Goal: Task Accomplishment & Management: Manage account settings

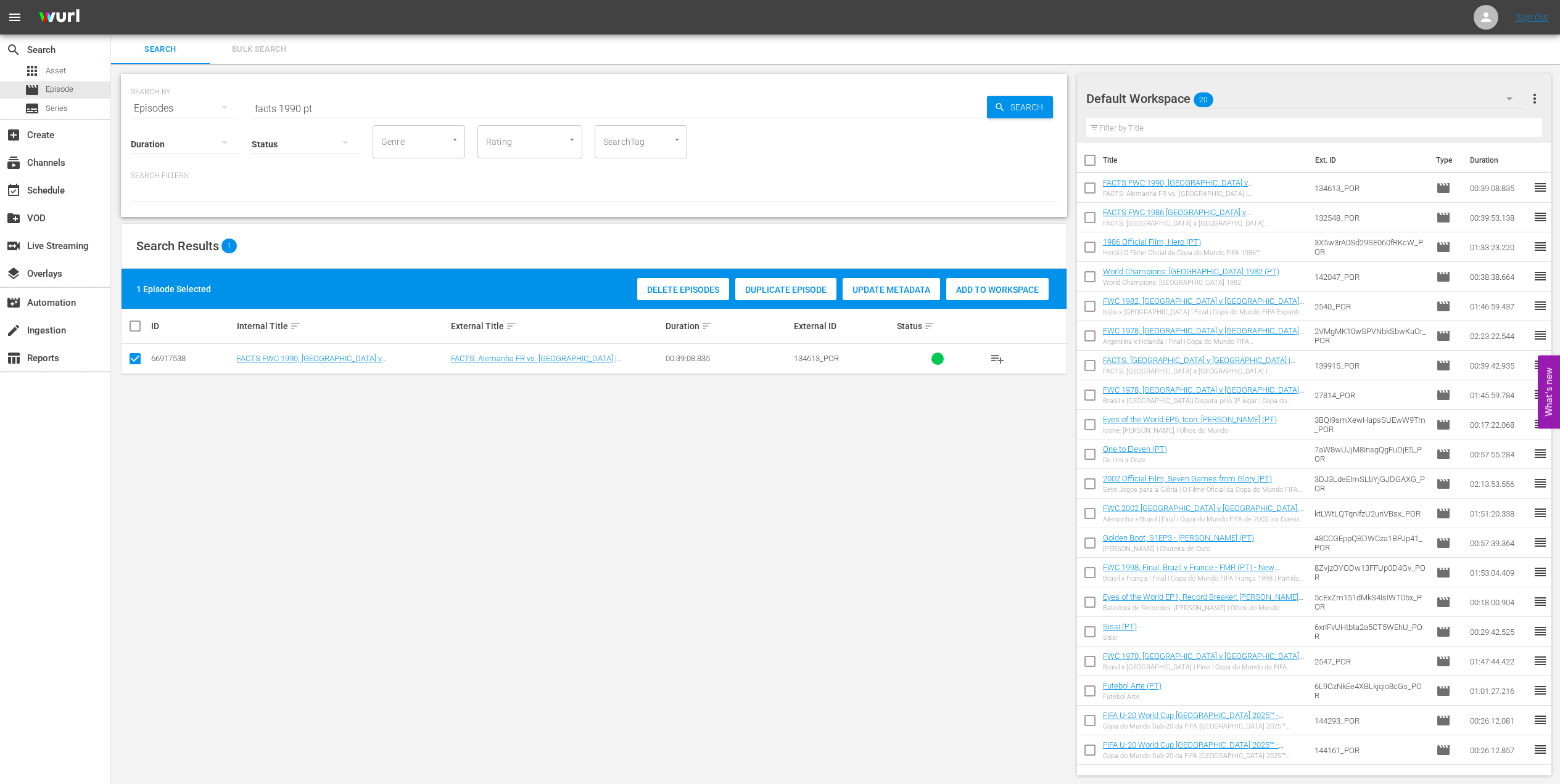
scroll to position [1, 0]
click at [84, 84] on div "movie Episode" at bounding box center [55, 90] width 110 height 17
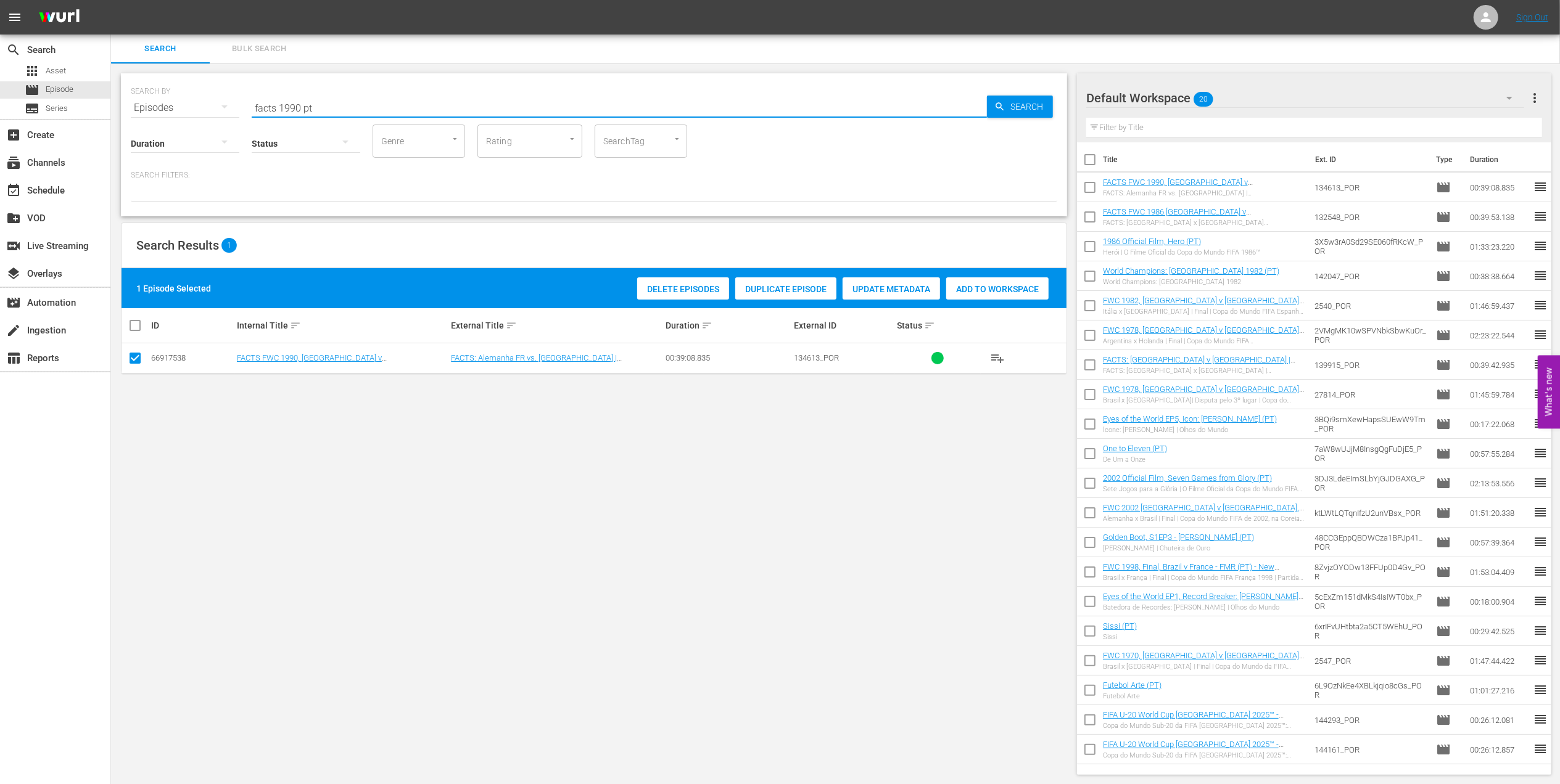
drag, startPoint x: 331, startPoint y: 106, endPoint x: 212, endPoint y: 109, distance: 119.0
click at [213, 109] on div "SEARCH BY Search By Episodes Search ID, Title, Description, Keywords, or Catego…" at bounding box center [594, 100] width 927 height 44
paste input "Colombia v Spain | Final | FIFA U17 World Cup India 2022™ | Full Match Replay"
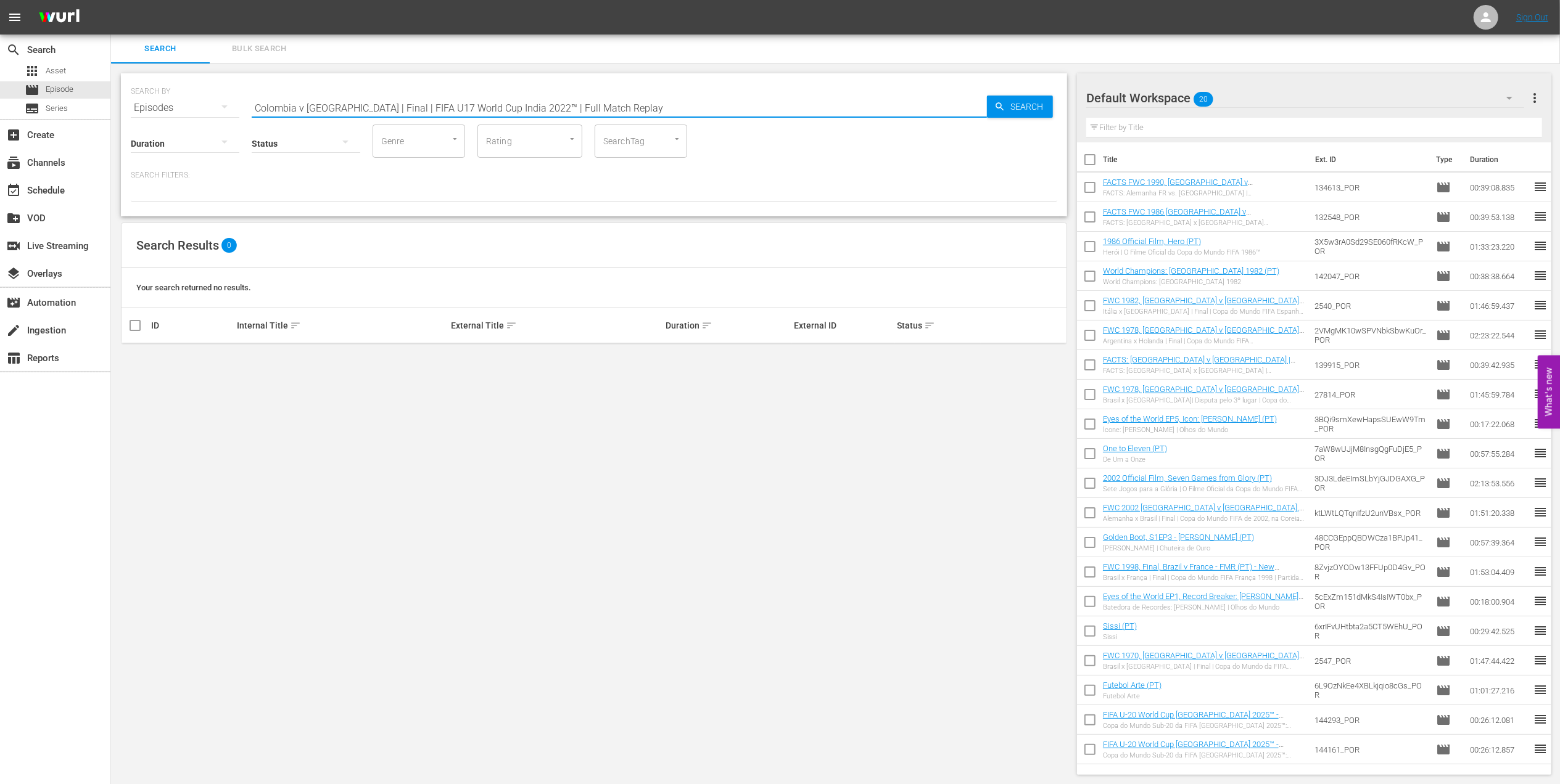
drag, startPoint x: 613, startPoint y: 102, endPoint x: 331, endPoint y: 102, distance: 282.0
click at [331, 102] on input "Colombia v Spain | Final | FIFA U17 World Cup India 2022™ | Full Match Replay" at bounding box center [619, 108] width 735 height 29
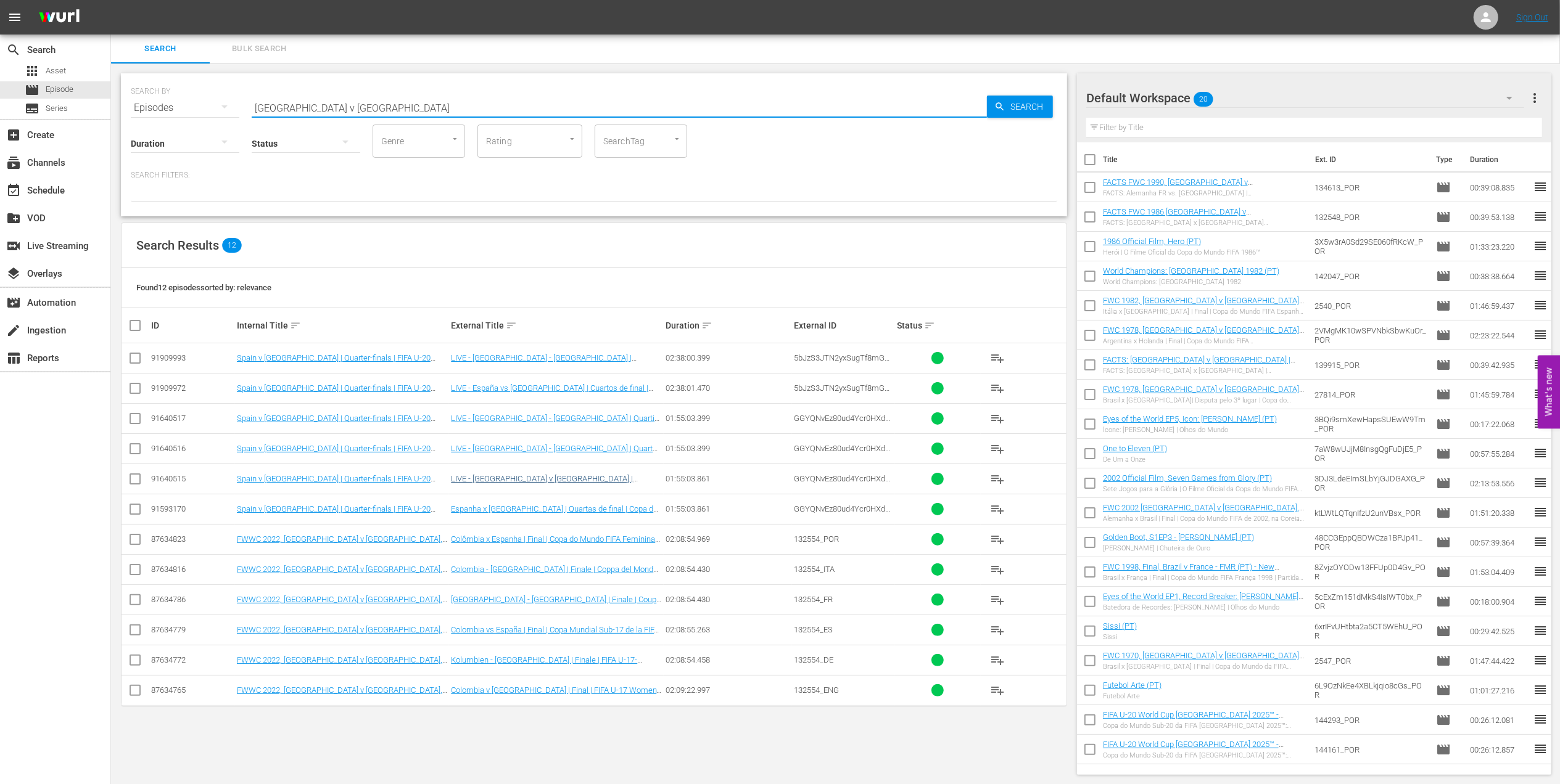
scroll to position [2, 0]
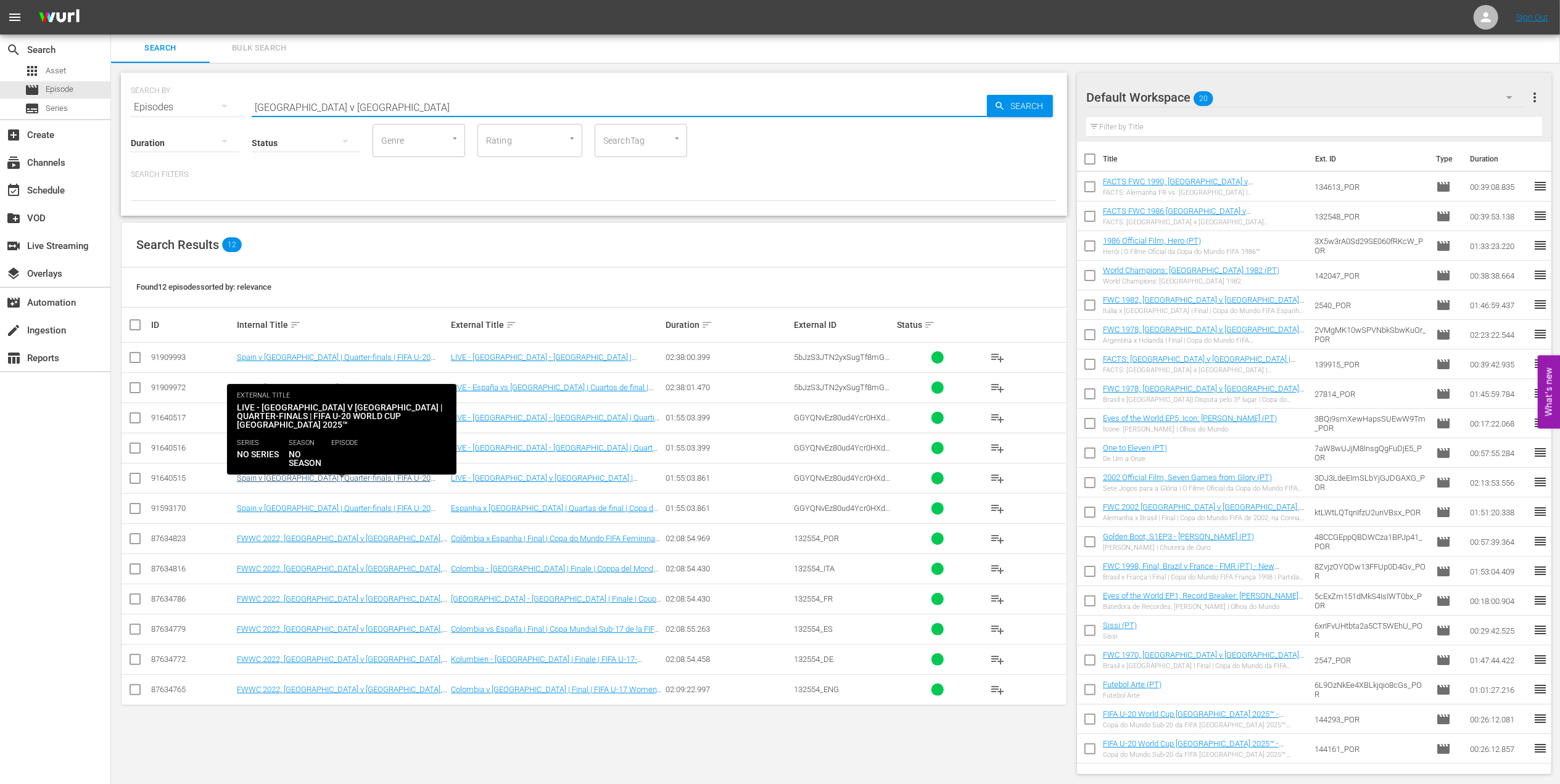
type input "Colombia v Spain"
click at [418, 477] on link "Spain v Colombia | Quarter-finals | FIFA U-20 World Cup Chile 2025™ (EN)" at bounding box center [333, 483] width 194 height 19
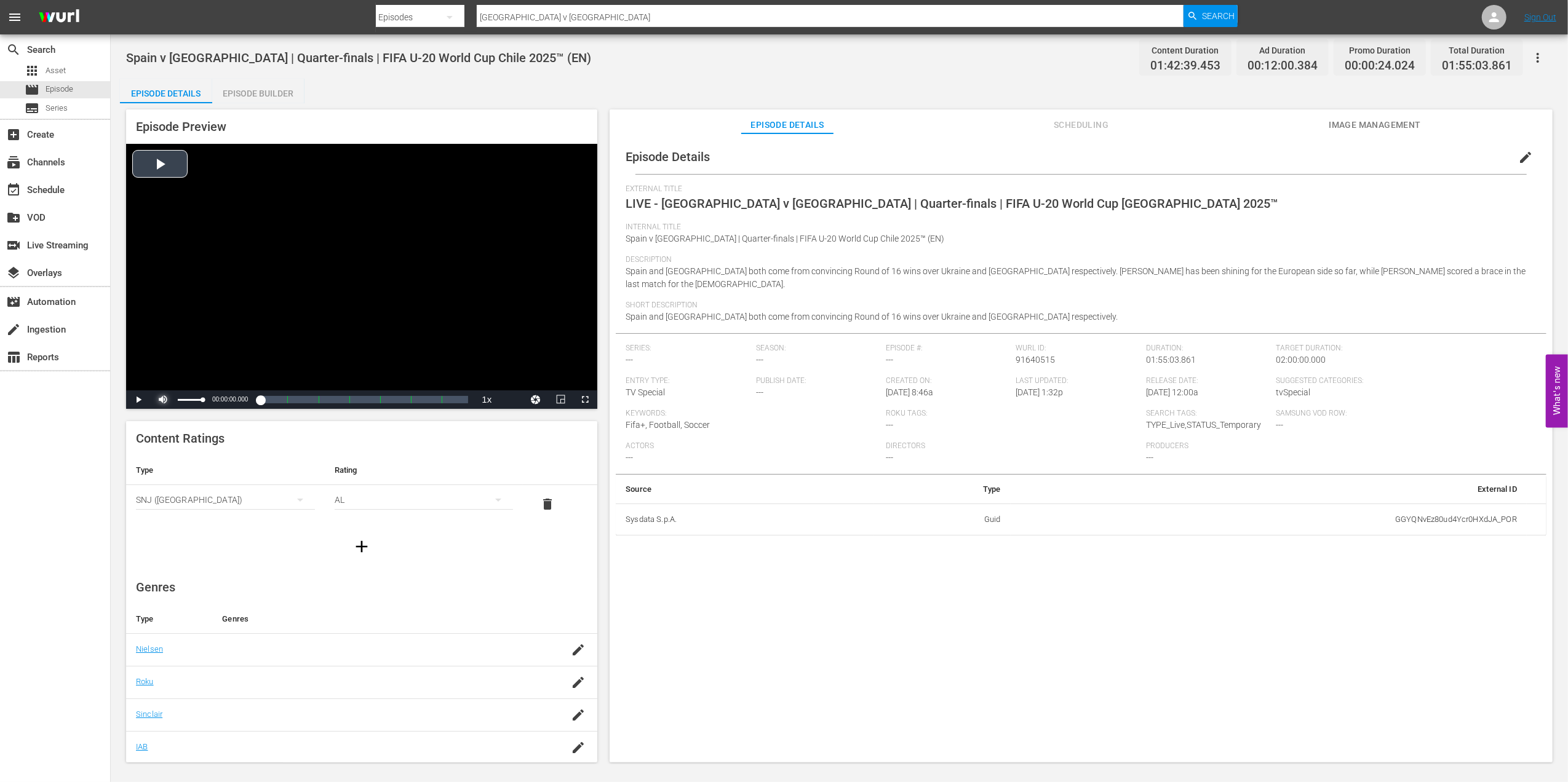
click at [163, 400] on span "Video Player" at bounding box center [163, 400] width 0 height 0
click at [139, 400] on span "Video Player" at bounding box center [139, 400] width 0 height 0
click at [163, 400] on span "Video Player" at bounding box center [163, 400] width 0 height 0
click at [283, 394] on div "Loaded : 0.58% 00:18:32.288 Brasil x Sérvia | Grupo G | Copa do Mundo FIFA de 2…" at bounding box center [349, 399] width 239 height 12
click at [77, 94] on div "movie Episode" at bounding box center [55, 90] width 110 height 17
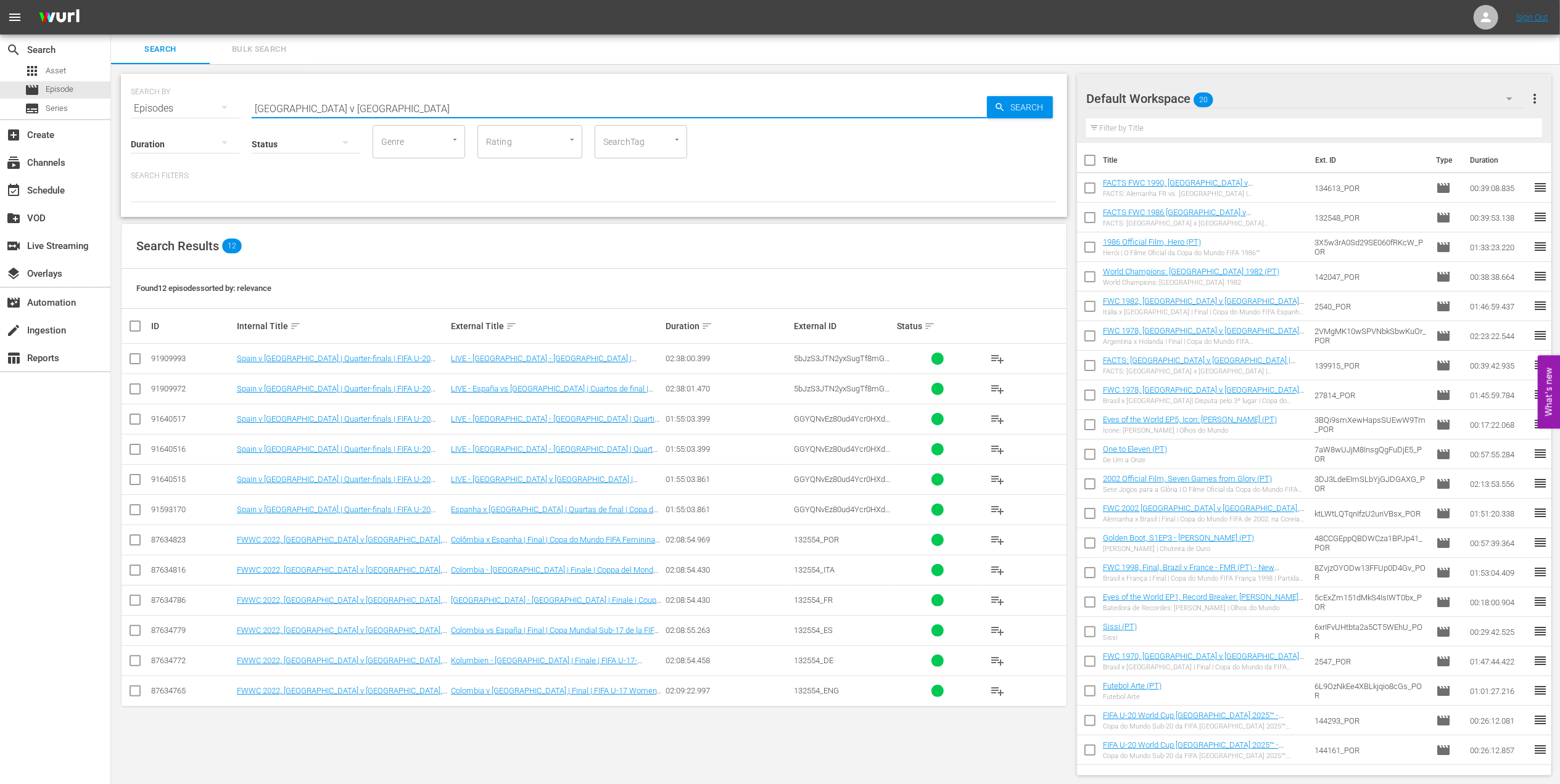
drag, startPoint x: 338, startPoint y: 109, endPoint x: 215, endPoint y: 109, distance: 123.0
click at [215, 109] on div "SEARCH BY Search By Episodes Search ID, Title, Description, Keywords, or Catego…" at bounding box center [594, 101] width 927 height 44
paste input "Spain v Mexico | Final | FIFA U17 World Cup Uruguay 2018™ | Full Match Replay"
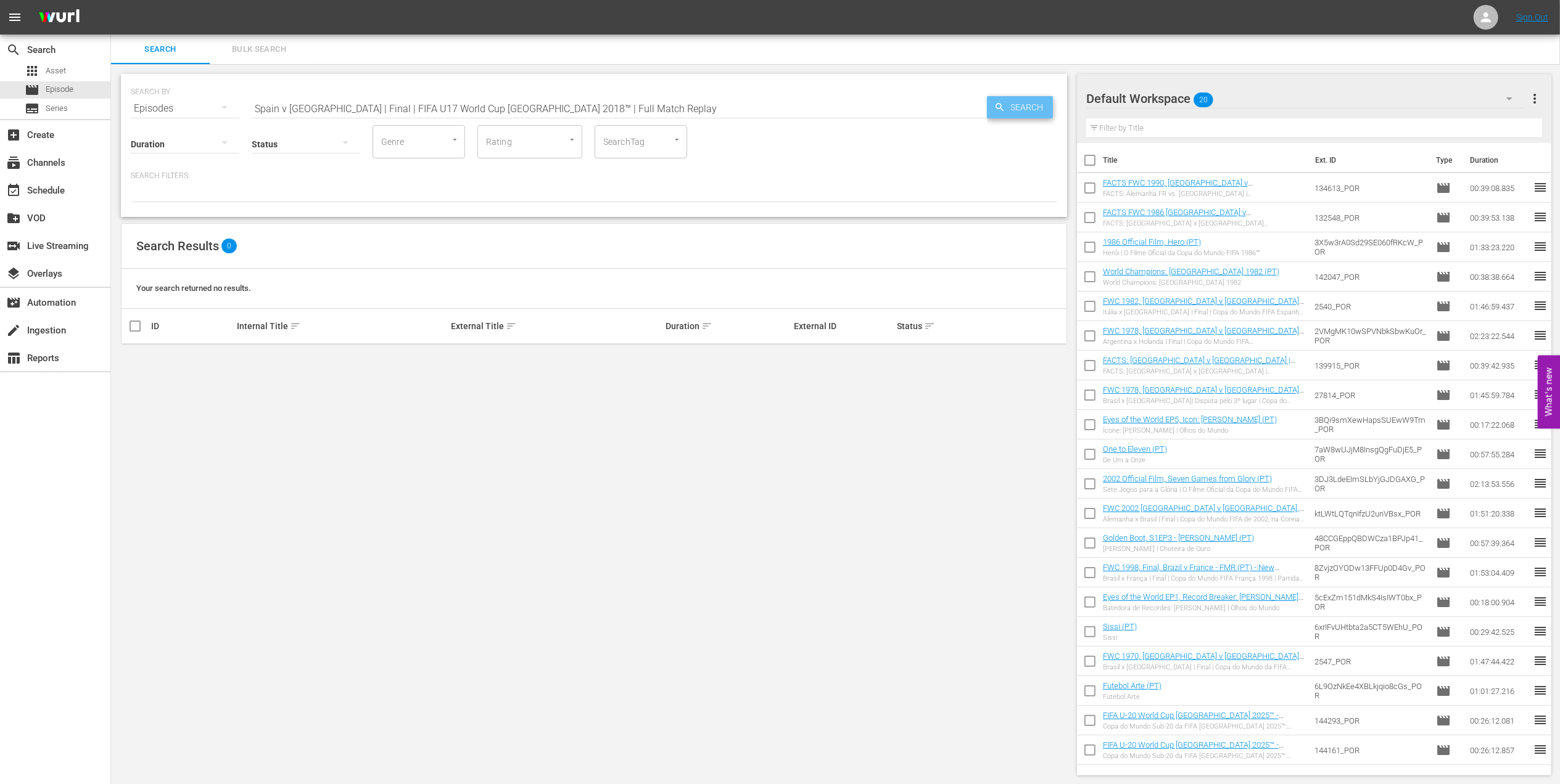
click at [1039, 99] on span "Search" at bounding box center [1030, 107] width 47 height 22
drag, startPoint x: 606, startPoint y: 107, endPoint x: 321, endPoint y: 107, distance: 285.0
click at [321, 107] on input "Spain v Mexico | Final | FIFA U17 World Cup Uruguay 2018™ | Full Match Replay" at bounding box center [619, 109] width 735 height 29
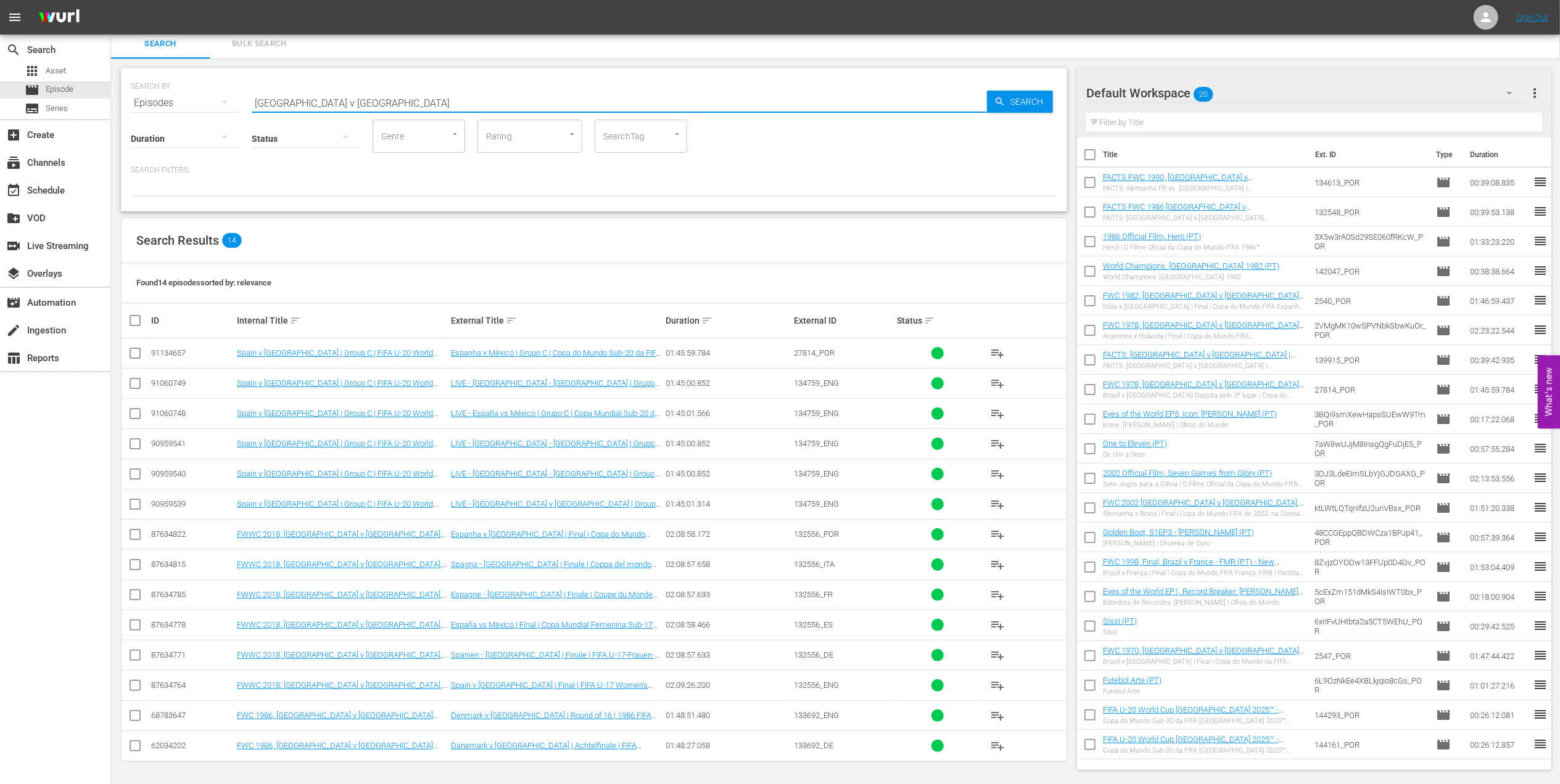
scroll to position [9, 0]
drag, startPoint x: 344, startPoint y: 100, endPoint x: 178, endPoint y: 100, distance: 166.0
click at [178, 100] on div "SEARCH BY Search By Episodes Search ID, Title, Description, Keywords, or Catego…" at bounding box center [594, 96] width 927 height 44
paste input "Korea DPR v USA | Final | FIFA U17 World Cup New Zealand 2008™ | Full Match Rep…"
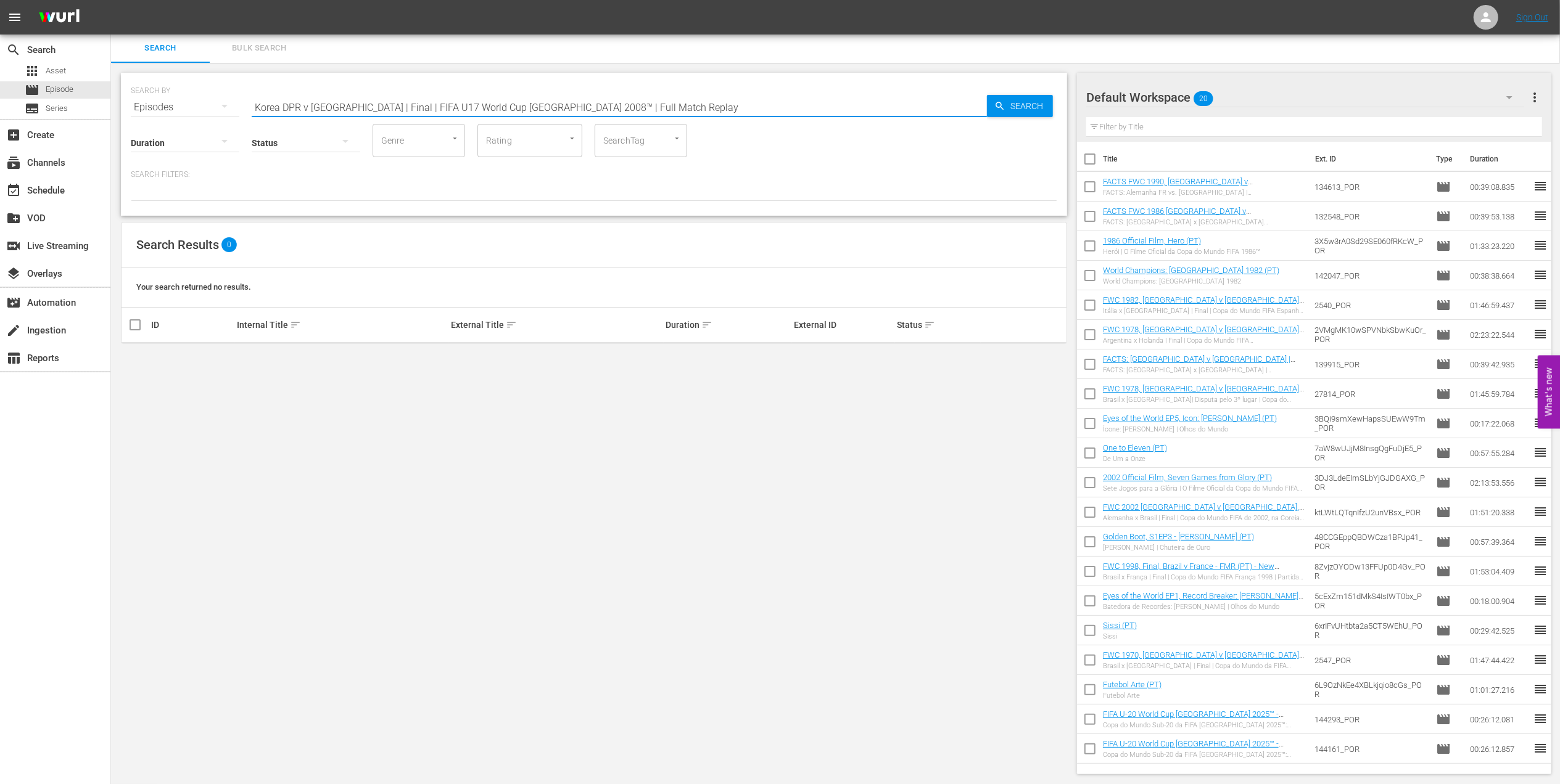
drag, startPoint x: 672, startPoint y: 99, endPoint x: 336, endPoint y: 105, distance: 336.1
click at [336, 105] on input "Korea DPR v USA | Final | FIFA U17 World Cup New Zealand 2008™ | Full Match Rep…" at bounding box center [619, 107] width 735 height 29
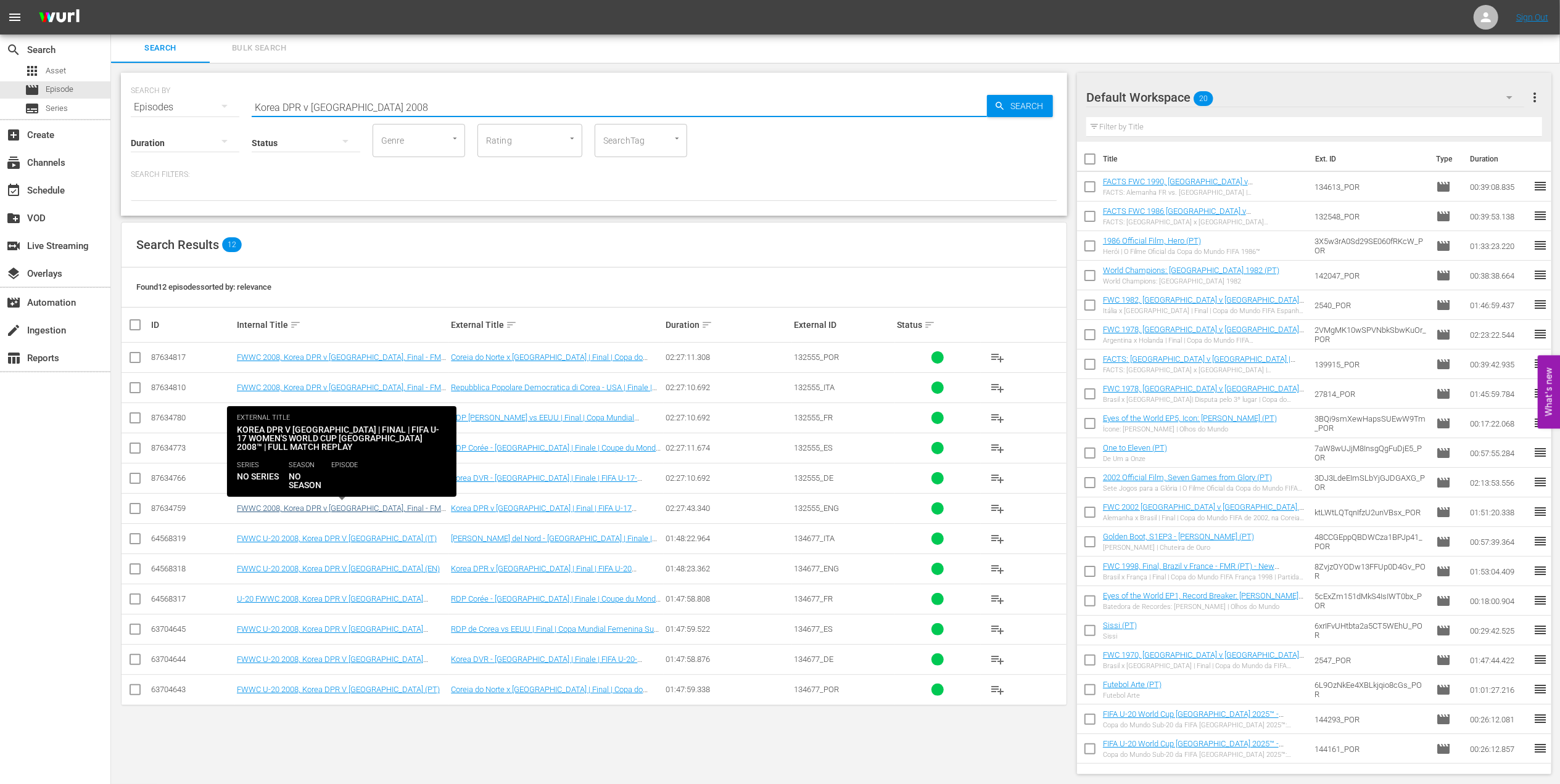
type input "Korea DPR v USA 2008"
click at [341, 510] on link "FWWC 2008, Korea DPR v USA, Final - FMR (EN)" at bounding box center [342, 513] width 209 height 19
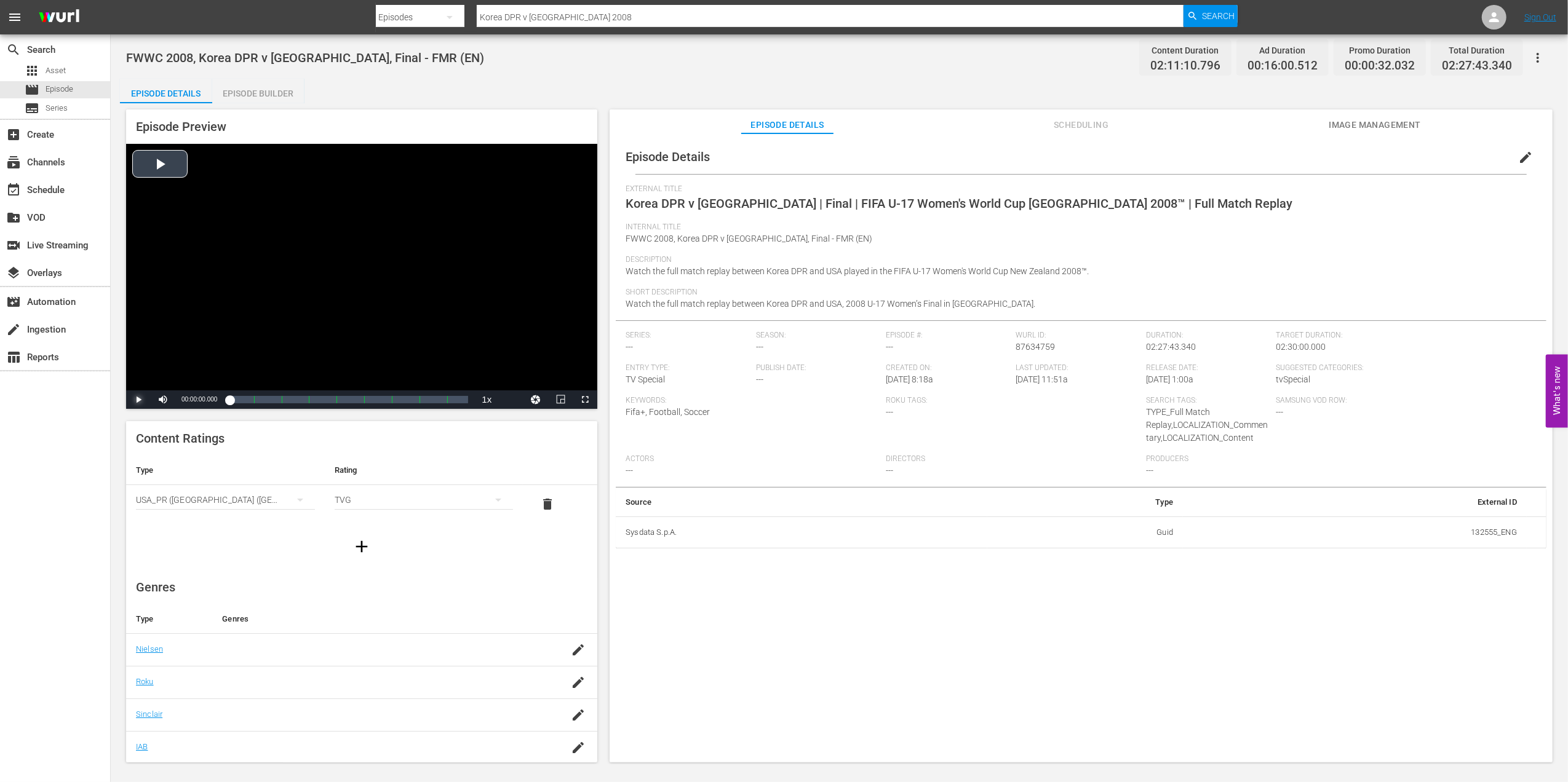
click at [139, 400] on span "Video Player" at bounding box center [139, 400] width 0 height 0
click at [242, 397] on div "Loaded : 0.53% 00:07:59.716 Korea DPR v USA | Final | FIFA U-17 Women's World C…" at bounding box center [349, 399] width 239 height 12
click at [257, 399] on div "00:16:45.121 ADSlates_FIFA+_Rebrand (EN)" at bounding box center [257, 399] width 1 height 12
click at [284, 399] on div "Loaded : 0.00% 00:33:30.242 ADSlates_FIFA+_Rebrand (EN) 00:01:43.119" at bounding box center [349, 399] width 239 height 12
click at [274, 400] on div "00:00:00.000" at bounding box center [257, 399] width 54 height 12
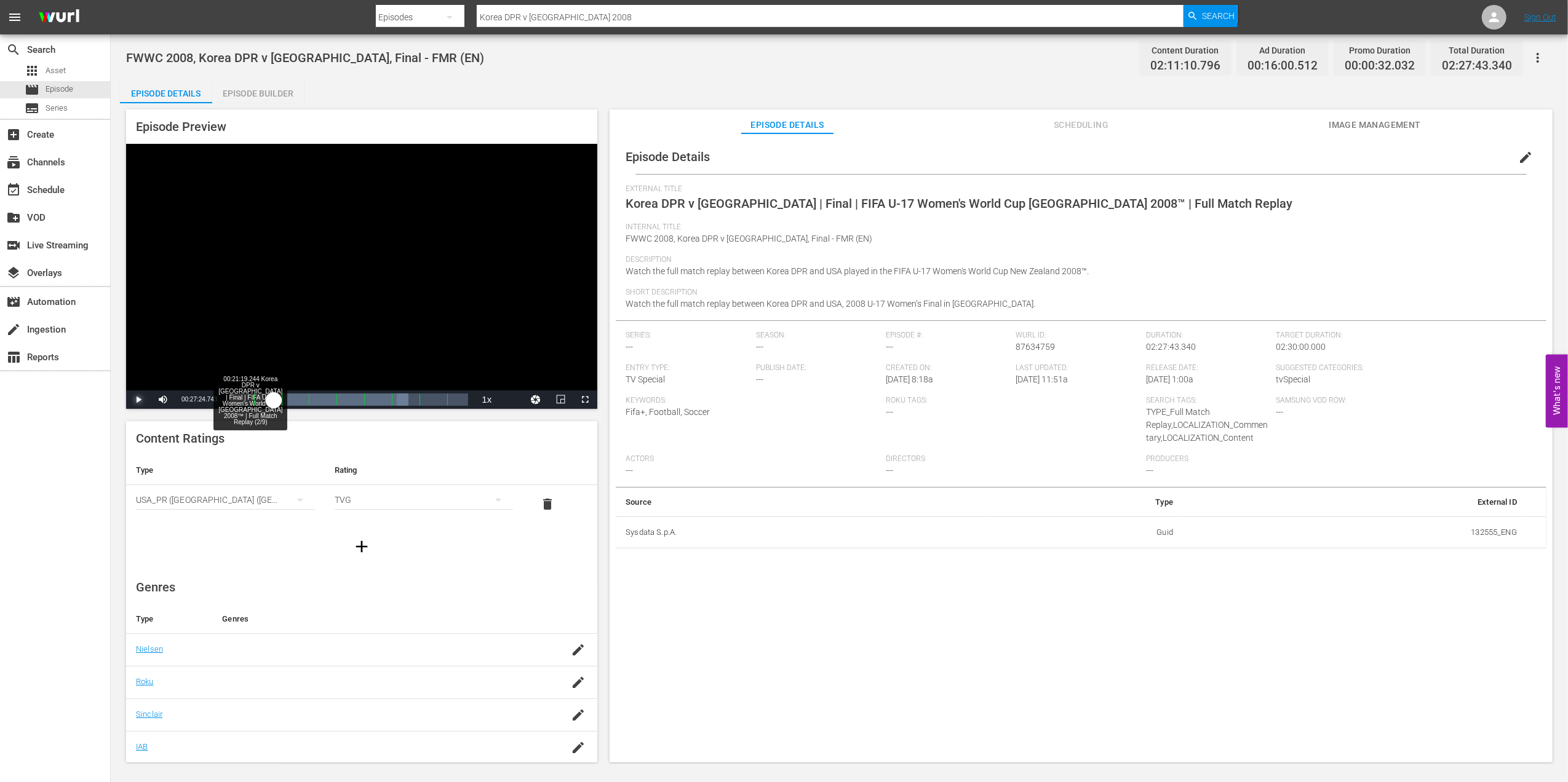
click at [264, 400] on div "00:00:00.000" at bounding box center [252, 399] width 44 height 12
click at [139, 400] on span "Video Player" at bounding box center [139, 400] width 0 height 0
click at [70, 86] on span "Episode" at bounding box center [59, 89] width 28 height 12
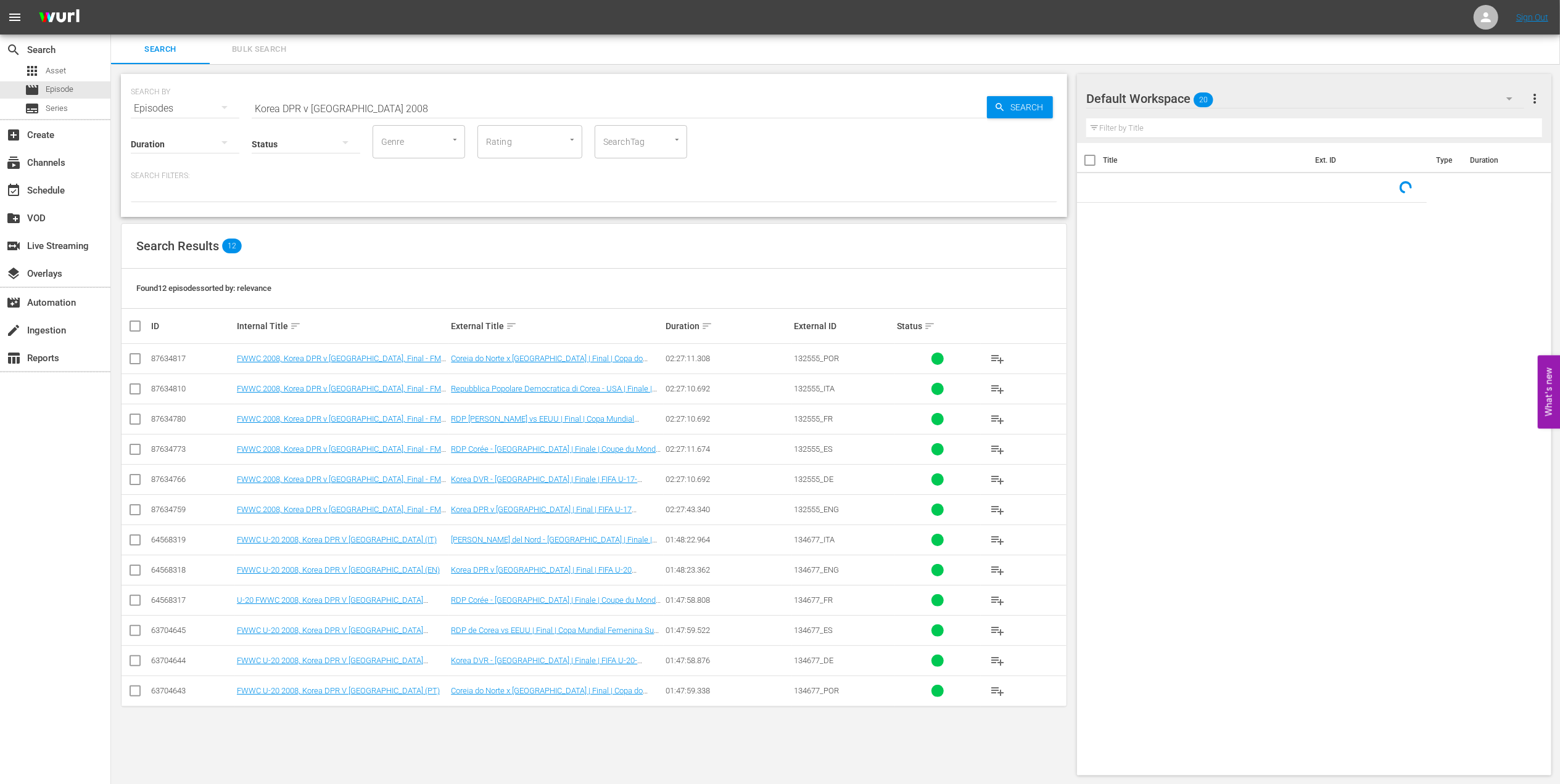
drag, startPoint x: 378, startPoint y: 107, endPoint x: 153, endPoint y: 107, distance: 225.0
click at [153, 107] on div "SEARCH BY Search By Episodes Search ID, Title, Description, Keywords, or Catego…" at bounding box center [594, 101] width 927 height 44
paste input "2017 U-17 Brazil v England | Semi-finals"
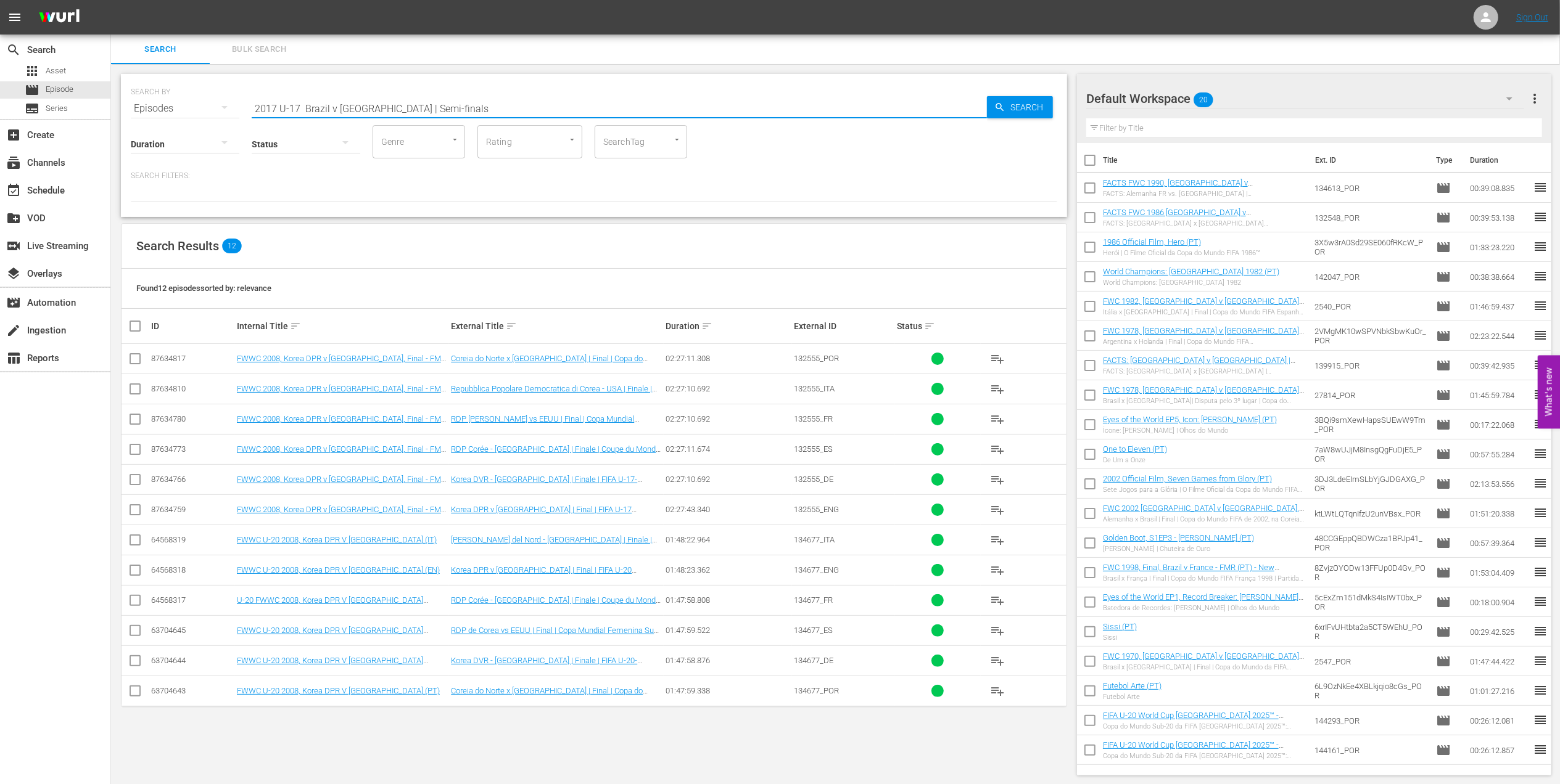
click at [454, 104] on input "2017 U-17 Brazil v England | Semi-finals" at bounding box center [619, 109] width 735 height 29
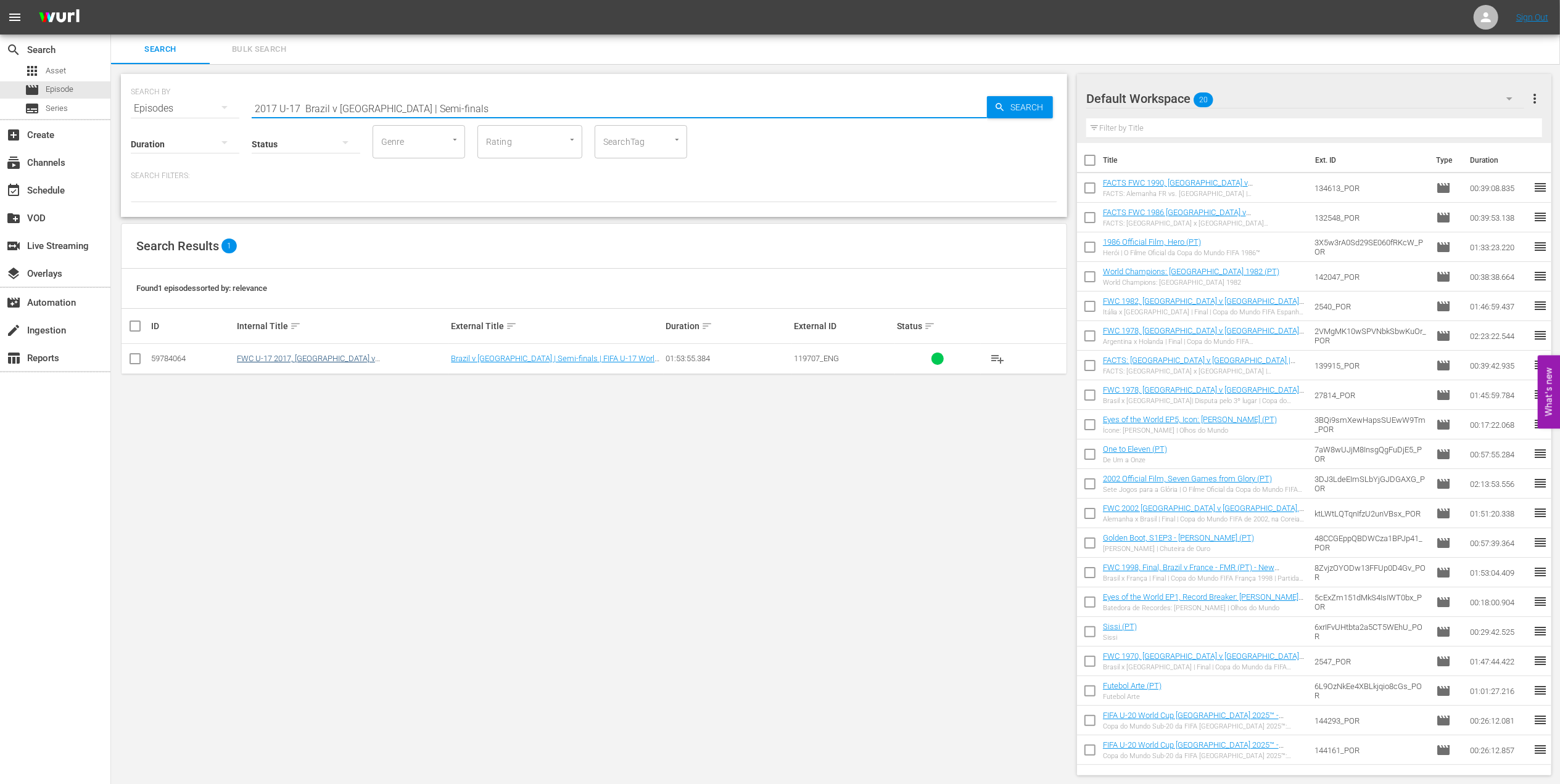
type input "2017 U-17 Brazil v England | Semi-finals"
click at [319, 355] on link "FWC U-17 2017, Brazil v England (EN)" at bounding box center [306, 363] width 138 height 19
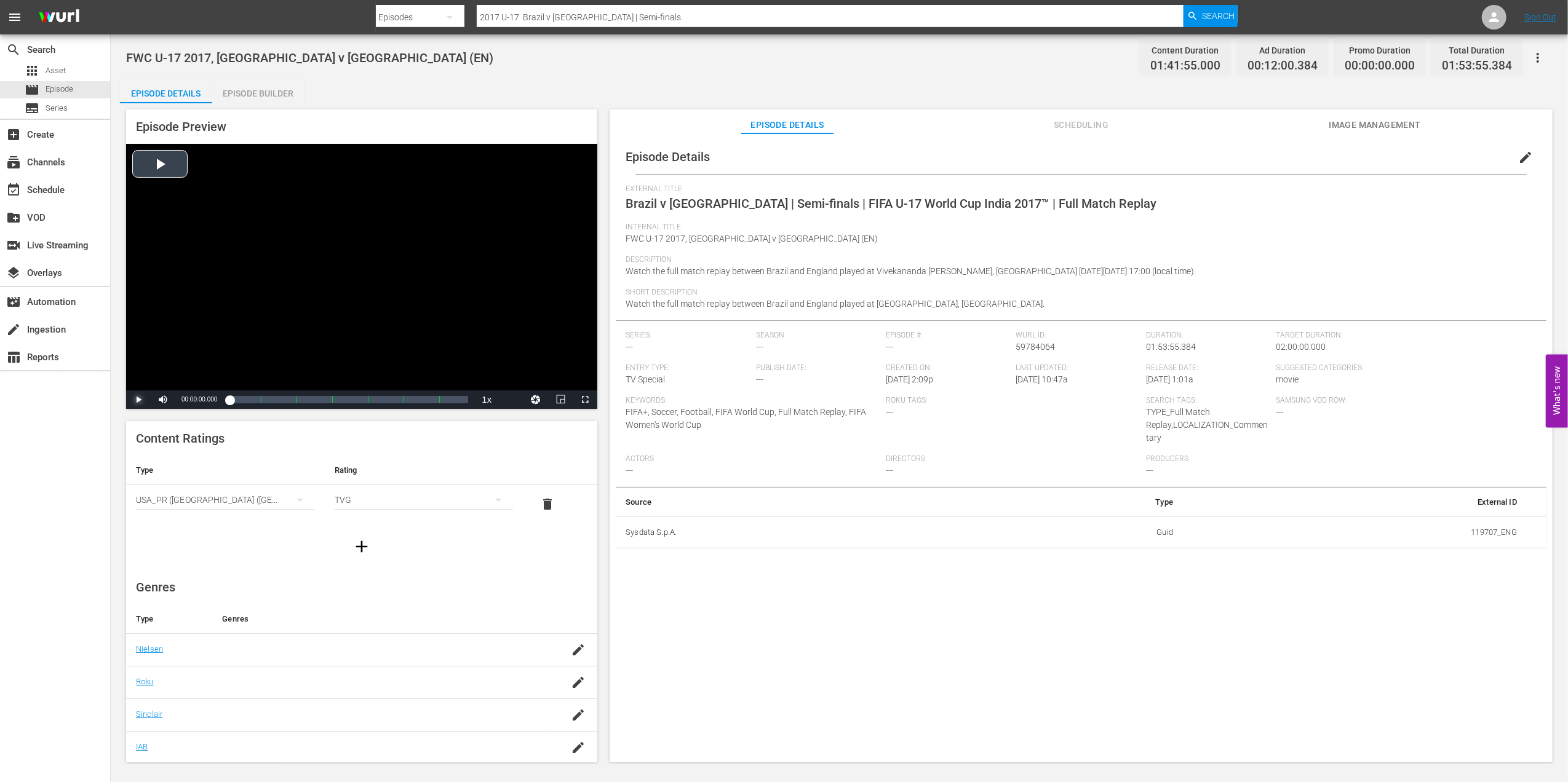
click at [139, 400] on span "Video Player" at bounding box center [139, 400] width 0 height 0
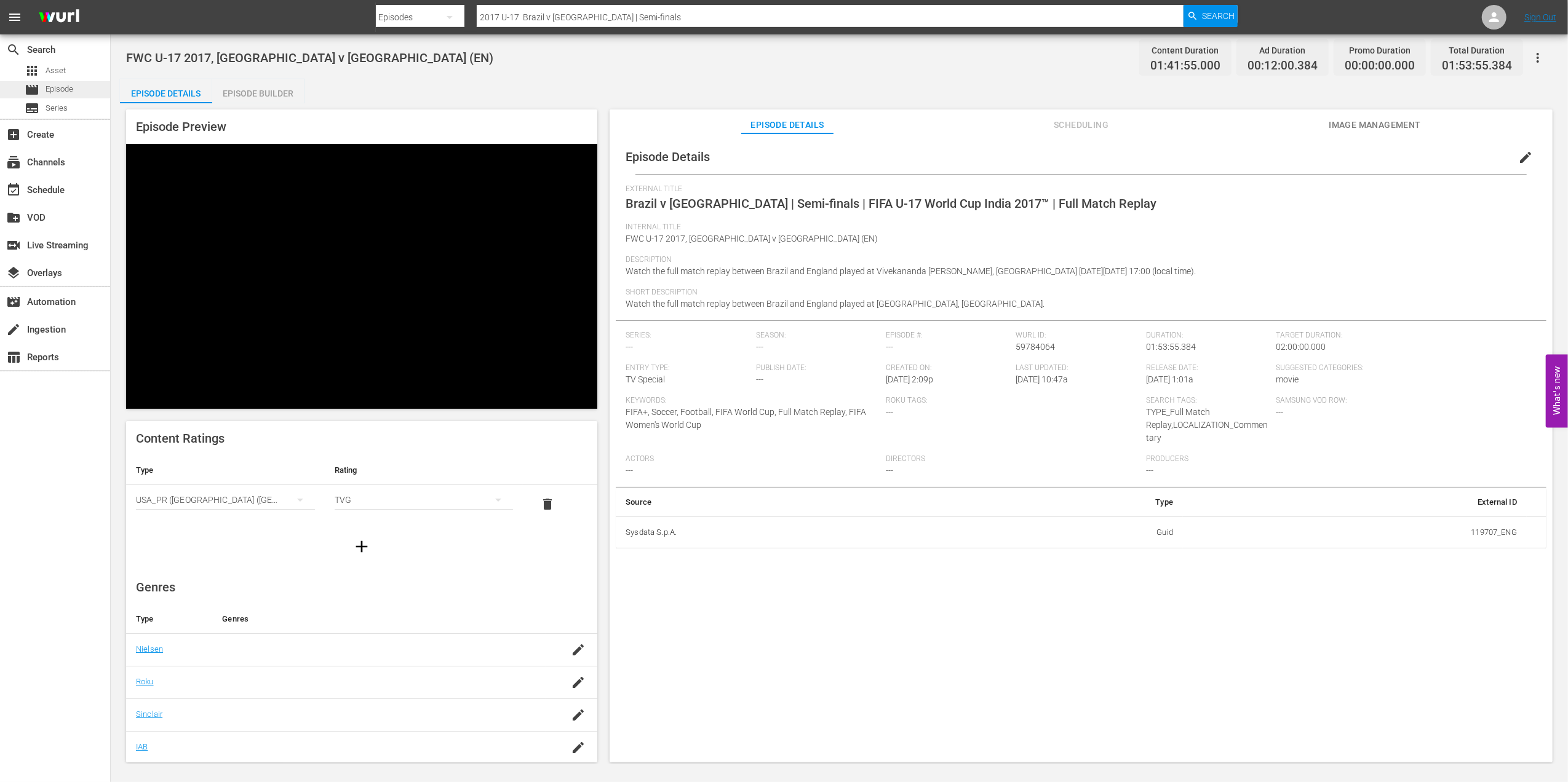
click at [89, 91] on div "movie Episode" at bounding box center [55, 90] width 110 height 17
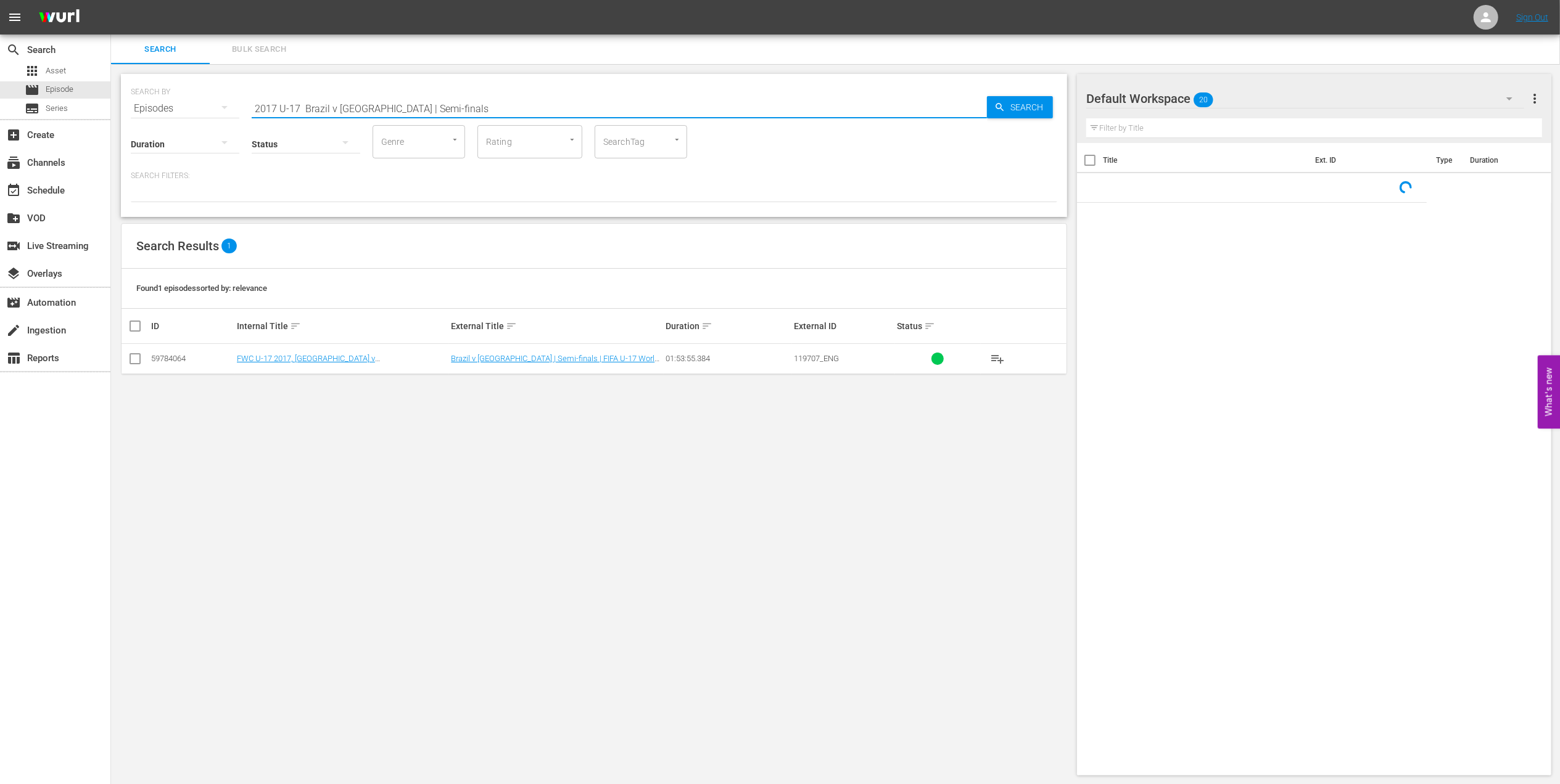
drag, startPoint x: 79, startPoint y: 119, endPoint x: 62, endPoint y: 119, distance: 17.0
click at [111, 0] on div "search Search apps Asset movie Episode subtitles Series add_box Create subscrip…" at bounding box center [835, 0] width 1449 height 0
paste input "Korea DPR v USA | Final | FIFA U17 World Cup New Zealand 2008™ | Full Match Rep…"
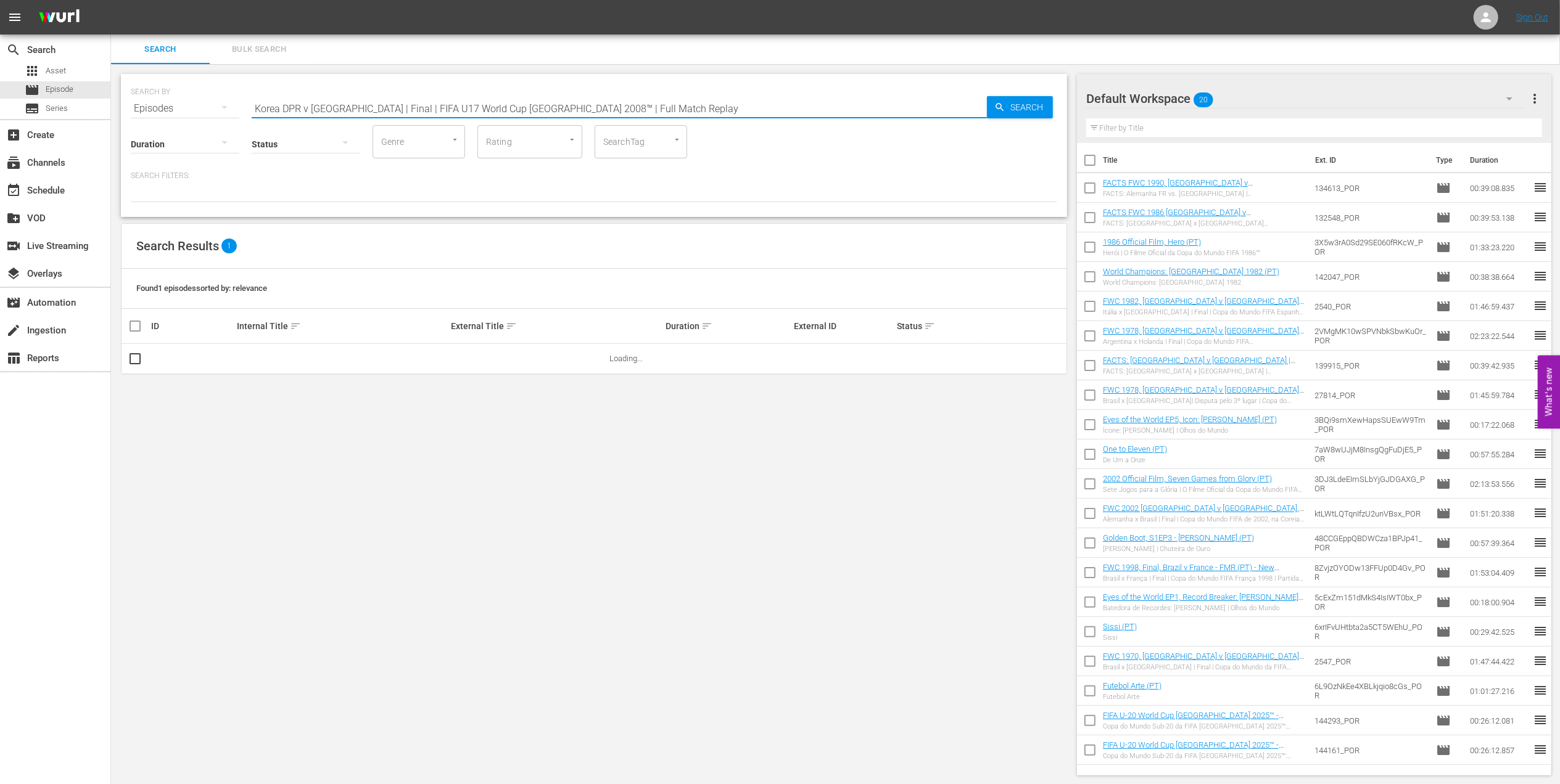
click at [646, 112] on input "Korea DPR v USA | Final | FIFA U17 World Cup New Zealand 2008™ | Full Match Rep…" at bounding box center [619, 109] width 735 height 29
drag, startPoint x: 647, startPoint y: 109, endPoint x: 336, endPoint y: 117, distance: 311.1
click at [336, 117] on div "SEARCH BY Search By Episodes Search ID, Title, Description, Keywords, or Catego…" at bounding box center [594, 145] width 946 height 143
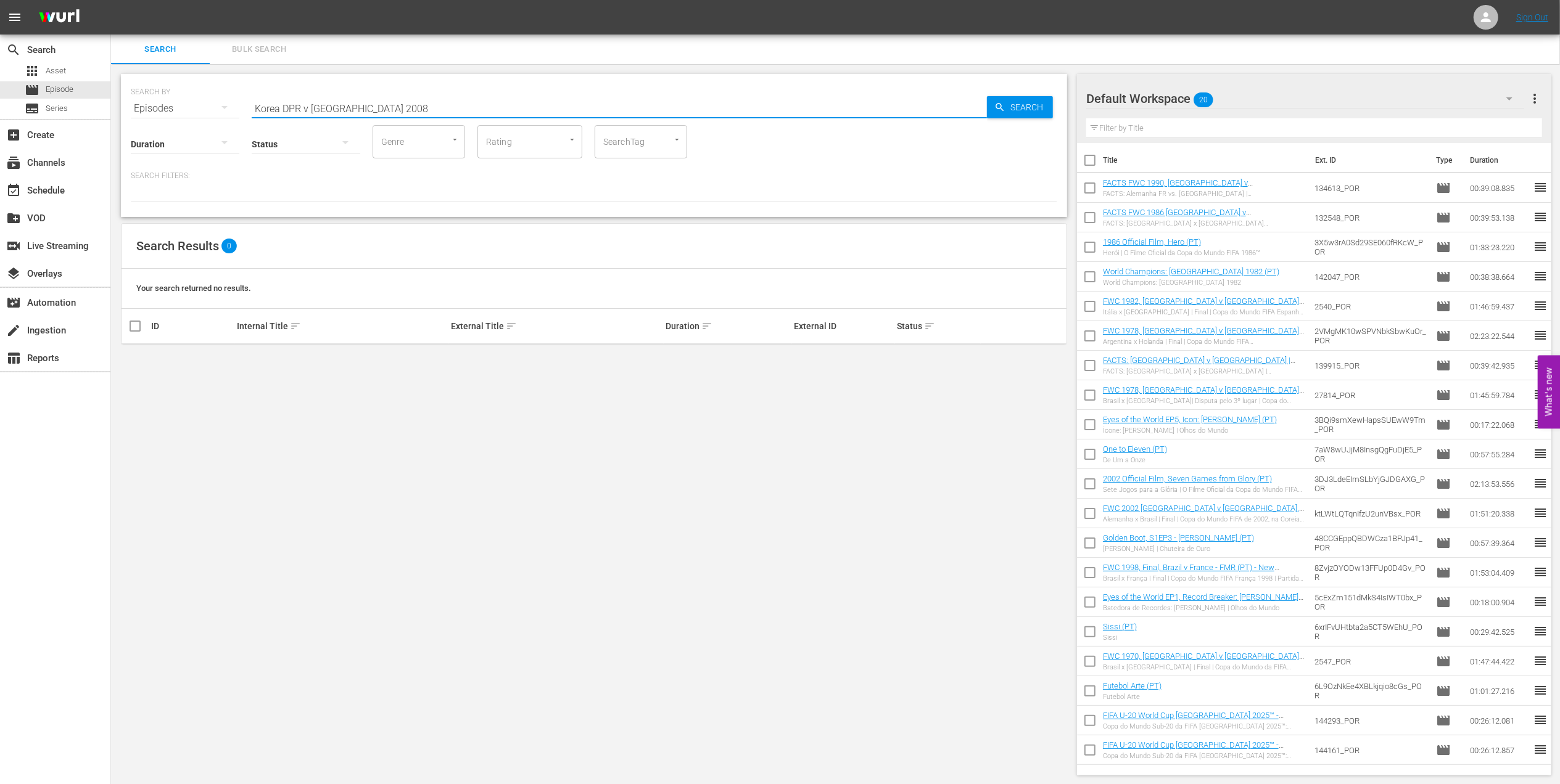
type input "Korea DPR v USA 2008"
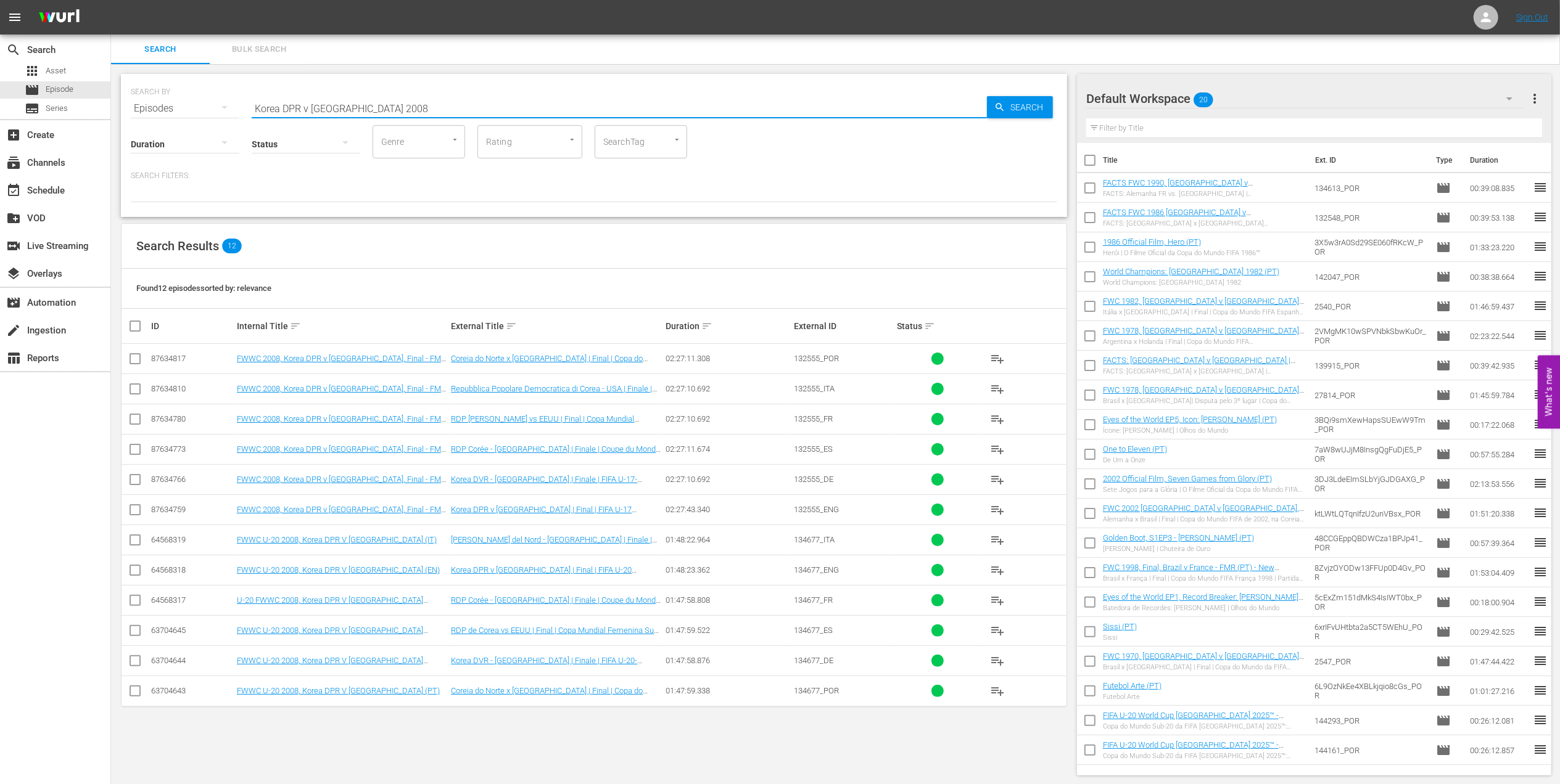
scroll to position [2, 0]
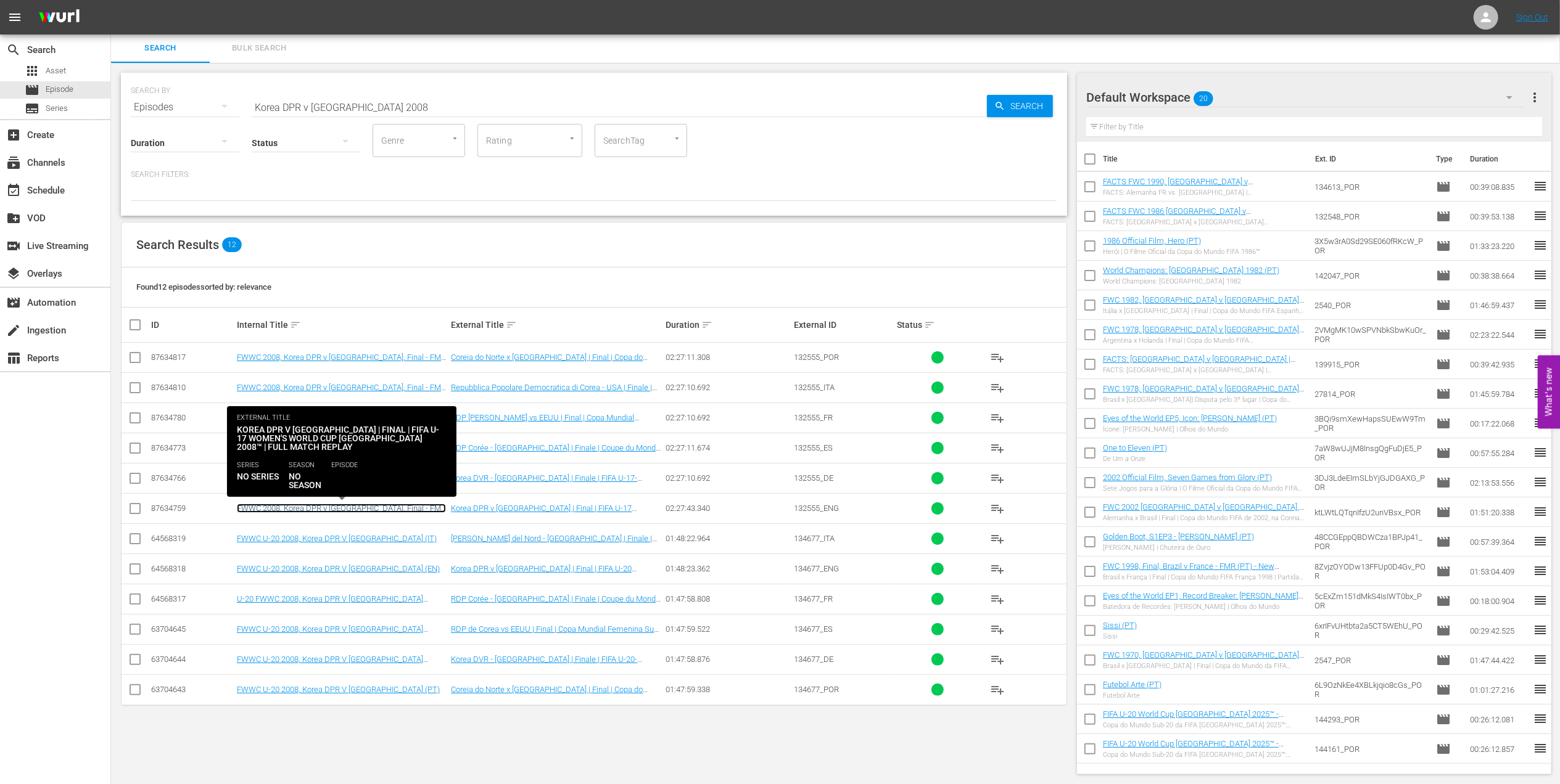
click at [299, 506] on link "FWWC 2008, Korea DPR v USA, Final - FMR (EN)" at bounding box center [342, 513] width 209 height 19
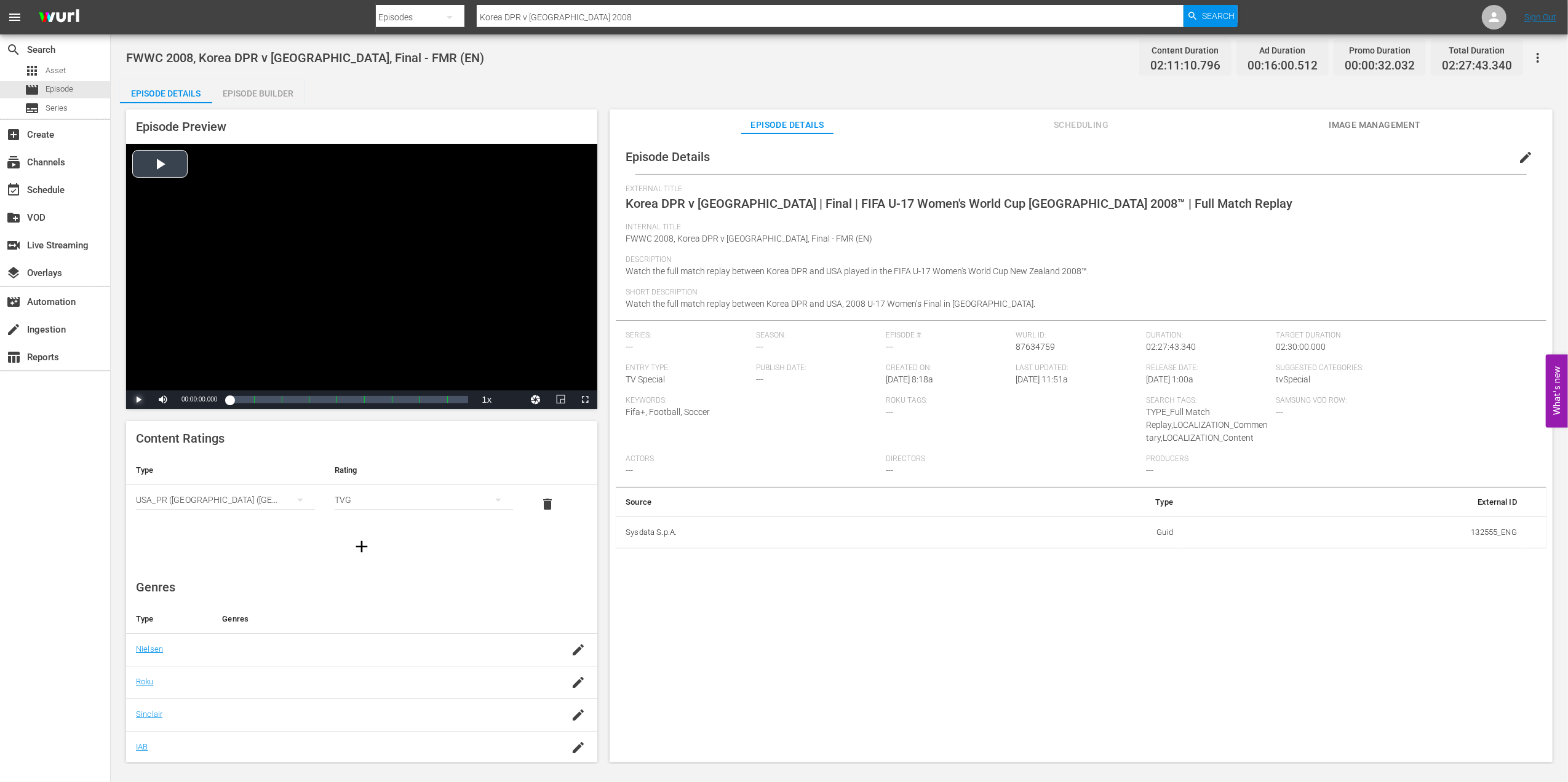
click at [139, 400] on span "Video Player" at bounding box center [139, 400] width 0 height 0
click at [231, 399] on div "00:00:51.074" at bounding box center [231, 399] width 2 height 12
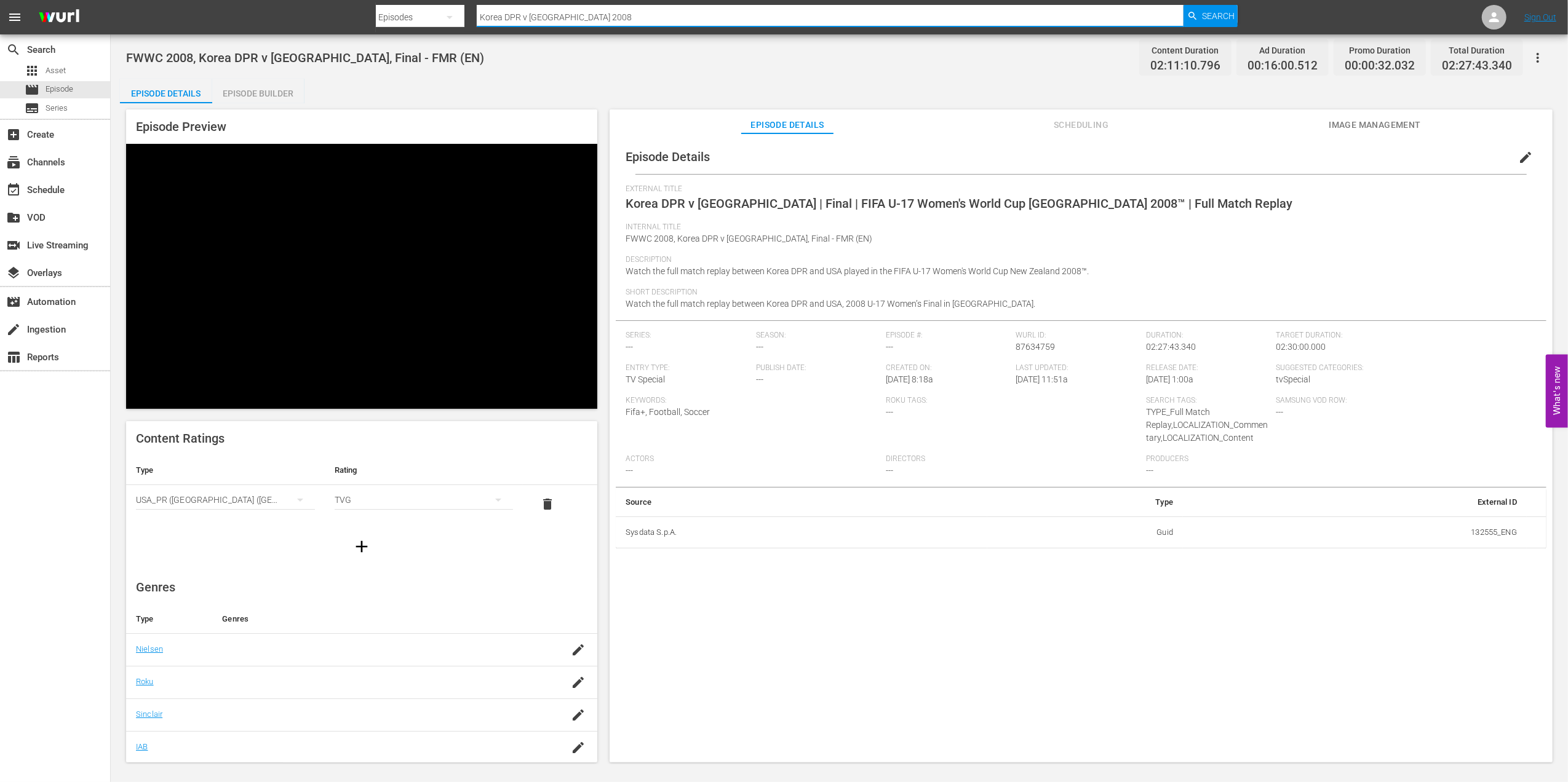
drag, startPoint x: 570, startPoint y: 15, endPoint x: 508, endPoint y: 14, distance: 62.0
click at [419, 14] on div "Search By Episodes Search ID, Title, Description, Keywords, or Category Korea D…" at bounding box center [807, 17] width 862 height 29
paste input "2013 U-17 Argentina v Mexico | Semi-finals"
type input "2013 U-17 Argentina v Mexico | Semi-finals"
click at [1217, 15] on span "Search" at bounding box center [1218, 15] width 33 height 22
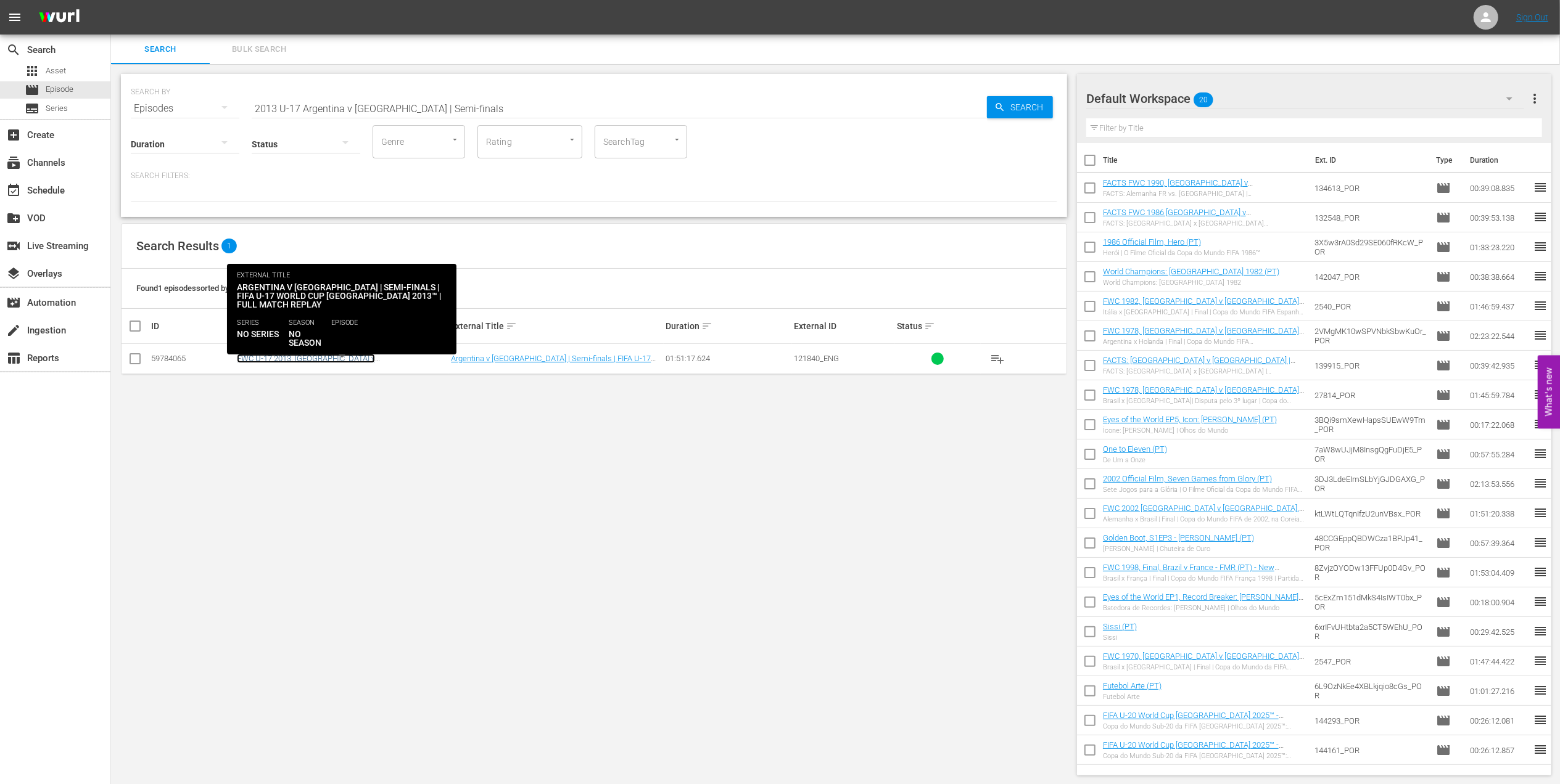
click at [329, 361] on link "FWC U-17 2013, Argentina v Mexico (EN)" at bounding box center [306, 363] width 138 height 19
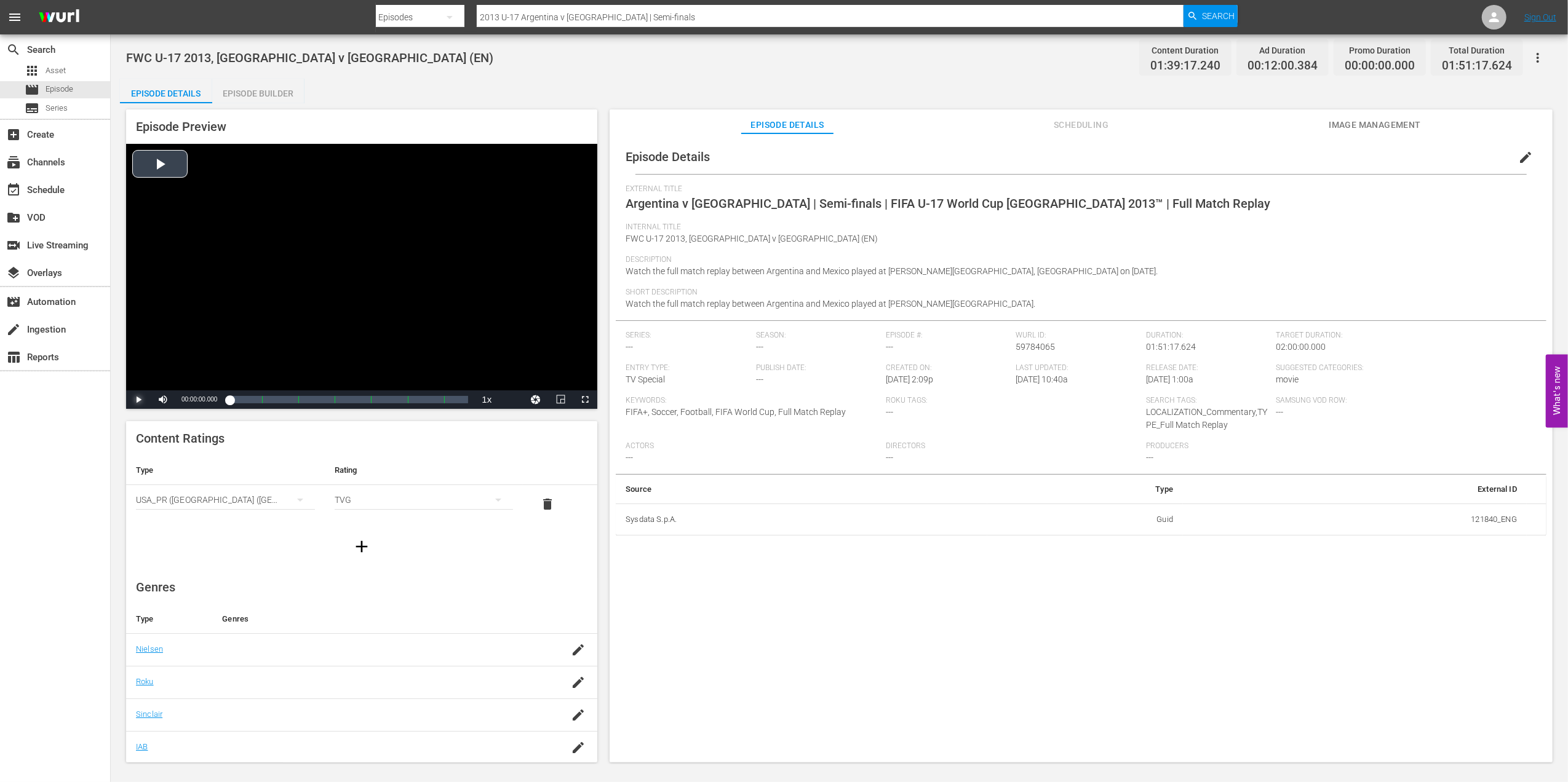
click at [139, 400] on span "Video Player" at bounding box center [139, 400] width 0 height 0
click at [240, 398] on div "00:04:52.576 Argentina v Mexico | Semi-finals | FIFA U-17 World Cup UAE 2013™ |…" at bounding box center [240, 399] width 1 height 12
click at [77, 86] on div "movie Episode" at bounding box center [55, 90] width 110 height 17
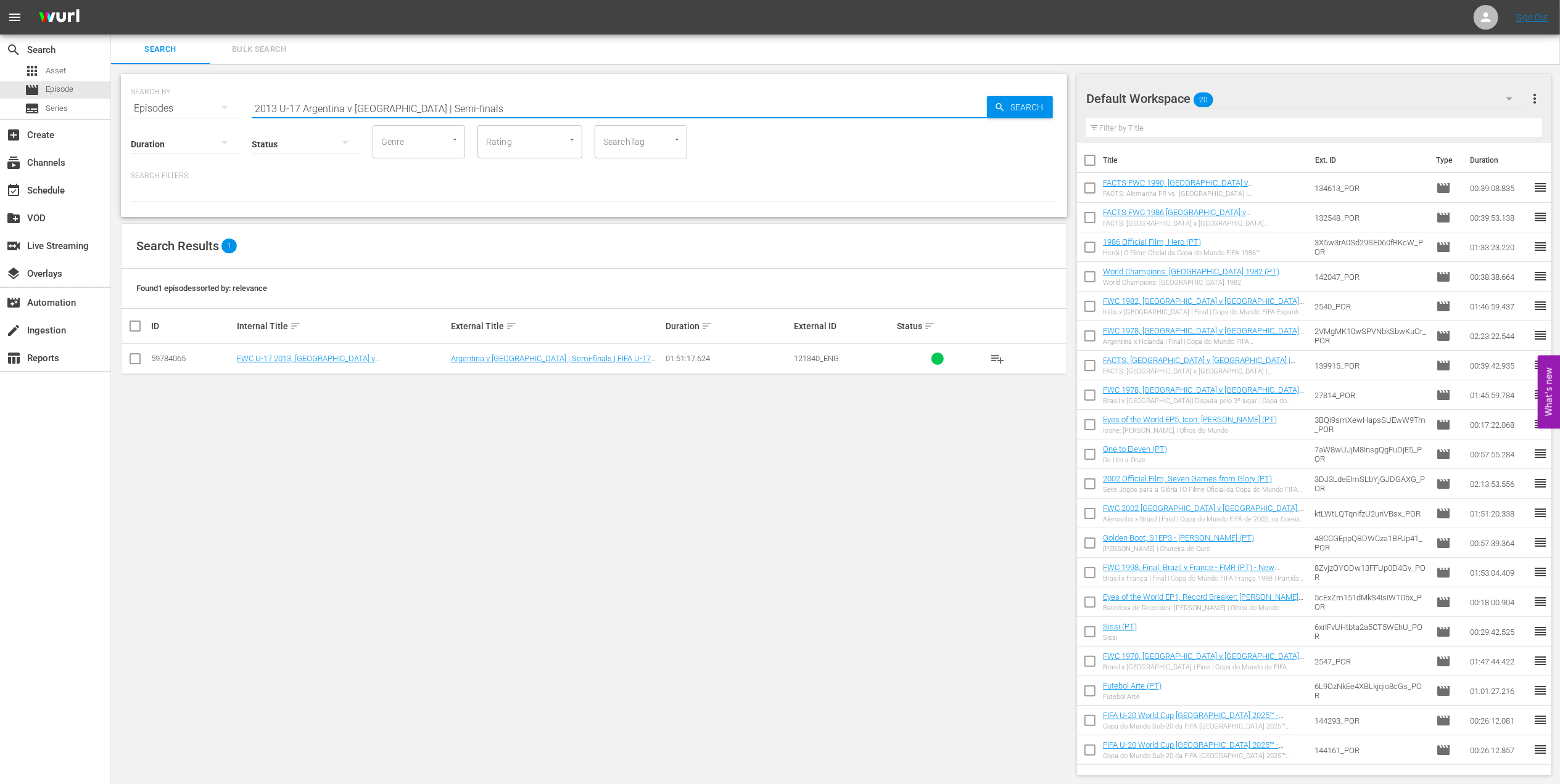
drag, startPoint x: 409, startPoint y: 106, endPoint x: 147, endPoint y: 101, distance: 262.0
click at [143, 104] on div "SEARCH BY Search By Episodes Search ID, Title, Description, Keywords, or Catego…" at bounding box center [594, 101] width 927 height 44
paste input "U-17 FWWC 2024, Korea DPR v Spain, Final"
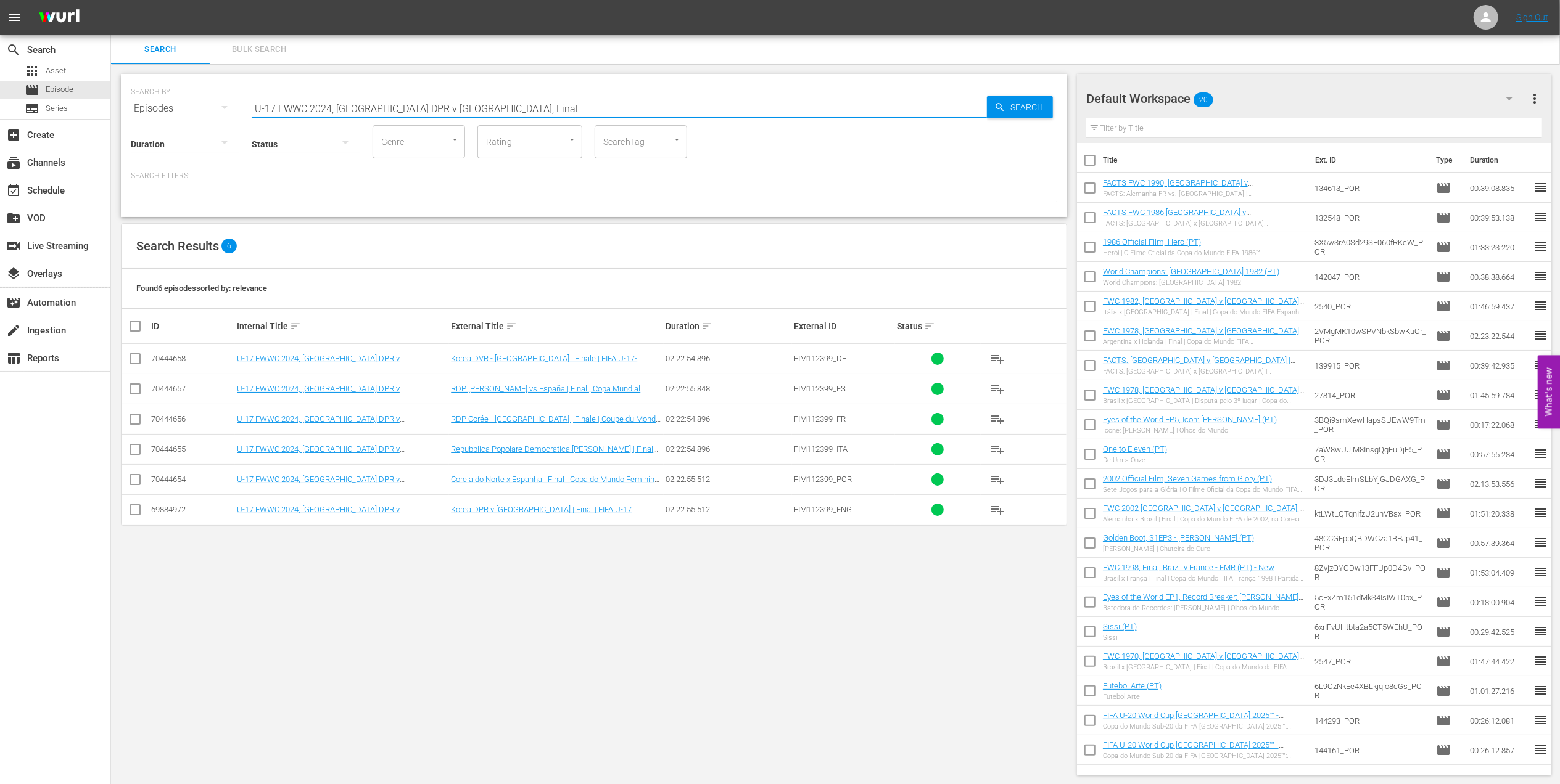
type input "U-17 FWWC 2024, Korea DPR v Spain, Final"
click at [1087, 162] on input "checkbox" at bounding box center [1090, 163] width 26 height 26
checkbox input "true"
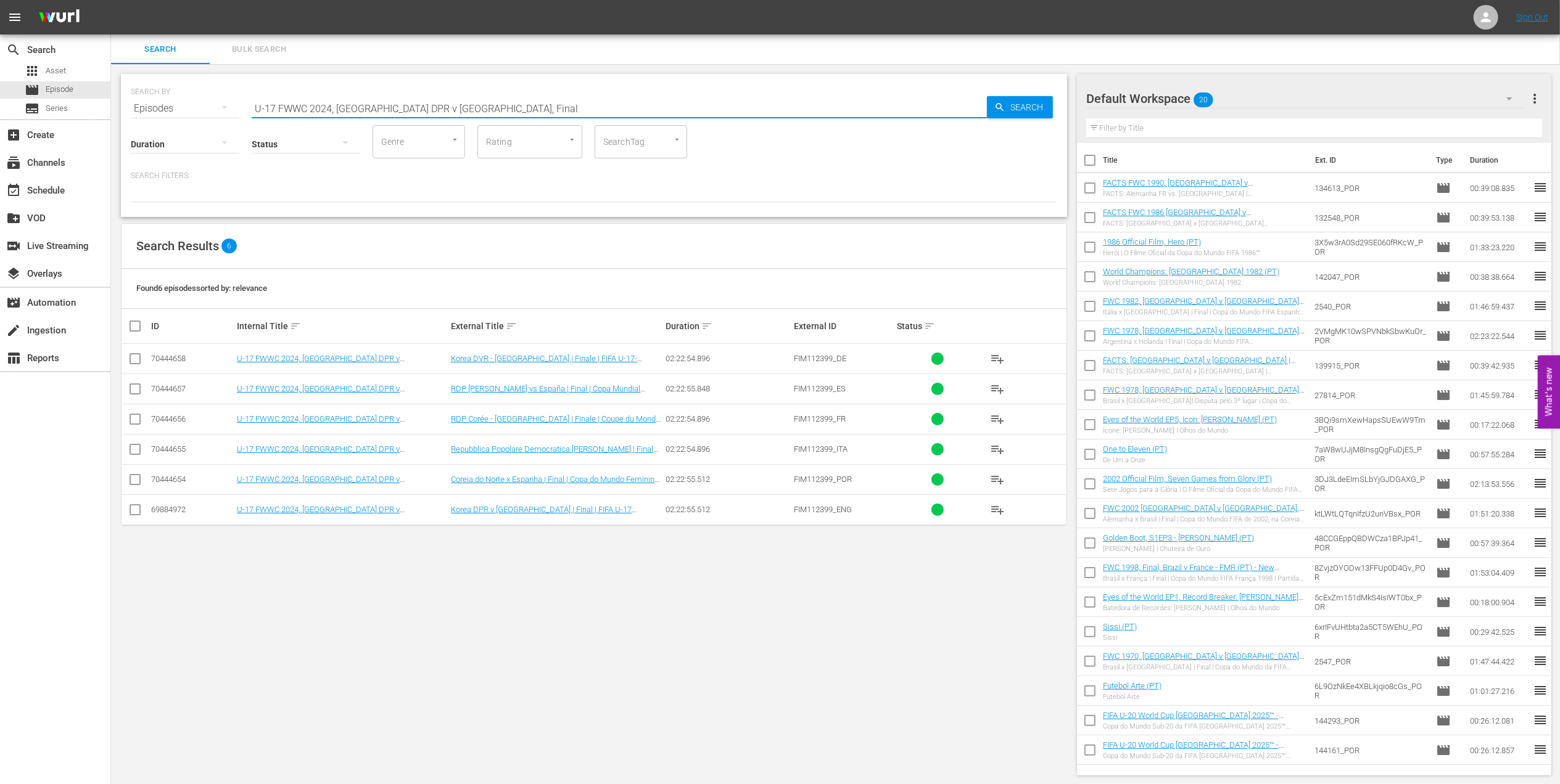
checkbox input "true"
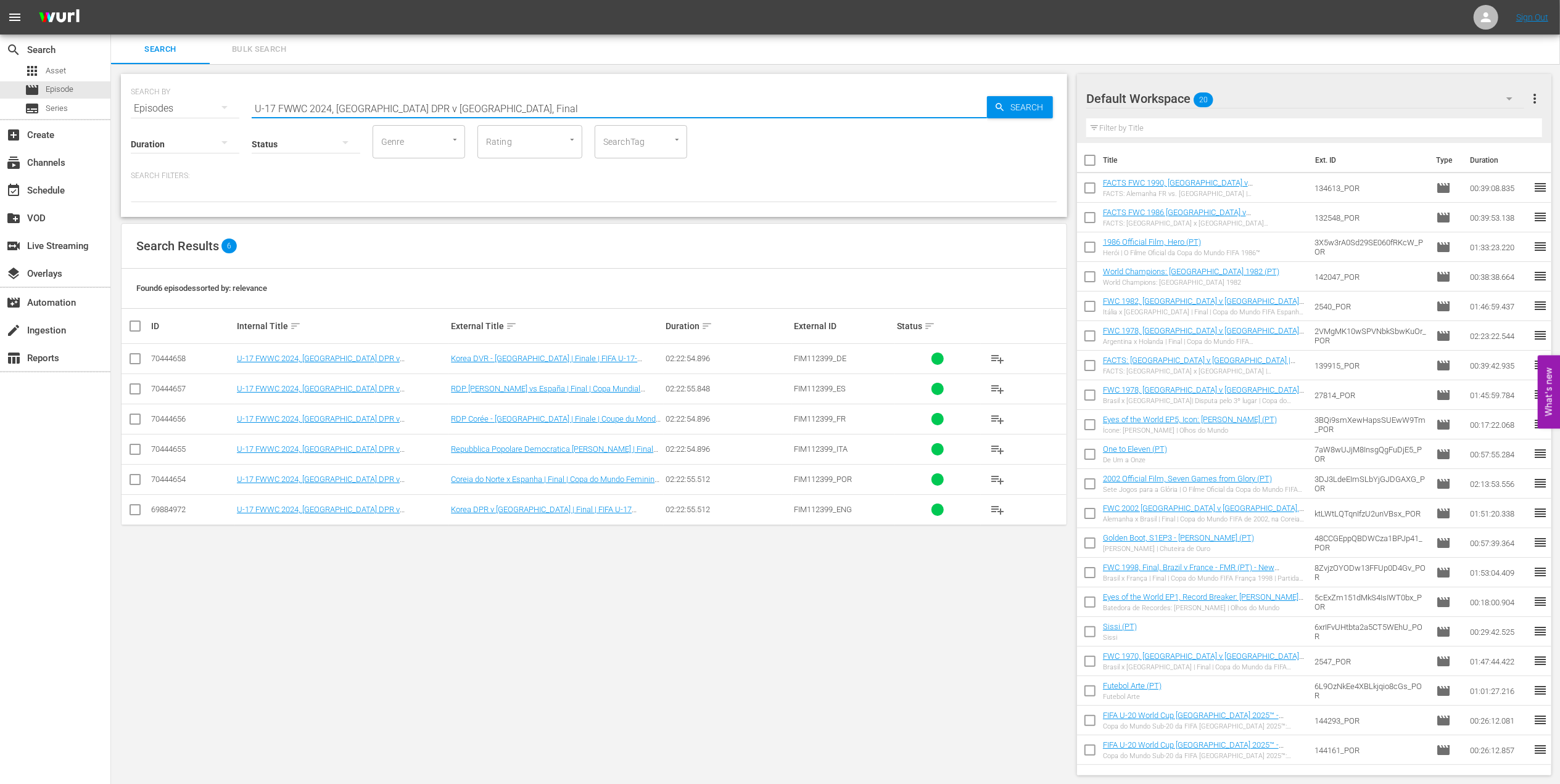
checkbox input "true"
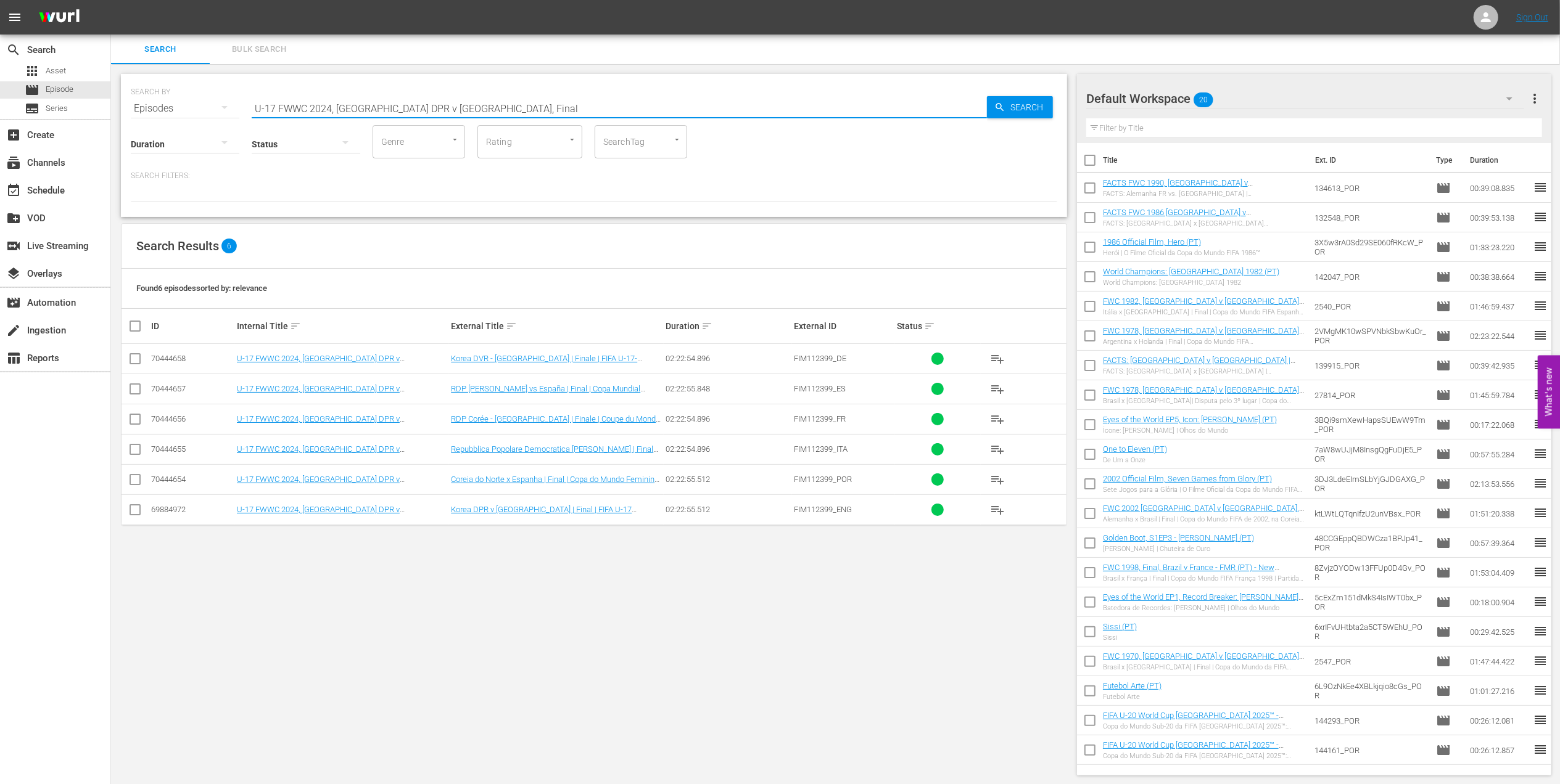
checkbox input "true"
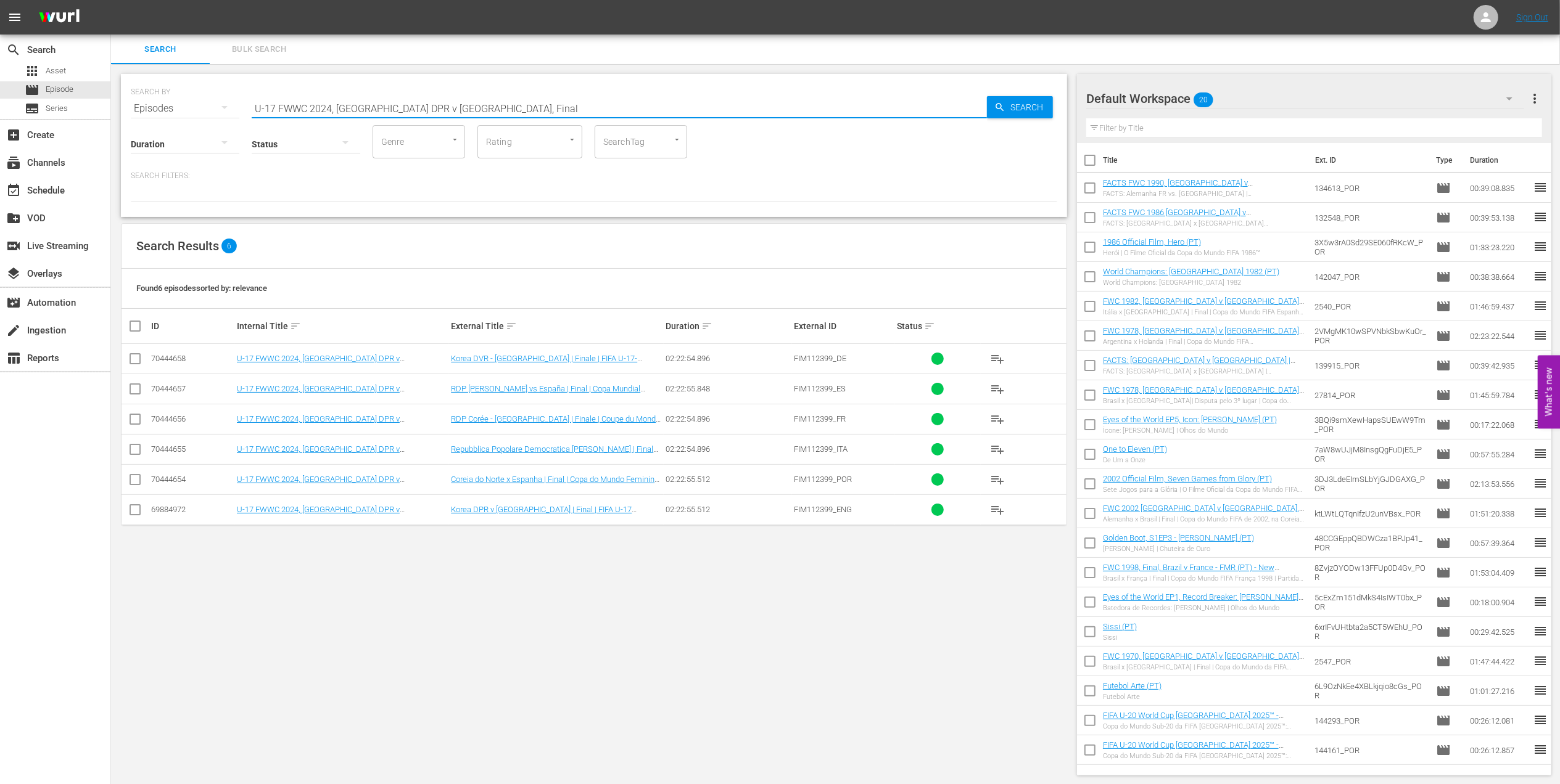
checkbox input "true"
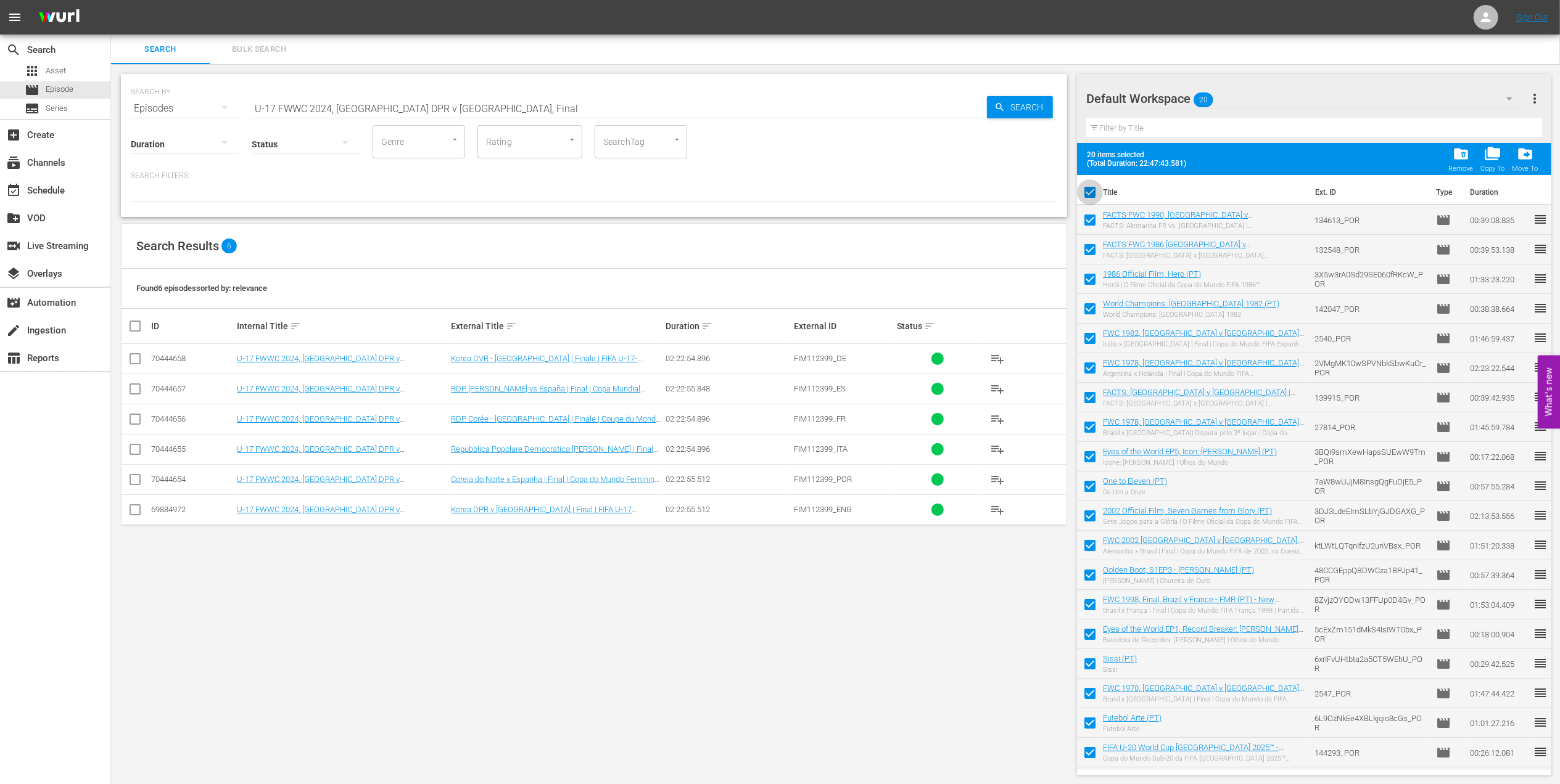
click at [1092, 190] on input "checkbox" at bounding box center [1090, 195] width 26 height 26
checkbox input "false"
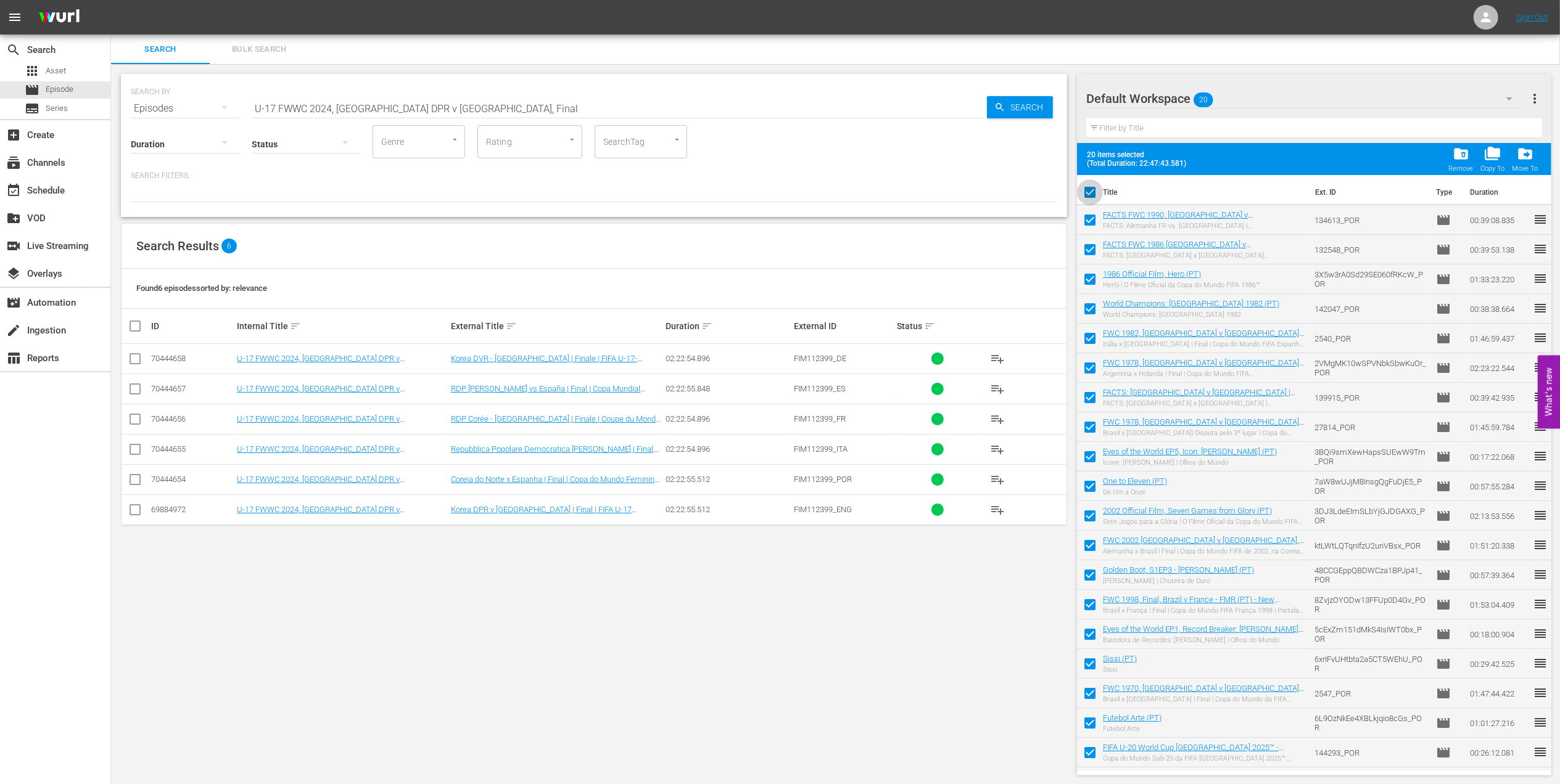
checkbox input "false"
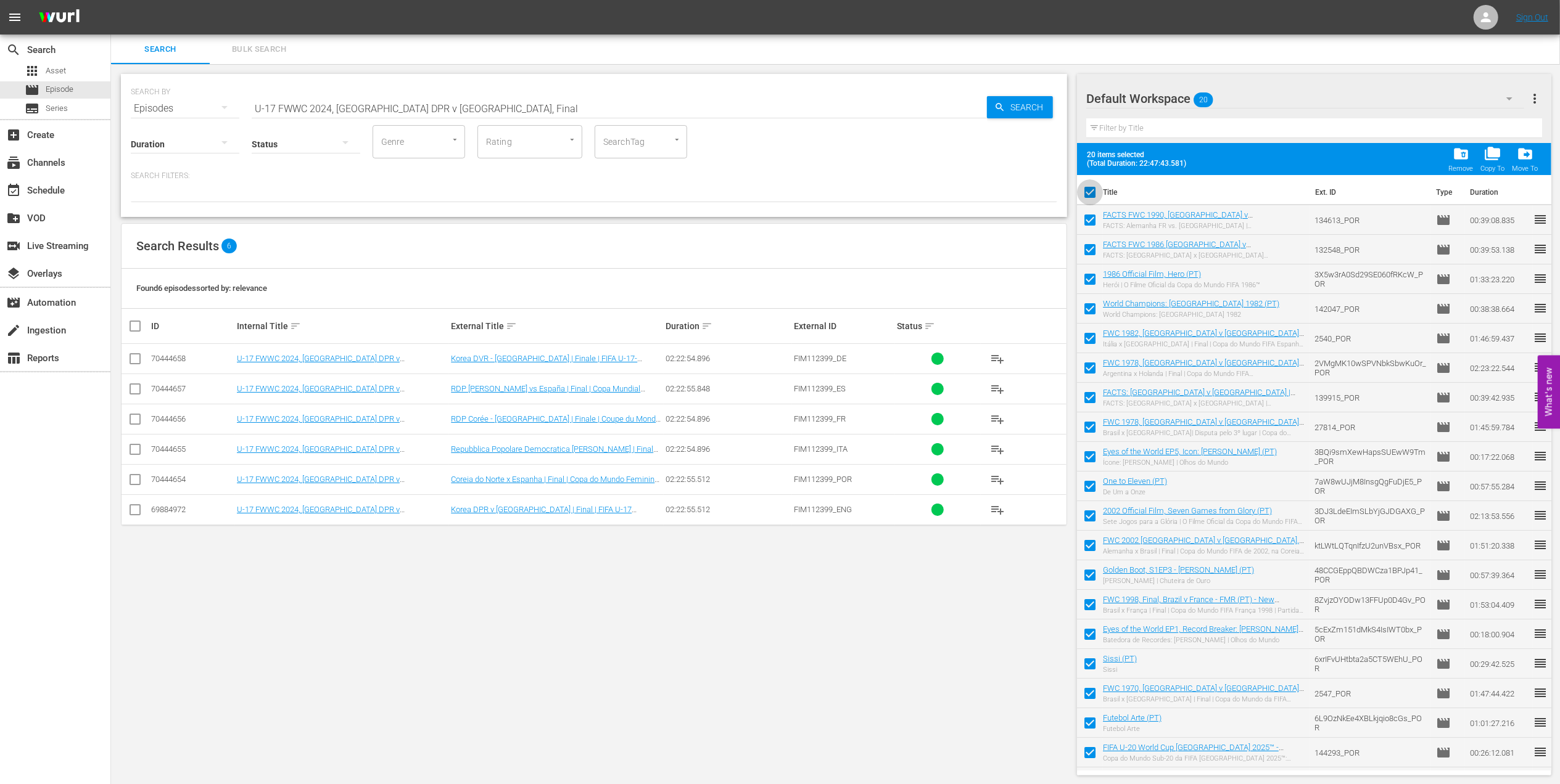
checkbox input "false"
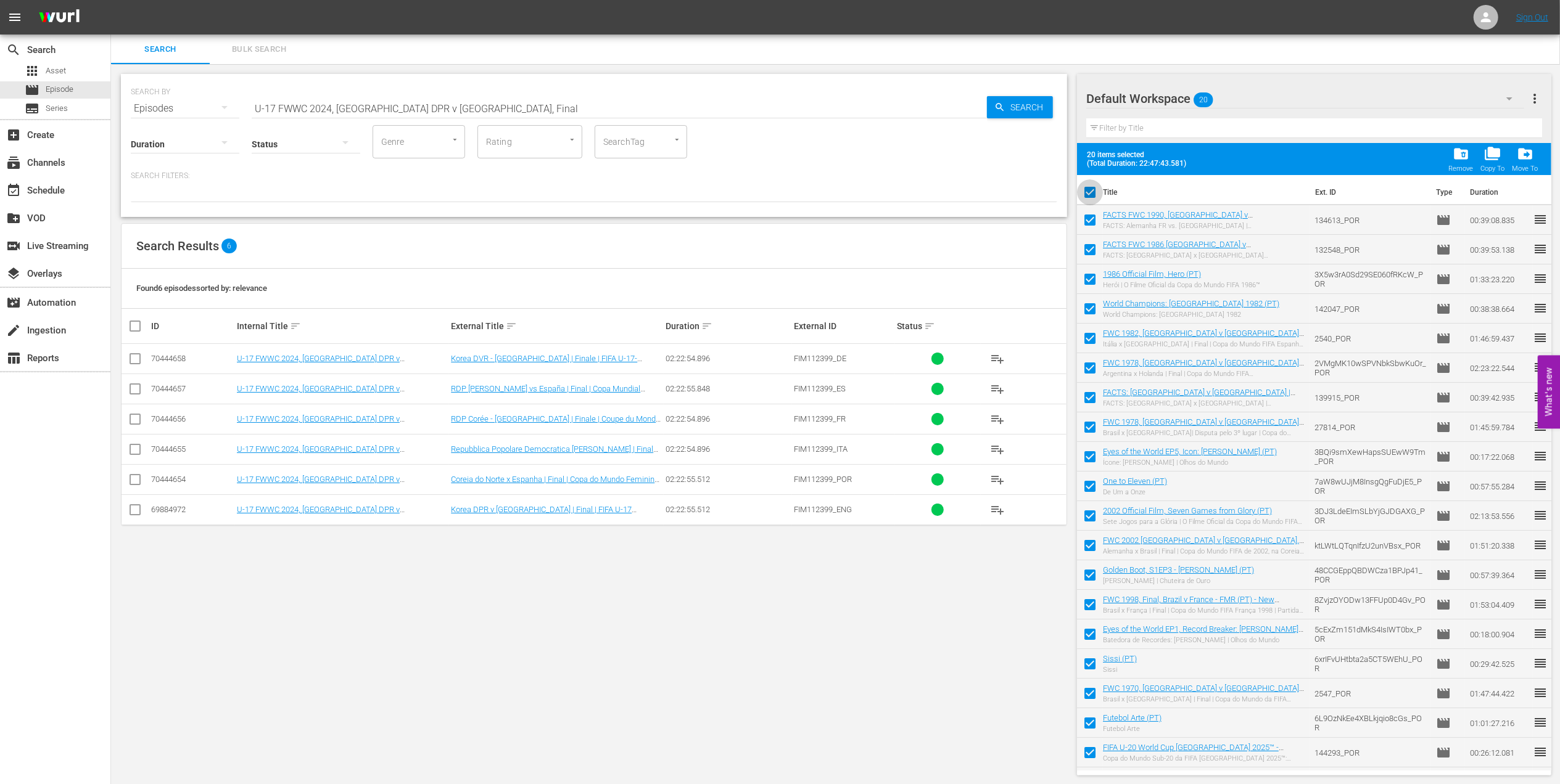
checkbox input "false"
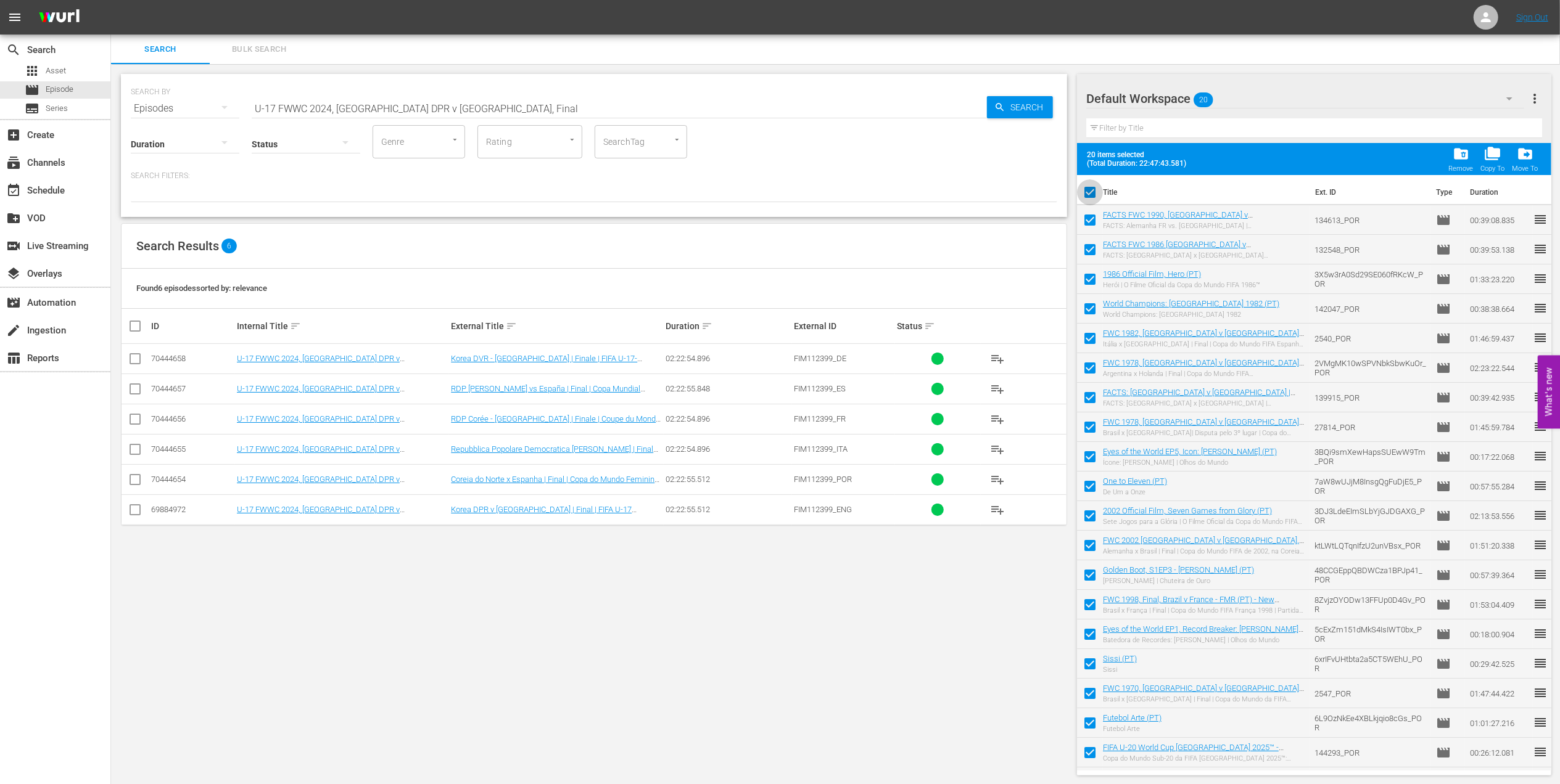
checkbox input "false"
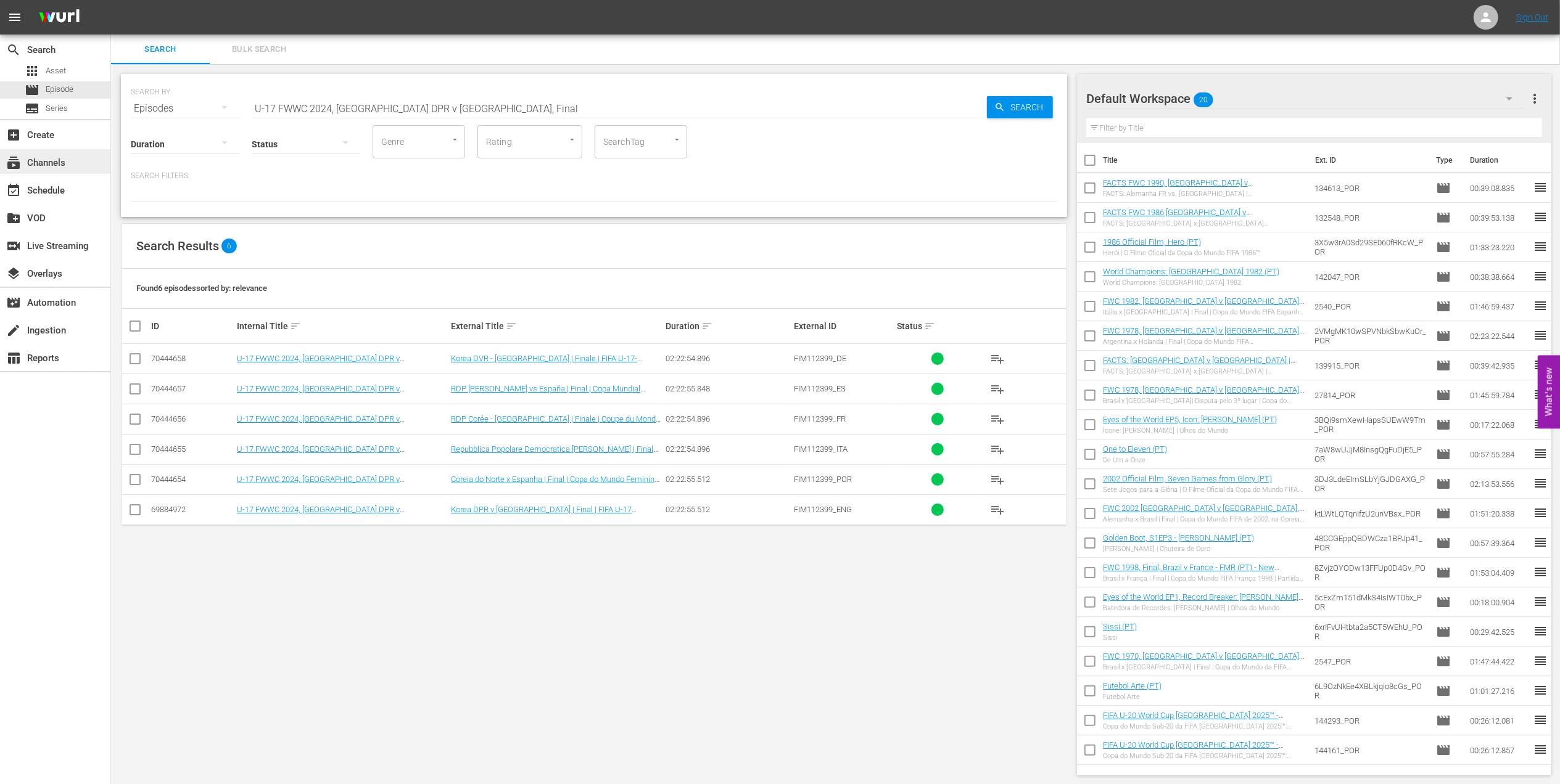
click at [65, 160] on div "subscriptions Channels" at bounding box center [34, 161] width 69 height 11
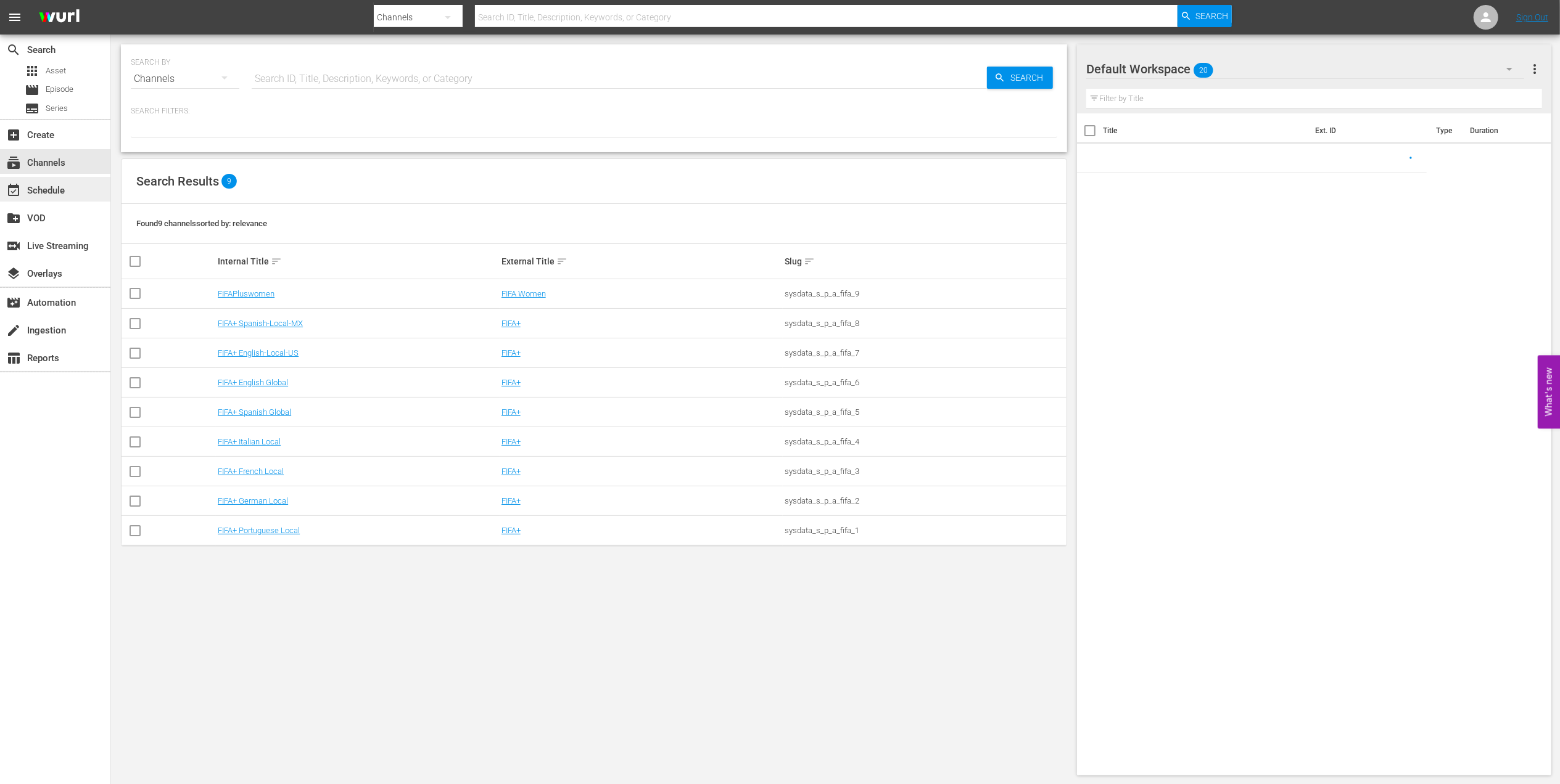
click at [72, 194] on div "event_available Schedule" at bounding box center [55, 189] width 110 height 24
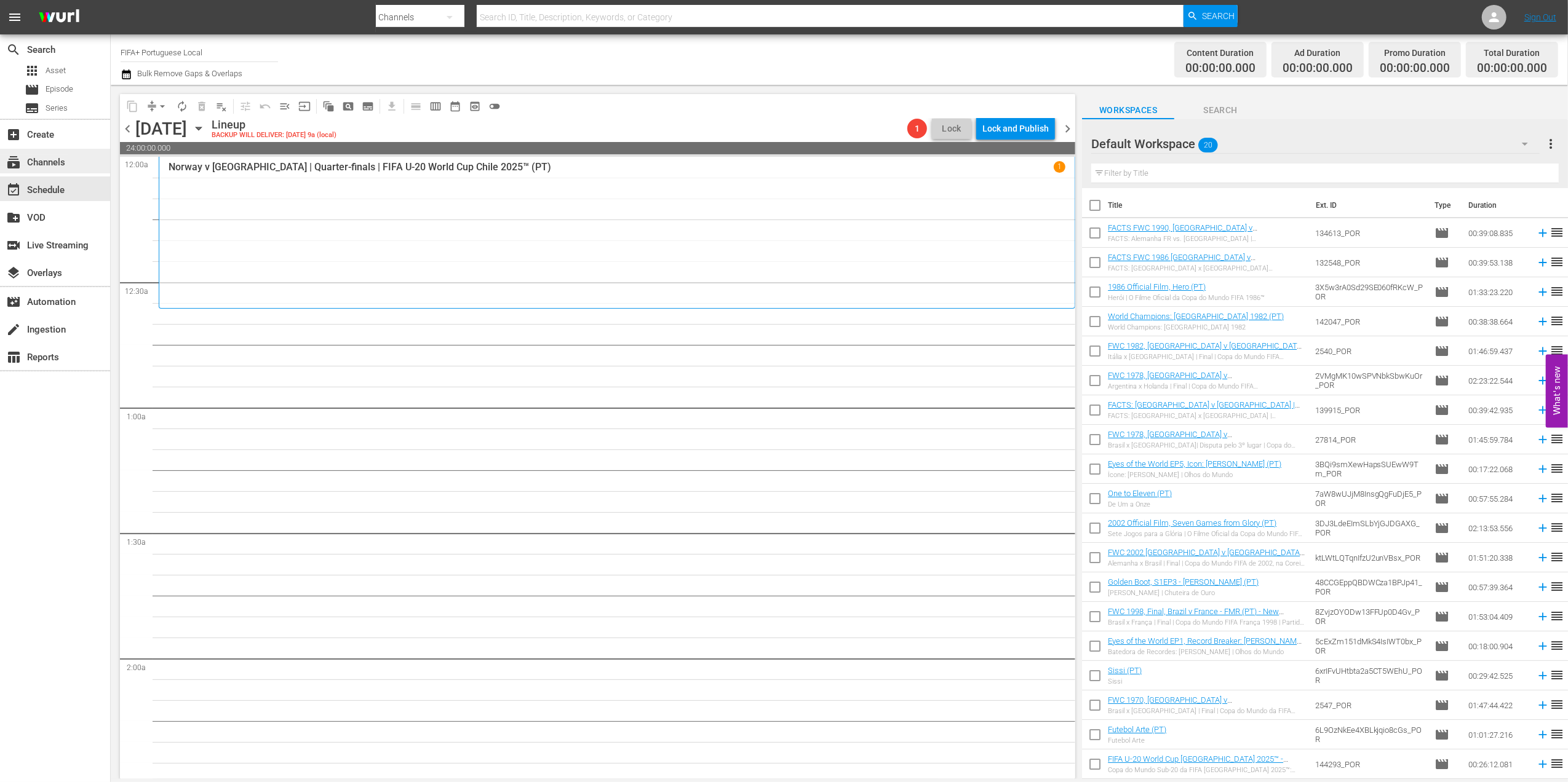
click at [59, 161] on div "subscriptions Channels" at bounding box center [34, 160] width 69 height 11
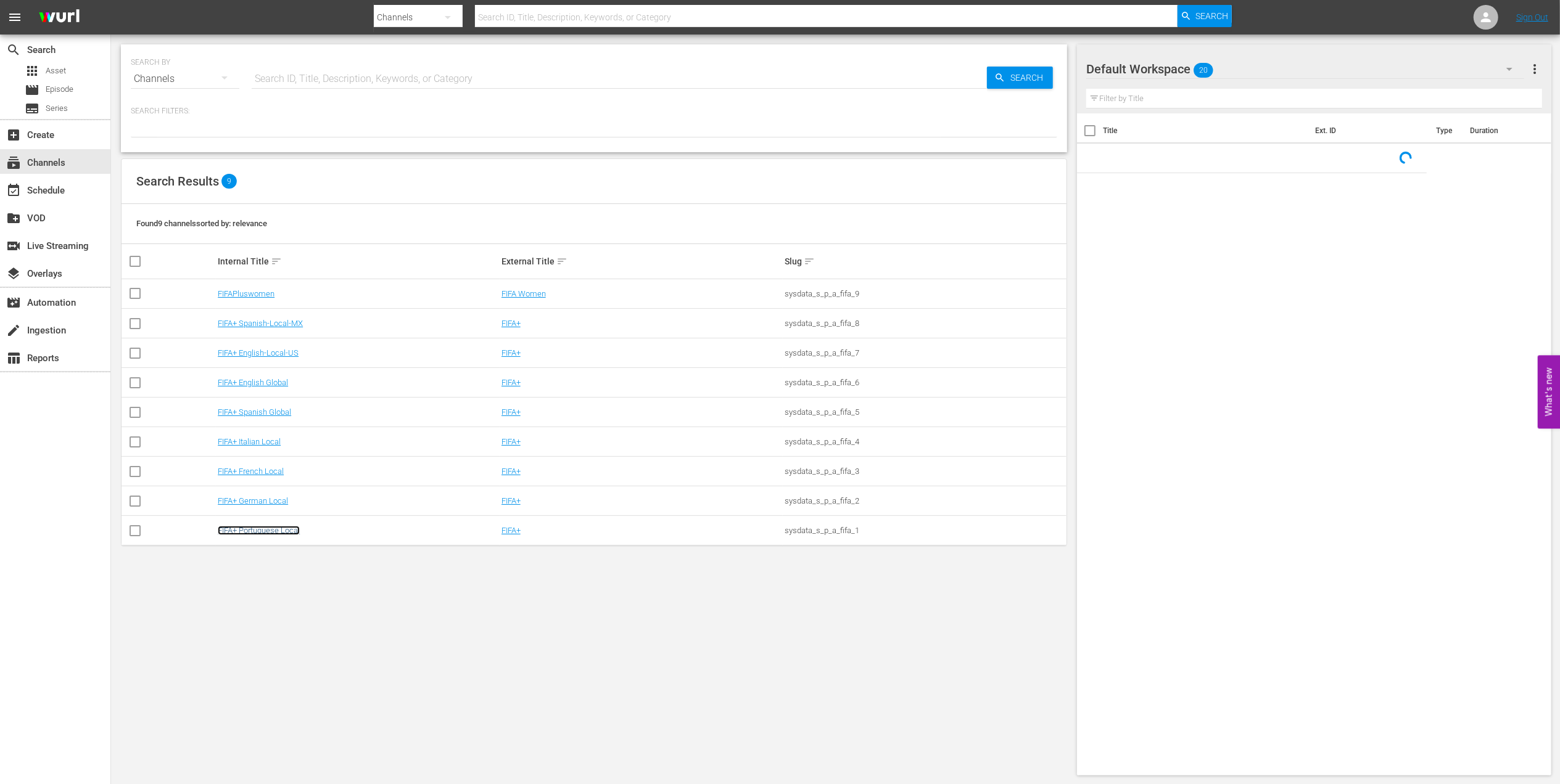
click at [292, 534] on link "FIFA+ Portuguese Local" at bounding box center [258, 530] width 82 height 9
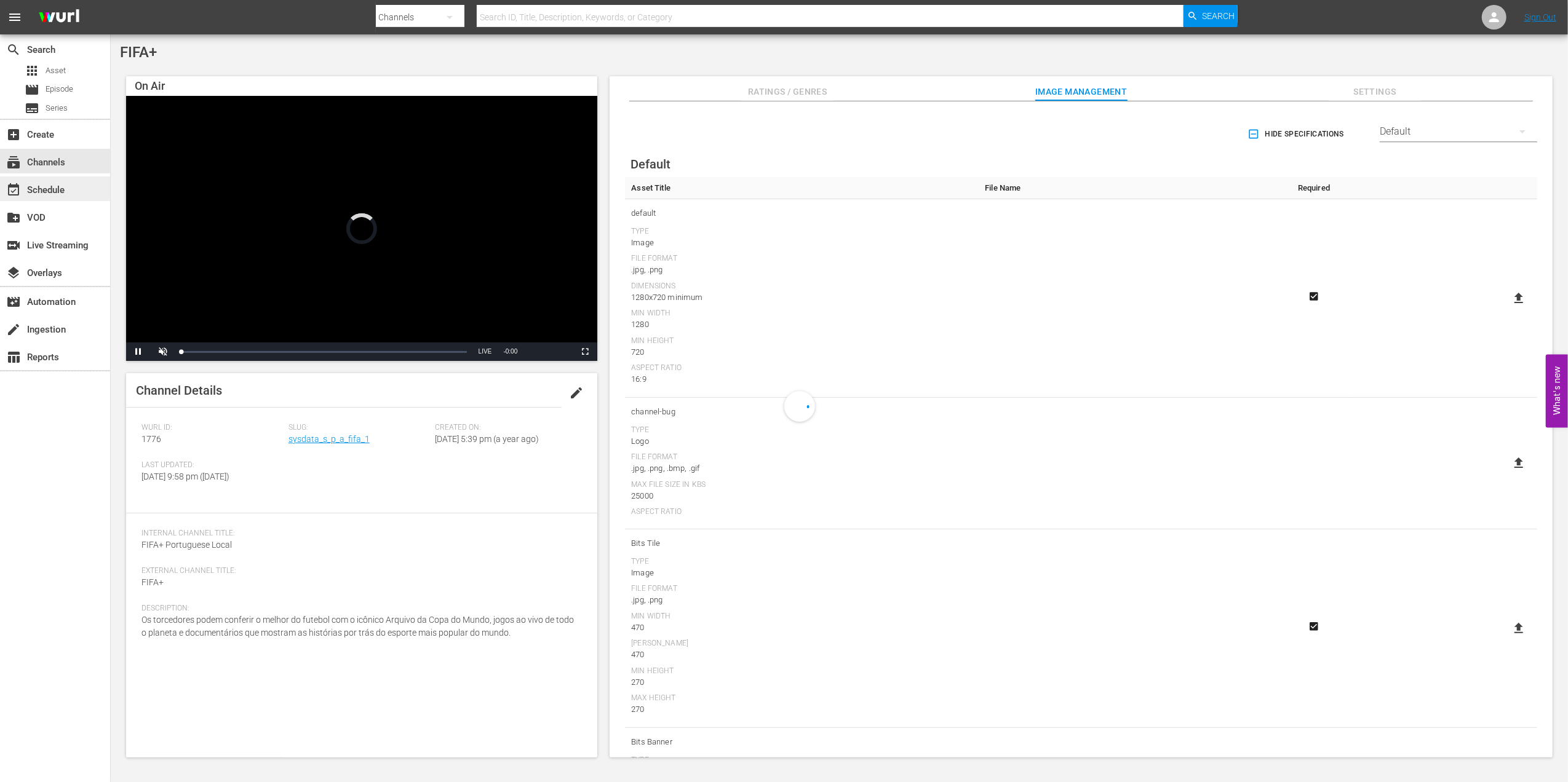
click at [51, 186] on div "event_available Schedule" at bounding box center [34, 188] width 69 height 11
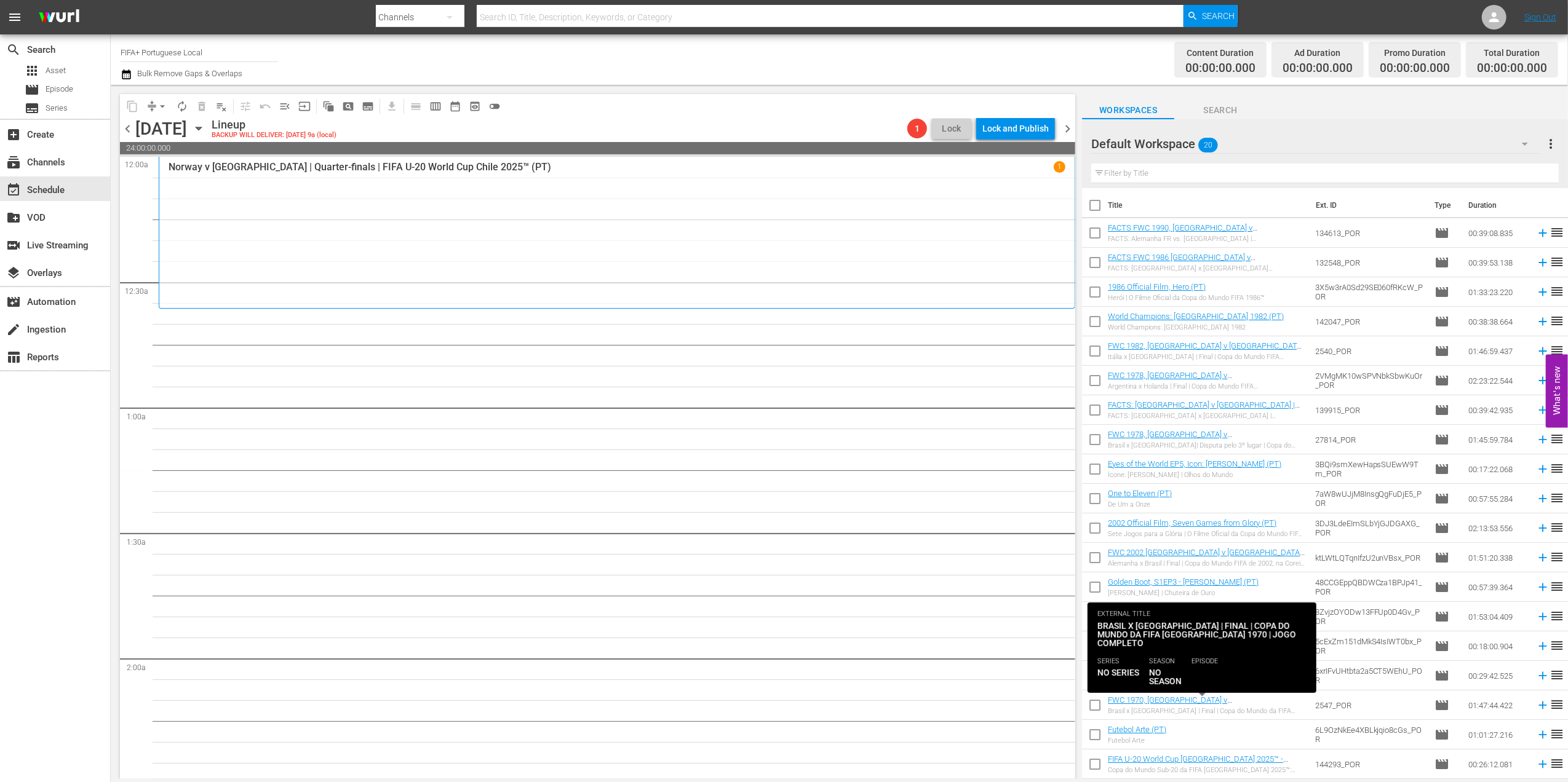
scroll to position [28, 0]
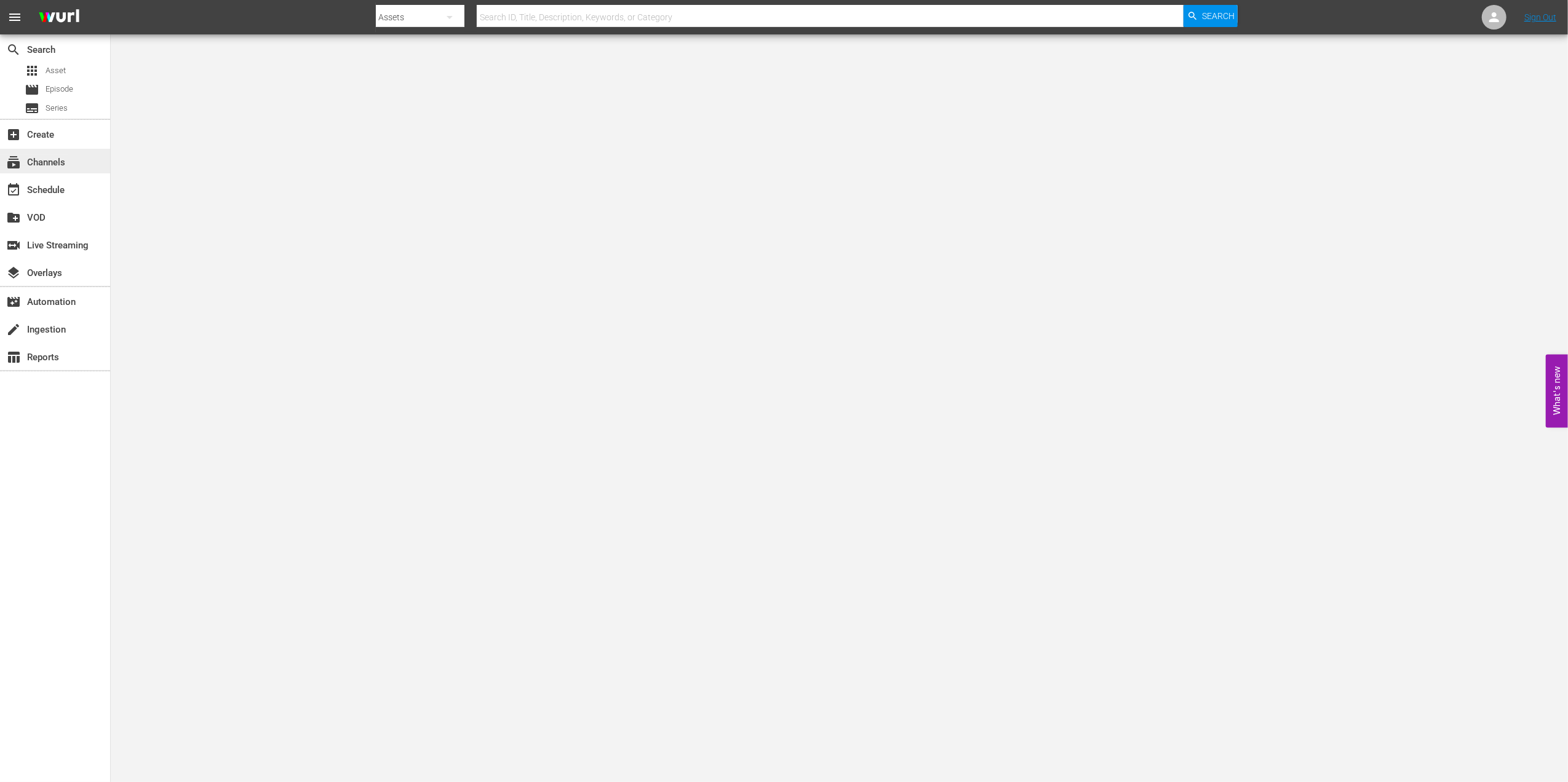
click at [58, 165] on div "subscriptions Channels" at bounding box center [34, 160] width 69 height 11
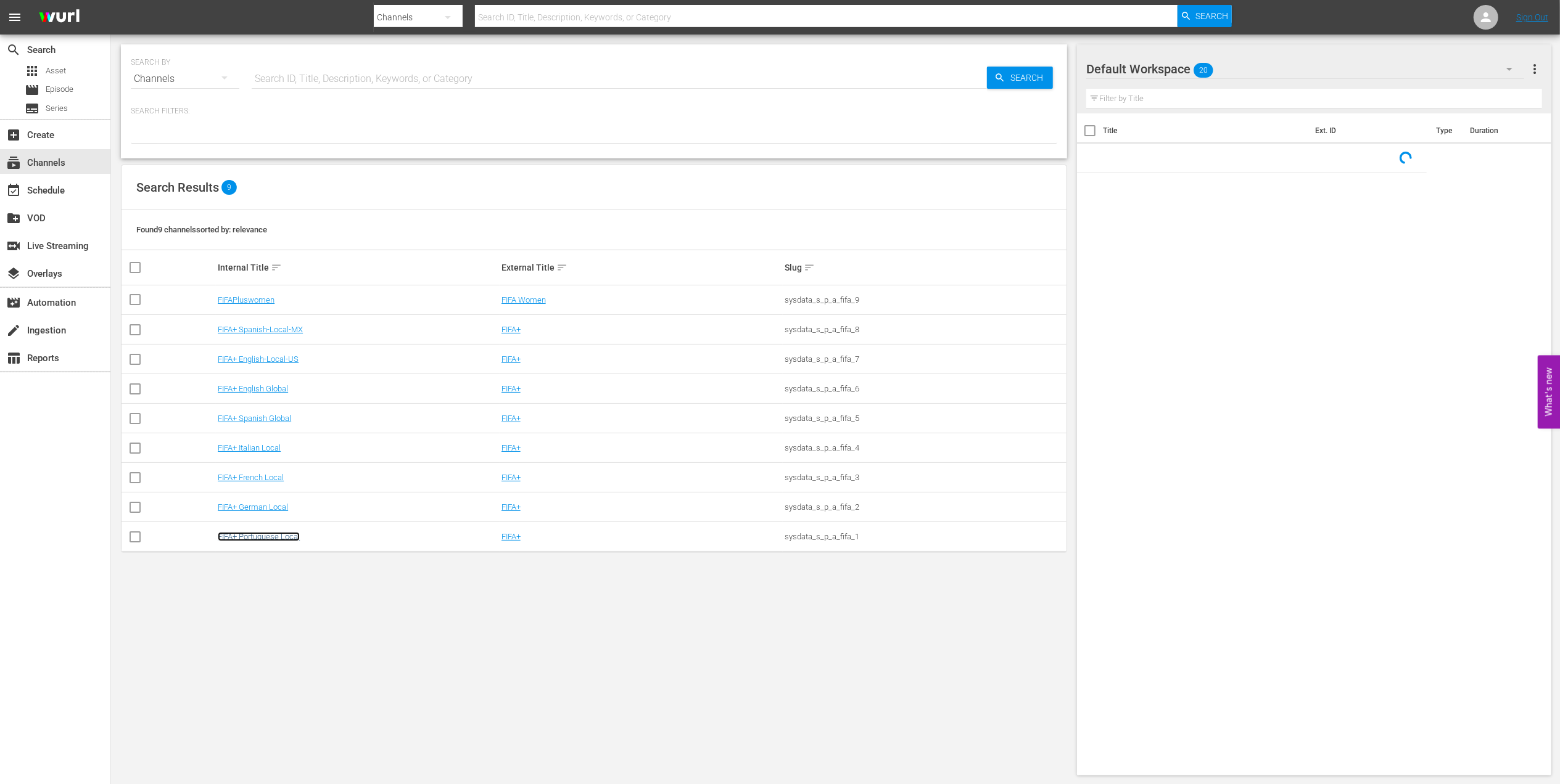
click at [255, 536] on link "FIFA+ Portuguese Local" at bounding box center [258, 537] width 82 height 9
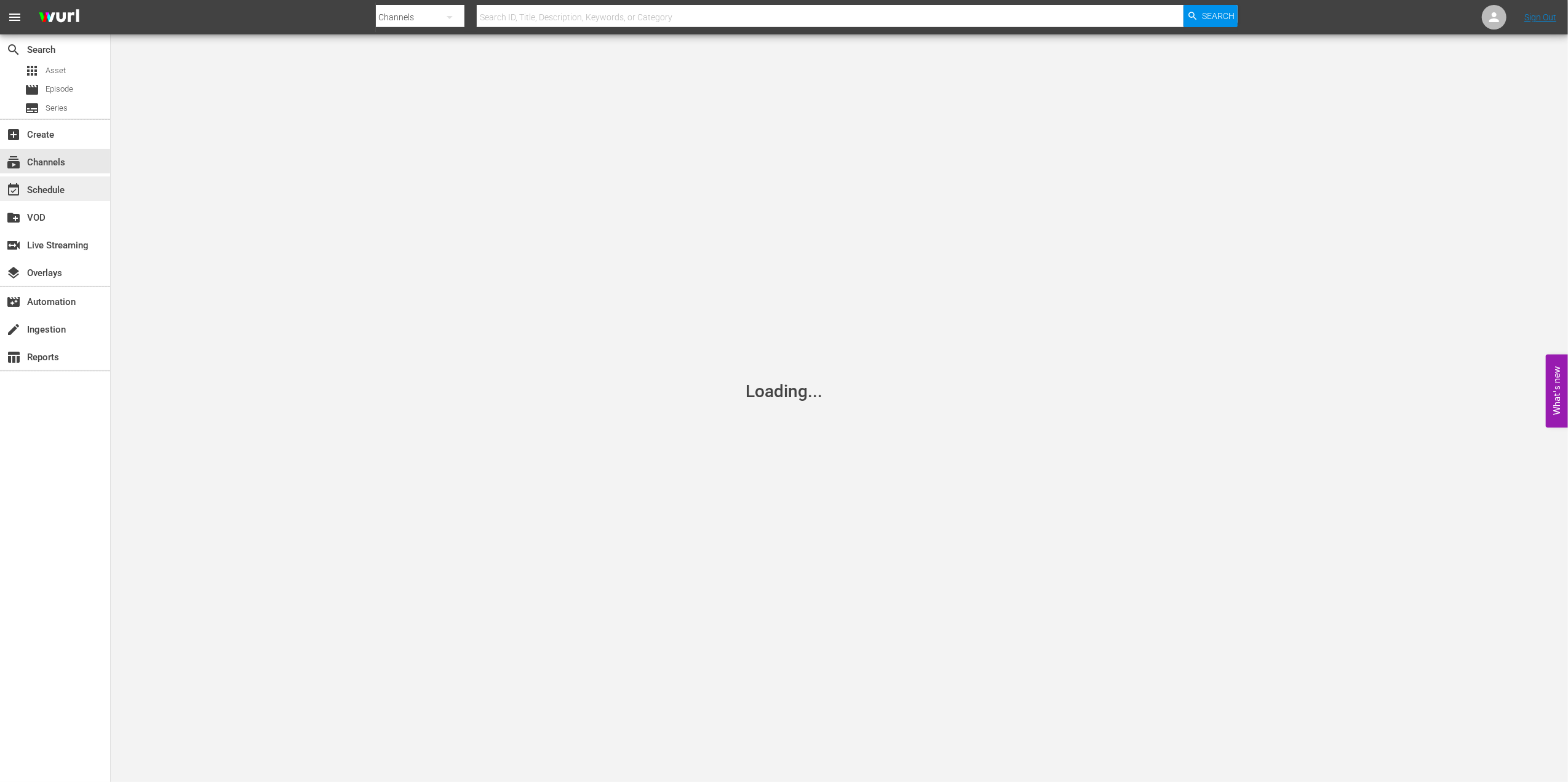
click at [72, 191] on div "event_available Schedule" at bounding box center [55, 189] width 110 height 24
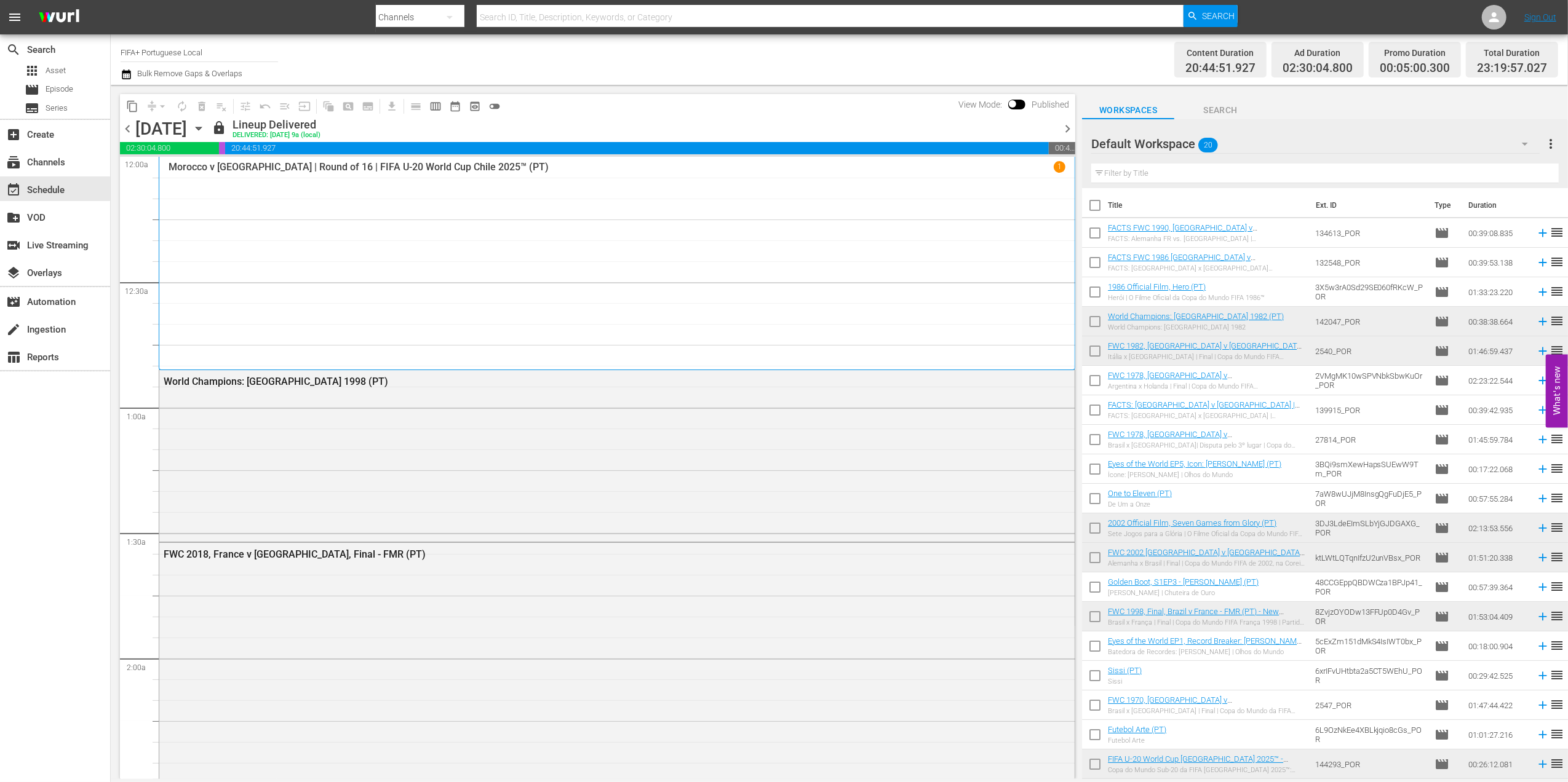
click at [1072, 126] on span "chevron_right" at bounding box center [1068, 129] width 15 height 15
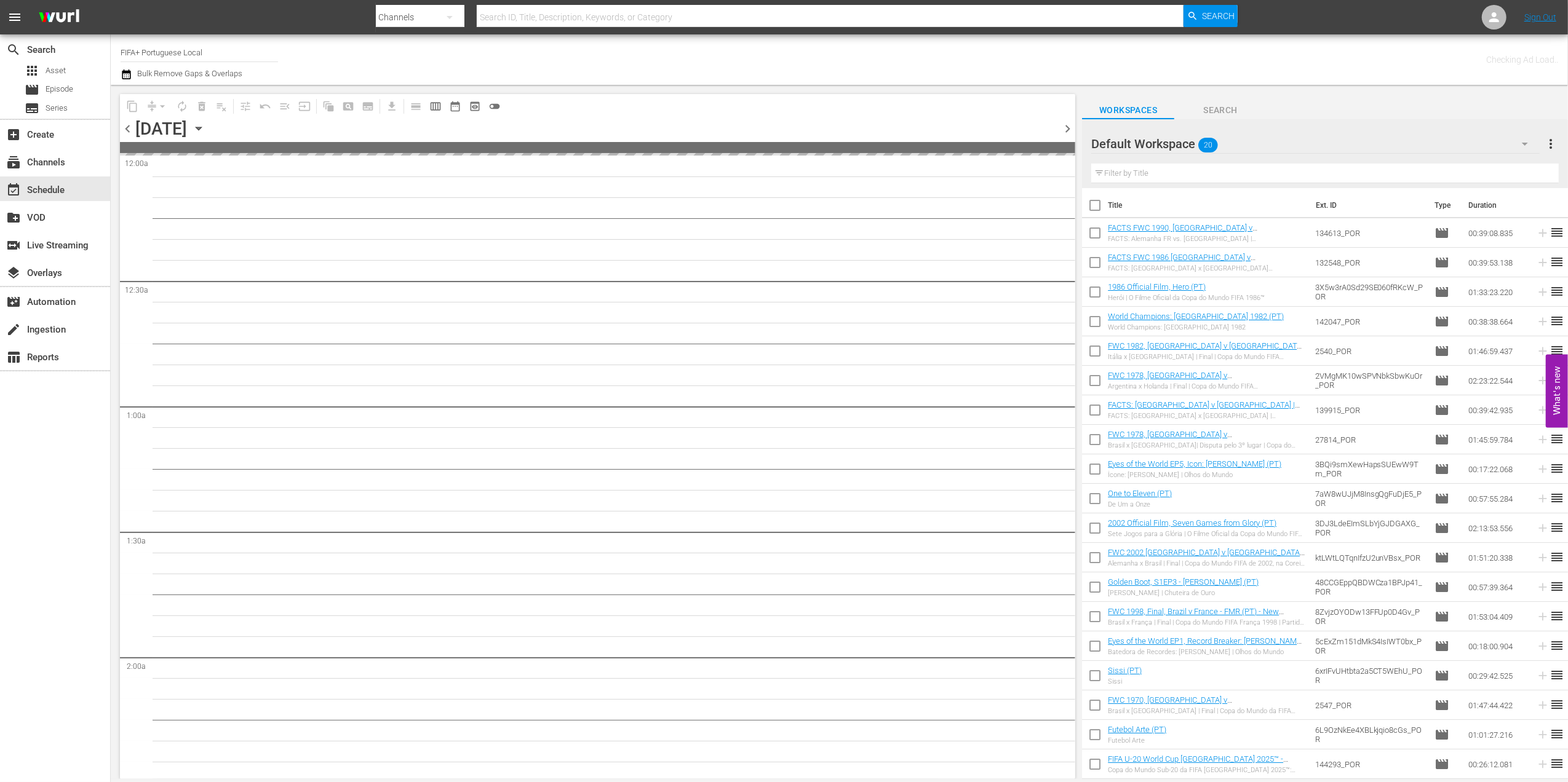
click at [1072, 126] on span "chevron_right" at bounding box center [1068, 129] width 15 height 15
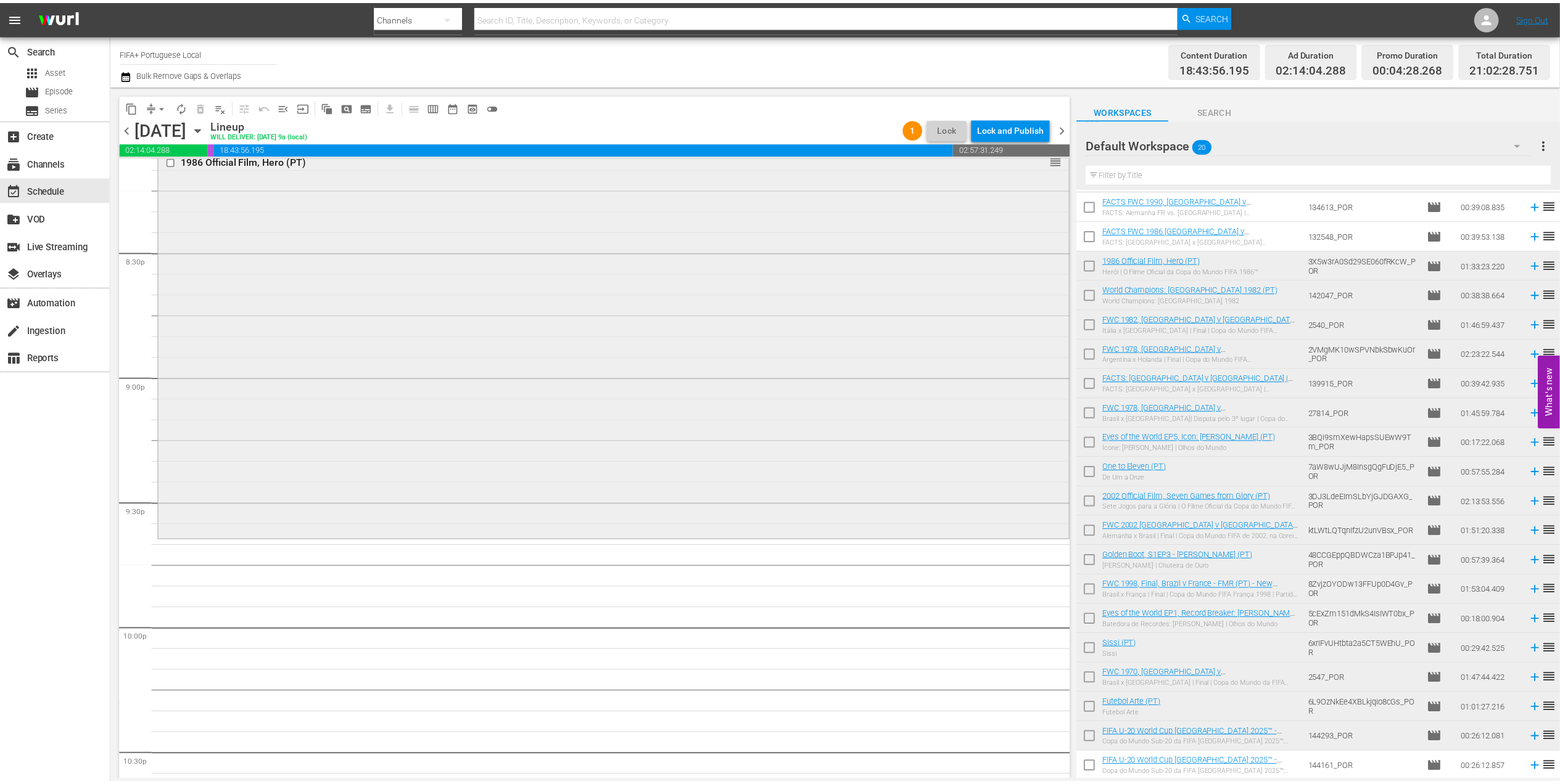
scroll to position [5131, 0]
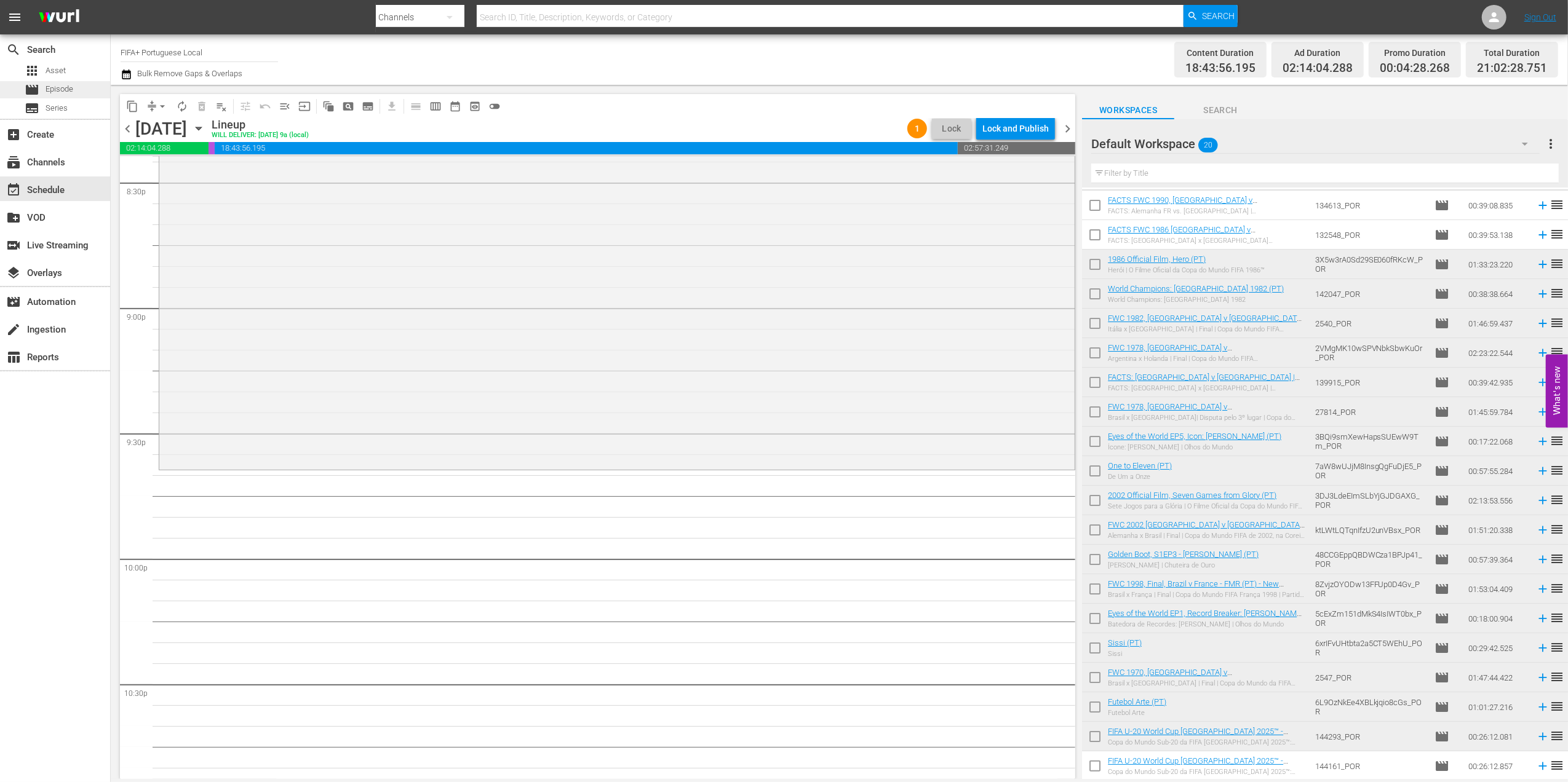
click at [73, 94] on span "Episode" at bounding box center [59, 89] width 28 height 12
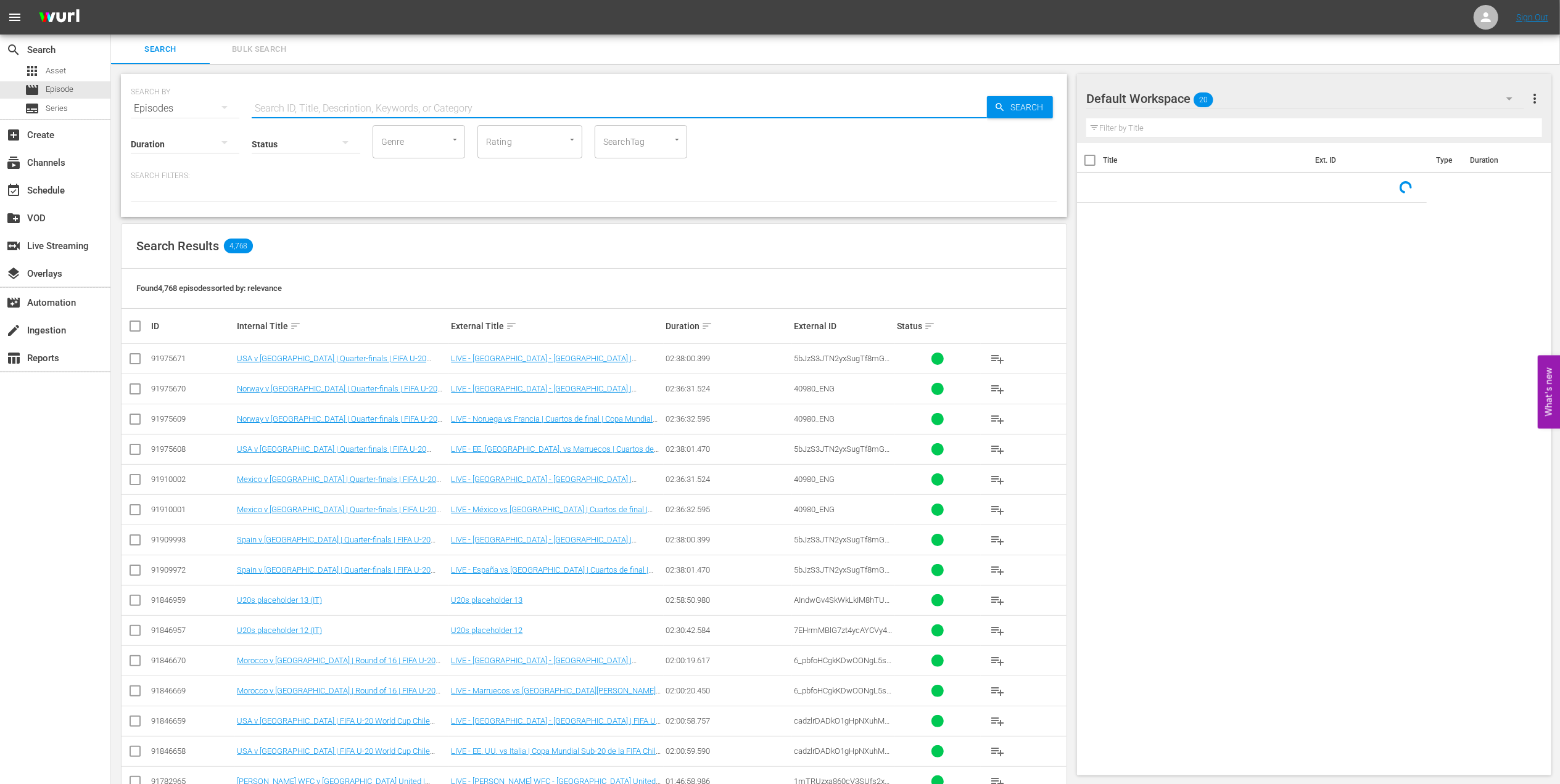
click at [356, 105] on input "text" at bounding box center [619, 109] width 735 height 29
paste input "FWC 1986, Argentina vs Germany FR, Final (PT)"
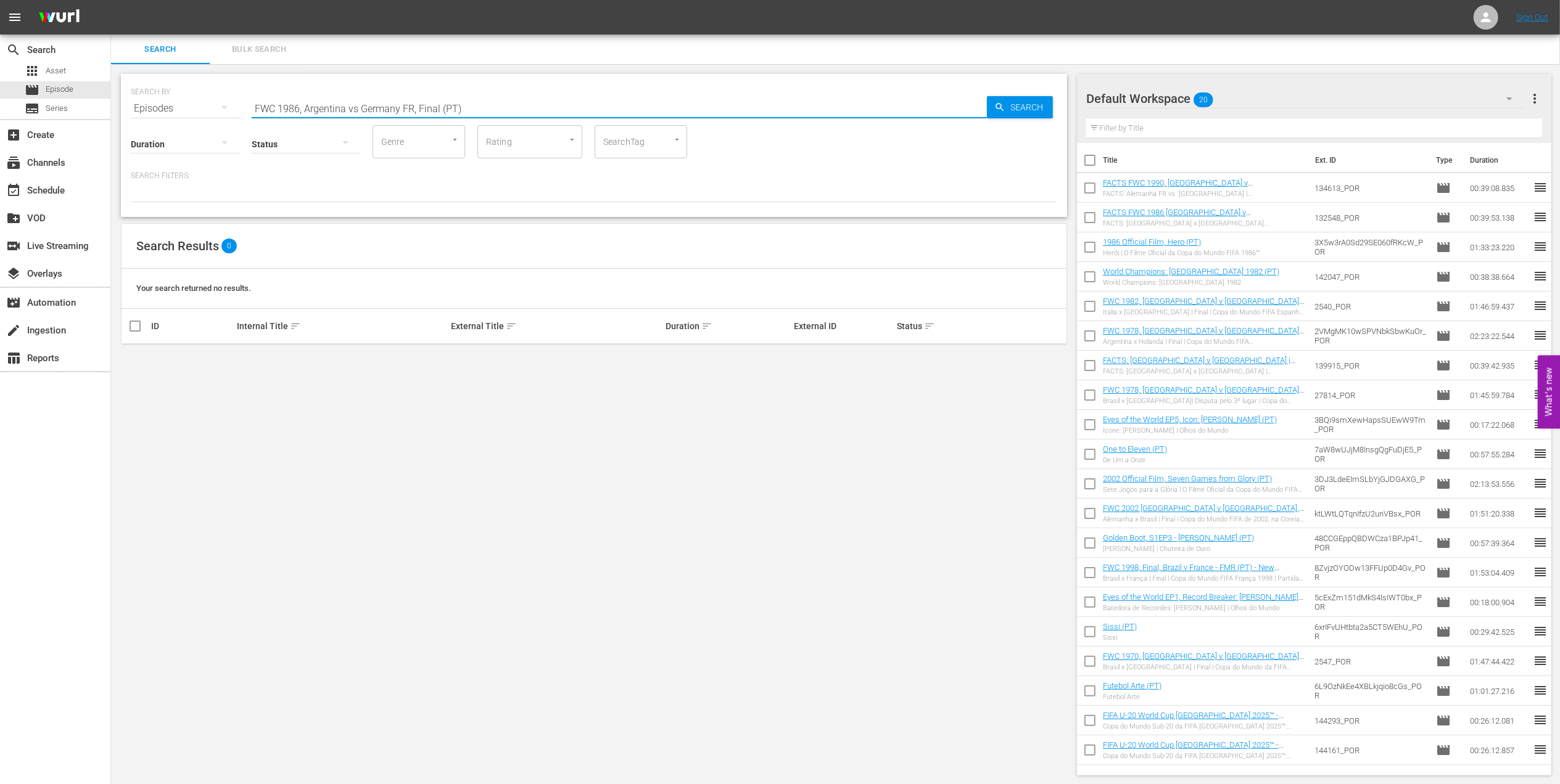
drag, startPoint x: 356, startPoint y: 107, endPoint x: 363, endPoint y: 109, distance: 7.3
click at [356, 109] on input "FWC 1986, Argentina vs Germany FR, Final (PT)" at bounding box center [619, 109] width 735 height 29
drag, startPoint x: 480, startPoint y: 109, endPoint x: 421, endPoint y: 109, distance: 59.0
click at [421, 109] on input "FWC 1986, [GEOGRAPHIC_DATA] v [GEOGRAPHIC_DATA] FR, Final (PT)" at bounding box center [619, 109] width 735 height 29
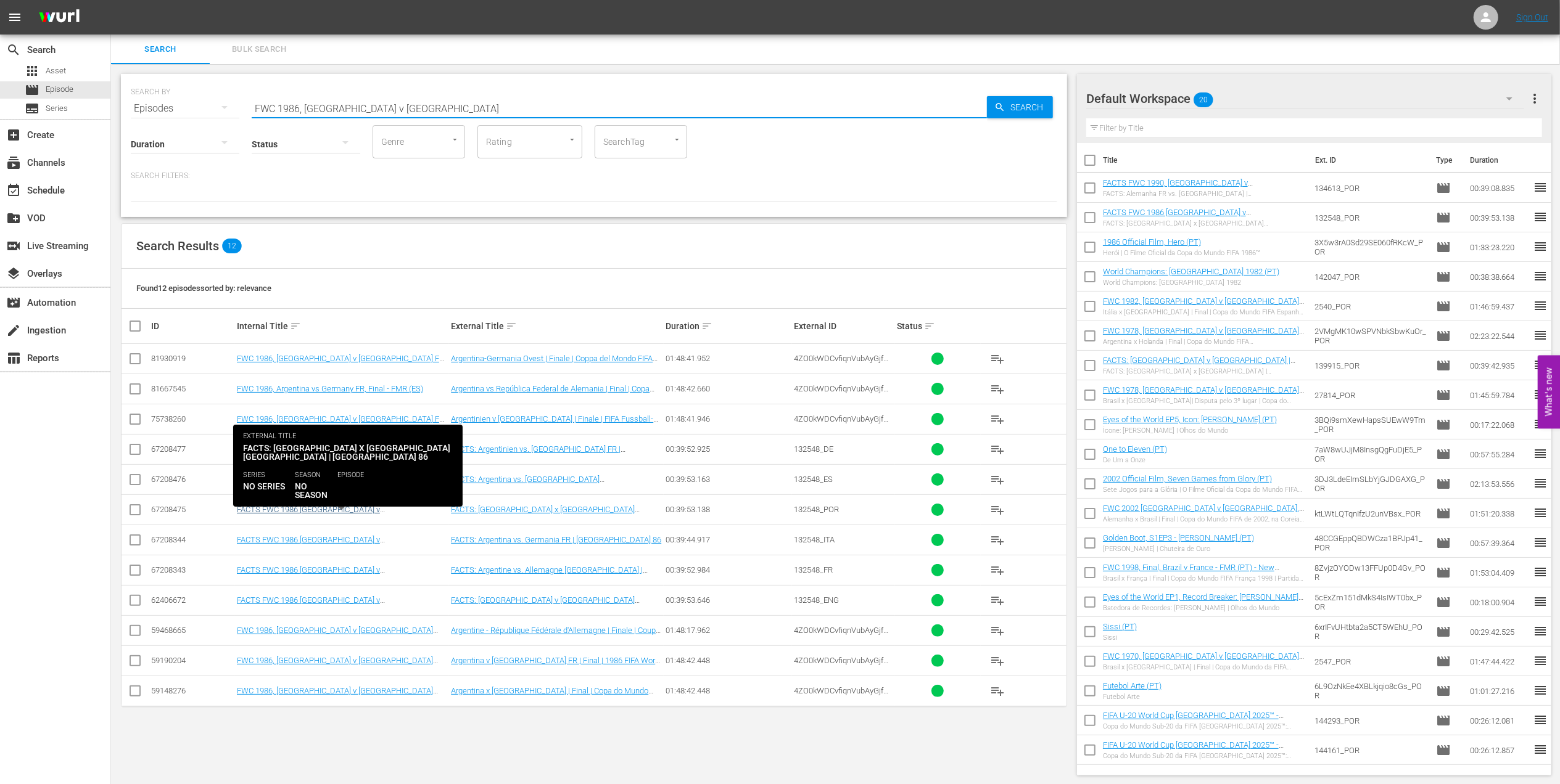
scroll to position [2, 0]
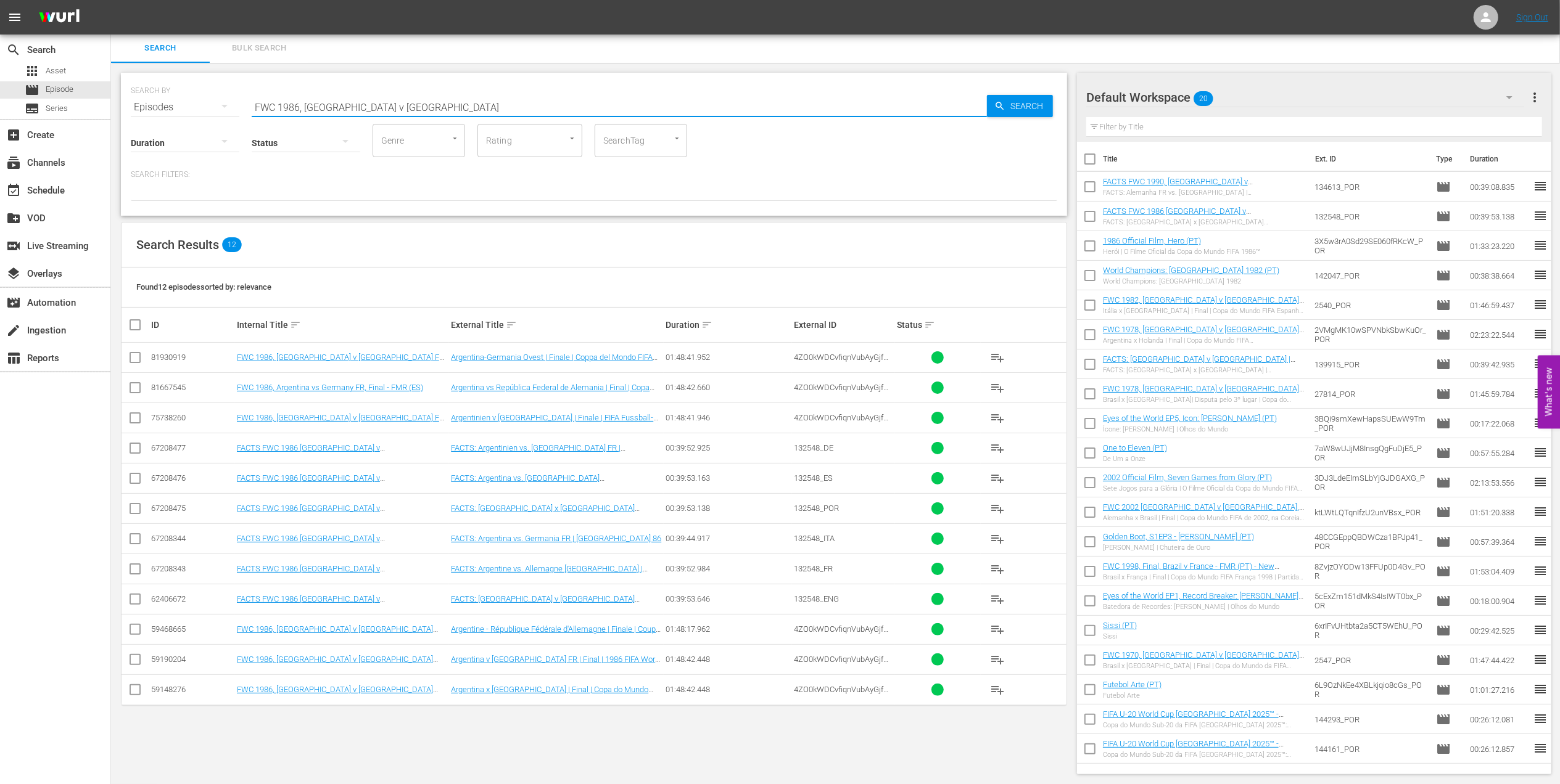
type input "FWC 1986, [GEOGRAPHIC_DATA] v [GEOGRAPHIC_DATA]"
click at [139, 692] on input "checkbox" at bounding box center [135, 693] width 15 height 15
checkbox input "true"
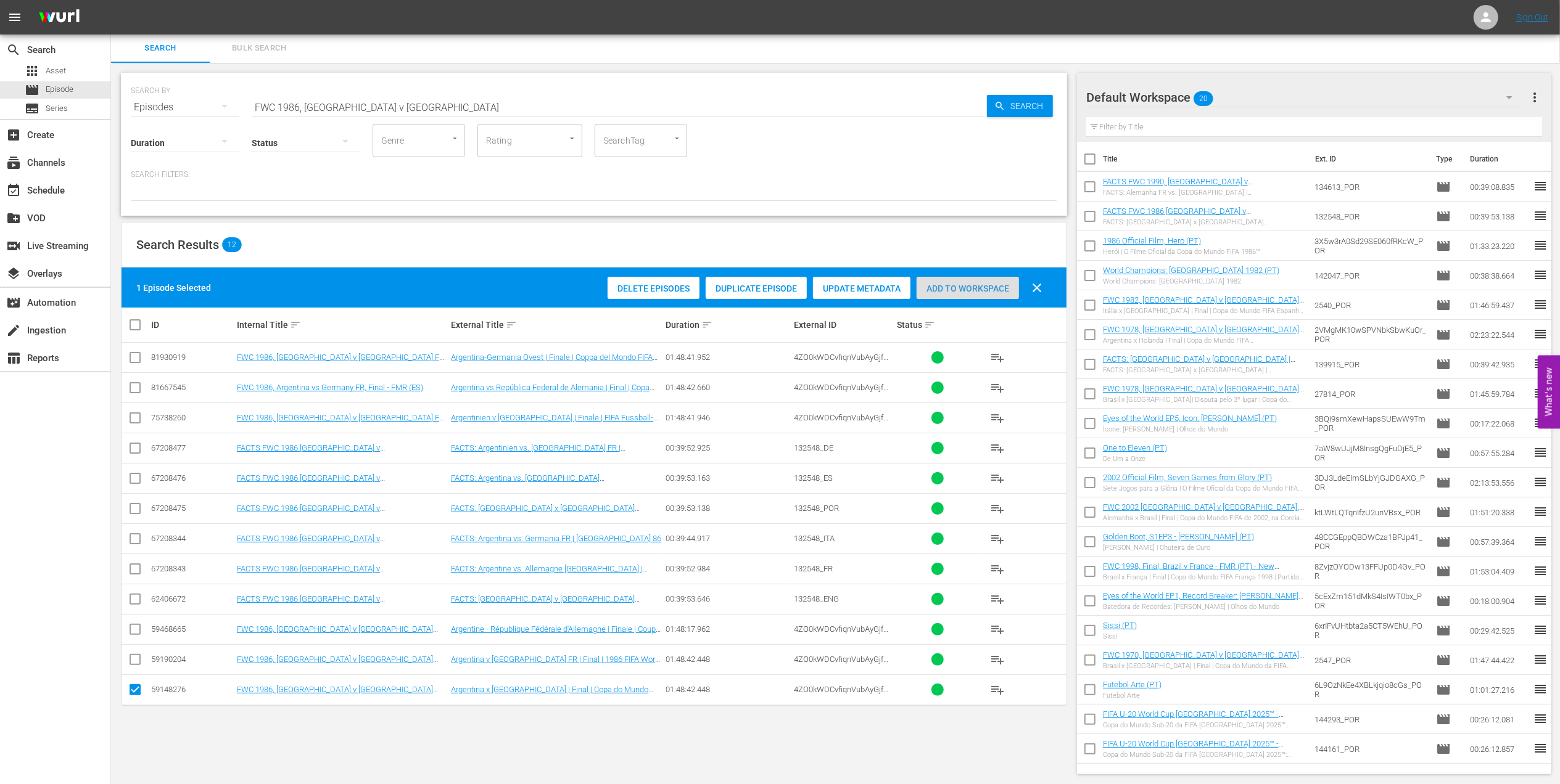
click at [963, 282] on div "Add to Workspace" at bounding box center [968, 288] width 102 height 24
click at [45, 183] on div "event_available Schedule" at bounding box center [34, 189] width 69 height 11
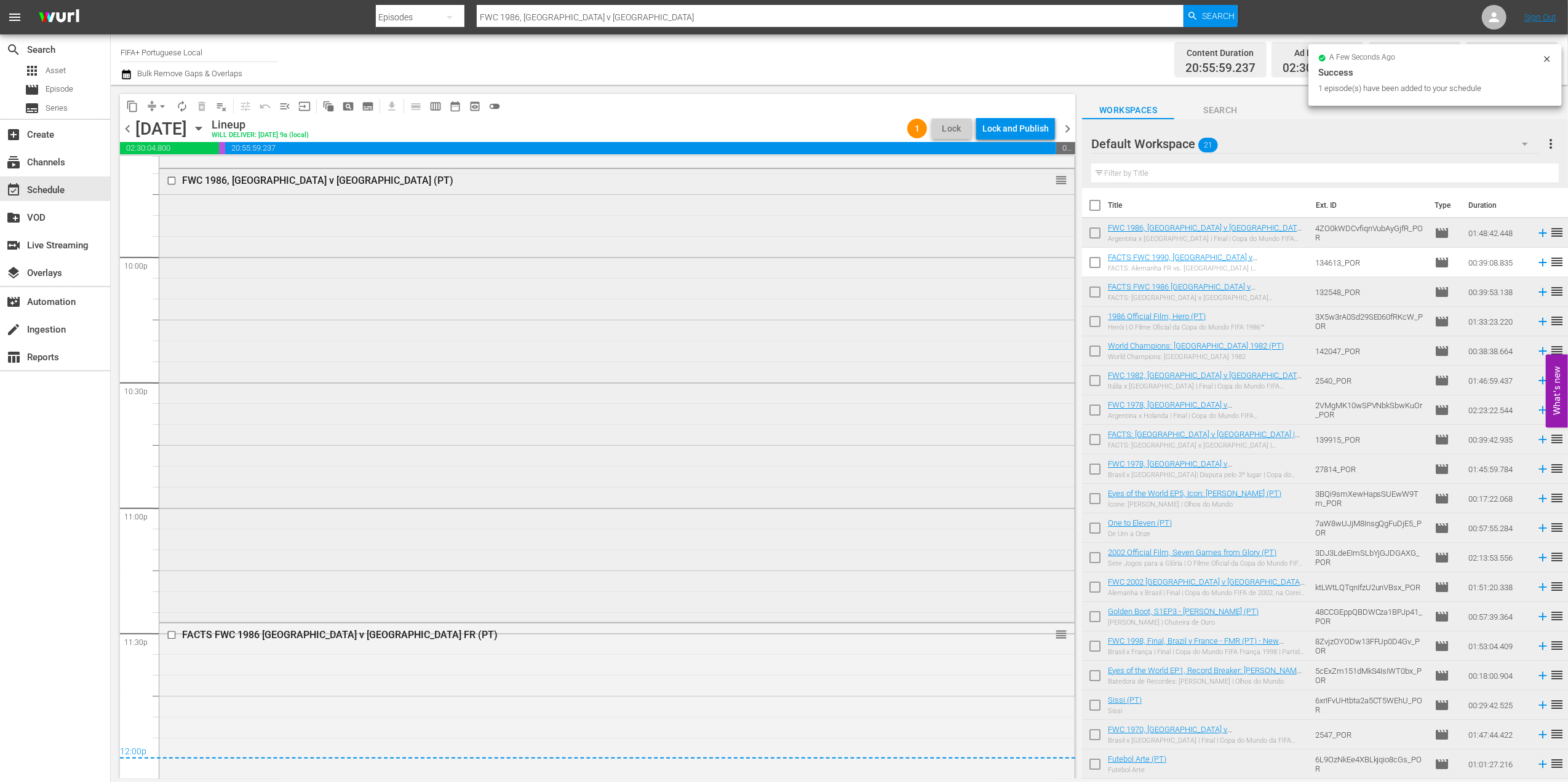
scroll to position [5430, 0]
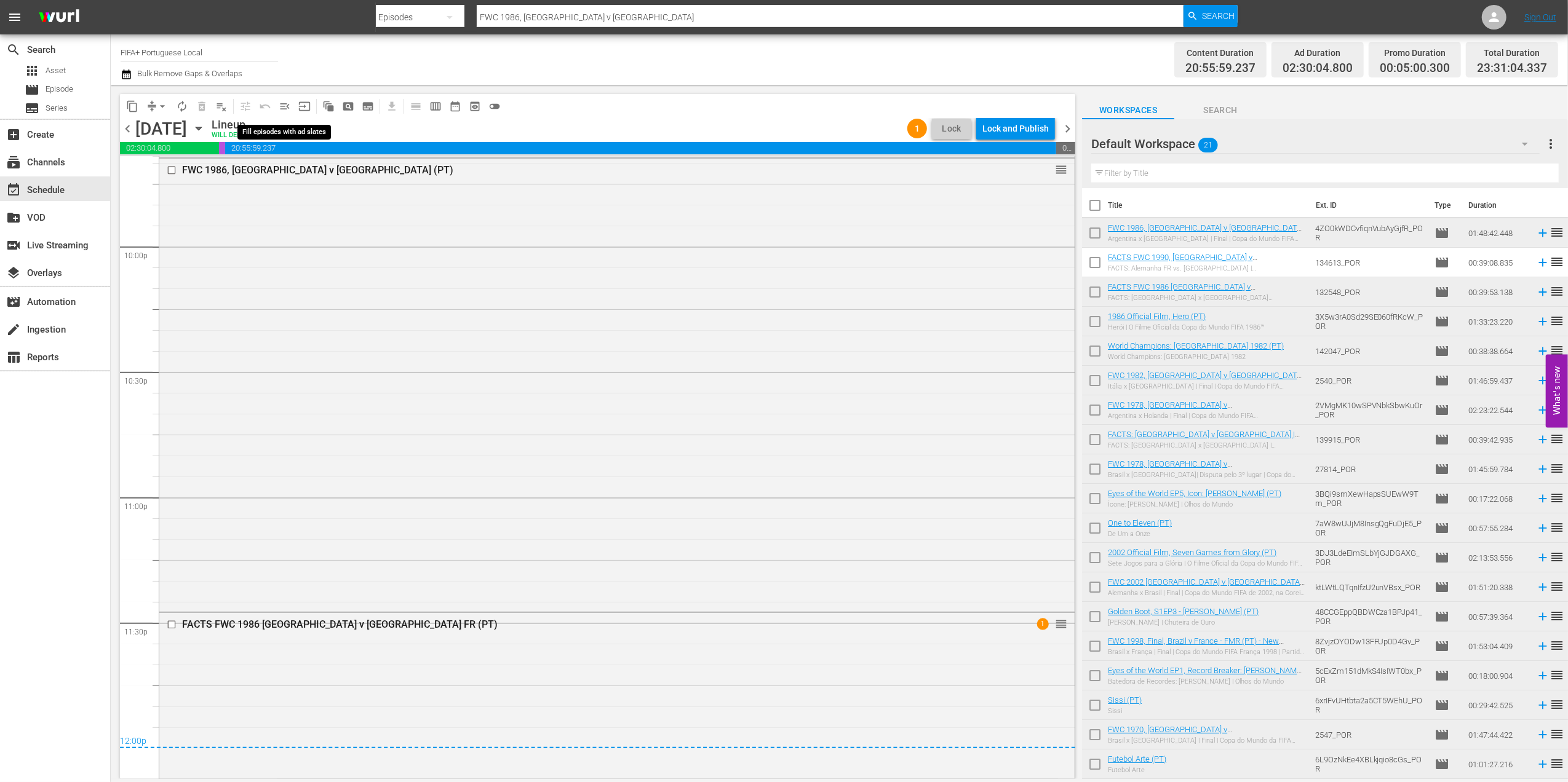
click at [290, 107] on span "menu_open" at bounding box center [284, 106] width 12 height 12
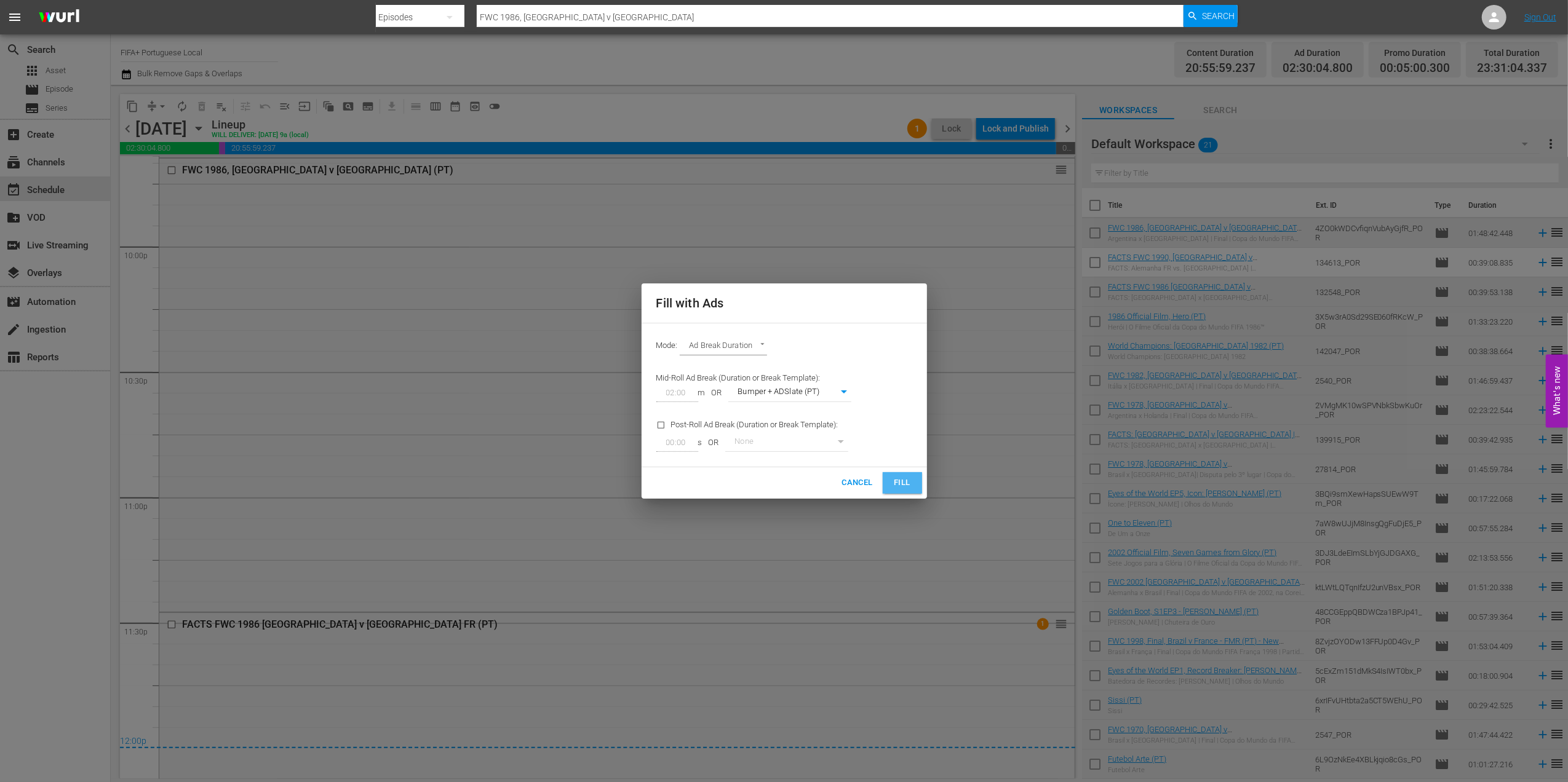
click at [896, 481] on span "Fill" at bounding box center [902, 482] width 20 height 14
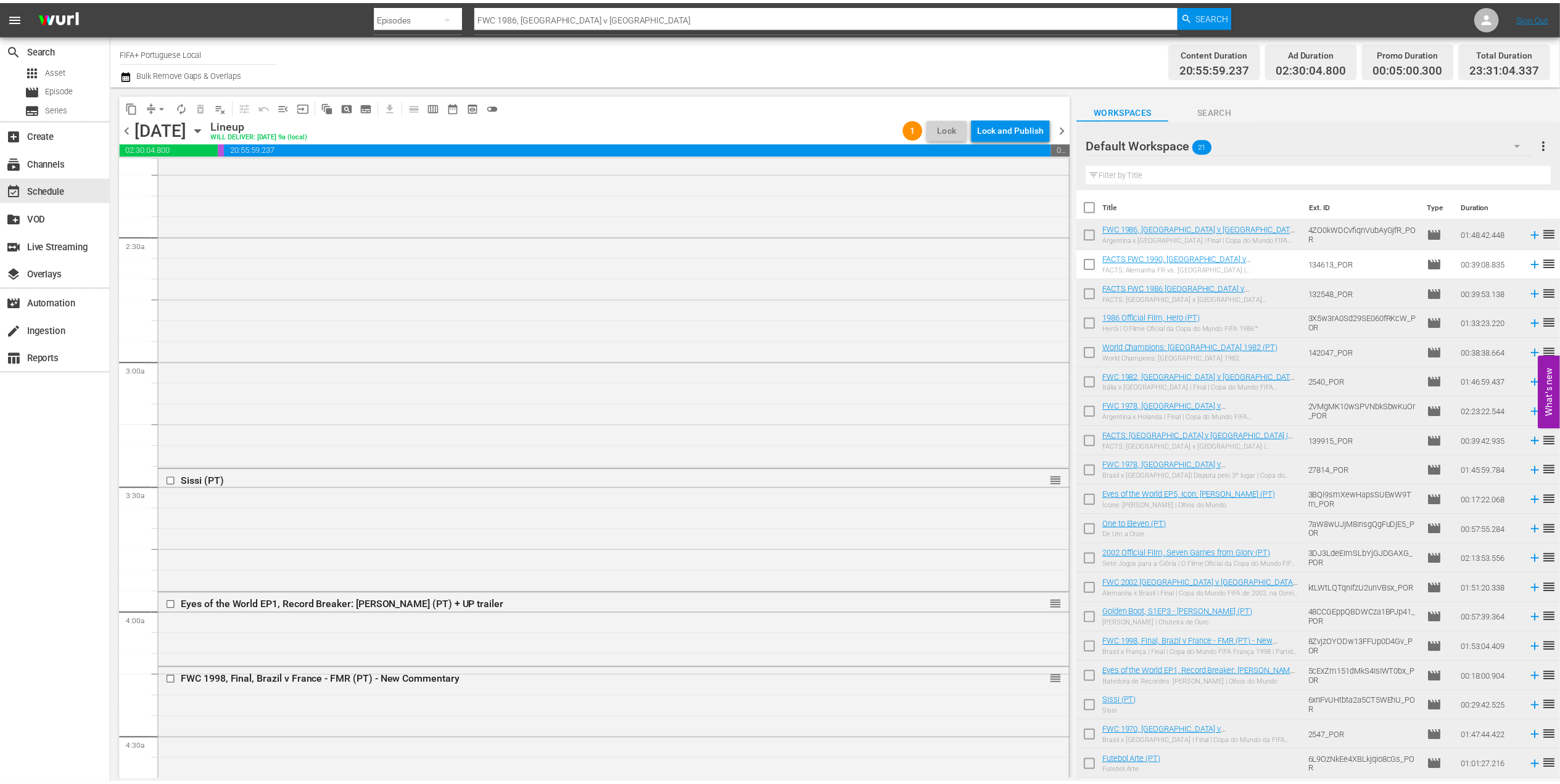
scroll to position [0, 0]
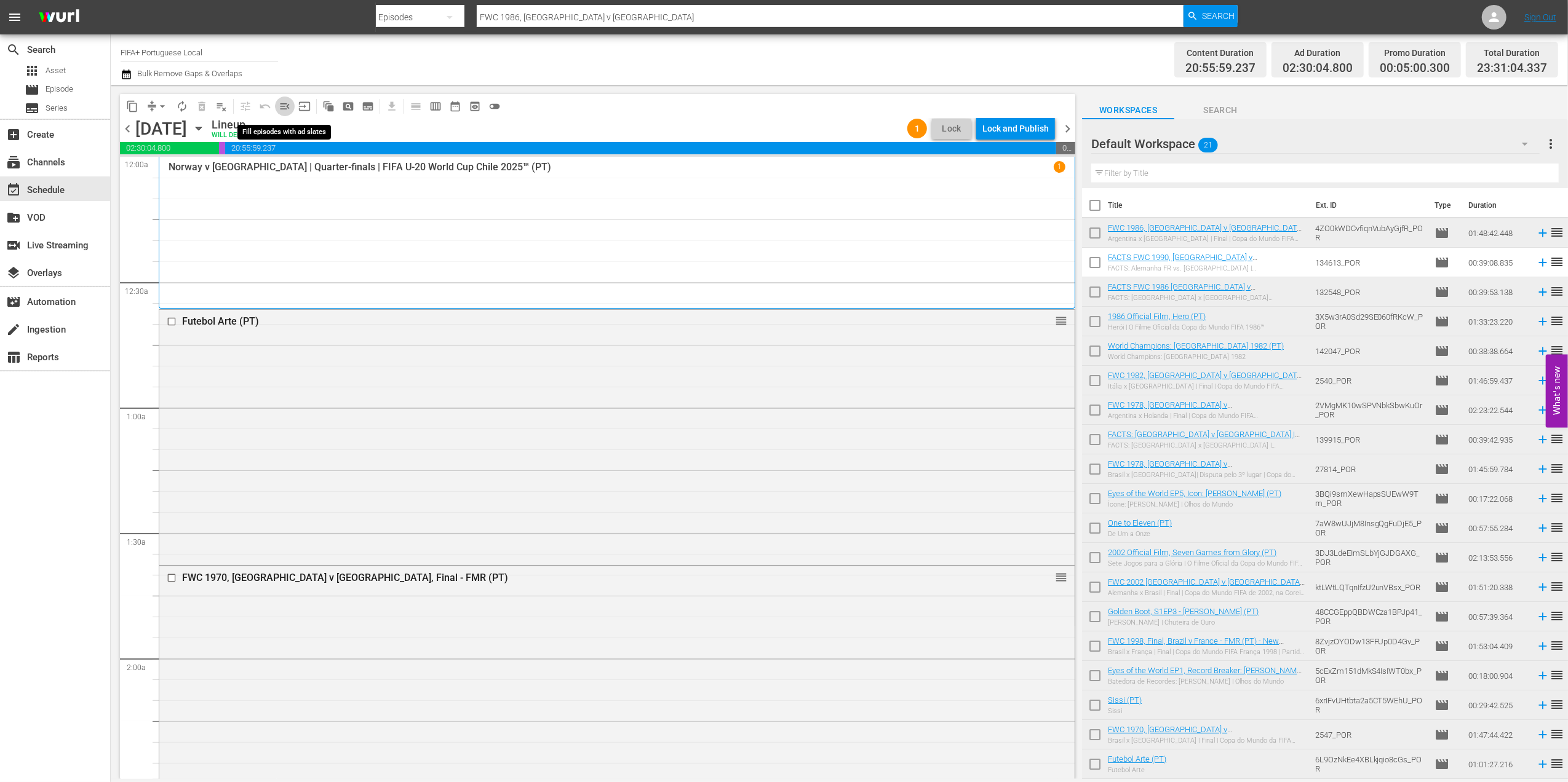
click at [285, 107] on span "menu_open" at bounding box center [284, 106] width 12 height 12
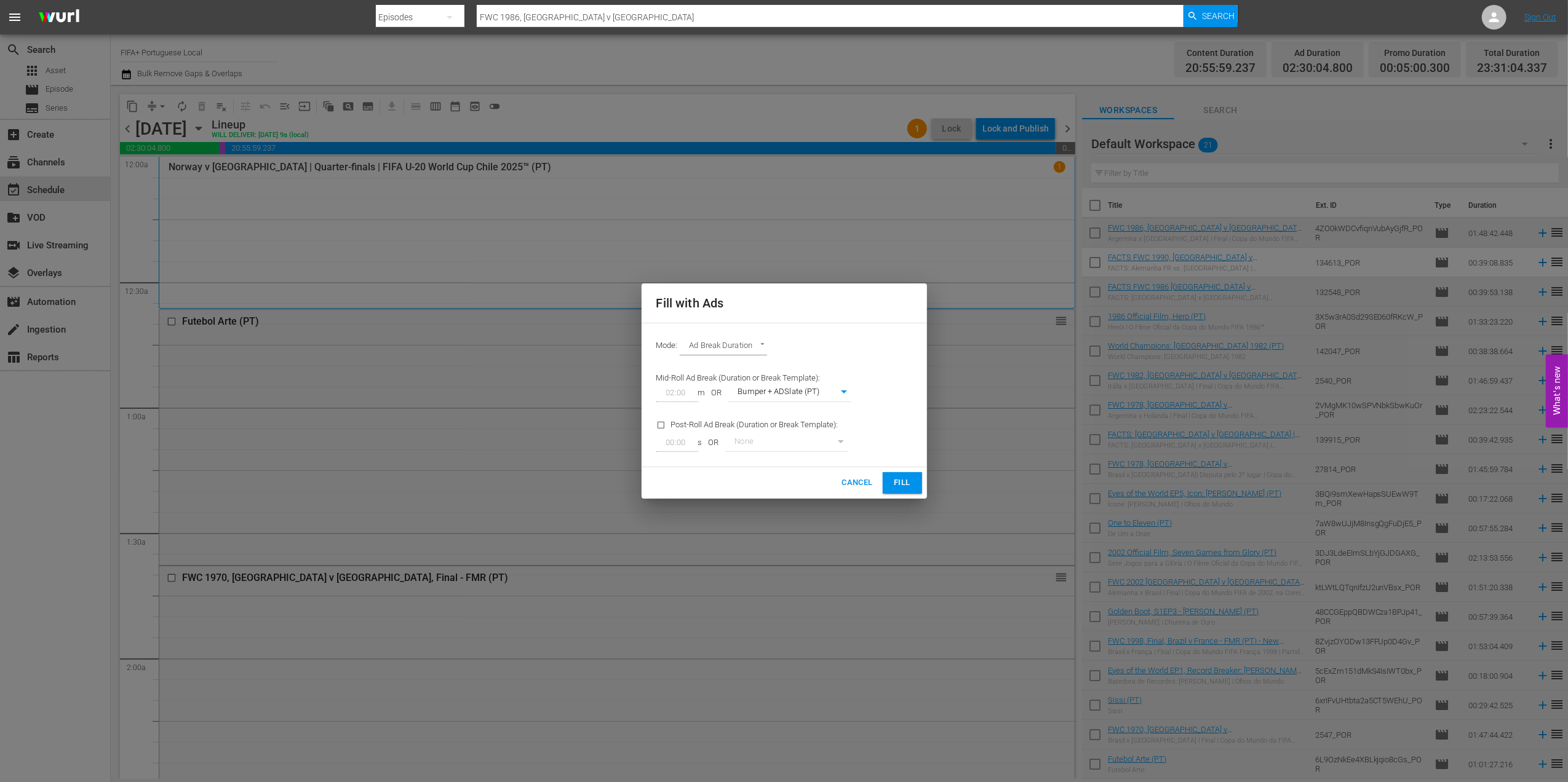
click at [899, 481] on span "Fill" at bounding box center [902, 482] width 20 height 14
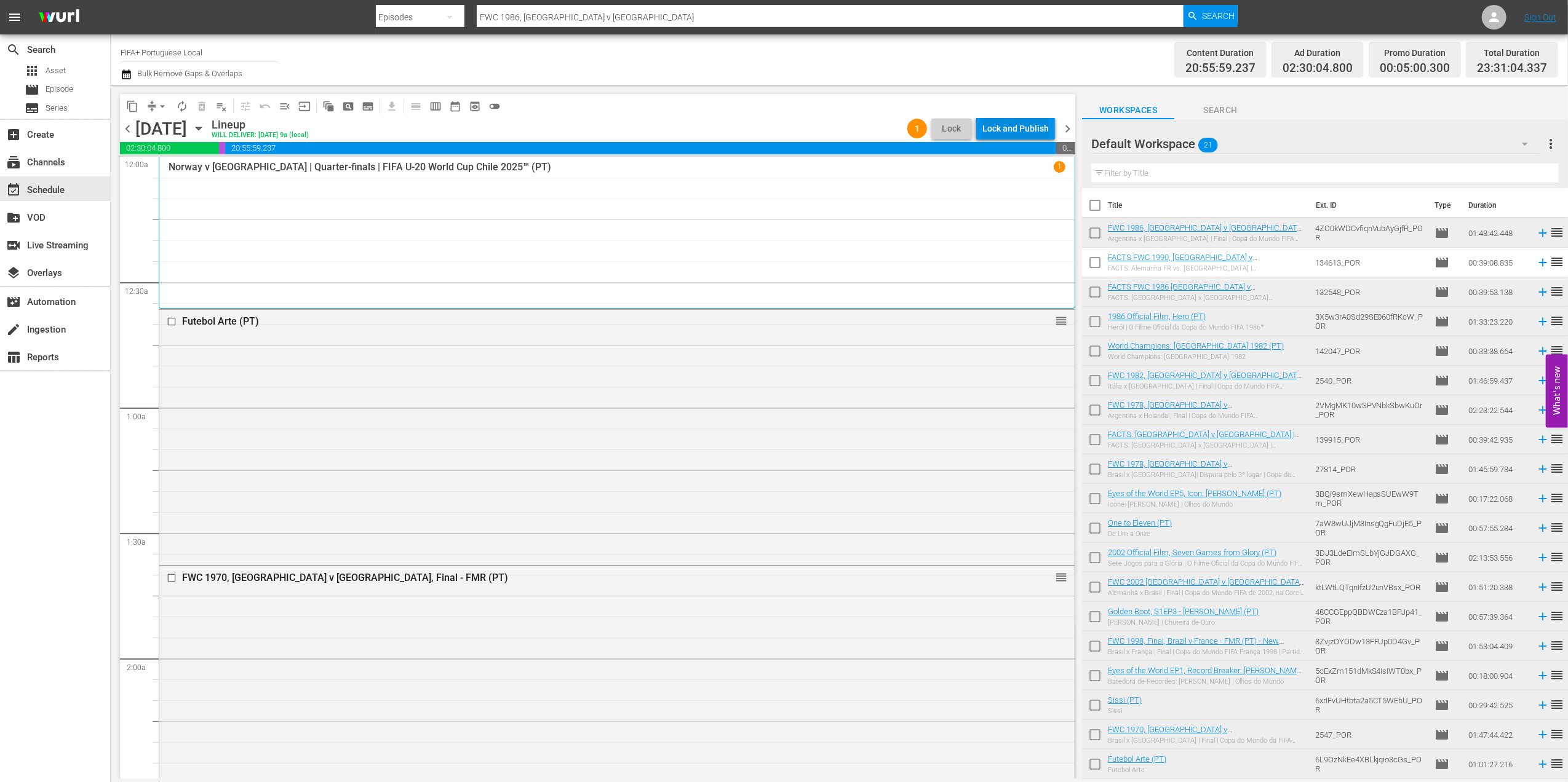
click at [1031, 129] on div "Lock and Publish" at bounding box center [1016, 128] width 67 height 22
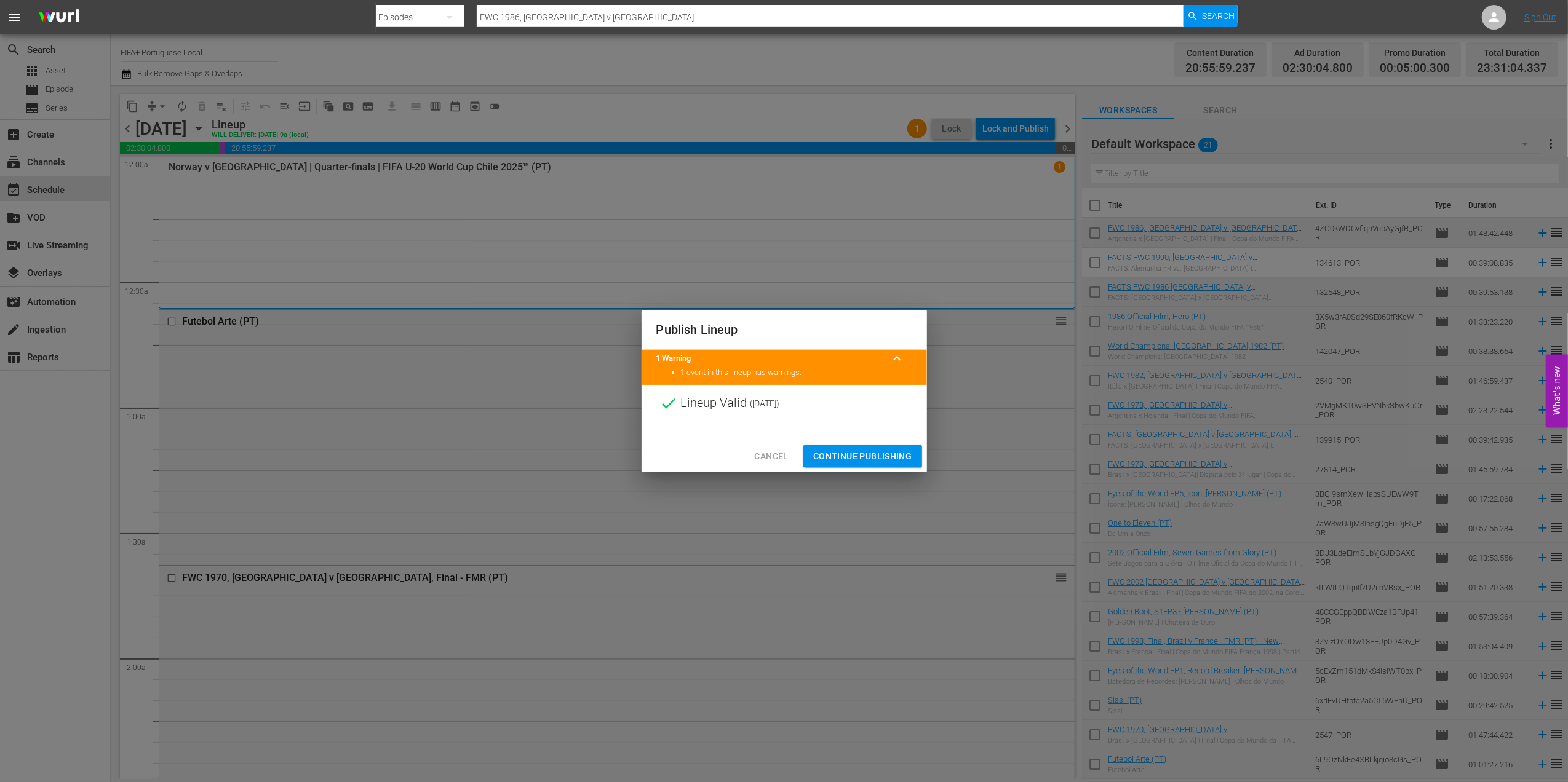
click at [865, 455] on span "Continue Publishing" at bounding box center [863, 456] width 99 height 15
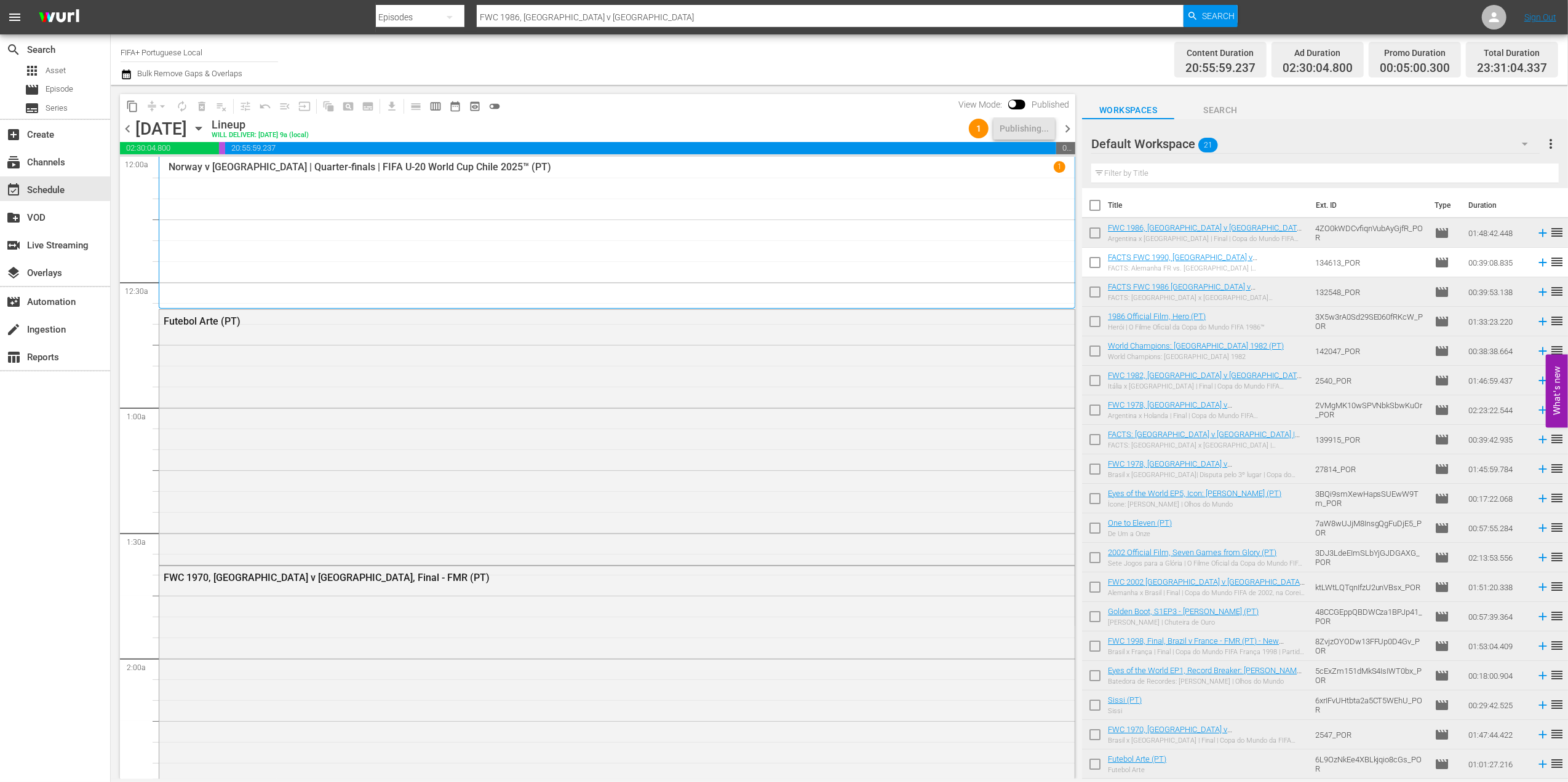
click at [1068, 127] on span "chevron_right" at bounding box center [1068, 129] width 15 height 15
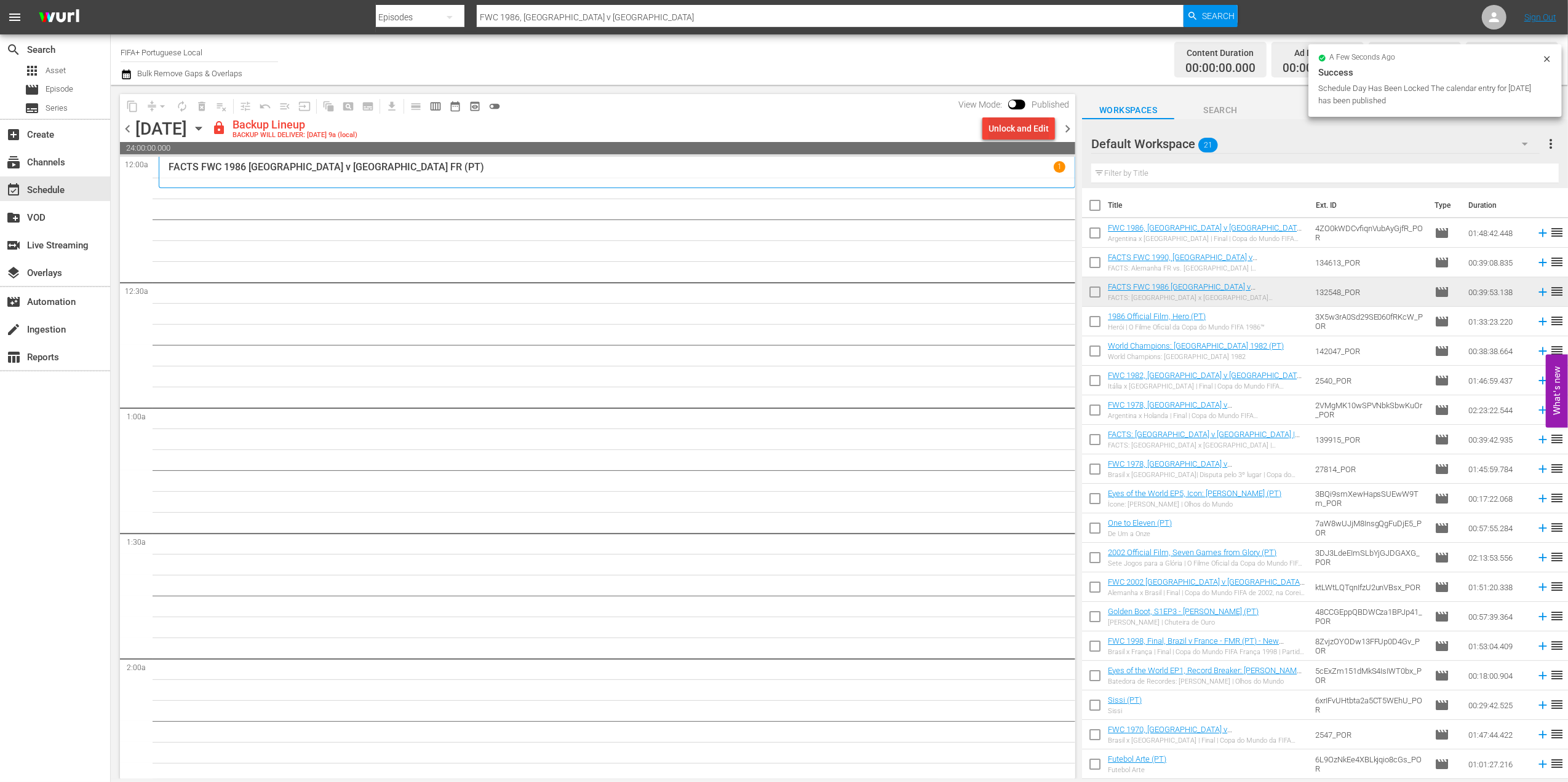
click at [1003, 126] on div "Unlock and Edit" at bounding box center [1019, 128] width 60 height 22
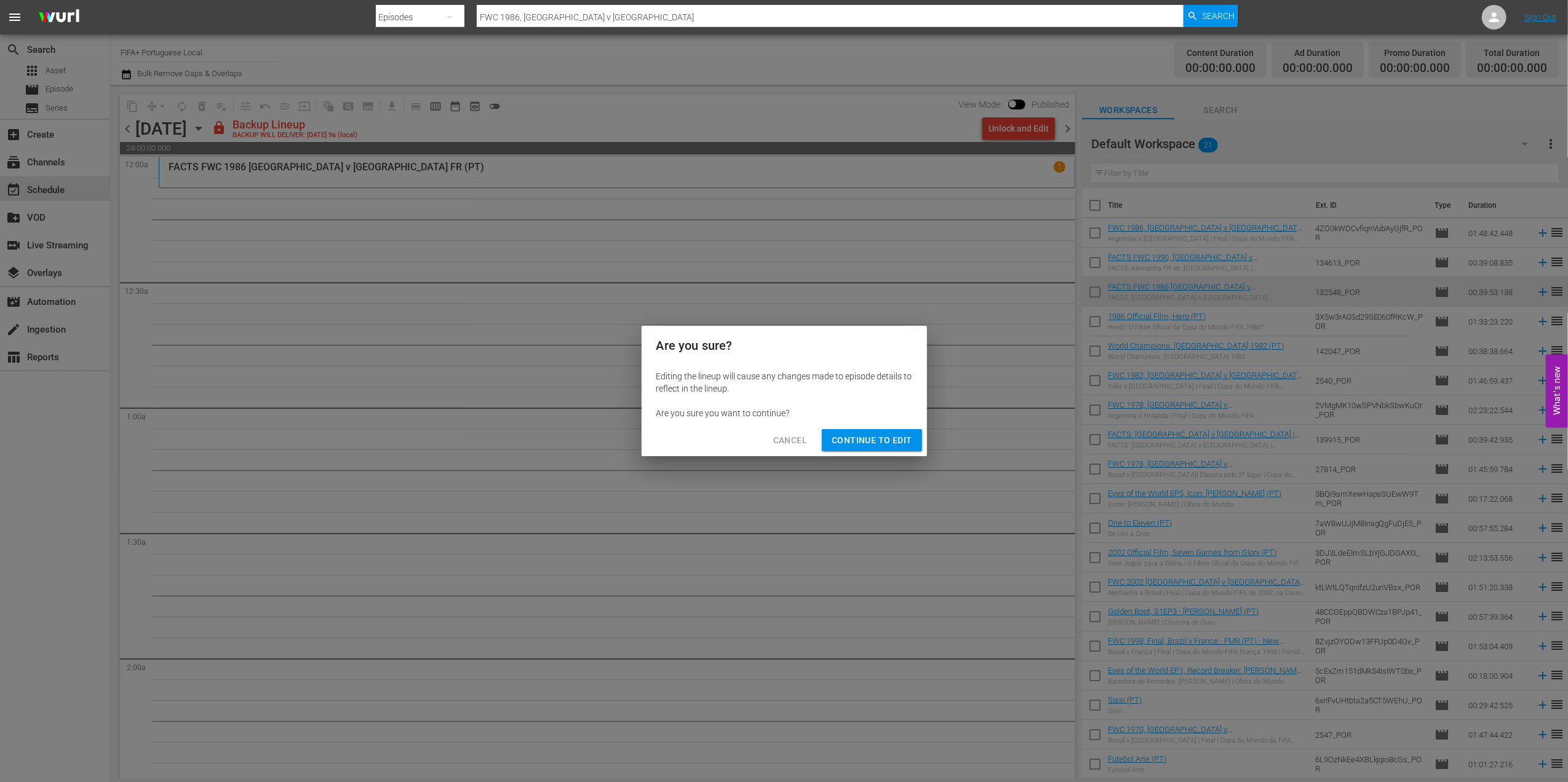
click at [893, 437] on span "Continue to Edit" at bounding box center [872, 440] width 80 height 15
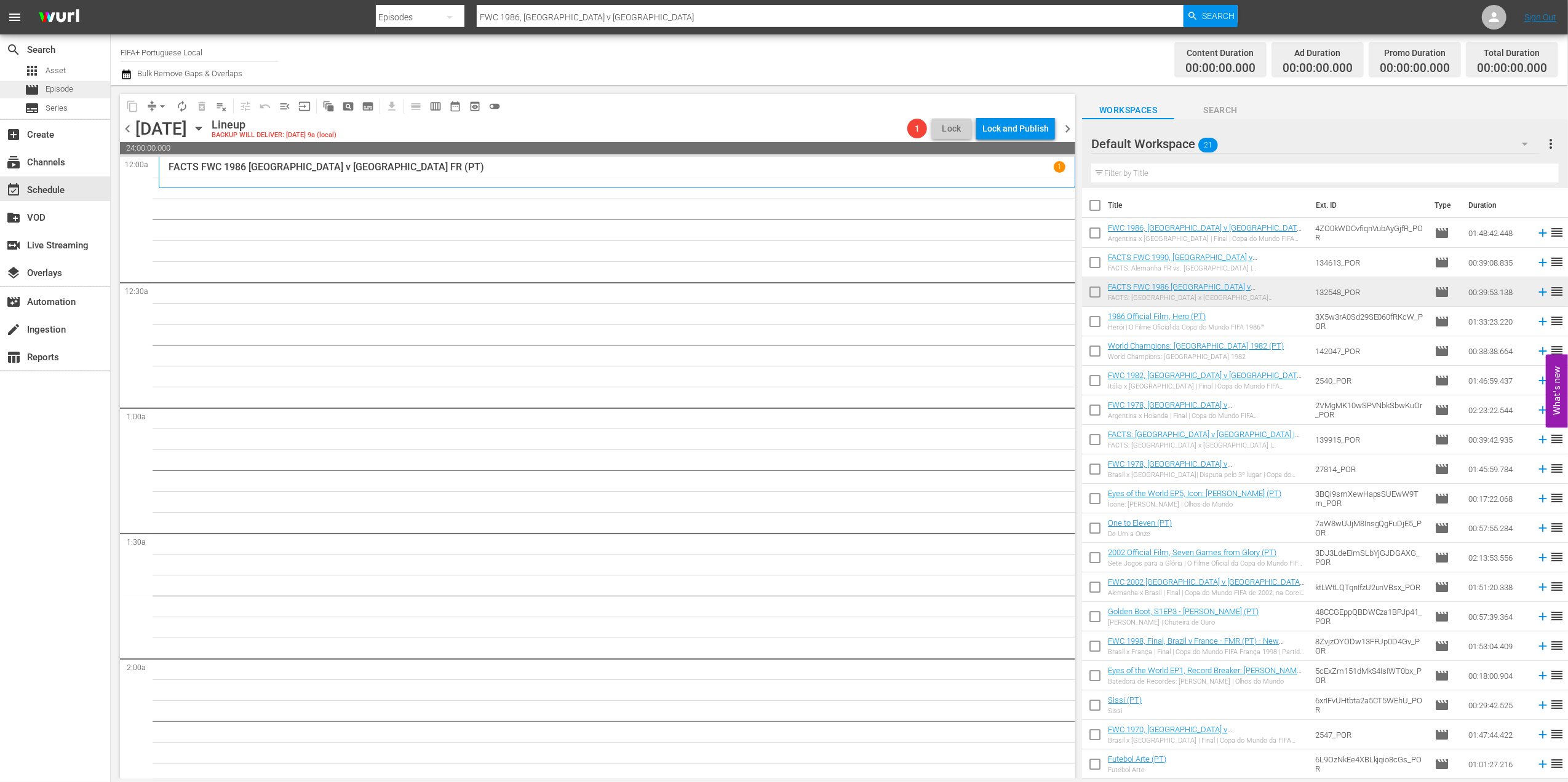
click at [72, 90] on span "Episode" at bounding box center [59, 89] width 28 height 12
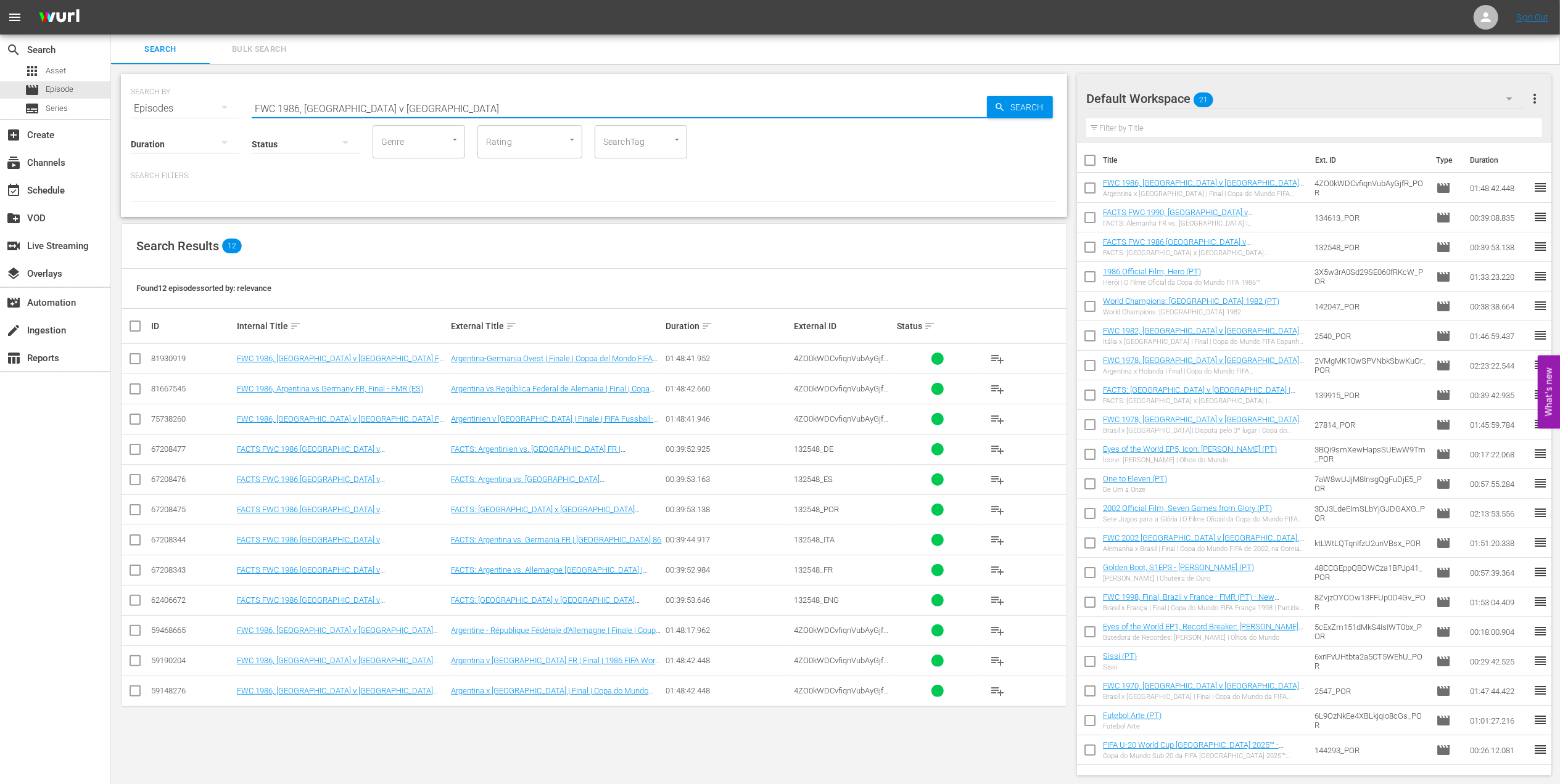
drag, startPoint x: 410, startPoint y: 107, endPoint x: 157, endPoint y: 112, distance: 253.0
click at [148, 112] on div "SEARCH BY Search By Episodes Search ID, Title, Description, Keywords, or Catego…" at bounding box center [594, 101] width 927 height 44
paste input "90, [GEOGRAPHIC_DATA] FR vs Argentina, Final (PT)"
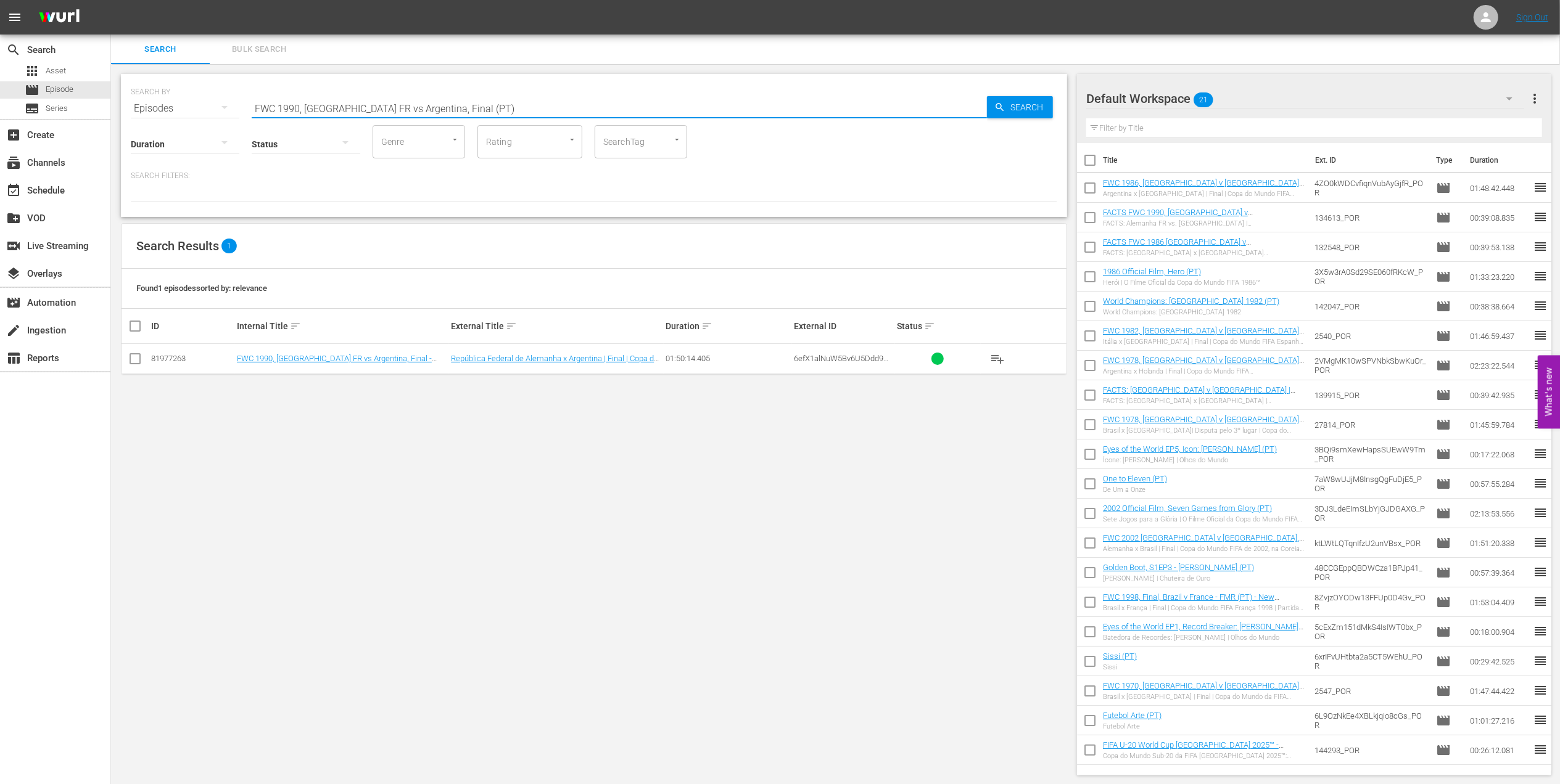
type input "FWC 1990, [GEOGRAPHIC_DATA] FR vs Argentina, Final (PT)"
click at [1089, 160] on input "checkbox" at bounding box center [1090, 163] width 26 height 26
checkbox input "true"
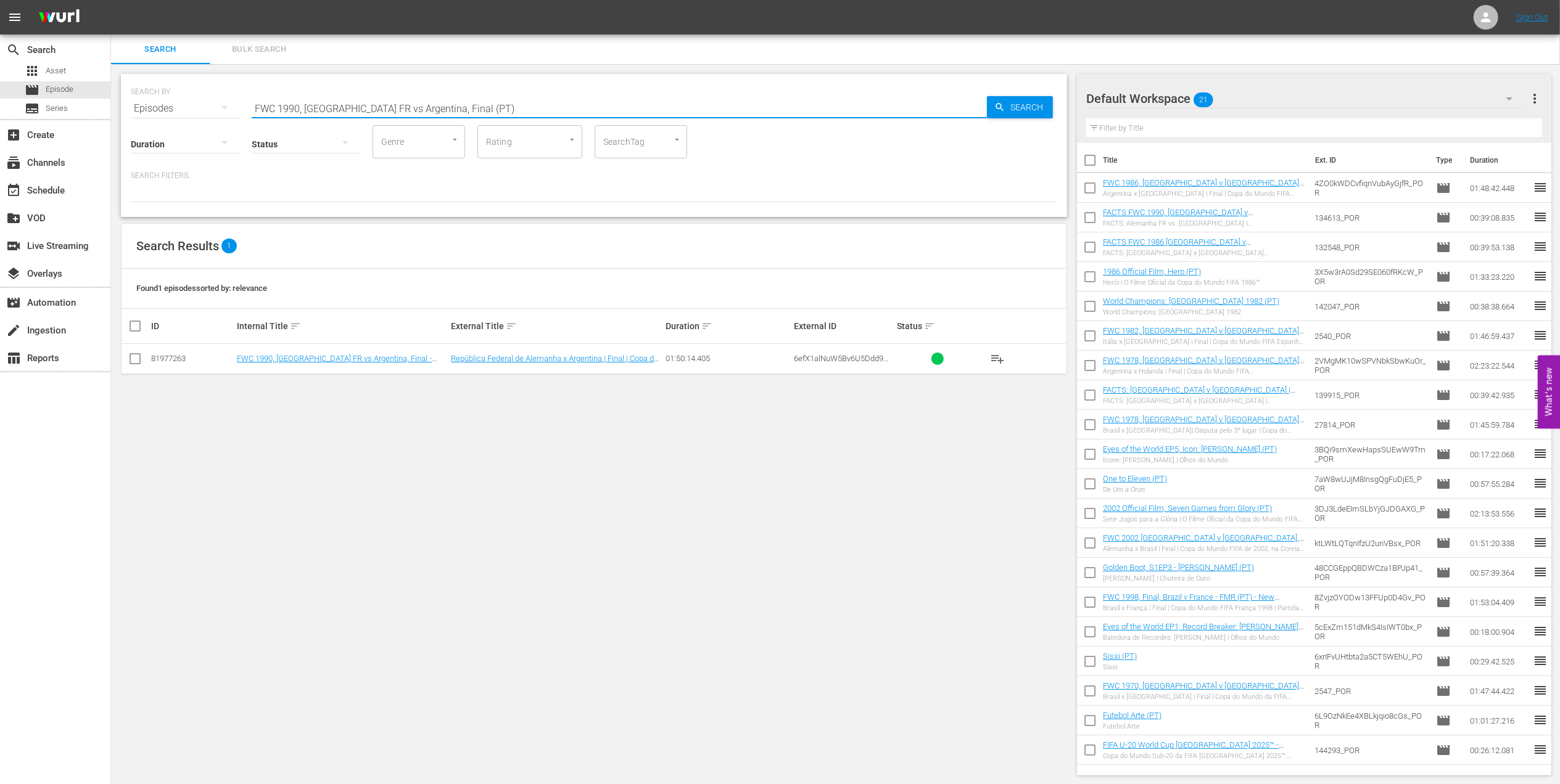
checkbox input "true"
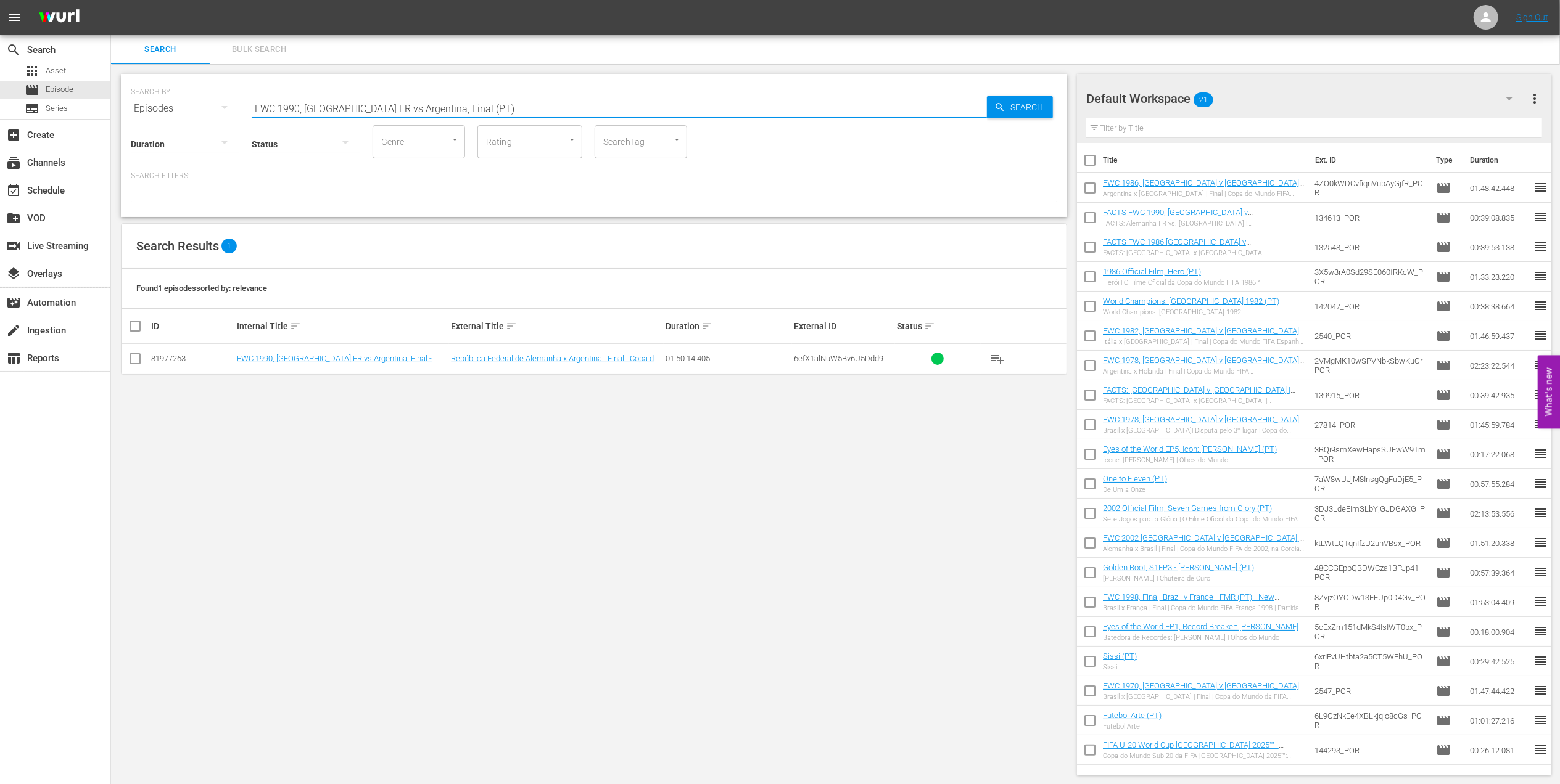
checkbox input "true"
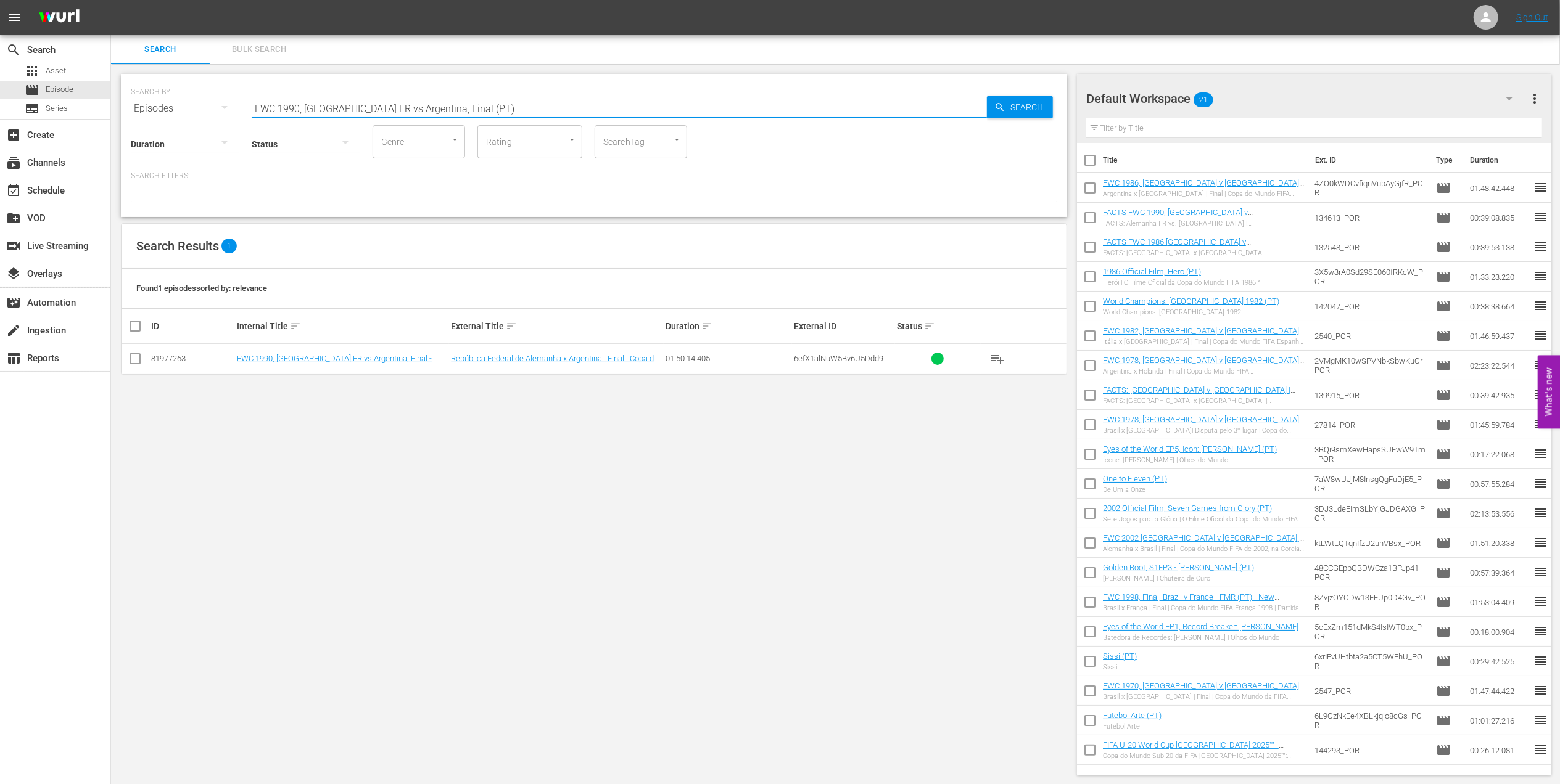
checkbox input "true"
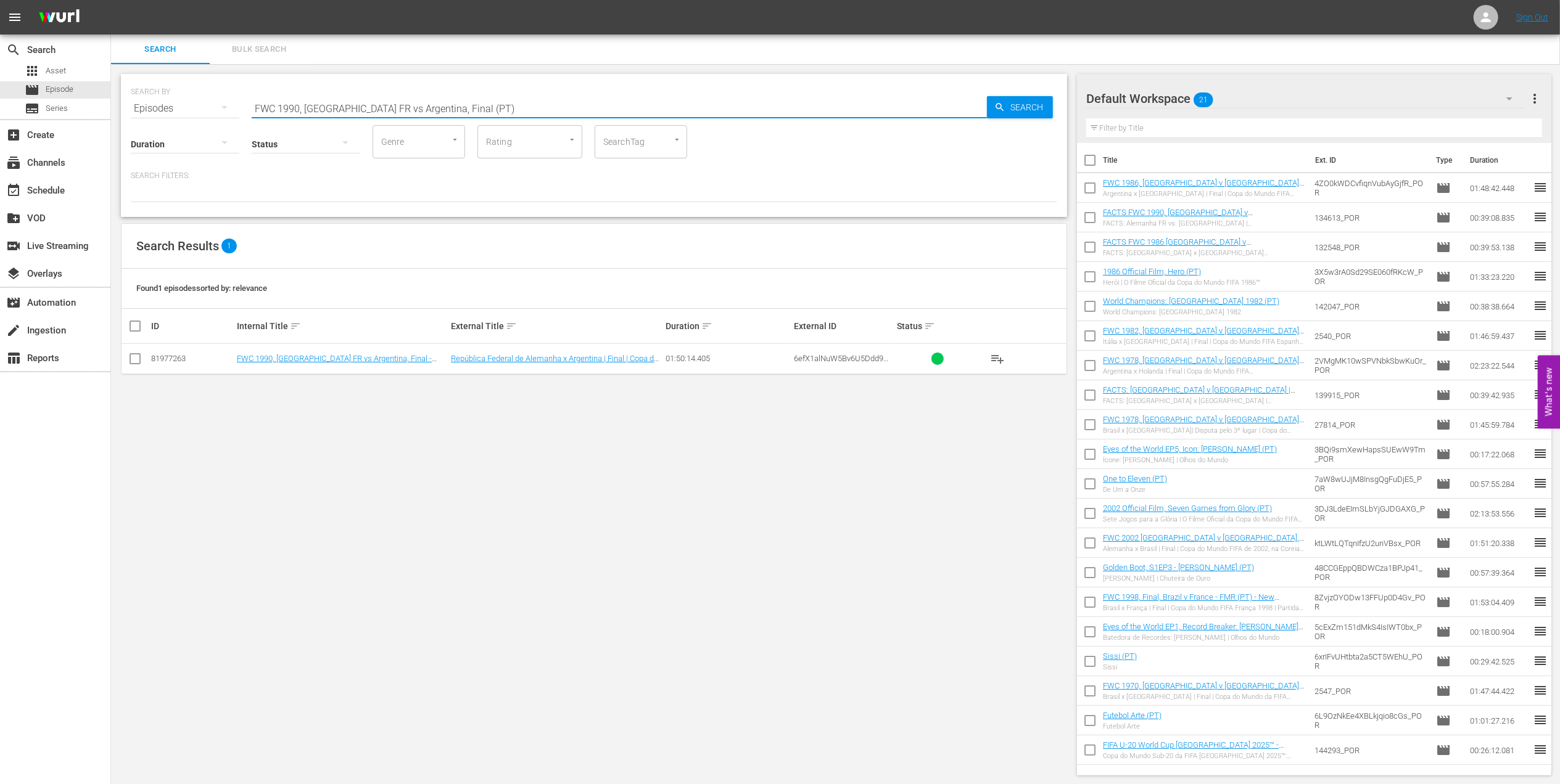
checkbox input "true"
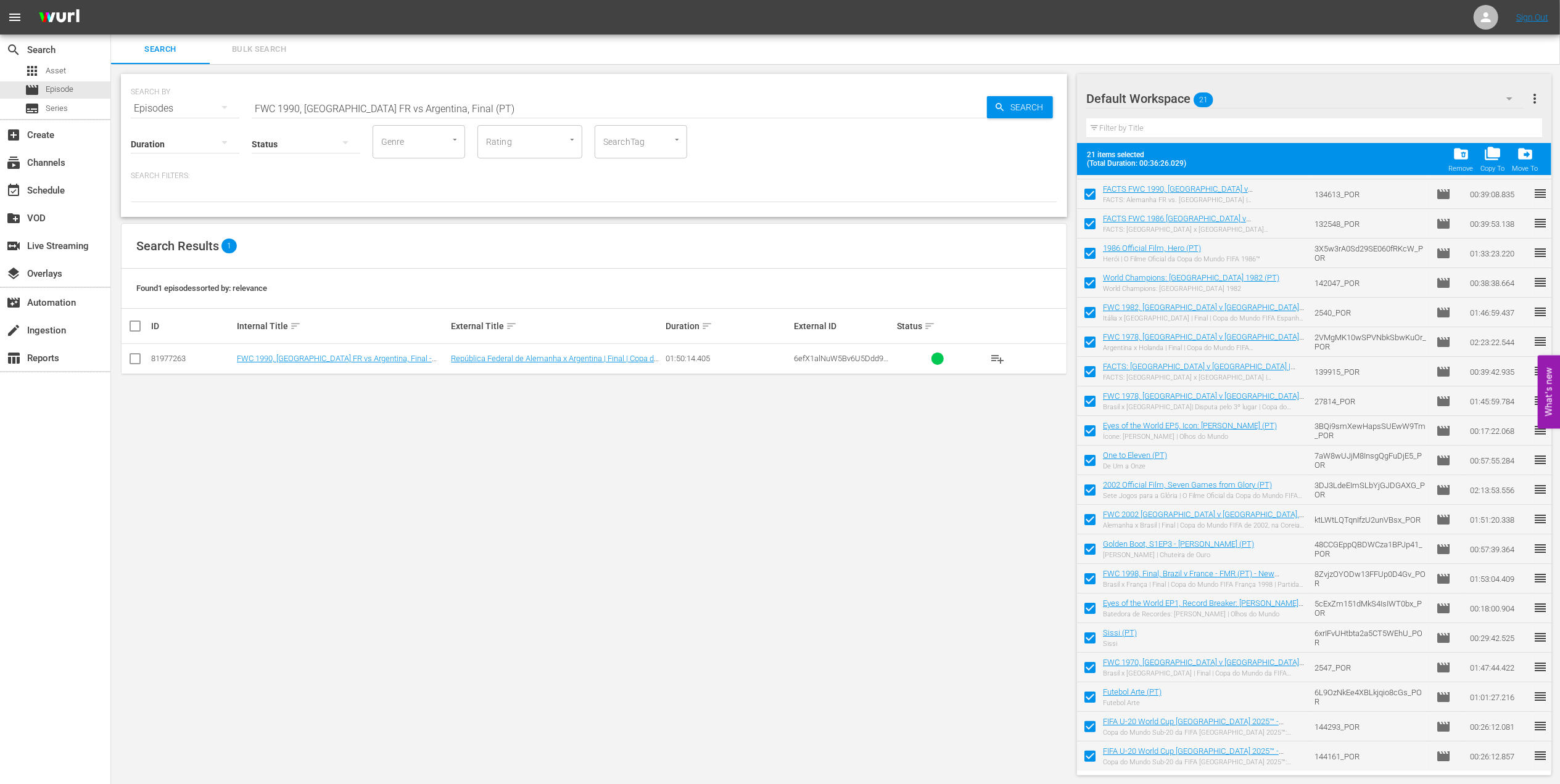
scroll to position [2, 0]
drag, startPoint x: 1092, startPoint y: 719, endPoint x: 1092, endPoint y: 730, distance: 11.0
click at [1092, 720] on input "checkbox" at bounding box center [1090, 728] width 26 height 26
checkbox input "false"
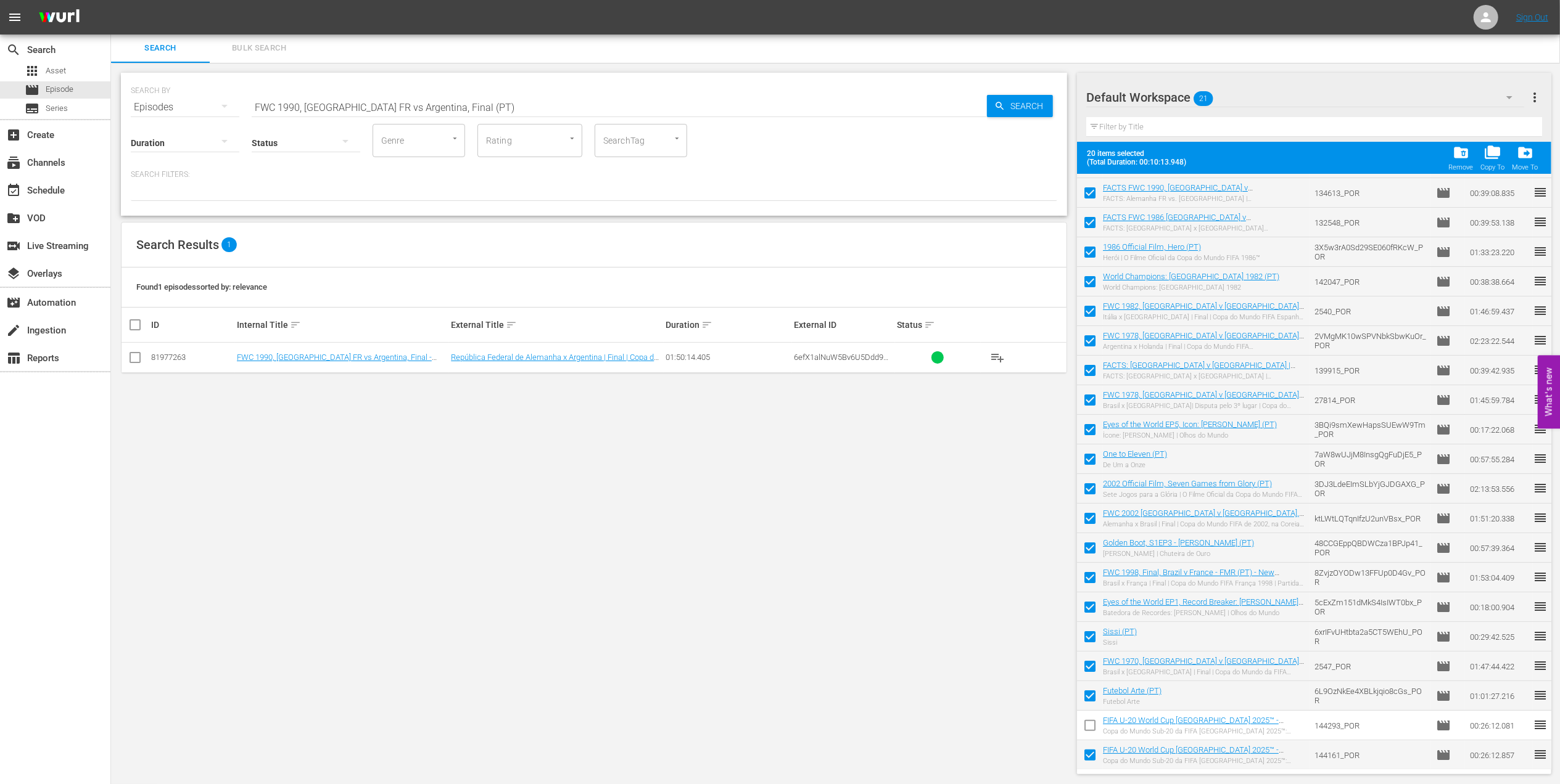
click at [1089, 752] on input "checkbox" at bounding box center [1090, 758] width 26 height 26
checkbox input "false"
click at [1461, 165] on div "Remove" at bounding box center [1461, 167] width 25 height 8
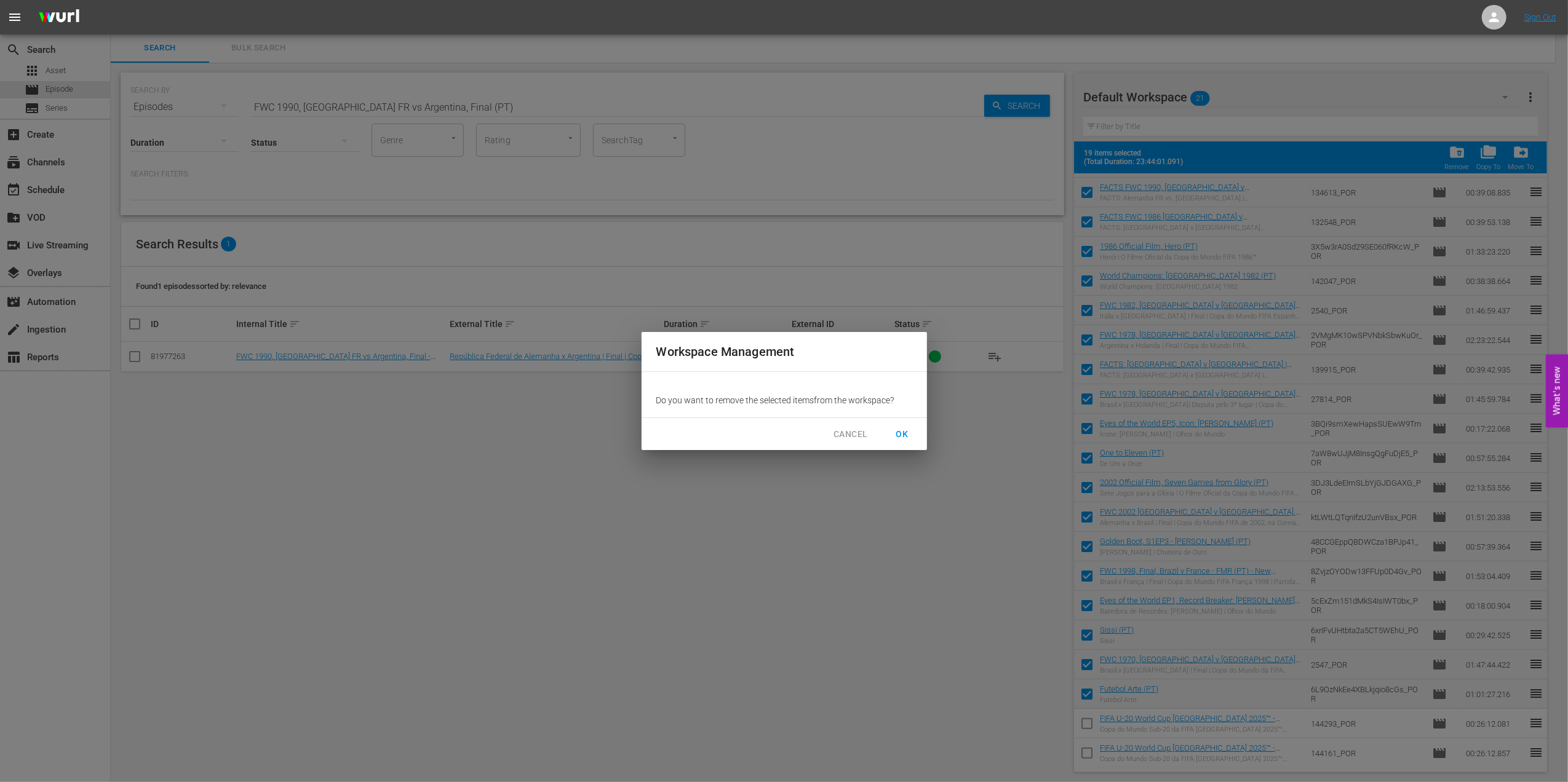
click at [900, 433] on span "OK" at bounding box center [902, 434] width 20 height 15
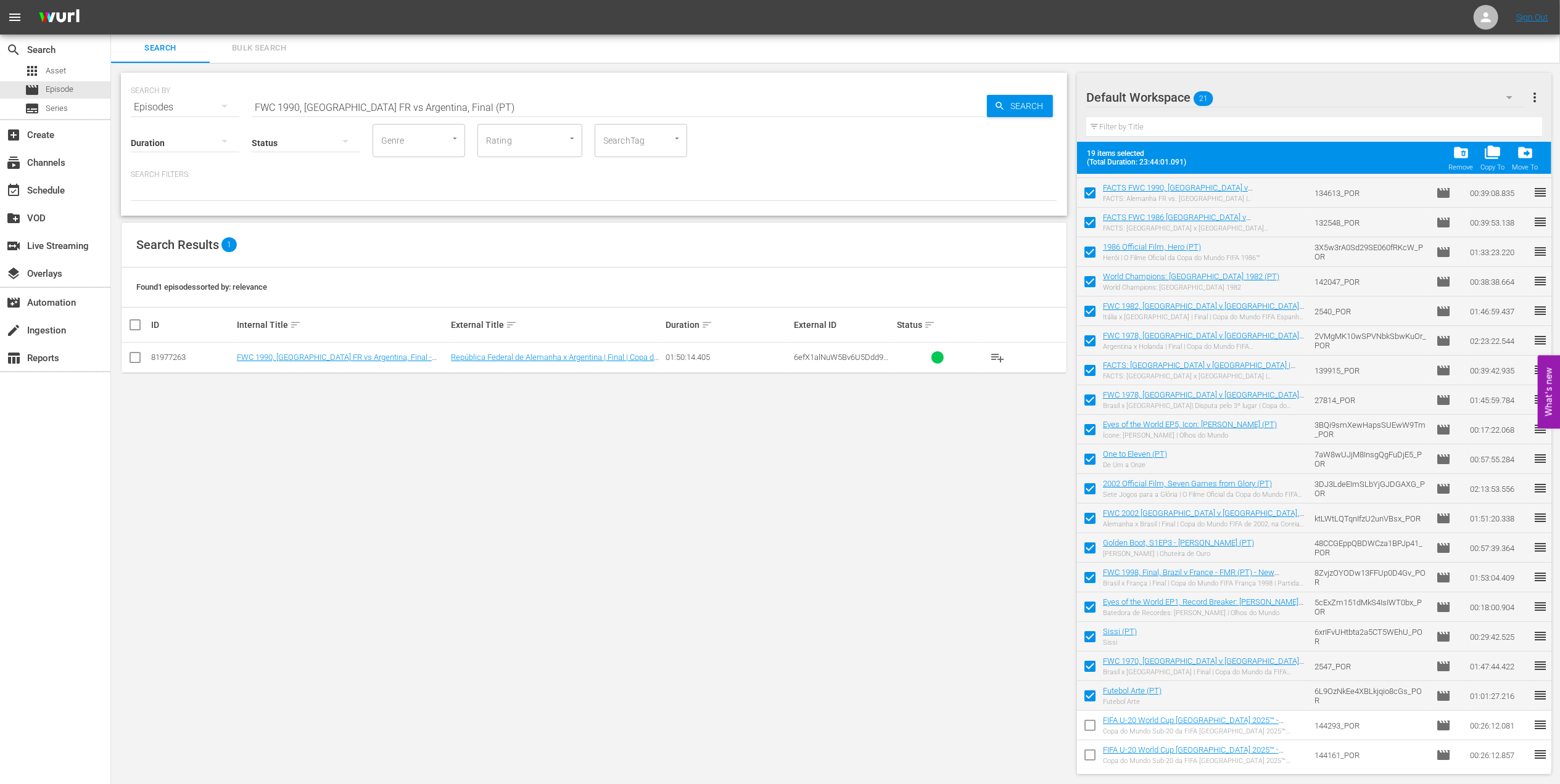
checkbox input "false"
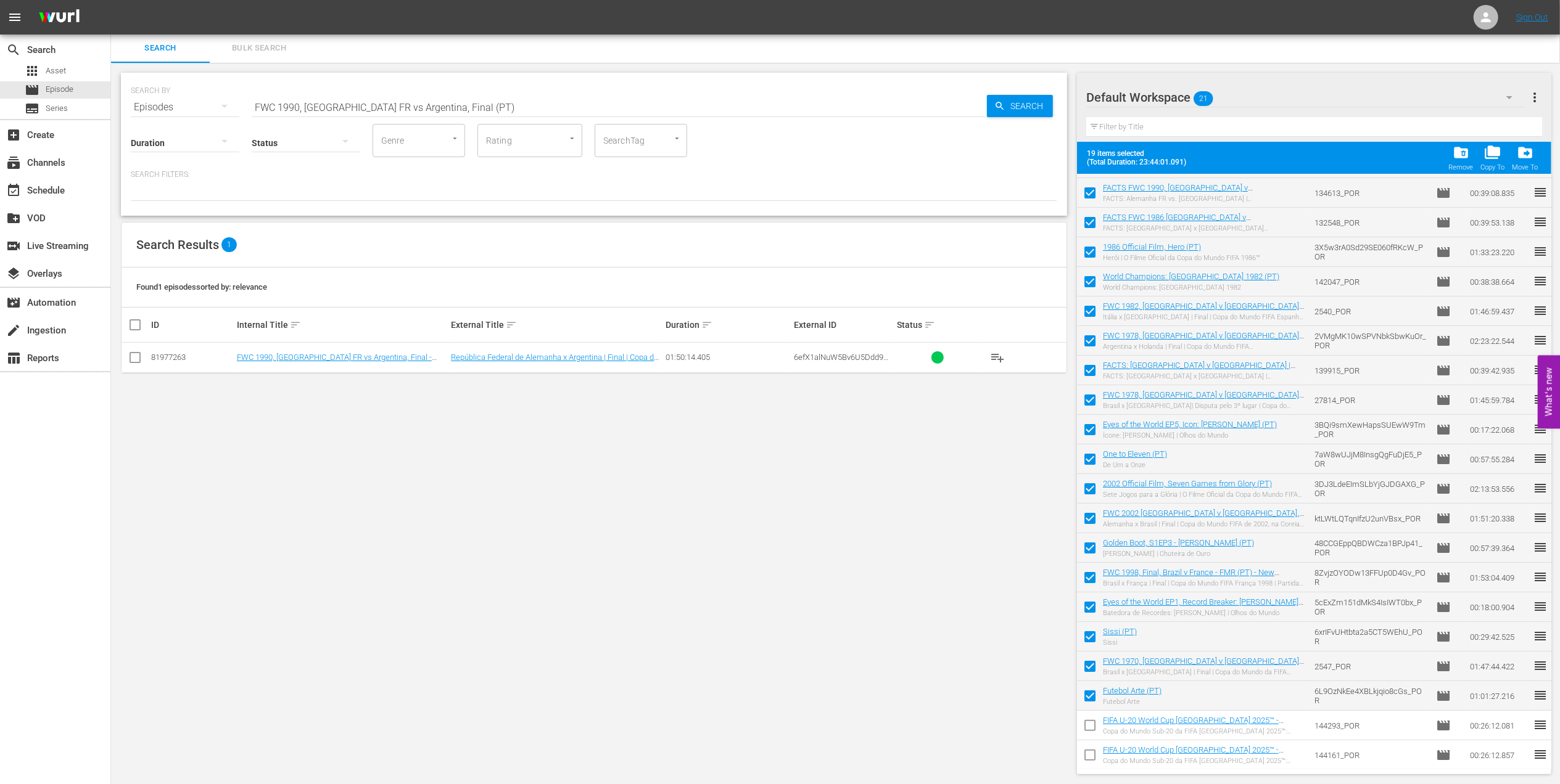
checkbox input "false"
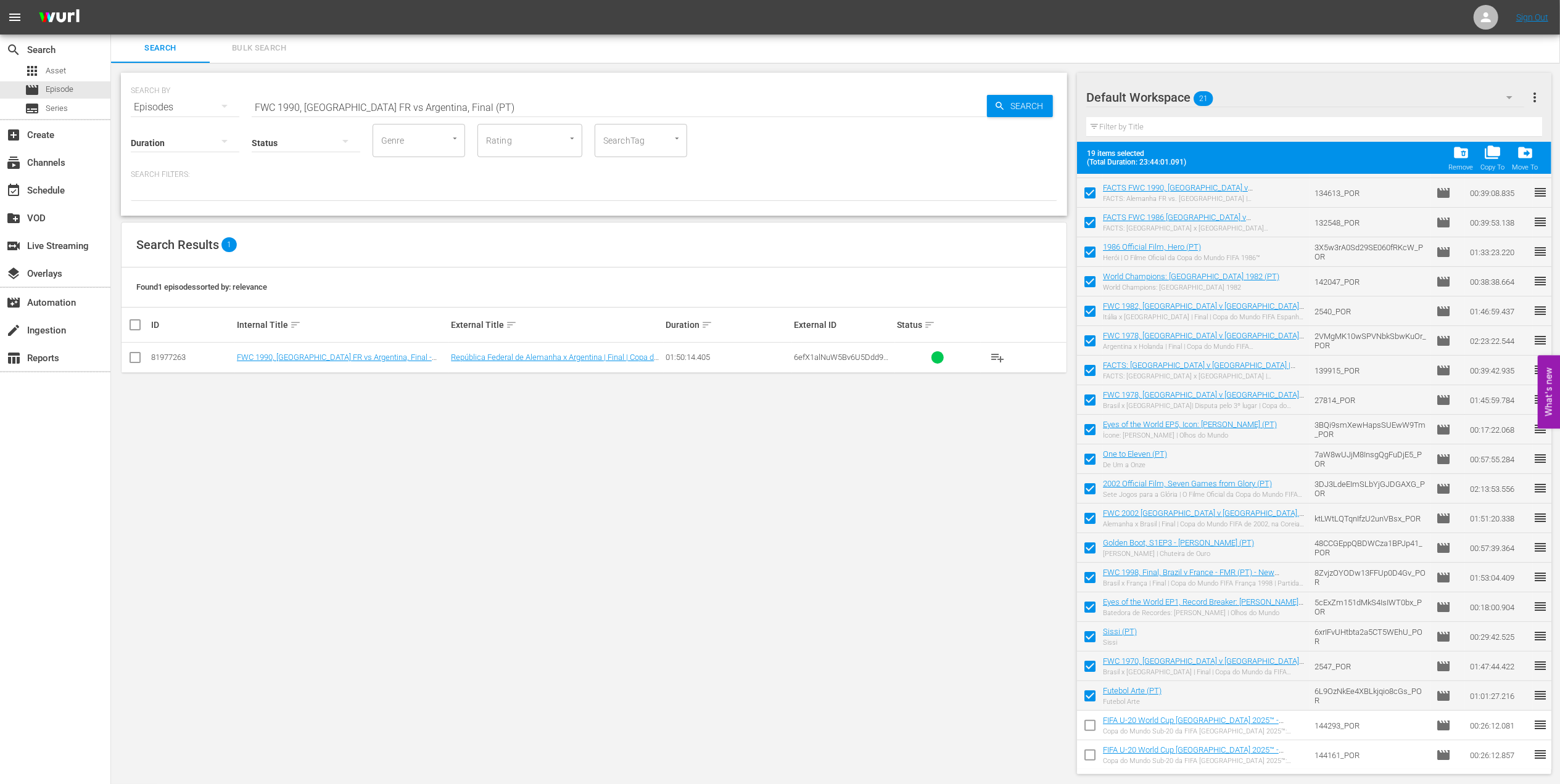
checkbox input "false"
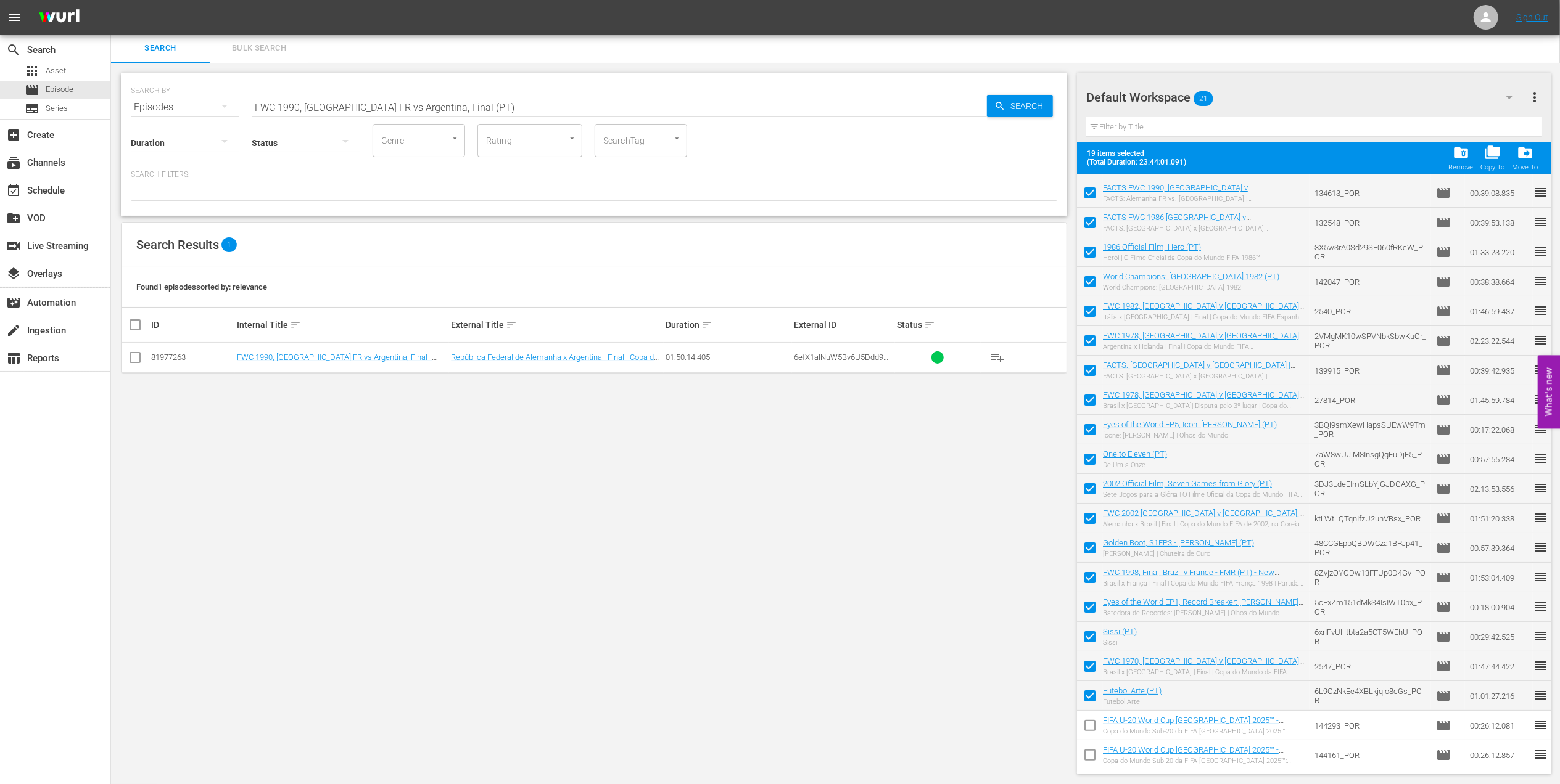
checkbox input "false"
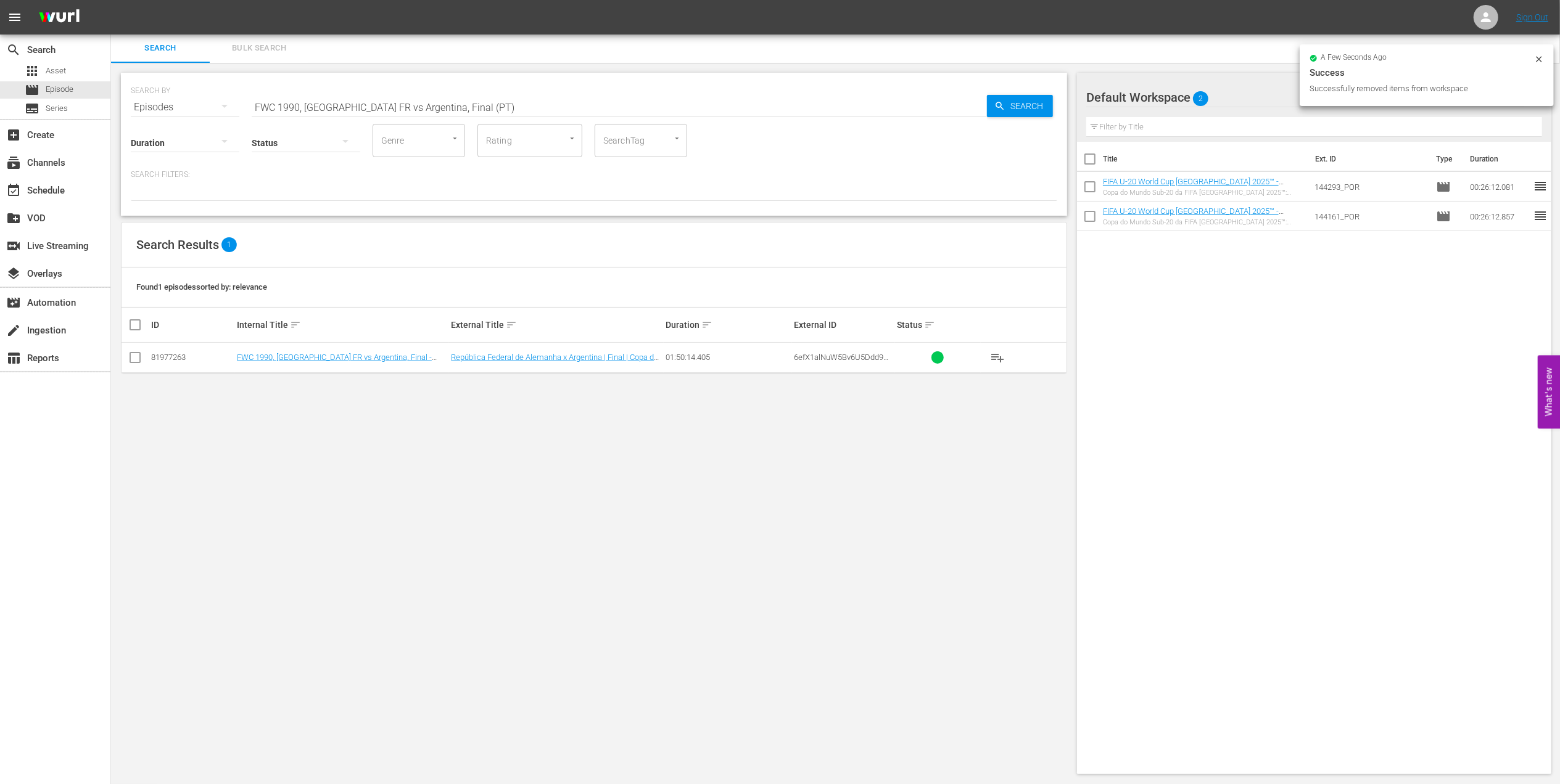
scroll to position [0, 0]
drag, startPoint x: 137, startPoint y: 359, endPoint x: 369, endPoint y: 366, distance: 232.1
click at [137, 360] on input "checkbox" at bounding box center [135, 360] width 15 height 15
checkbox input "true"
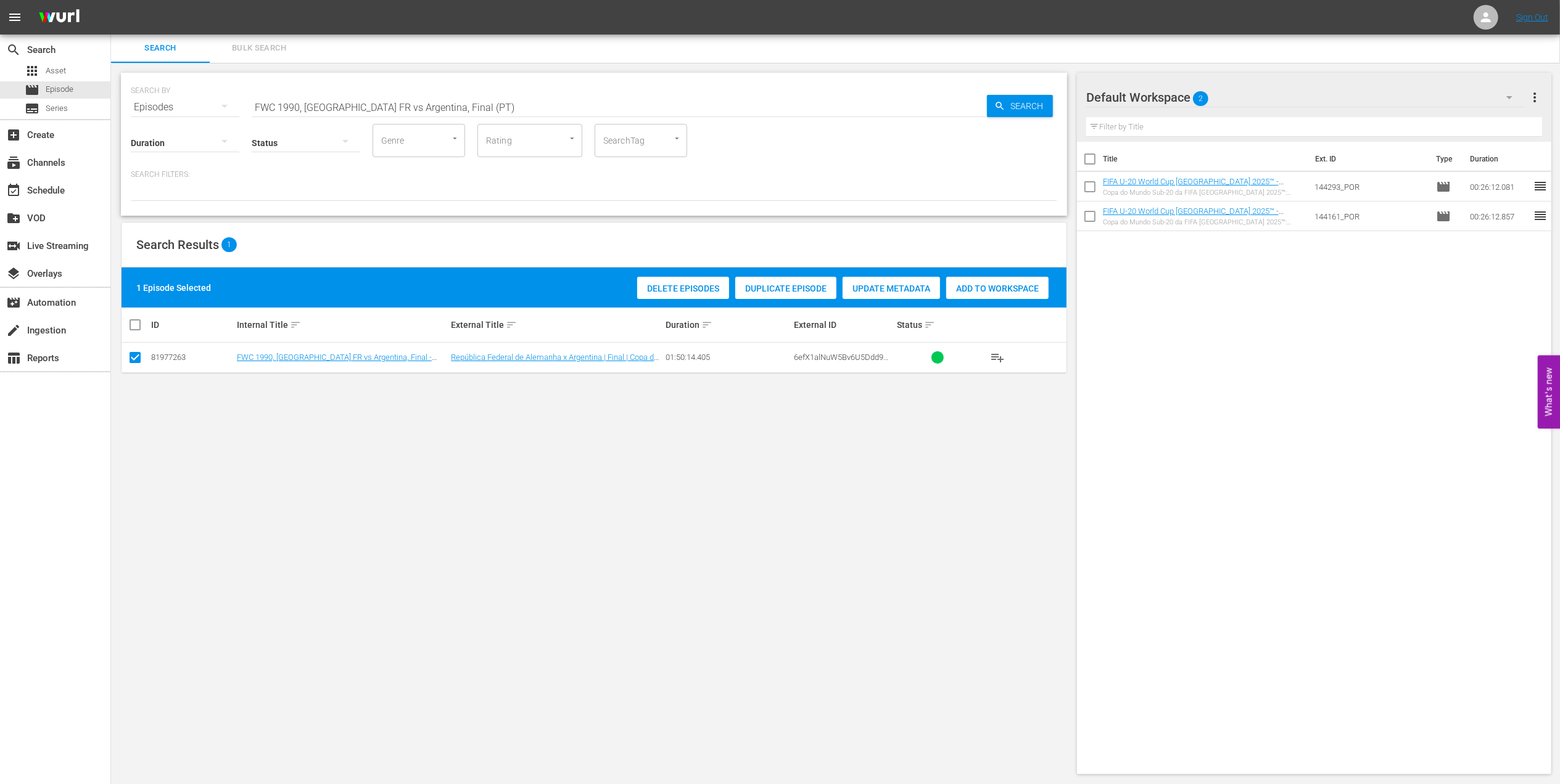
click at [988, 286] on span "Add to Workspace" at bounding box center [997, 288] width 102 height 10
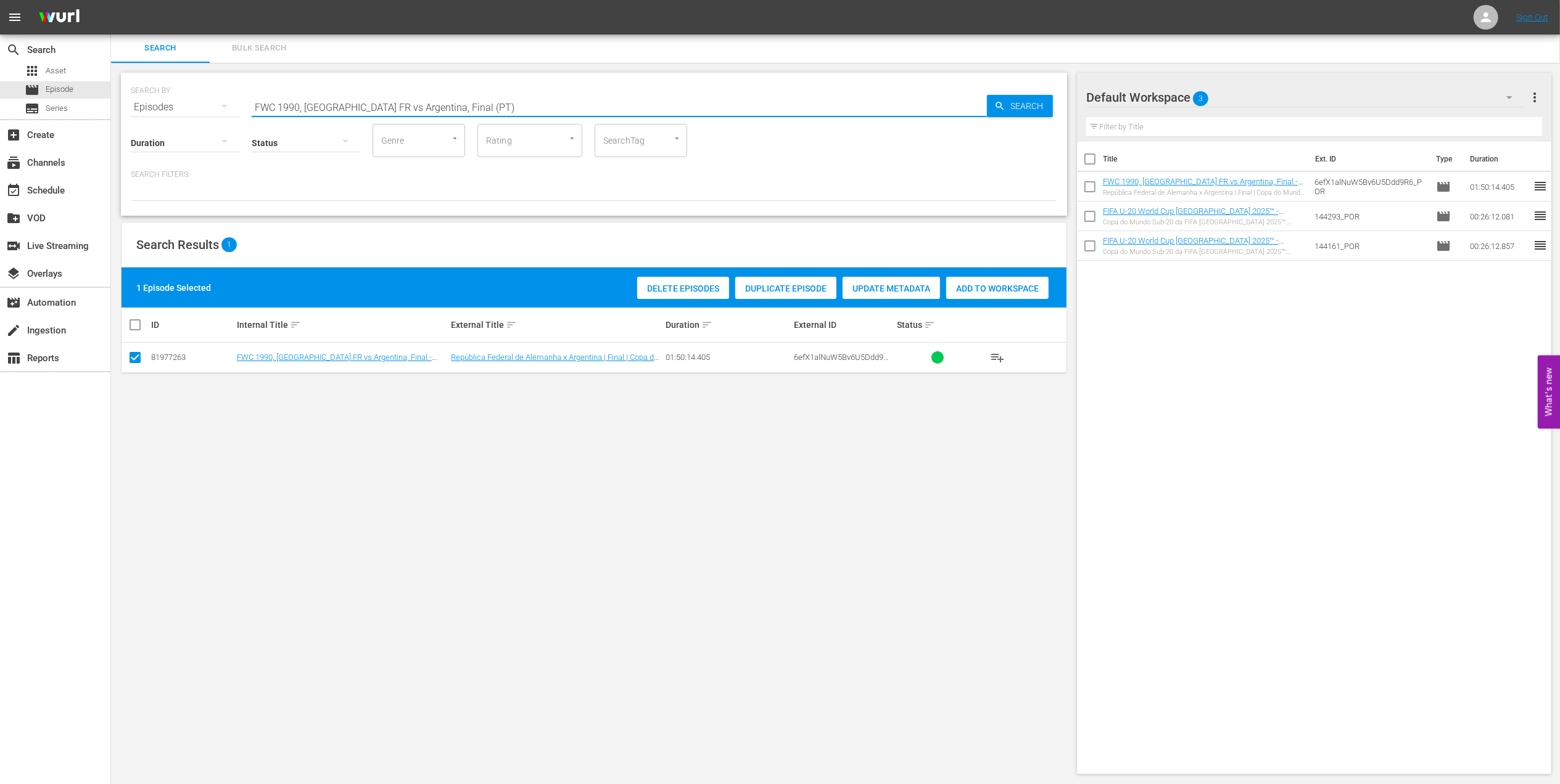
drag, startPoint x: 371, startPoint y: 104, endPoint x: 150, endPoint y: 104, distance: 221.0
click at [150, 104] on div "SEARCH BY Search By Episodes Search ID, Title, Description, Keywords, or Catego…" at bounding box center [594, 100] width 927 height 44
paste input "2022 - Final - [GEOGRAPHIC_DATA] v [GEOGRAPHIC_DATA]"
click at [431, 101] on input "FWC 2022 - Final - [GEOGRAPHIC_DATA] v [GEOGRAPHIC_DATA]" at bounding box center [619, 107] width 735 height 29
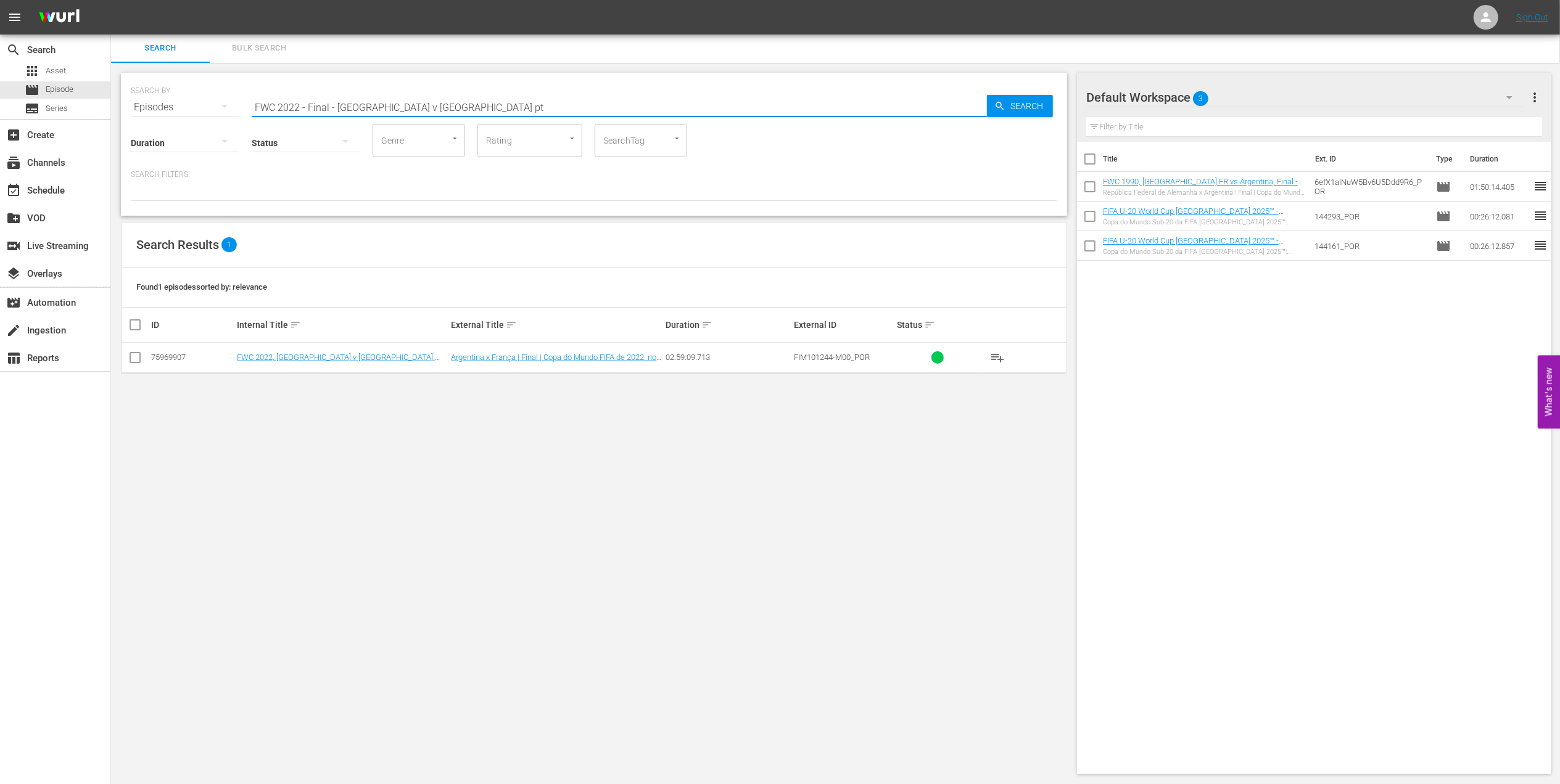
type input "FWC 2022 - Final - [GEOGRAPHIC_DATA] v [GEOGRAPHIC_DATA] pt"
drag, startPoint x: 134, startPoint y: 359, endPoint x: 176, endPoint y: 361, distance: 42.0
click at [136, 360] on input "checkbox" at bounding box center [135, 360] width 15 height 15
checkbox input "true"
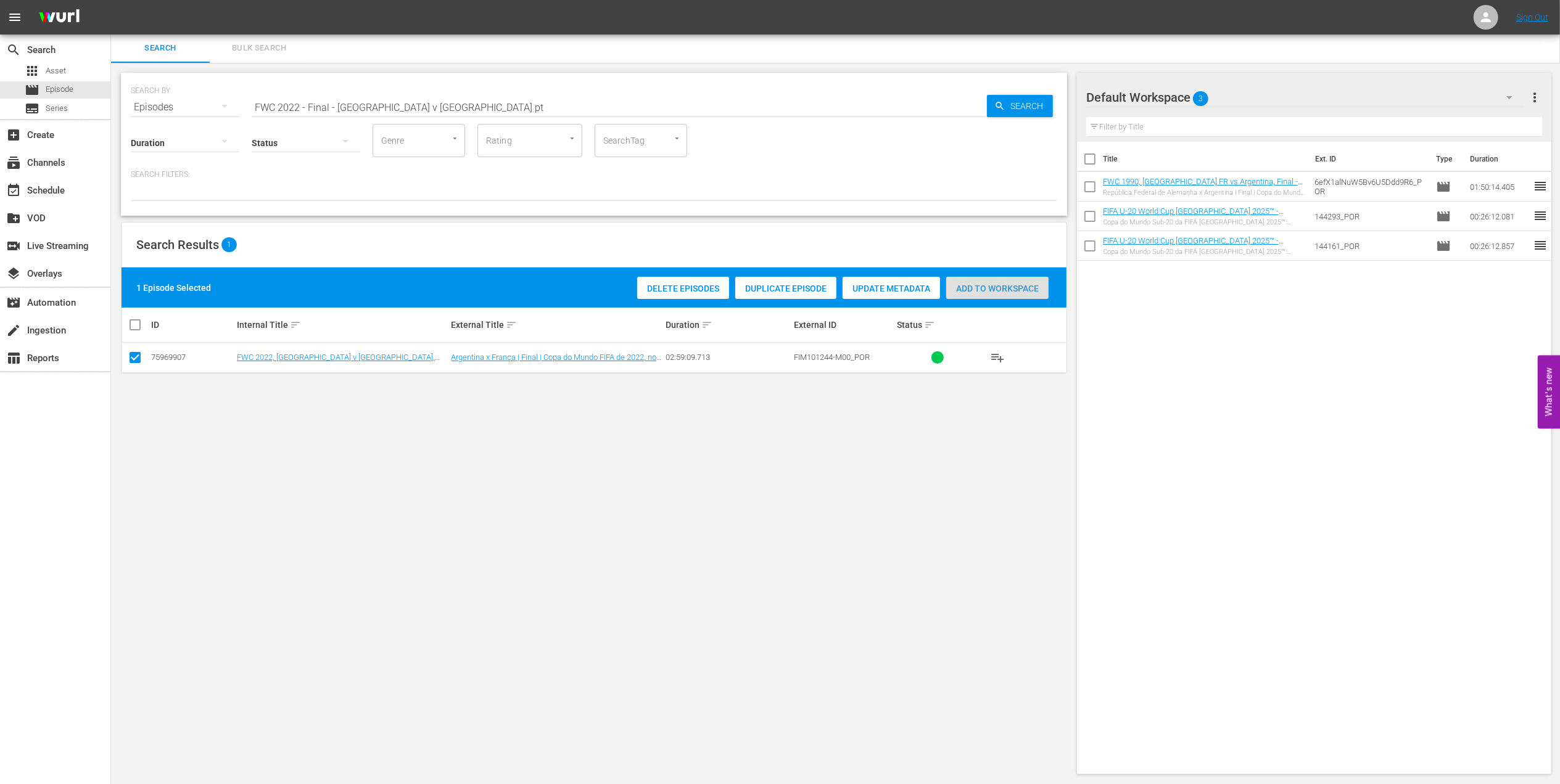
click at [987, 282] on div "Add to Workspace" at bounding box center [997, 288] width 102 height 24
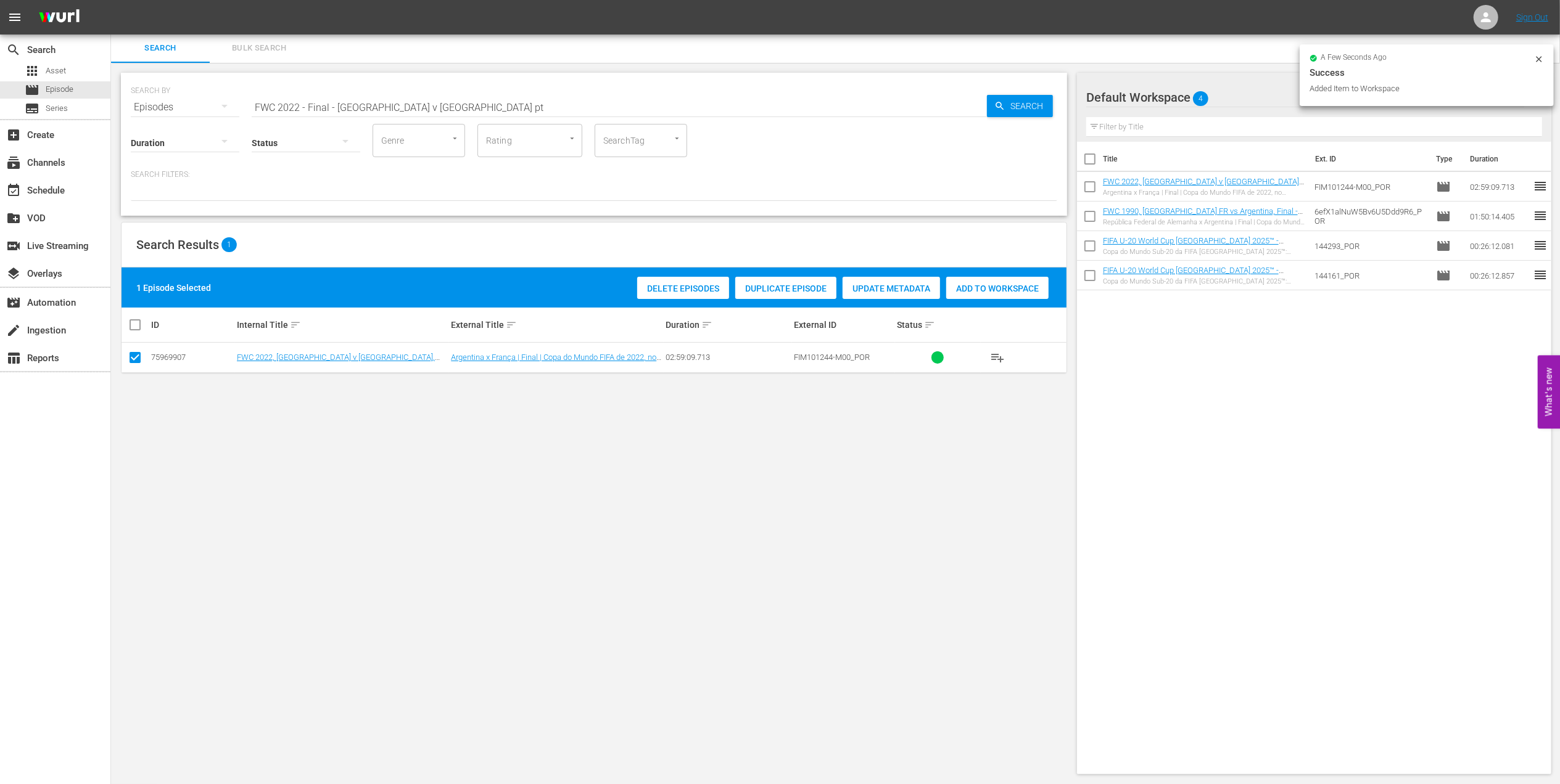
click at [194, 102] on div "SEARCH BY Search By Episodes Search ID, Title, Description, Keywords, or Catego…" at bounding box center [594, 100] width 927 height 44
paste input "EP 1 | The Long Walk"
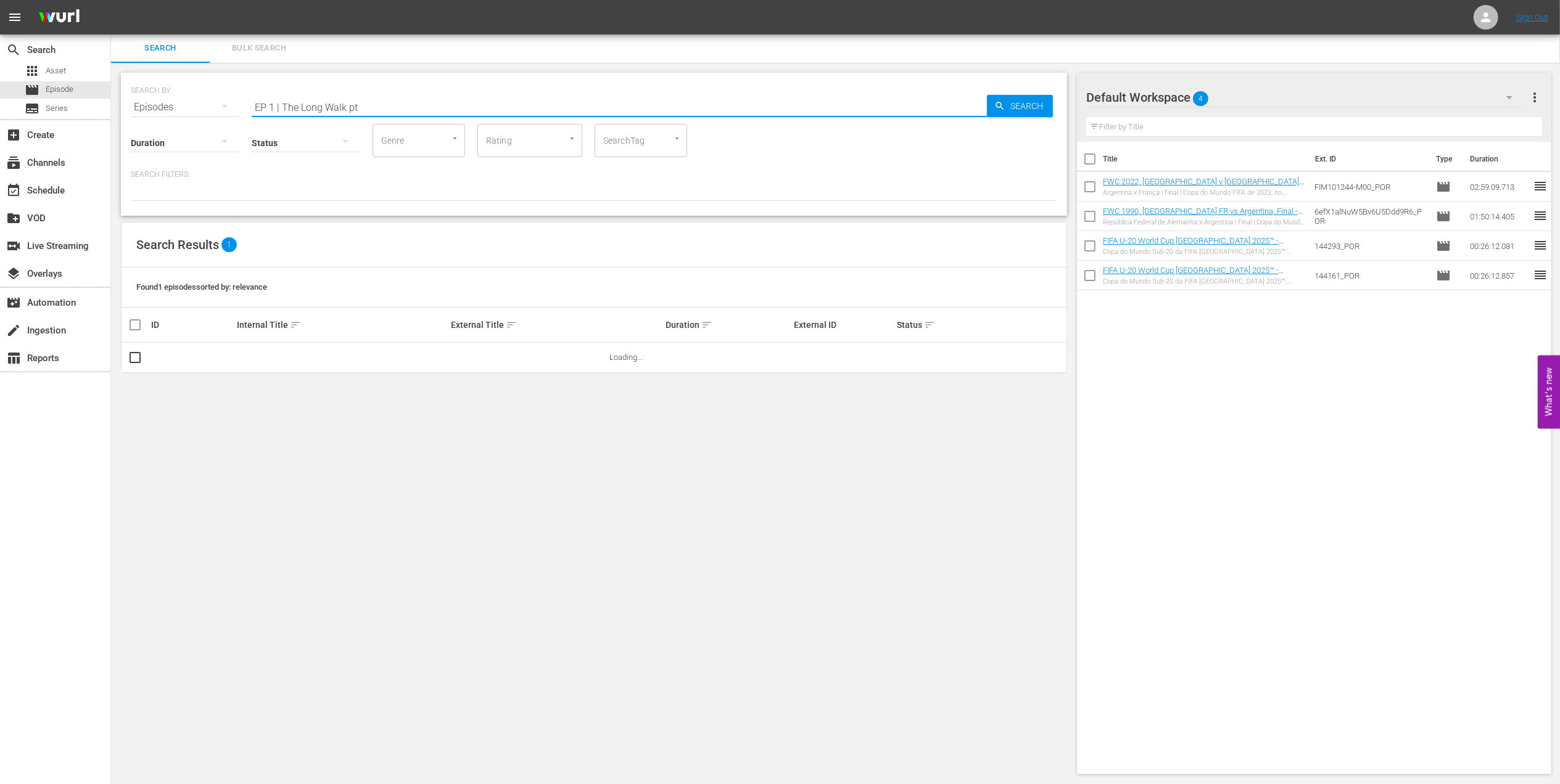
drag, startPoint x: 369, startPoint y: 105, endPoint x: 221, endPoint y: 109, distance: 148.1
click at [190, 107] on div "SEARCH BY Search By Episodes Search ID, Title, Description, Keywords, or Catego…" at bounding box center [594, 100] width 927 height 44
paste input "text"
drag, startPoint x: 282, startPoint y: 102, endPoint x: -4, endPoint y: 154, distance: 290.7
click at [0, 154] on html "menu Sign Out search Search apps Asset movie Episode subtitles Series add_box C…" at bounding box center [780, 390] width 1560 height 784
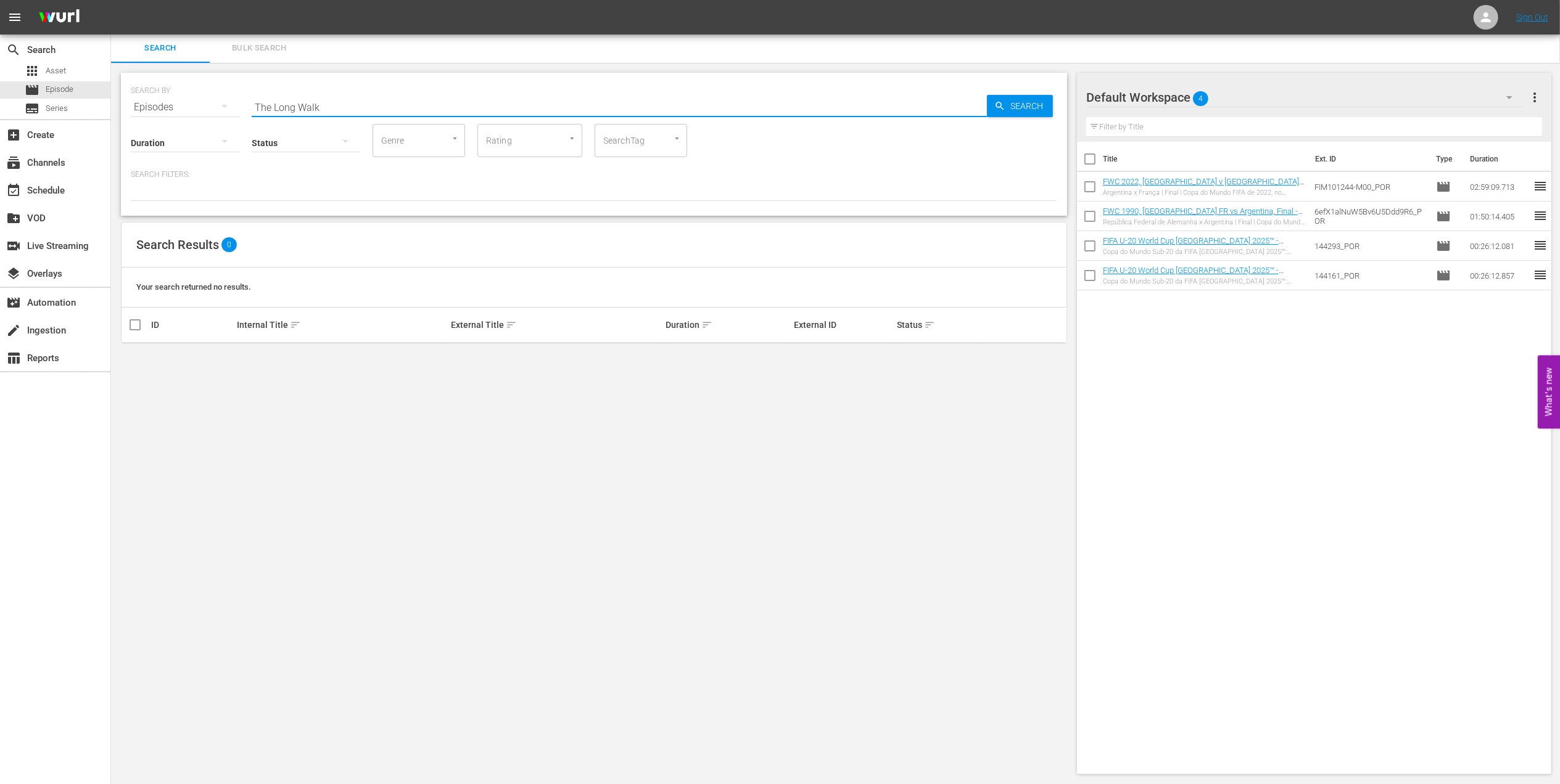
click at [333, 101] on input "The Long Walk" at bounding box center [619, 107] width 735 height 29
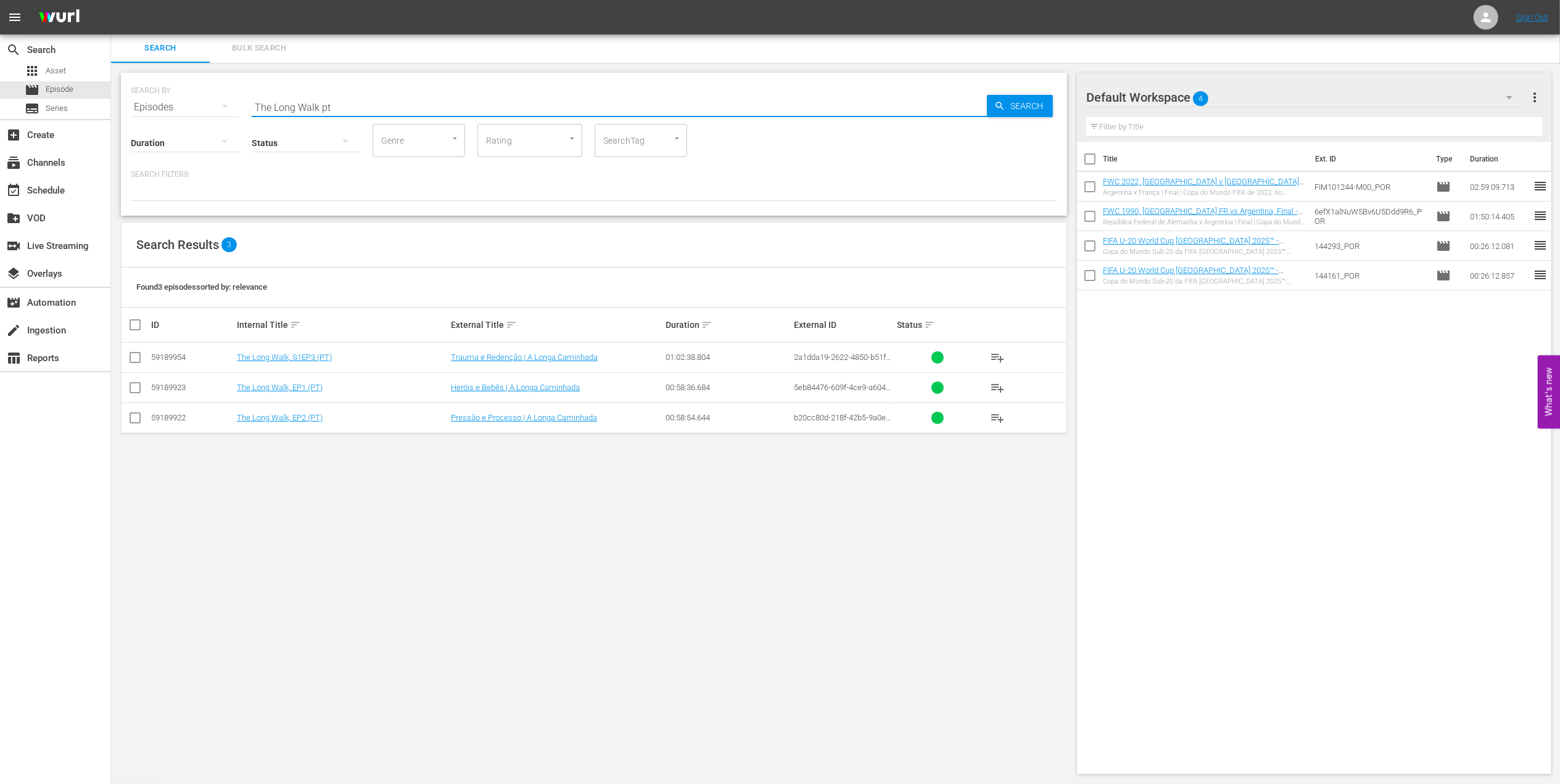
type input "The Long Walk pt"
drag, startPoint x: 140, startPoint y: 355, endPoint x: 139, endPoint y: 368, distance: 13.0
click at [140, 356] on input "checkbox" at bounding box center [135, 360] width 15 height 15
checkbox input "true"
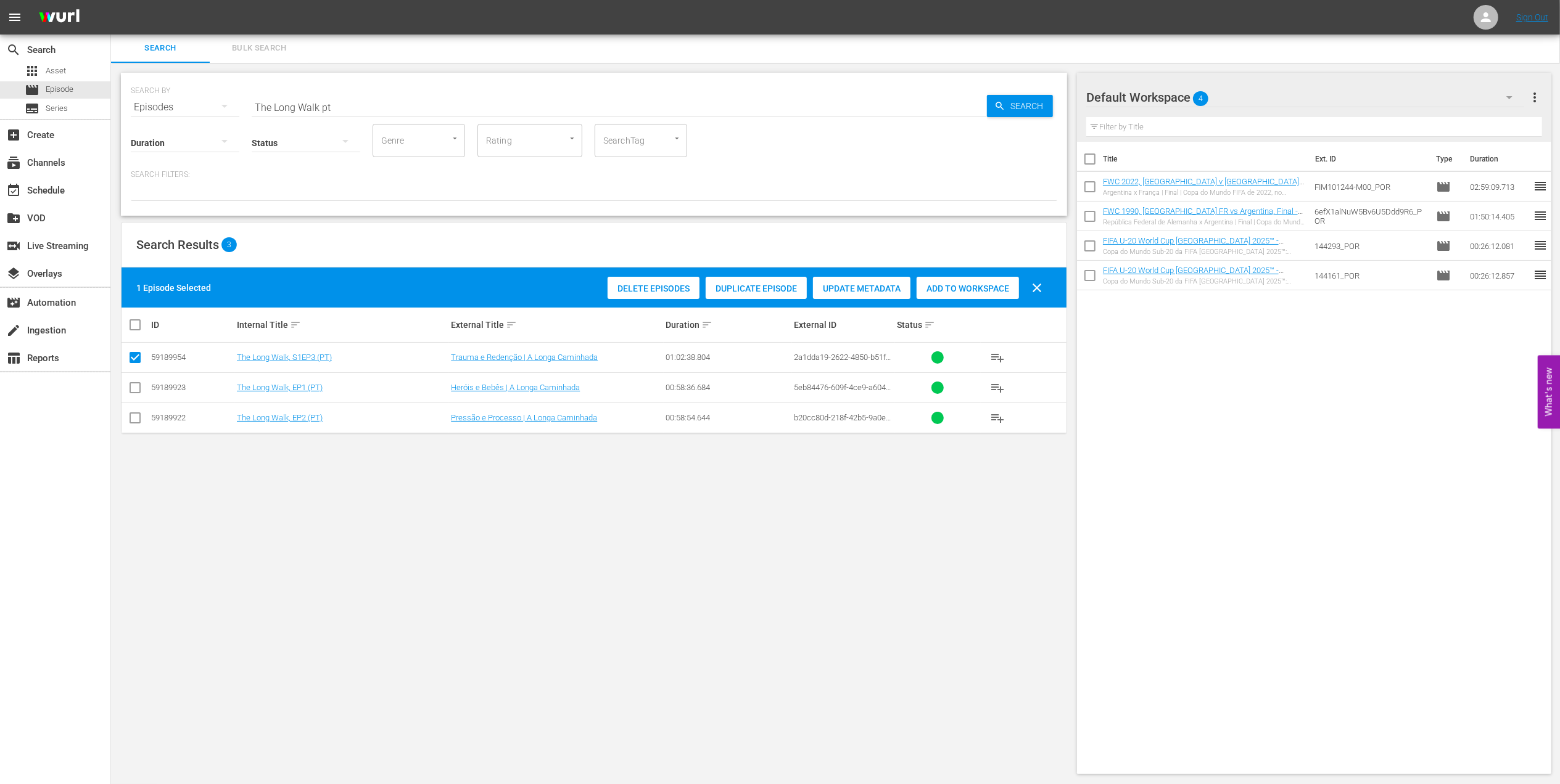
drag, startPoint x: 141, startPoint y: 384, endPoint x: 144, endPoint y: 396, distance: 12.4
click at [141, 385] on input "checkbox" at bounding box center [135, 390] width 15 height 15
checkbox input "true"
click at [136, 416] on input "checkbox" at bounding box center [135, 421] width 15 height 15
checkbox input "true"
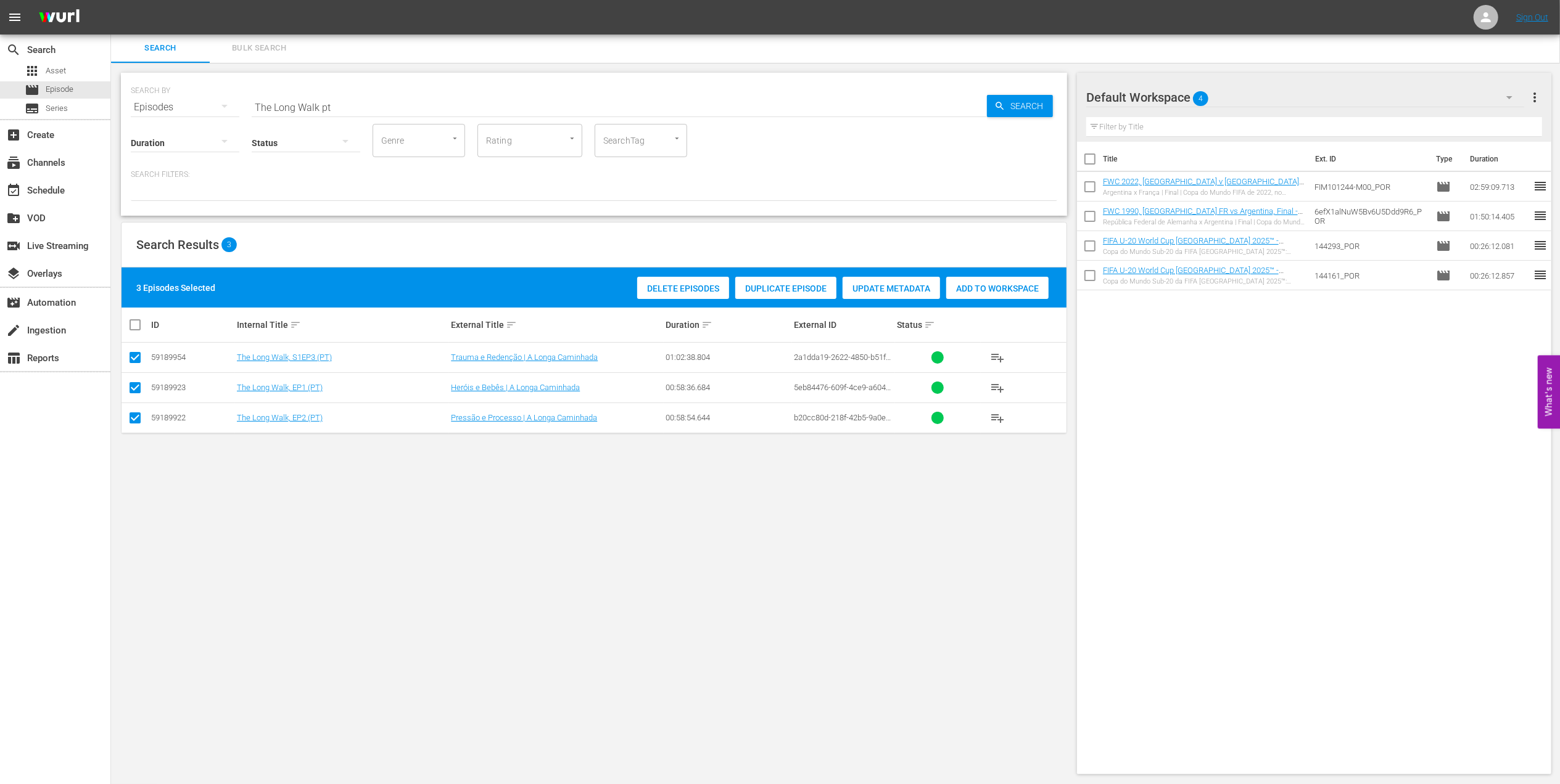
click at [977, 285] on span "Add to Workspace" at bounding box center [997, 288] width 102 height 10
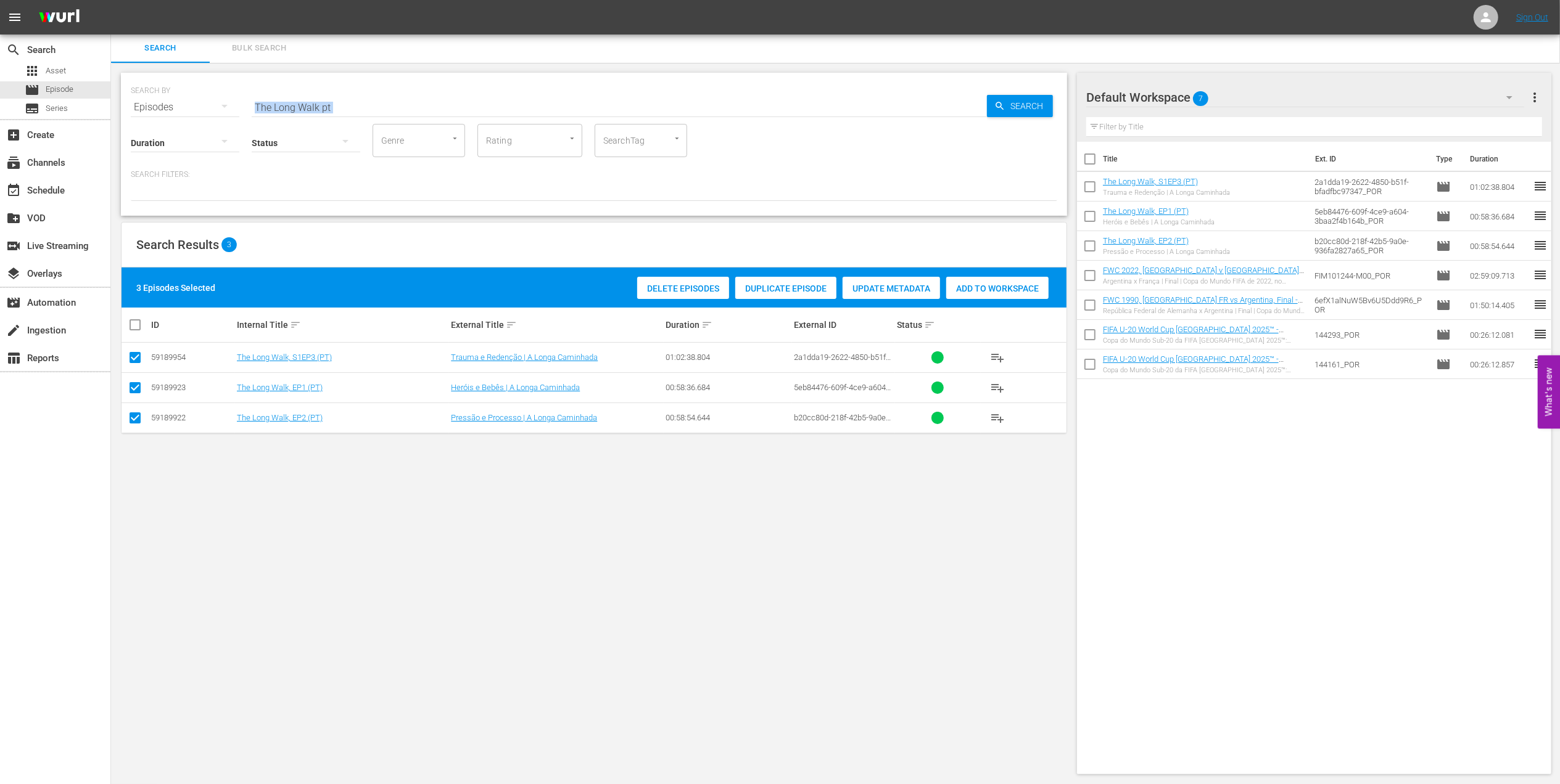
drag, startPoint x: 341, startPoint y: 111, endPoint x: 200, endPoint y: 109, distance: 141.0
click at [200, 109] on div "SEARCH BY Search By Episodes Search ID, Title, Description, Keywords, or Catego…" at bounding box center [594, 144] width 946 height 143
click at [364, 105] on input "The Long Walk pt" at bounding box center [619, 107] width 735 height 29
drag, startPoint x: 321, startPoint y: 105, endPoint x: 191, endPoint y: 105, distance: 130.0
click at [185, 105] on div "SEARCH BY Search By Episodes Search ID, Title, Description, Keywords, or Catego…" at bounding box center [594, 100] width 927 height 44
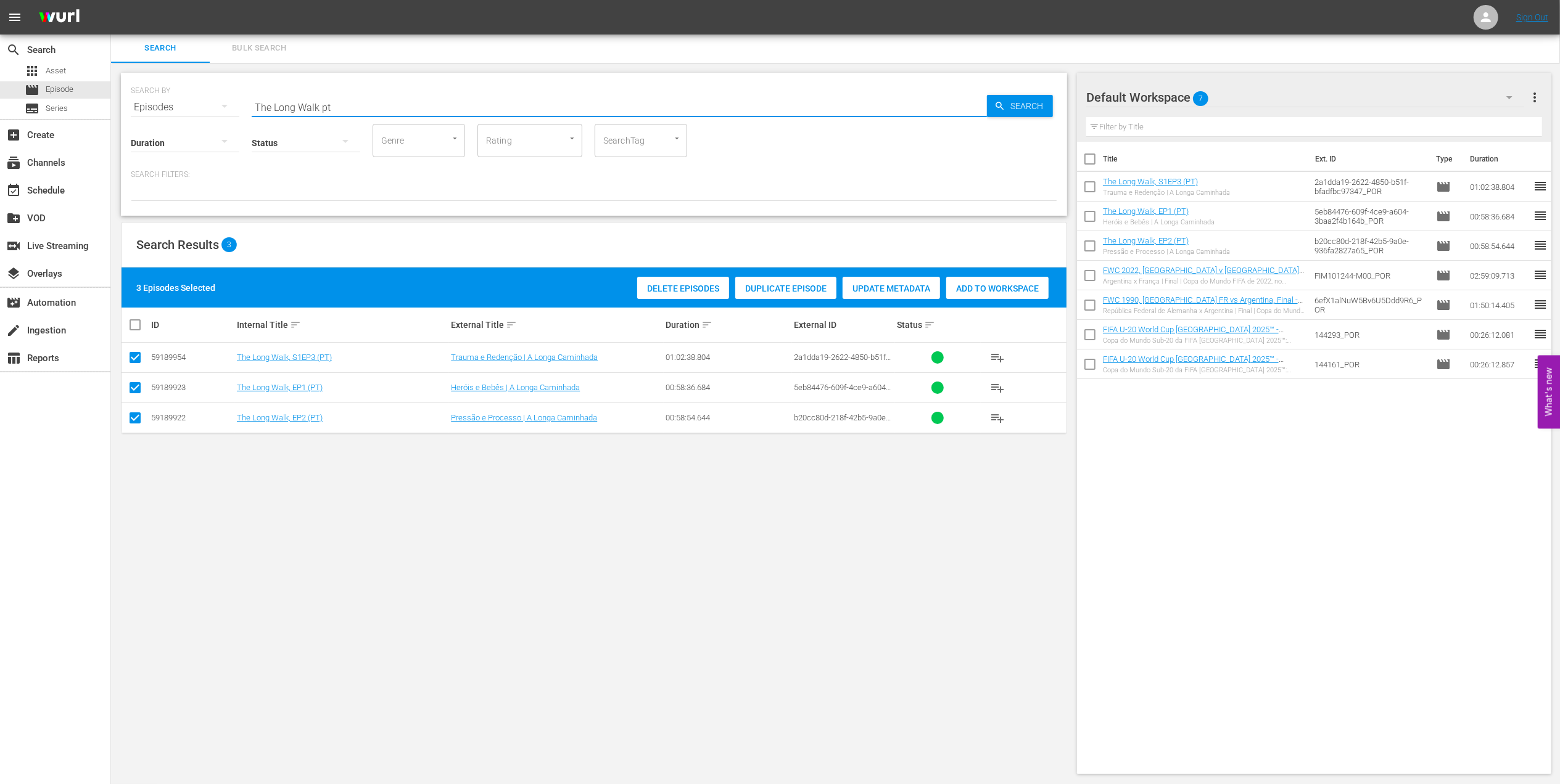
paste input "EP 2 - Lineker | Golden Boo"
drag, startPoint x: 322, startPoint y: 105, endPoint x: 156, endPoint y: 118, distance: 166.5
click at [156, 118] on div "SEARCH BY Search By Episodes Search ID, Title, Description, Keywords, or Catego…" at bounding box center [594, 144] width 946 height 143
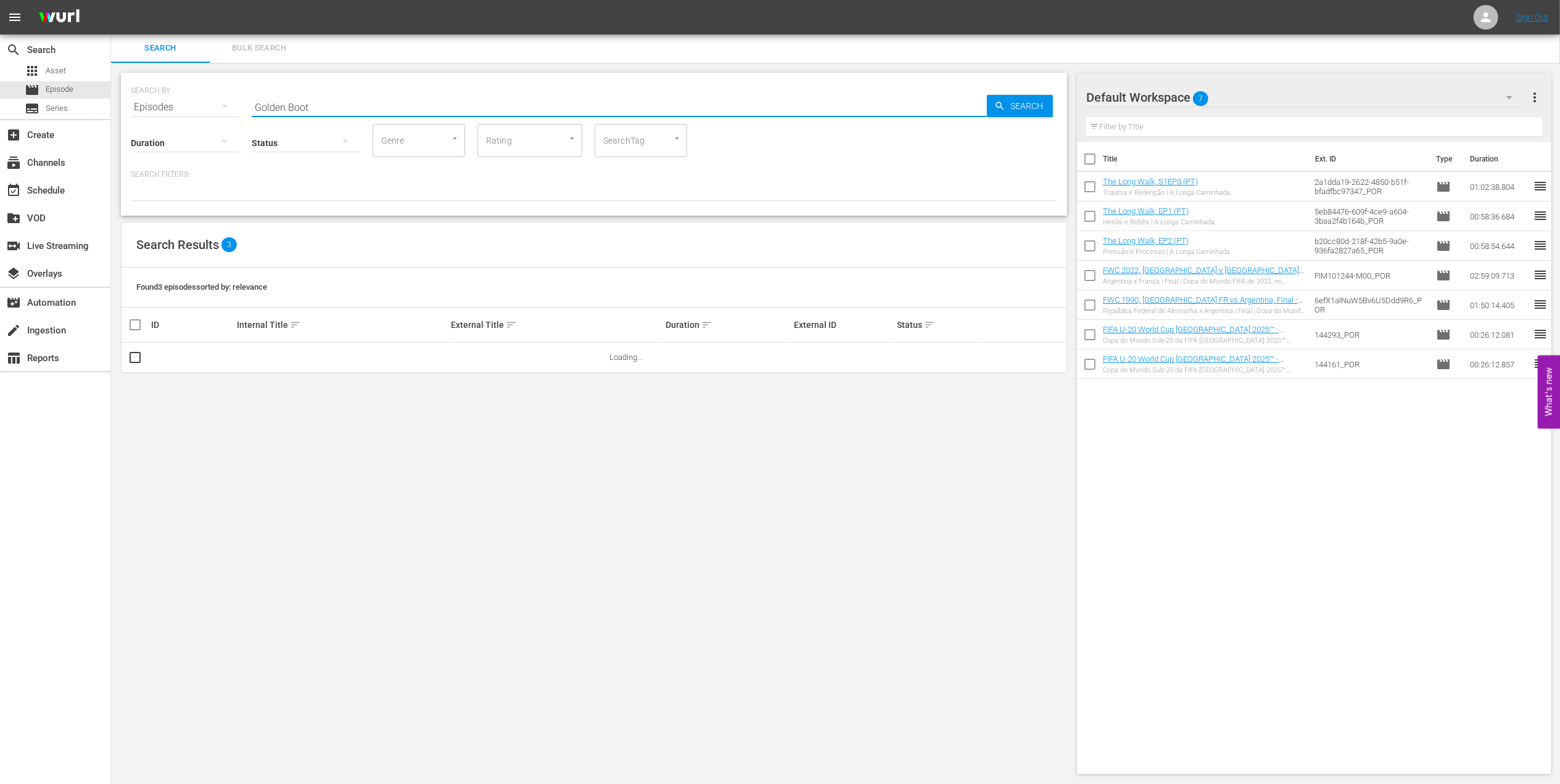
click at [346, 102] on input "Golden Boot" at bounding box center [619, 107] width 735 height 29
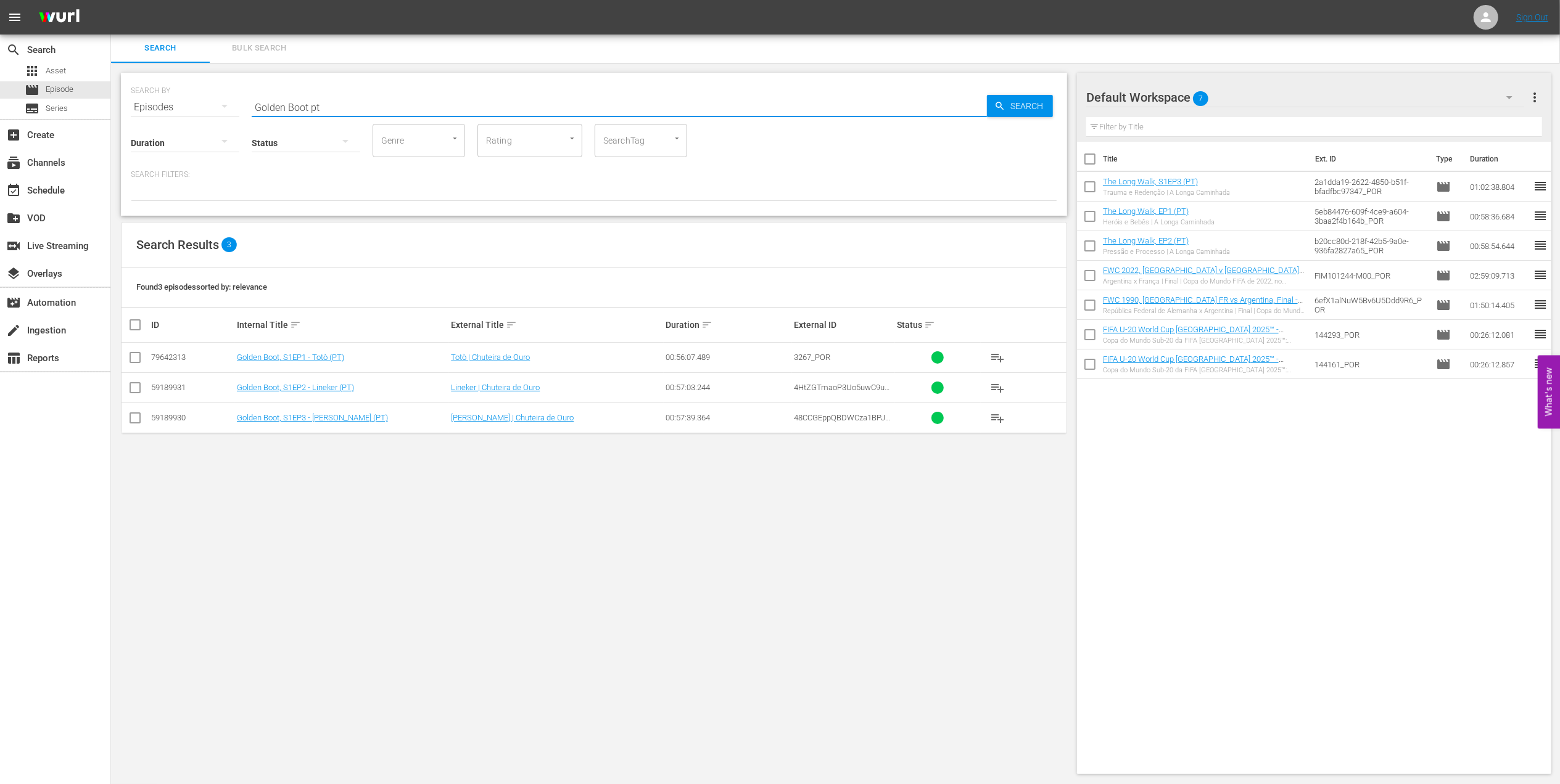
type input "Golden Boot pt"
click at [142, 358] on input "checkbox" at bounding box center [135, 360] width 15 height 15
checkbox input "true"
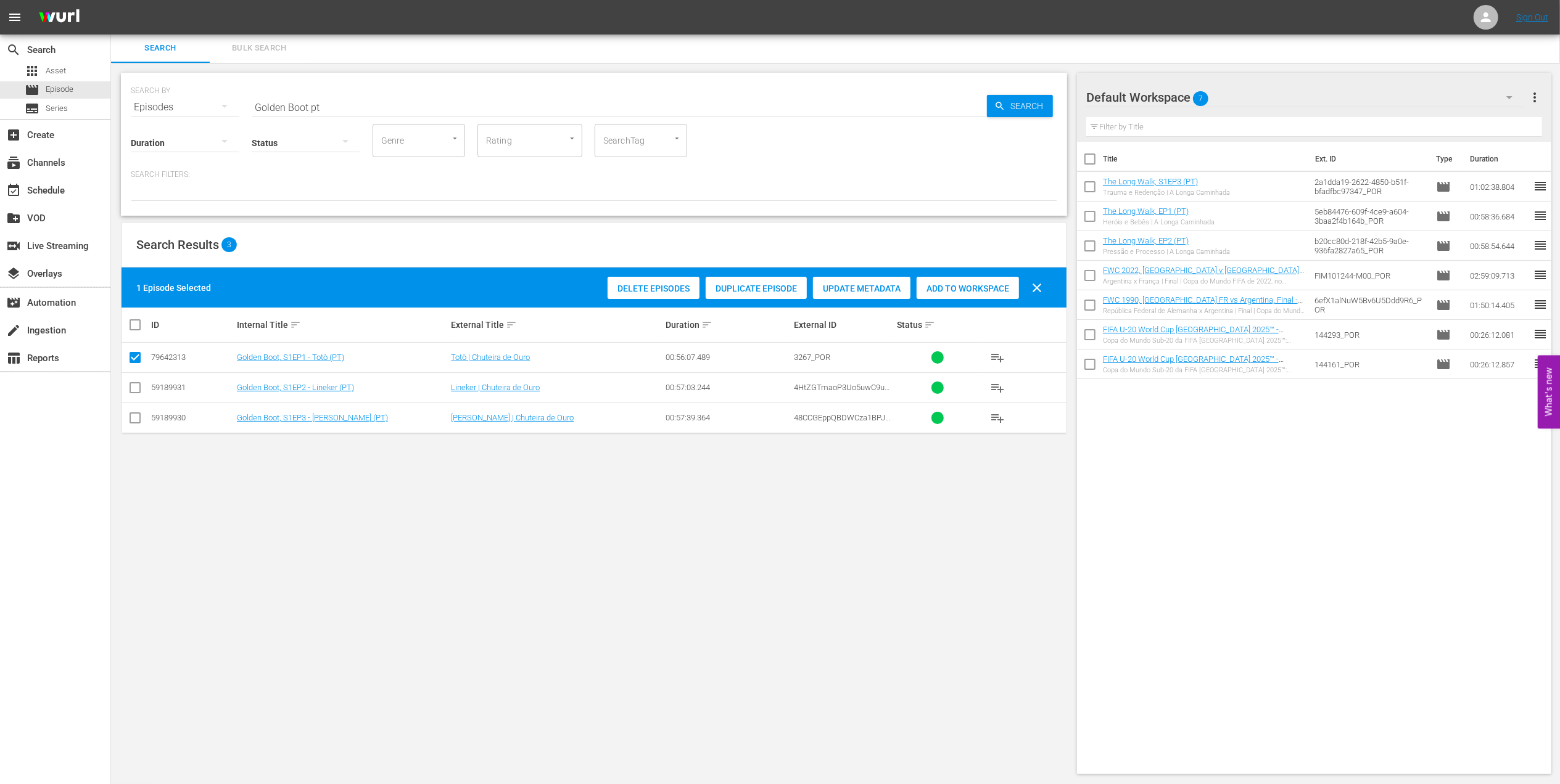
drag, startPoint x: 137, startPoint y: 420, endPoint x: 174, endPoint y: 419, distance: 37.0
click at [142, 420] on input "checkbox" at bounding box center [135, 421] width 15 height 15
checkbox input "true"
click at [954, 283] on span "Add to Workspace" at bounding box center [968, 288] width 102 height 10
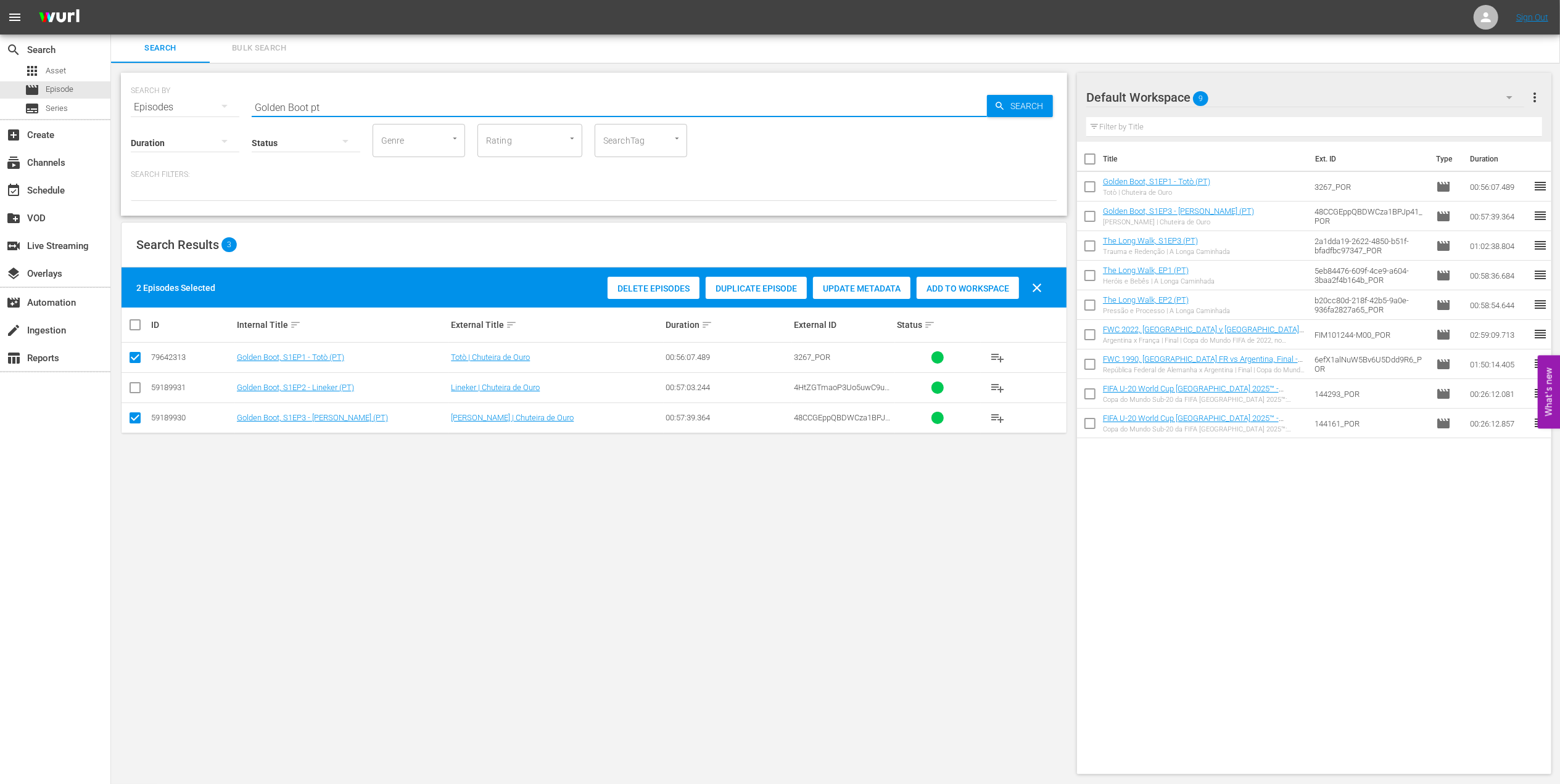
drag, startPoint x: 332, startPoint y: 101, endPoint x: 190, endPoint y: 106, distance: 142.1
click at [190, 106] on div "SEARCH BY Search By Episodes Search ID, Title, Description, Keywords, or Catego…" at bounding box center [594, 100] width 927 height 44
paste input "1962 Official Film - Viva Brasil"
click at [415, 101] on input "1962 Official Film - Viva Brasil" at bounding box center [619, 107] width 735 height 29
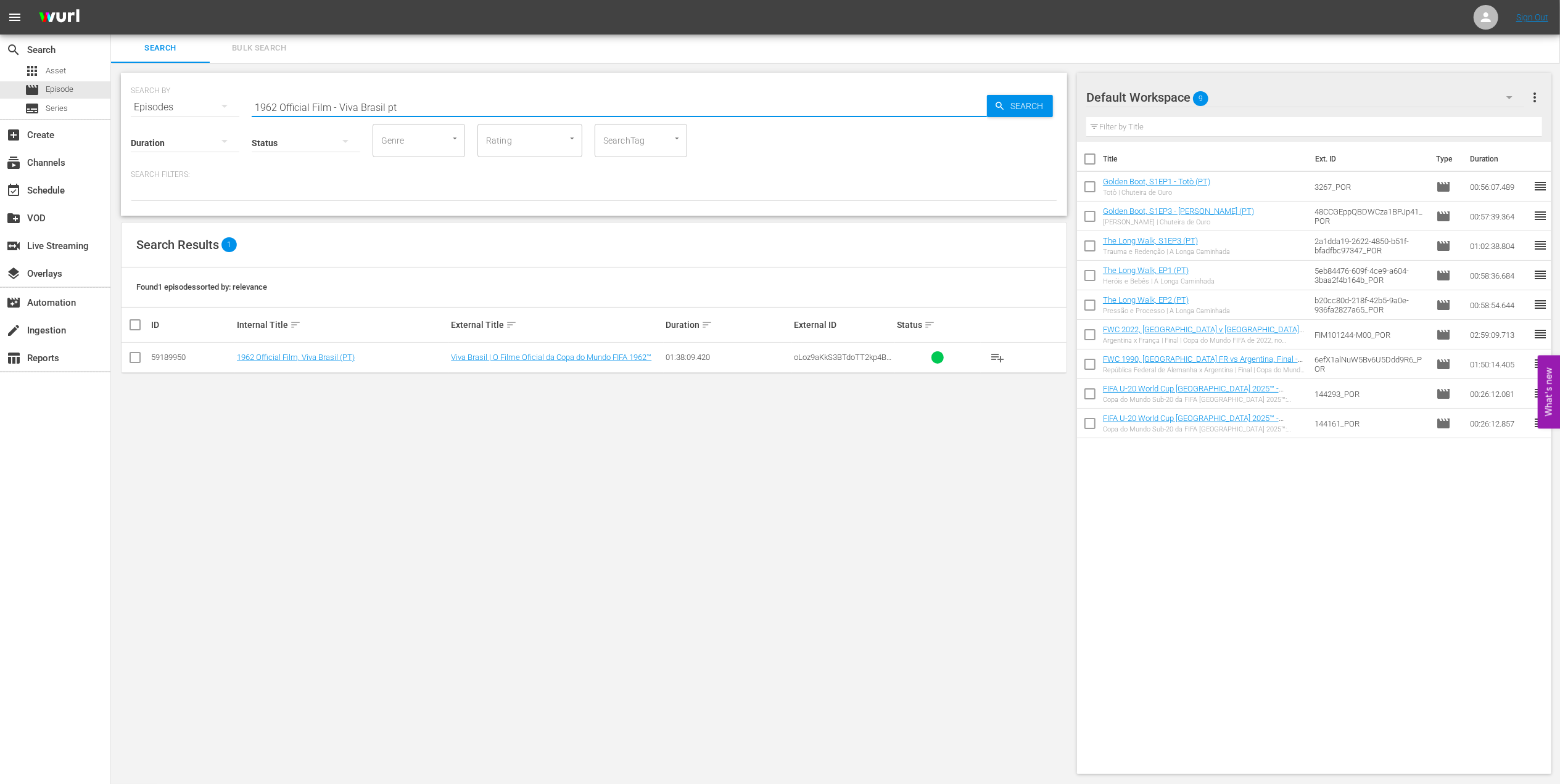
type input "1962 Official Film - Viva Brasil pt"
click at [131, 359] on input "checkbox" at bounding box center [135, 360] width 15 height 15
checkbox input "true"
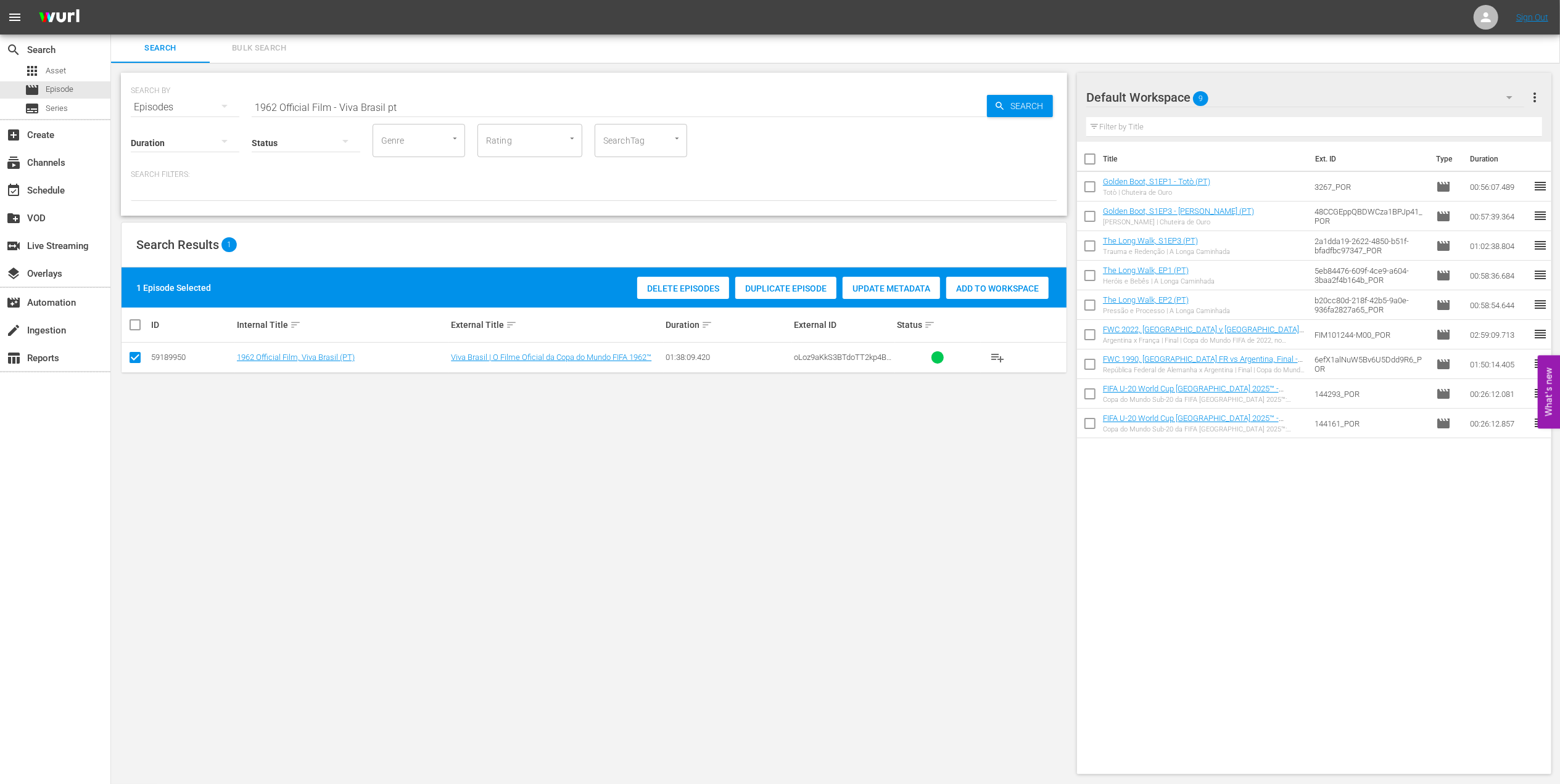
click at [968, 285] on span "Add to Workspace" at bounding box center [997, 288] width 102 height 10
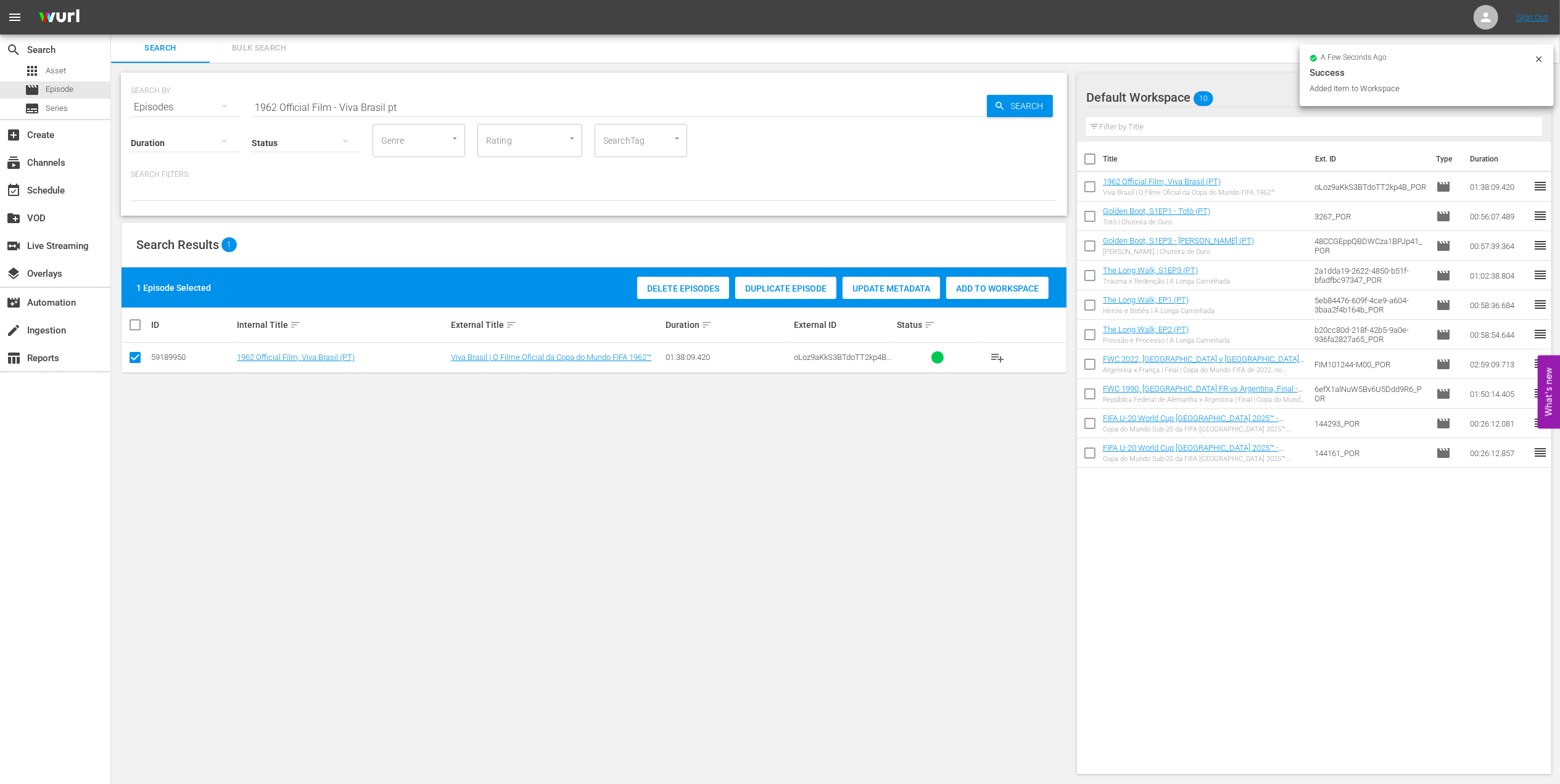
click at [206, 105] on div "SEARCH BY Search By Episodes Search ID, Title, Description, Keywords, or Catego…" at bounding box center [594, 100] width 927 height 44
paste input "FWC 2006 [GEOGRAPHIC_DATA] v [GEOGRAPHIC_DATA], Quarterfinals (PT)"
click at [484, 100] on input "FWC 2006 [GEOGRAPHIC_DATA] v [GEOGRAPHIC_DATA], Quarterfinals (PT)" at bounding box center [619, 107] width 735 height 29
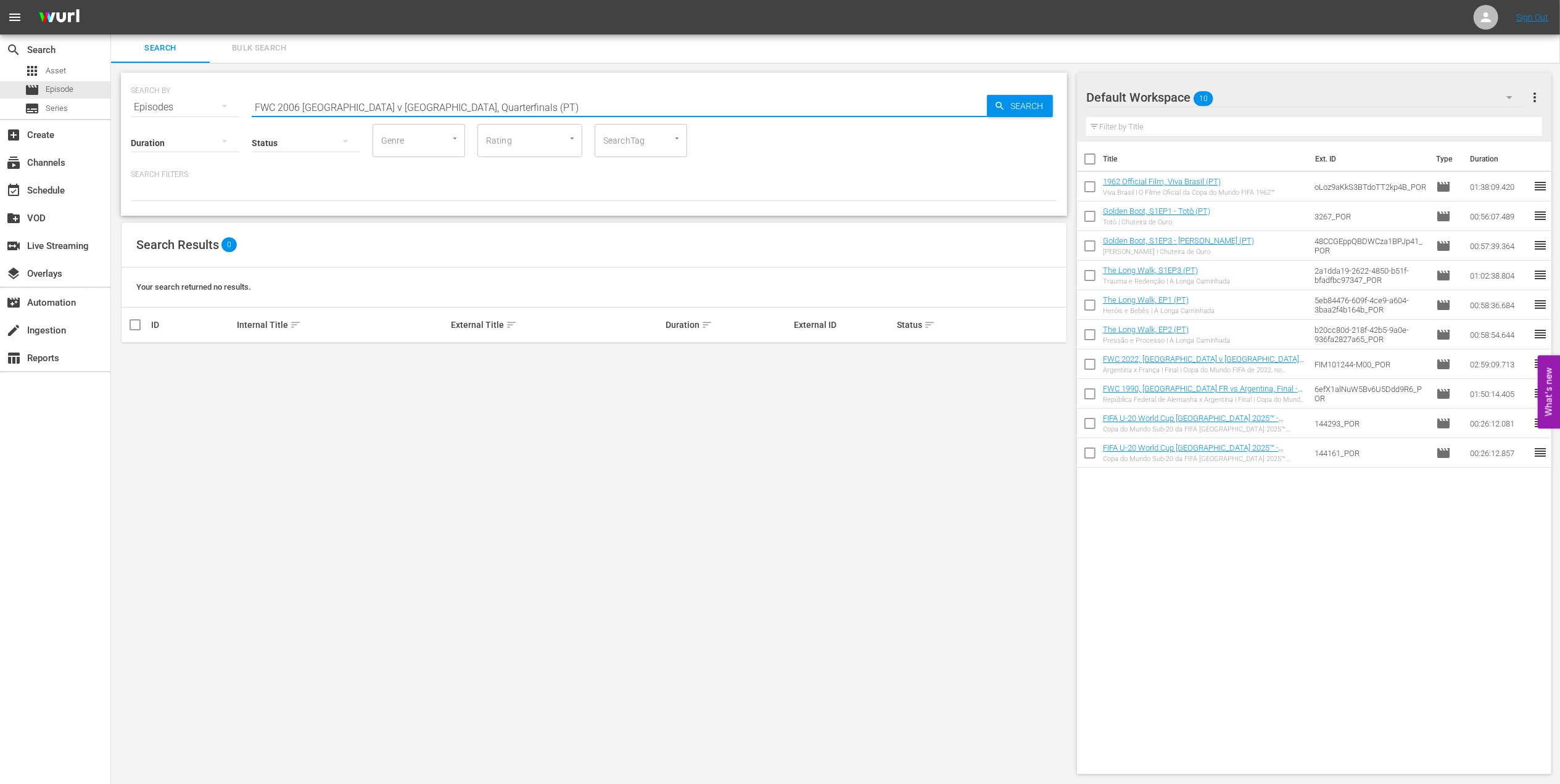
drag, startPoint x: 447, startPoint y: 105, endPoint x: 369, endPoint y: 107, distance: 78.0
click at [369, 107] on input "FWC 2006 [GEOGRAPHIC_DATA] v [GEOGRAPHIC_DATA], Quarterfinals (PT)" at bounding box center [619, 107] width 735 height 29
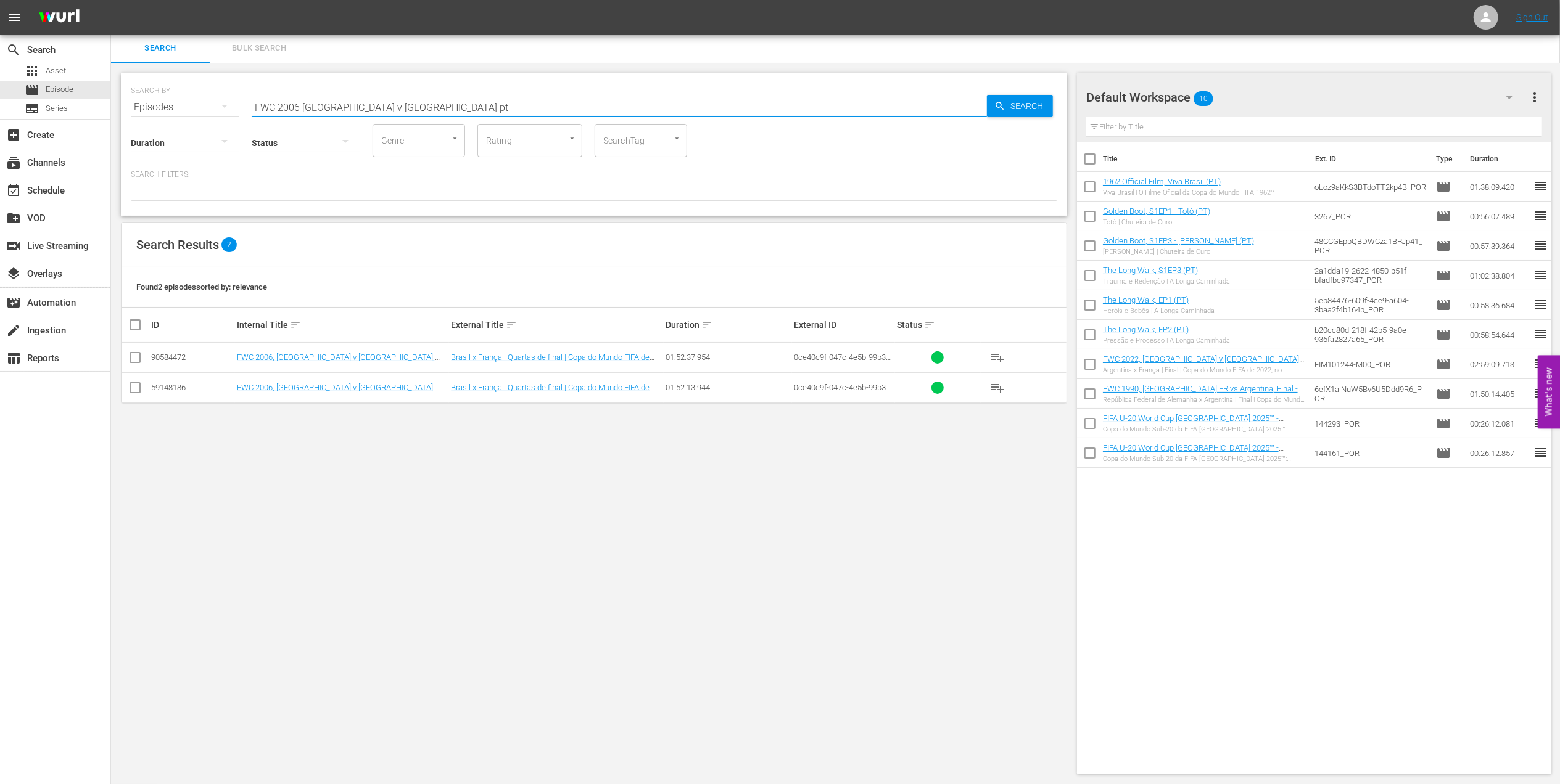
type input "FWC 2006 [GEOGRAPHIC_DATA] v [GEOGRAPHIC_DATA] pt"
click at [132, 355] on input "checkbox" at bounding box center [135, 360] width 15 height 15
checkbox input "true"
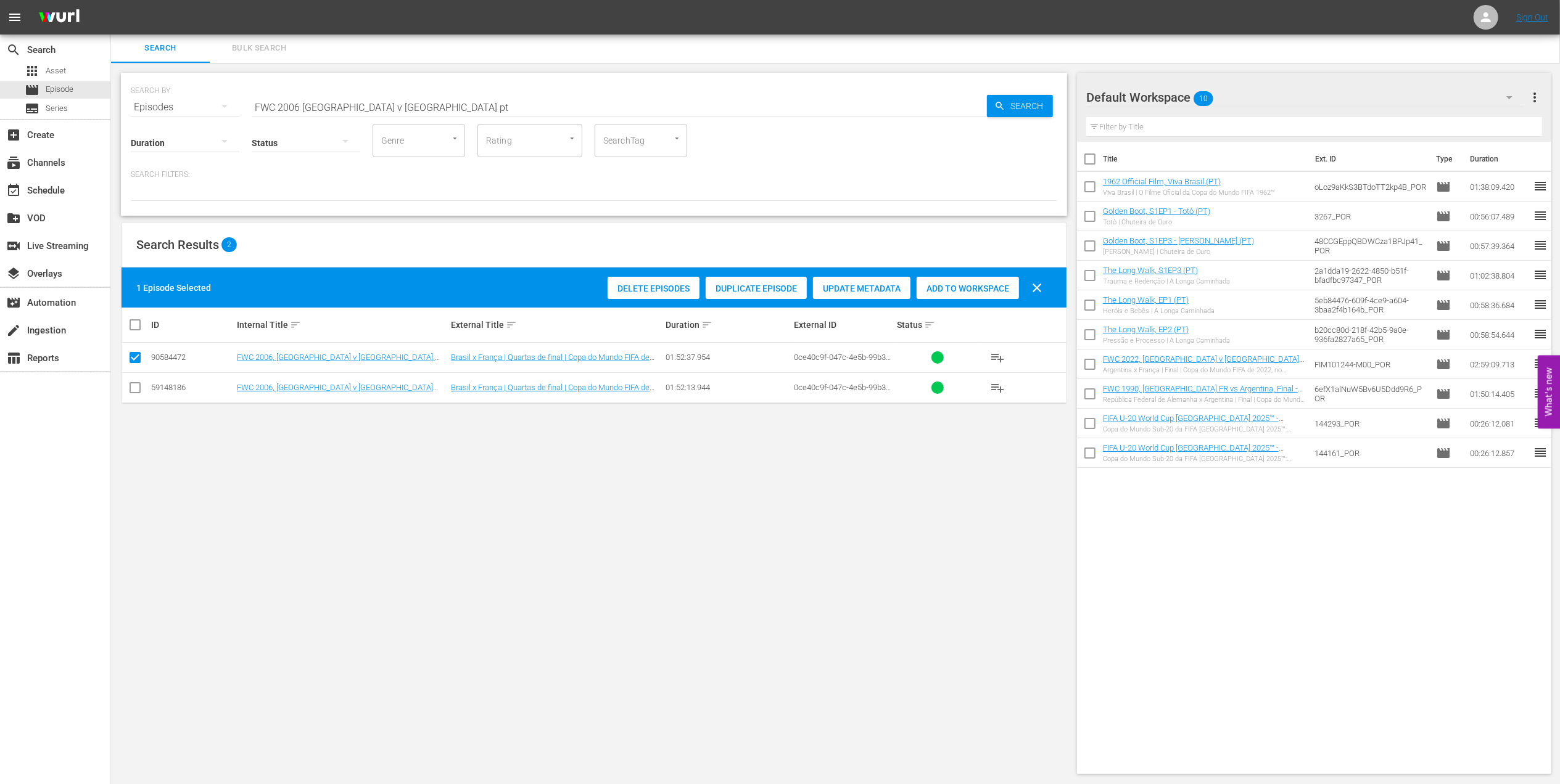
click at [945, 283] on span "Add to Workspace" at bounding box center [968, 288] width 102 height 10
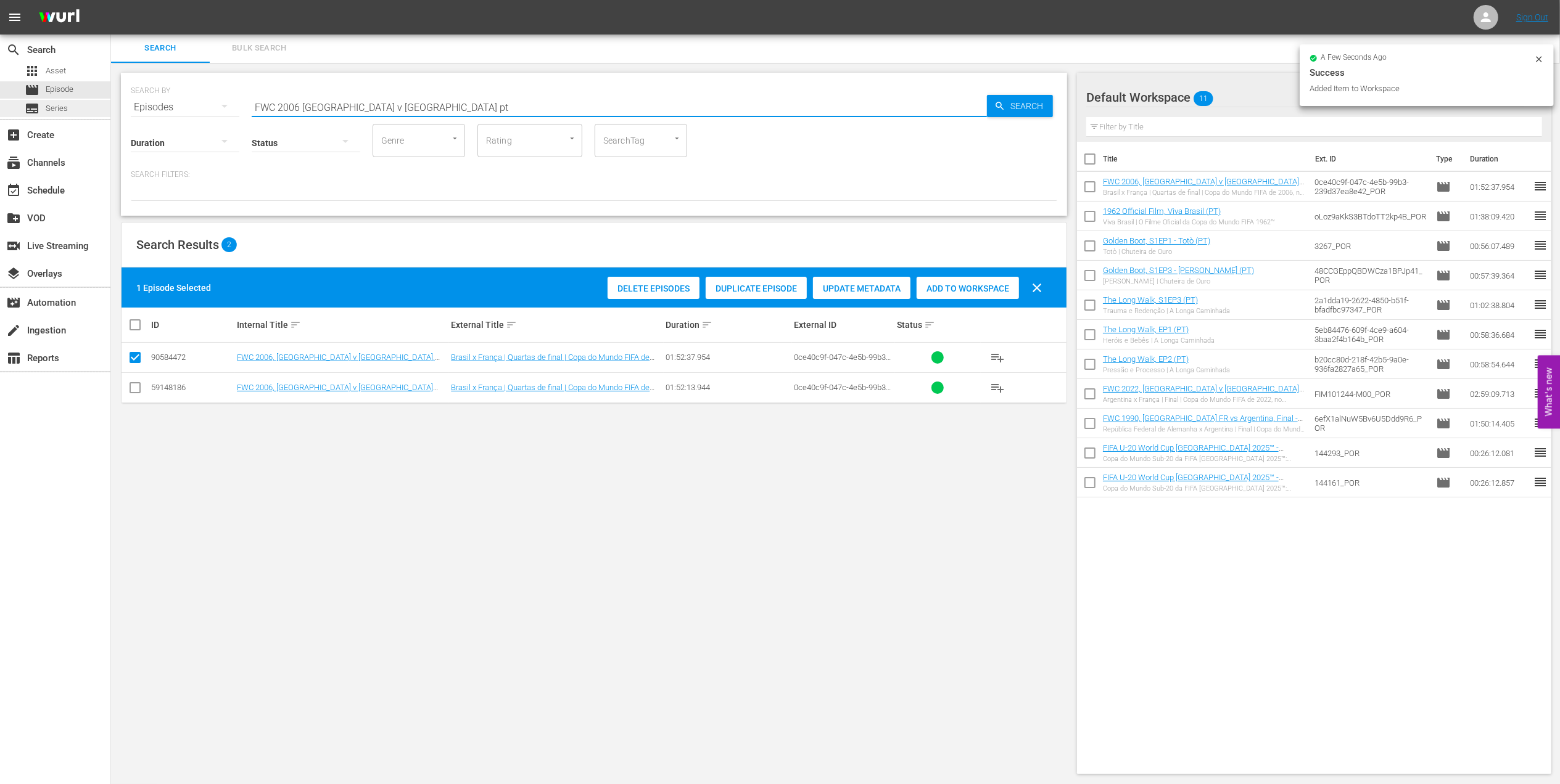
drag, startPoint x: 161, startPoint y: 106, endPoint x: 67, endPoint y: 102, distance: 94.1
paste input "Germany v [GEOGRAPHIC_DATA], 3rd Place Match (PT)"
click at [524, 99] on input "FWC 2006 [GEOGRAPHIC_DATA] v [GEOGRAPHIC_DATA], 3rd Place Match (PT)" at bounding box center [619, 107] width 735 height 29
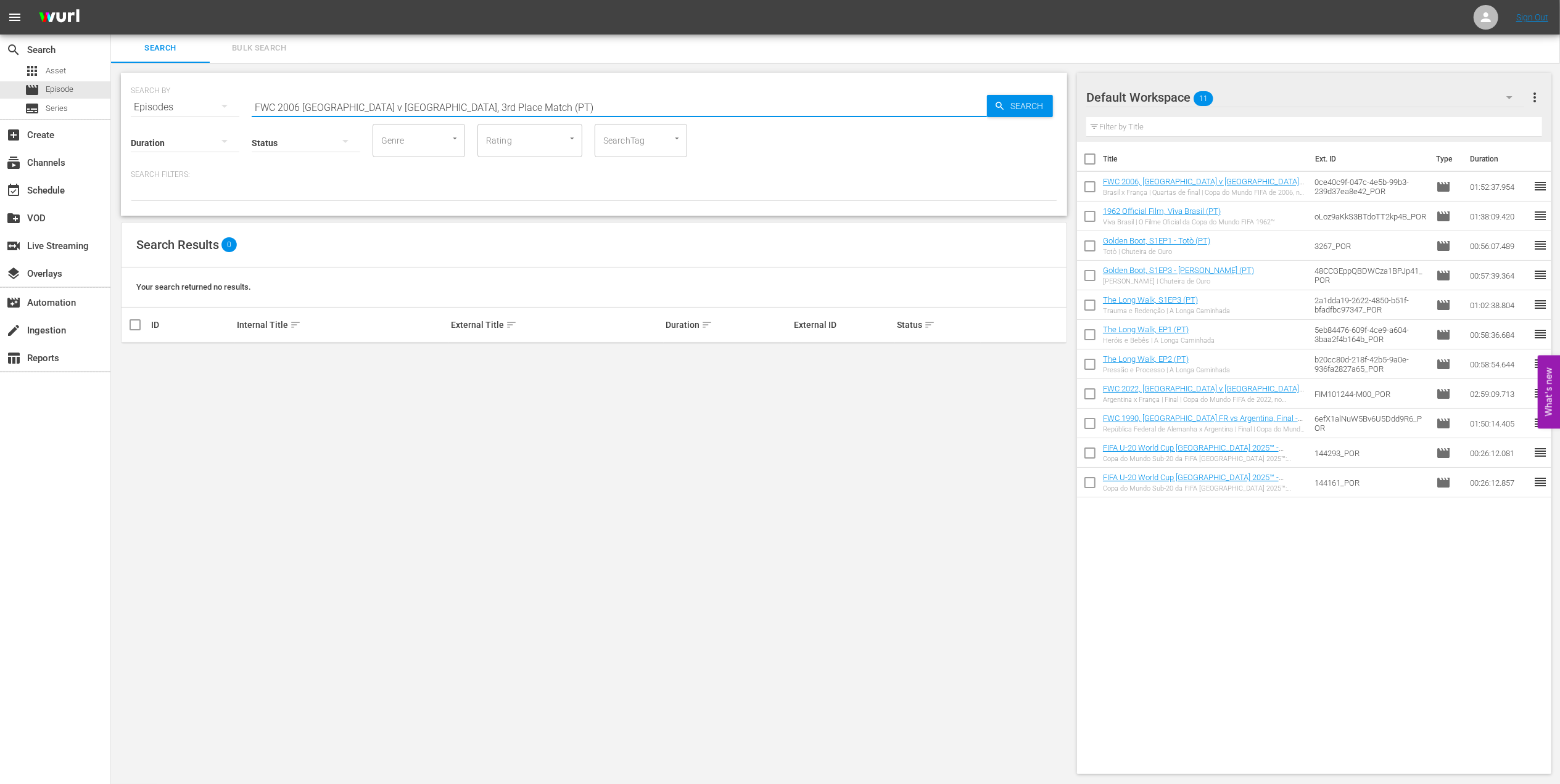
drag, startPoint x: 489, startPoint y: 101, endPoint x: 396, endPoint y: 109, distance: 93.3
click at [396, 109] on input "FWC 2006 [GEOGRAPHIC_DATA] v [GEOGRAPHIC_DATA], 3rd Place Match (PT)" at bounding box center [619, 107] width 735 height 29
type input "FWC 2006 [GEOGRAPHIC_DATA] v [GEOGRAPHIC_DATA] pt"
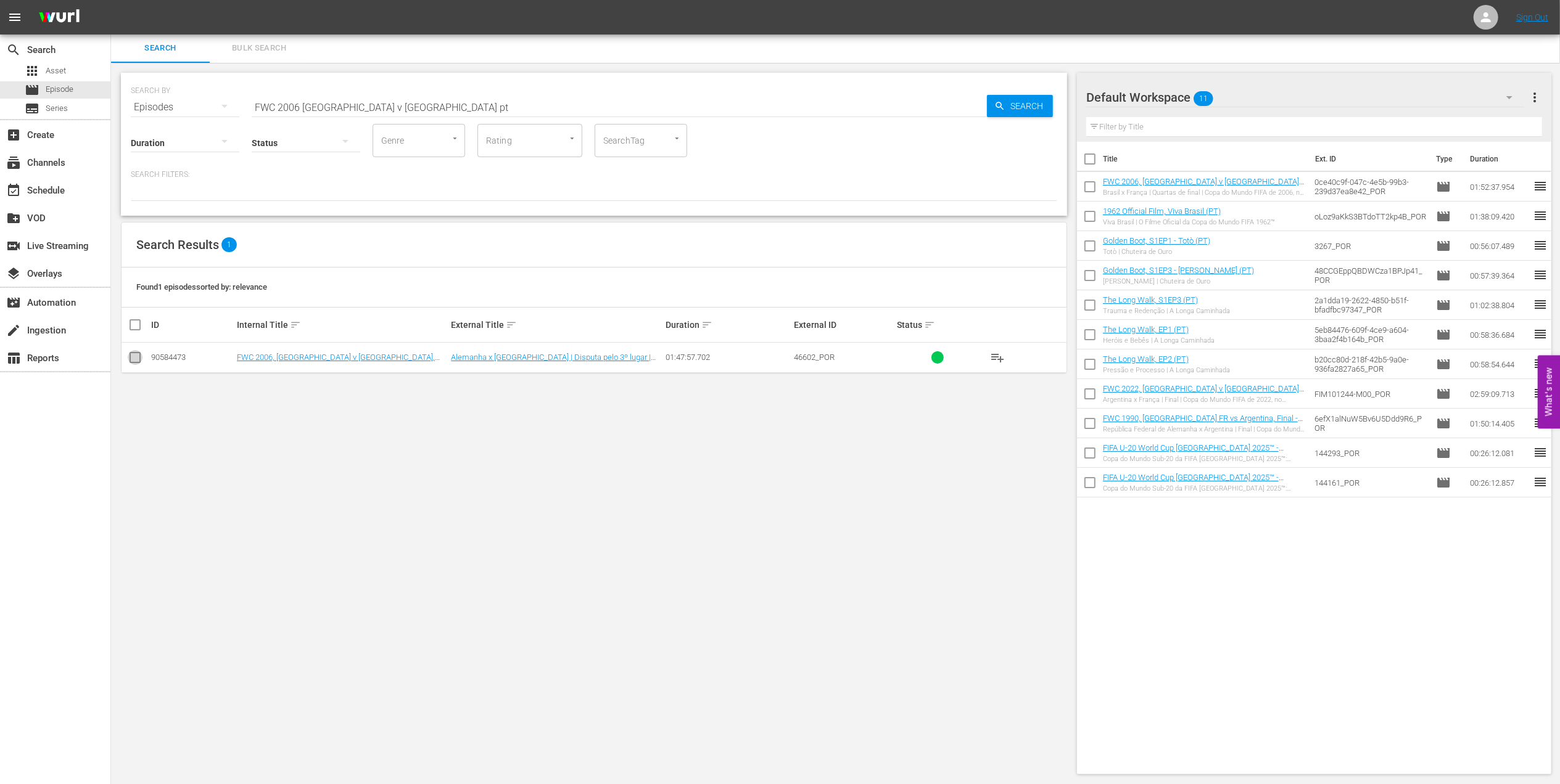
click at [138, 358] on input "checkbox" at bounding box center [135, 360] width 15 height 15
checkbox input "true"
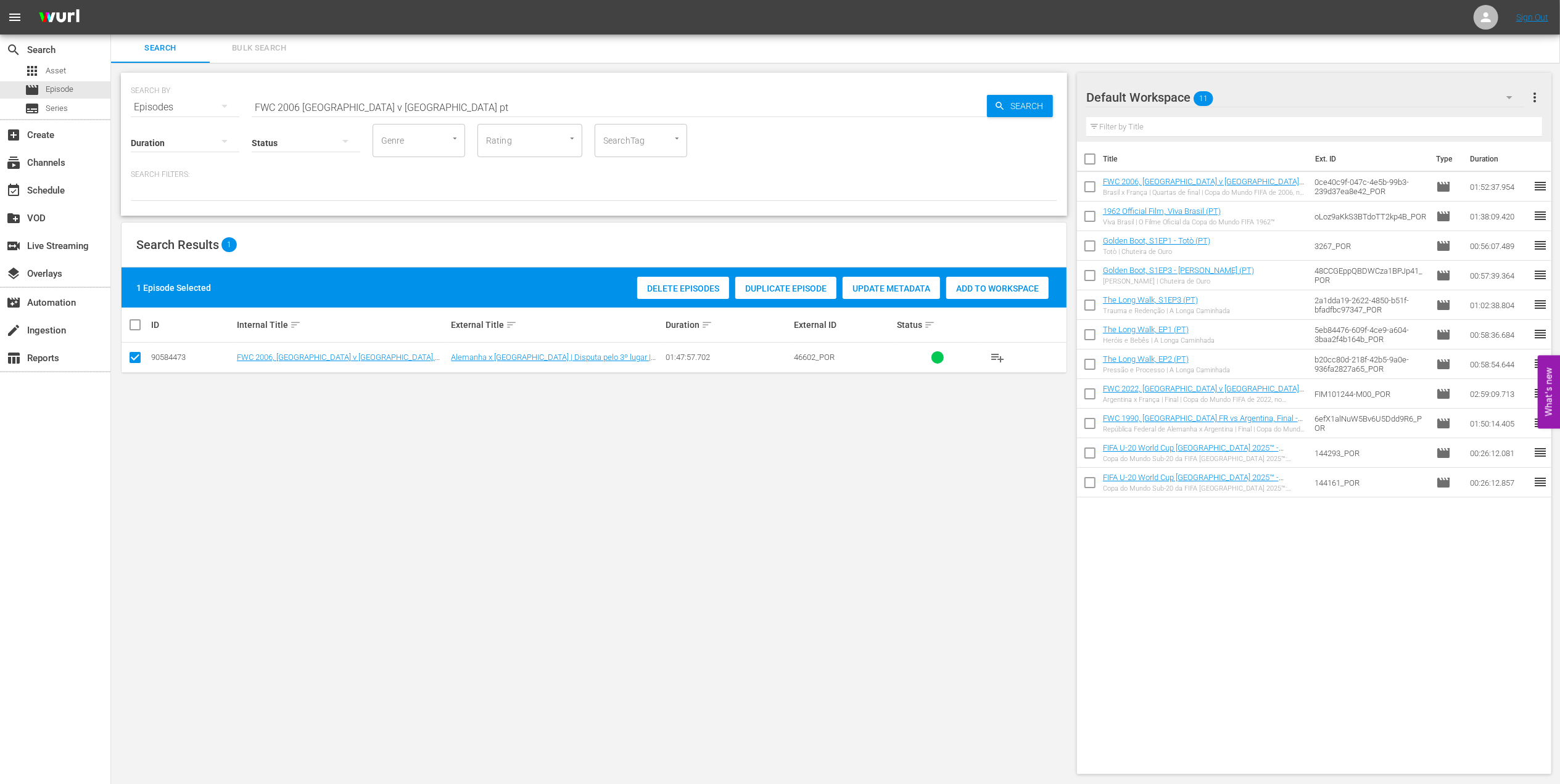
drag, startPoint x: 978, startPoint y: 282, endPoint x: 855, endPoint y: 373, distance: 153.0
click at [978, 284] on div "Add to Workspace" at bounding box center [997, 288] width 102 height 24
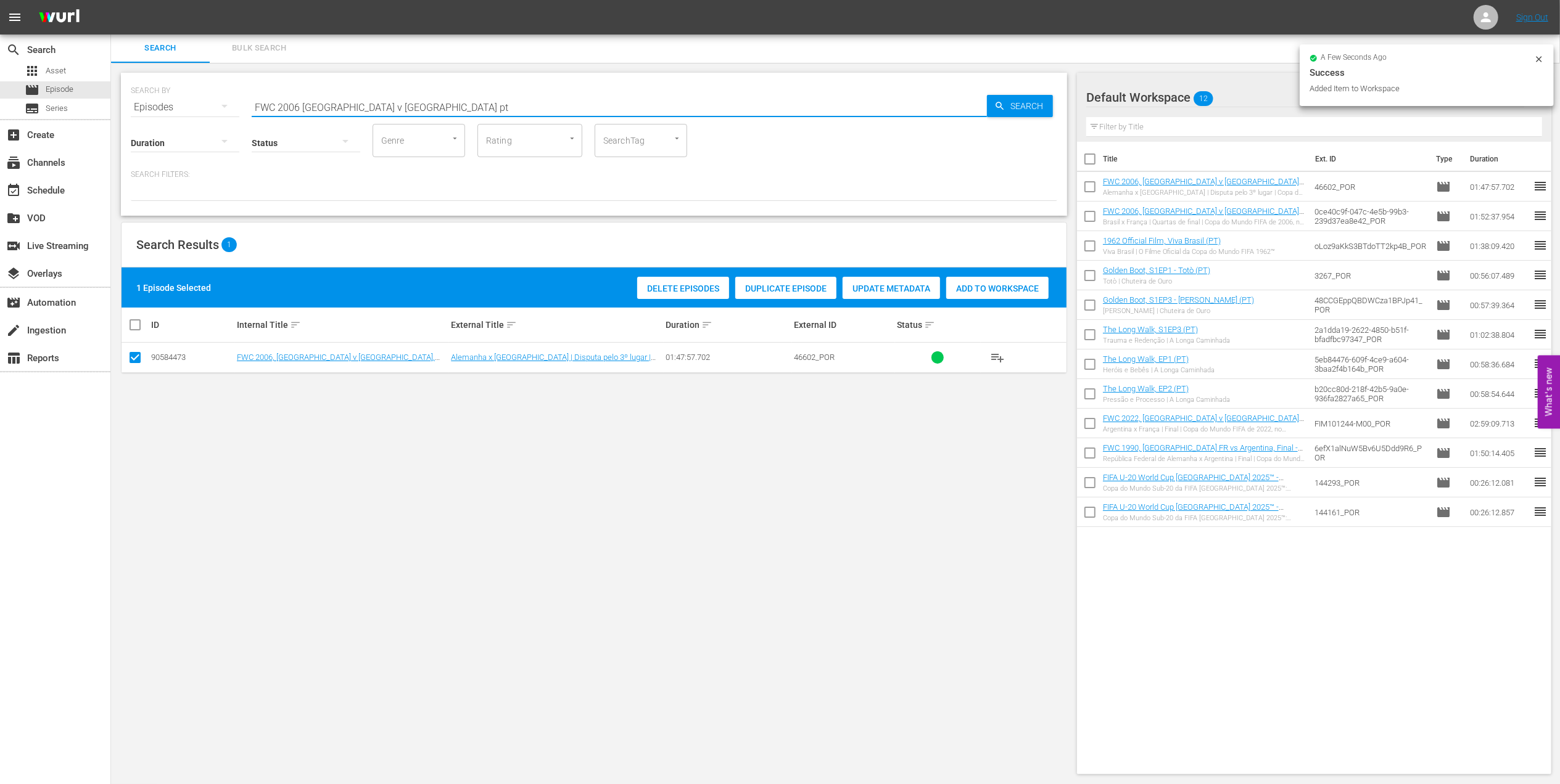
drag, startPoint x: 141, startPoint y: 104, endPoint x: 130, endPoint y: 111, distance: 13.0
click at [129, 104] on div "SEARCH BY Search By Episodes Search ID, Title, Description, Keywords, or Catego…" at bounding box center [594, 144] width 946 height 143
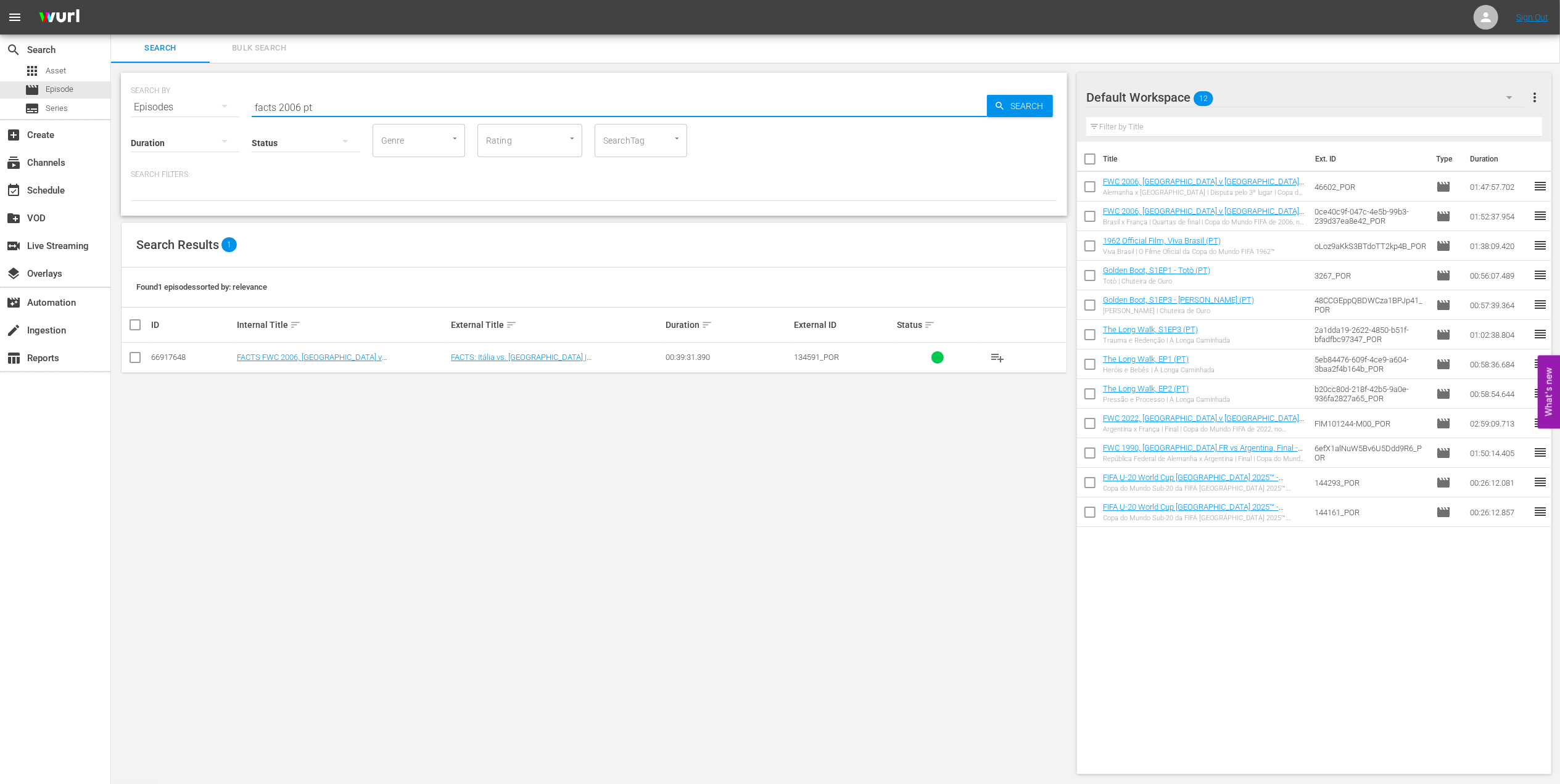
type input "facts 2006 pt"
click at [140, 359] on input "checkbox" at bounding box center [135, 360] width 15 height 15
checkbox input "true"
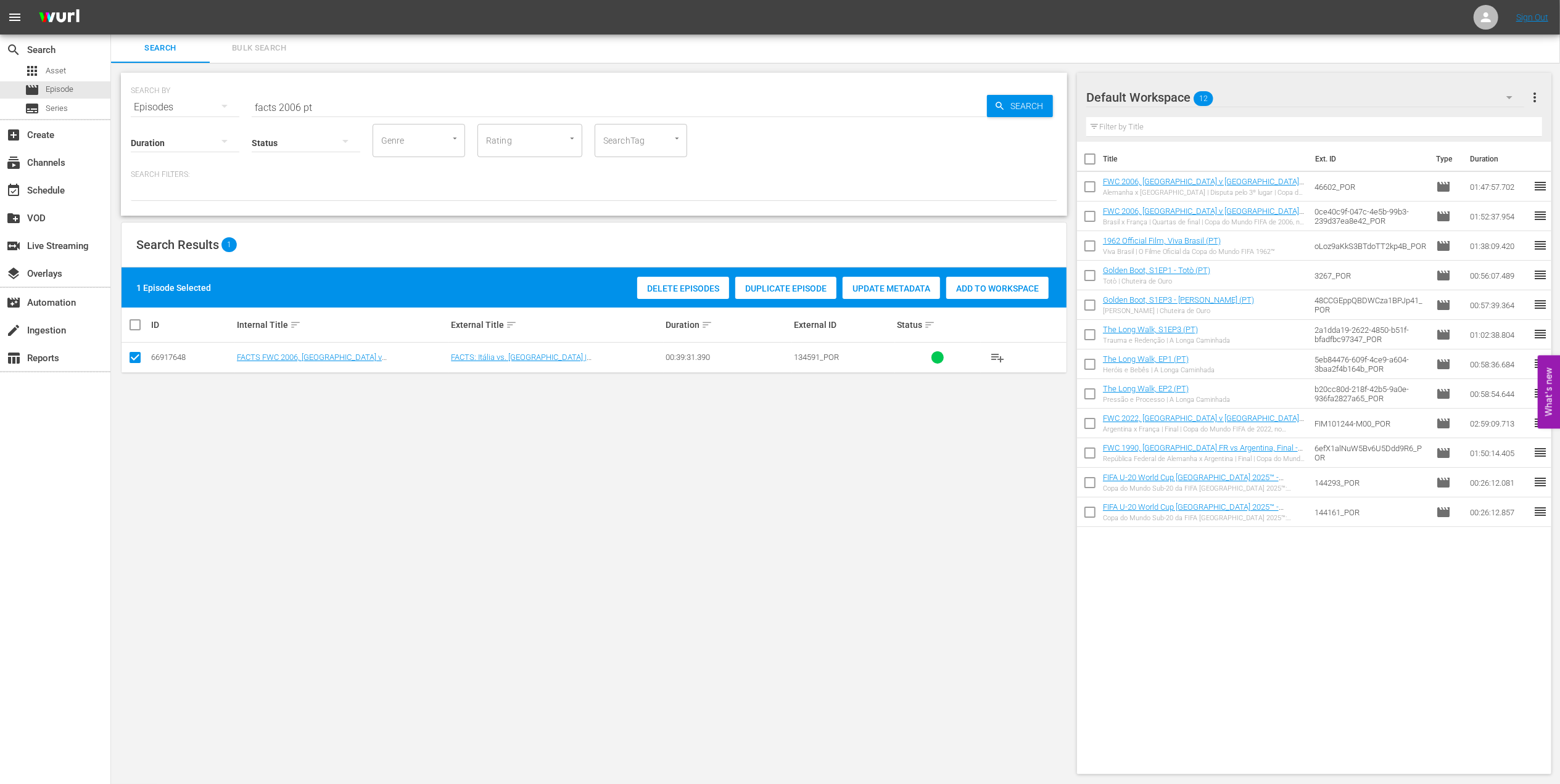
click at [1005, 287] on span "Add to Workspace" at bounding box center [997, 288] width 102 height 10
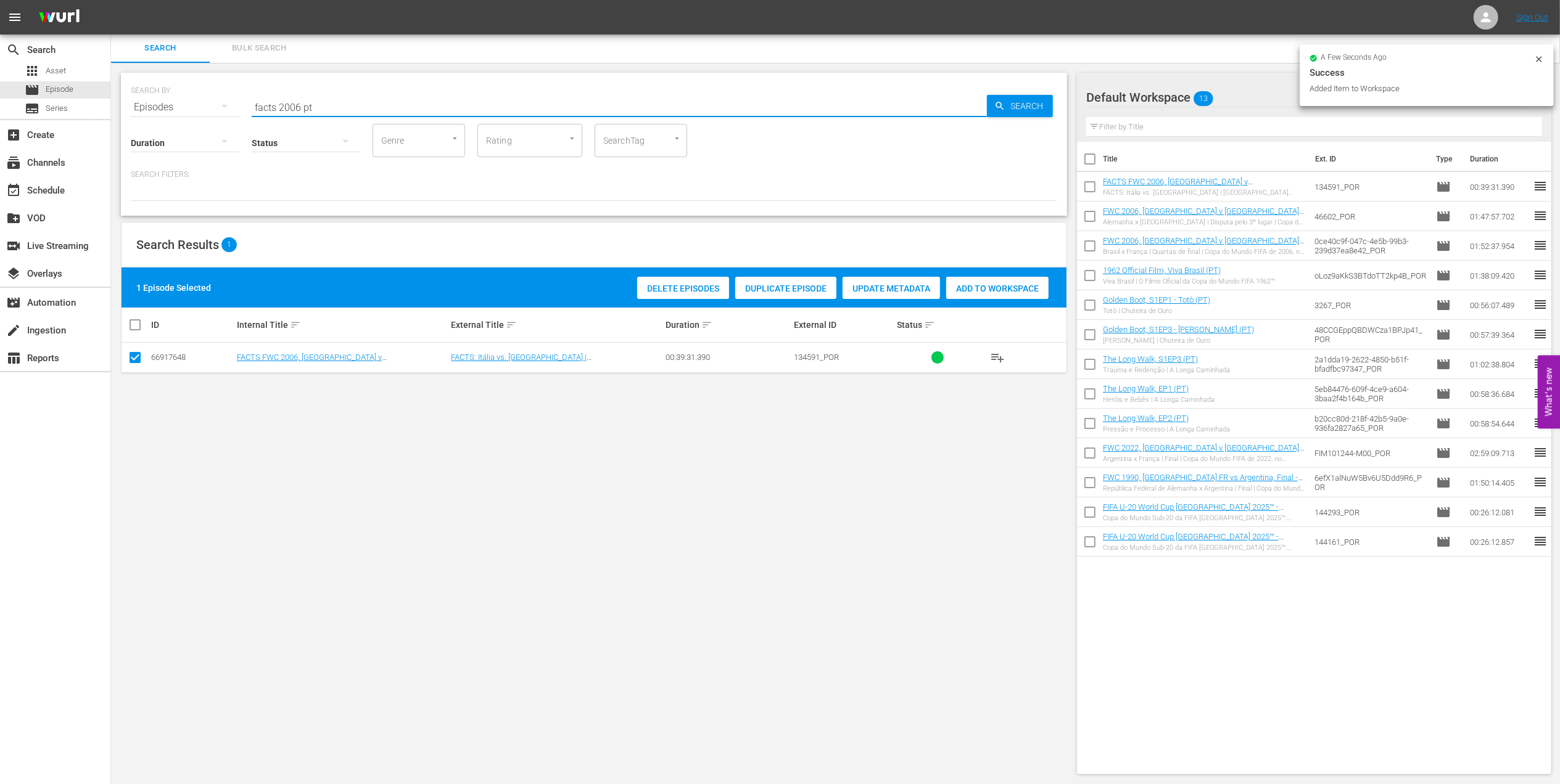
drag, startPoint x: 283, startPoint y: 107, endPoint x: 185, endPoint y: 107, distance: 98.0
click at [177, 107] on div "SEARCH BY Search By Episodes Search ID, Title, Description, Keywords, or Catego…" at bounding box center [594, 100] width 927 height 44
paste input "FWC 2006, Italy vs France, Final (PT)"
click at [539, 105] on input "FWC 2006, Italy vs France, Final (PT)" at bounding box center [619, 107] width 735 height 29
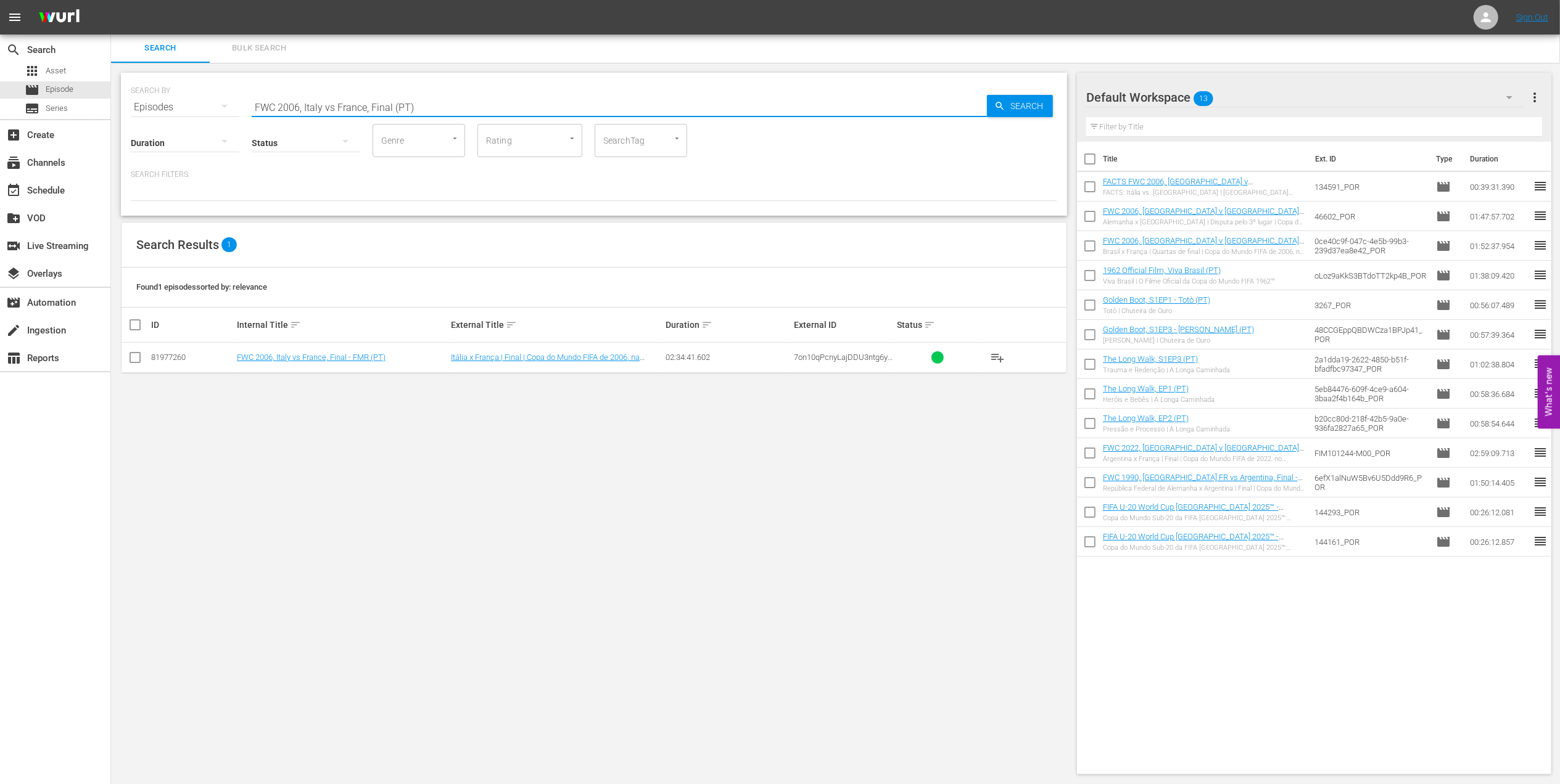
click at [333, 109] on input "FWC 2006, Italy vs France, Final (PT)" at bounding box center [619, 107] width 735 height 29
type input "FWC 2006, Italy vs France, Final (PT)"
click at [138, 356] on input "checkbox" at bounding box center [135, 360] width 15 height 15
checkbox input "true"
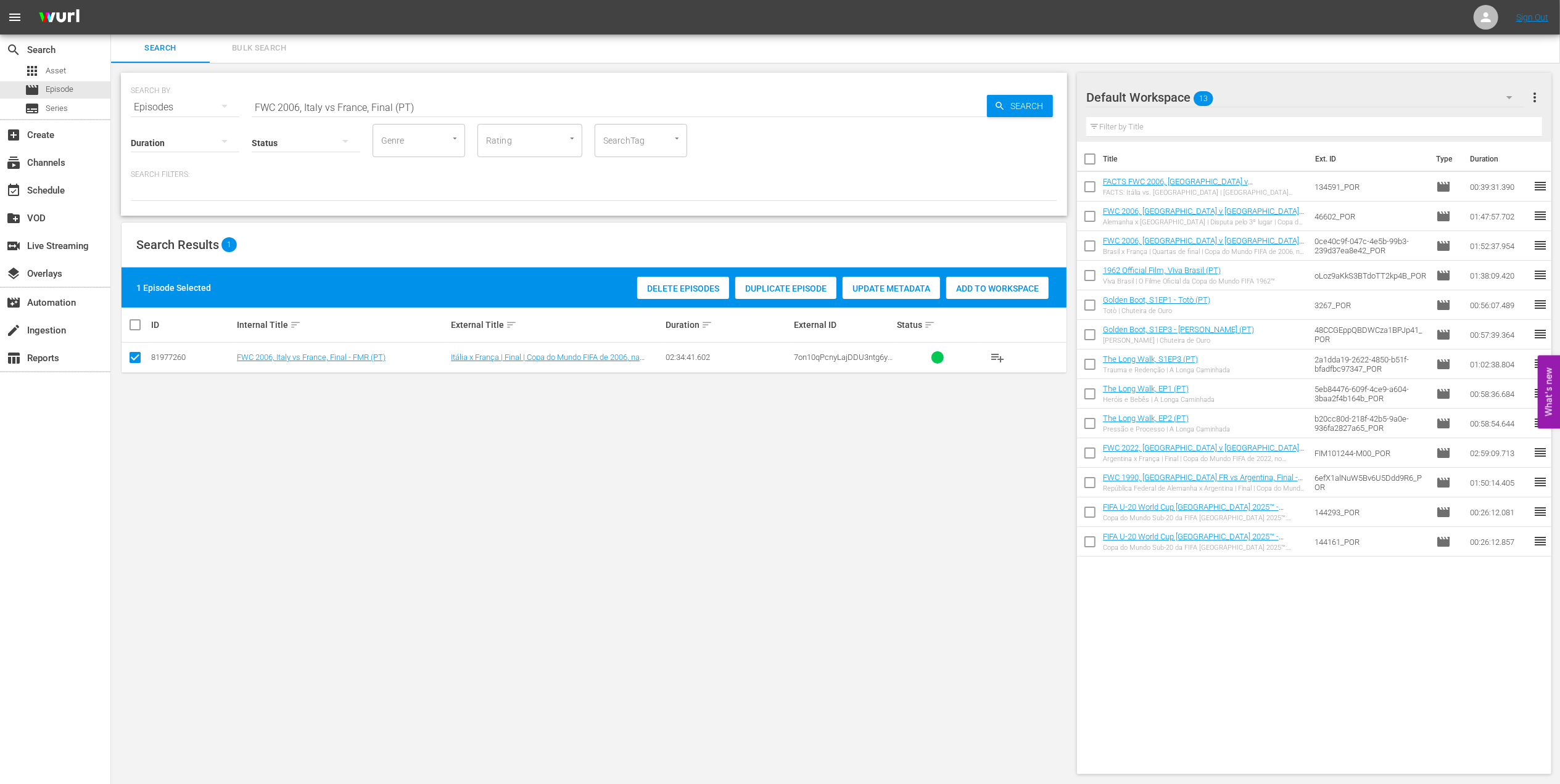
click at [999, 292] on span "Add to Workspace" at bounding box center [997, 288] width 102 height 10
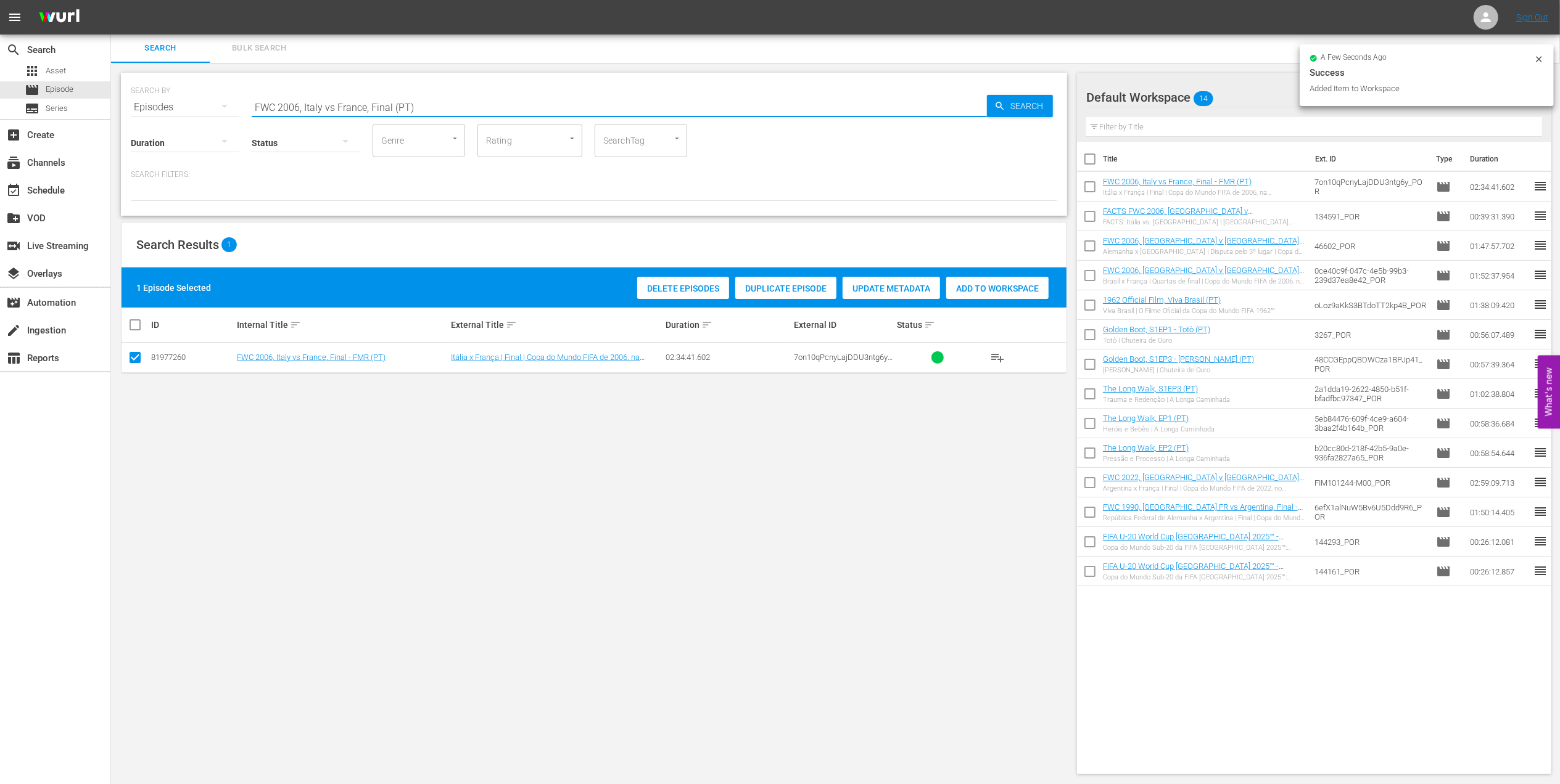
drag, startPoint x: 183, startPoint y: 105, endPoint x: 243, endPoint y: 105, distance: 60.0
click at [168, 105] on div "SEARCH BY Search By Episodes Search ID, Title, Description, Keywords, or Catego…" at bounding box center [594, 100] width 927 height 44
paste input "A Look Back: [GEOGRAPHIC_DATA] at the FWC 2006"
click at [423, 100] on input "A Look Back: [GEOGRAPHIC_DATA] at the FWC 2006)" at bounding box center [619, 107] width 735 height 29
click at [427, 104] on input "A Look Back: [GEOGRAPHIC_DATA] at the FWC 2006)" at bounding box center [619, 107] width 735 height 29
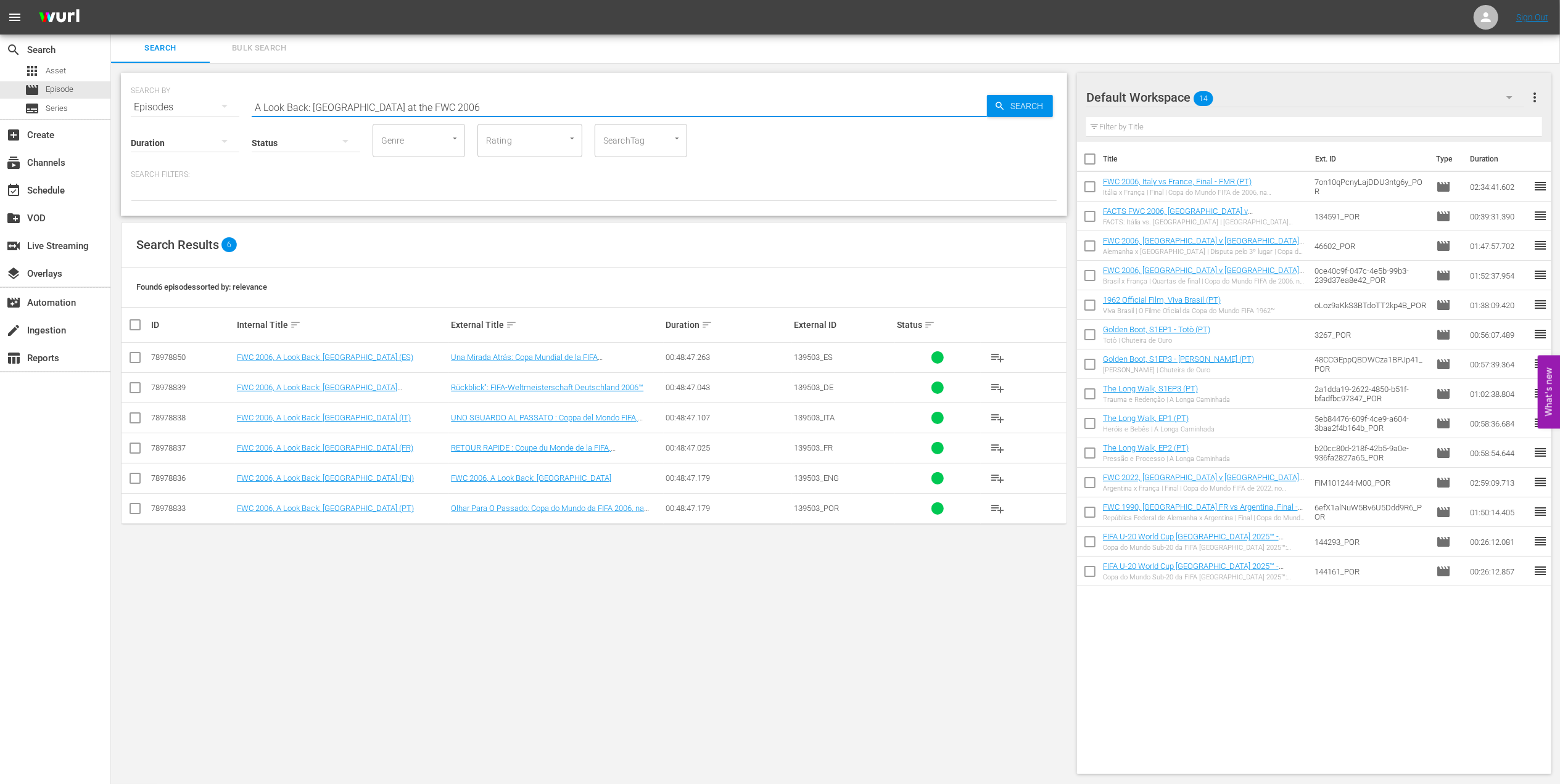
type input "A Look Back: [GEOGRAPHIC_DATA] at the FWC 2006"
click at [138, 510] on input "checkbox" at bounding box center [135, 511] width 15 height 15
checkbox input "true"
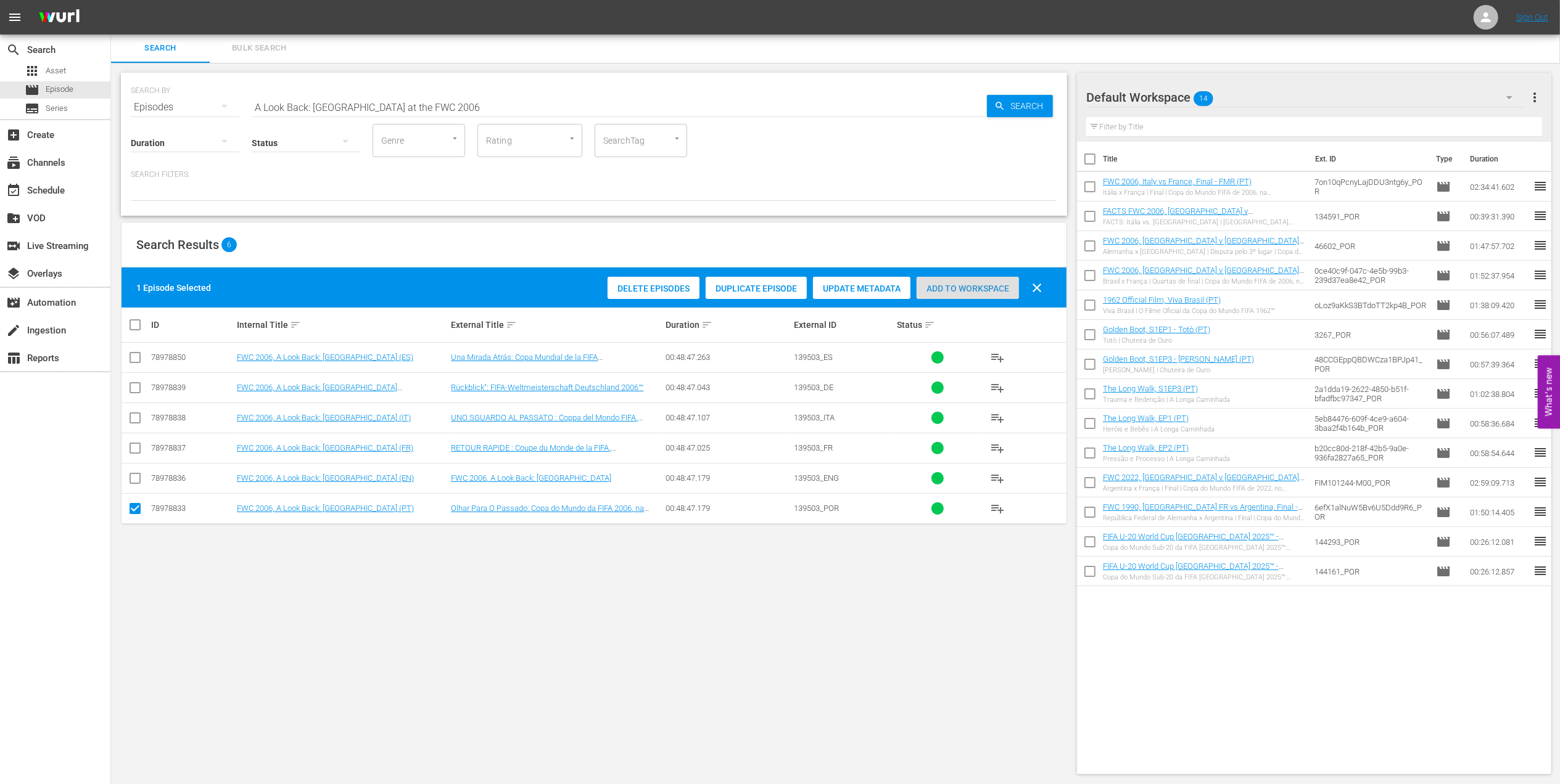
click at [968, 277] on div "Add to Workspace" at bounding box center [968, 288] width 102 height 24
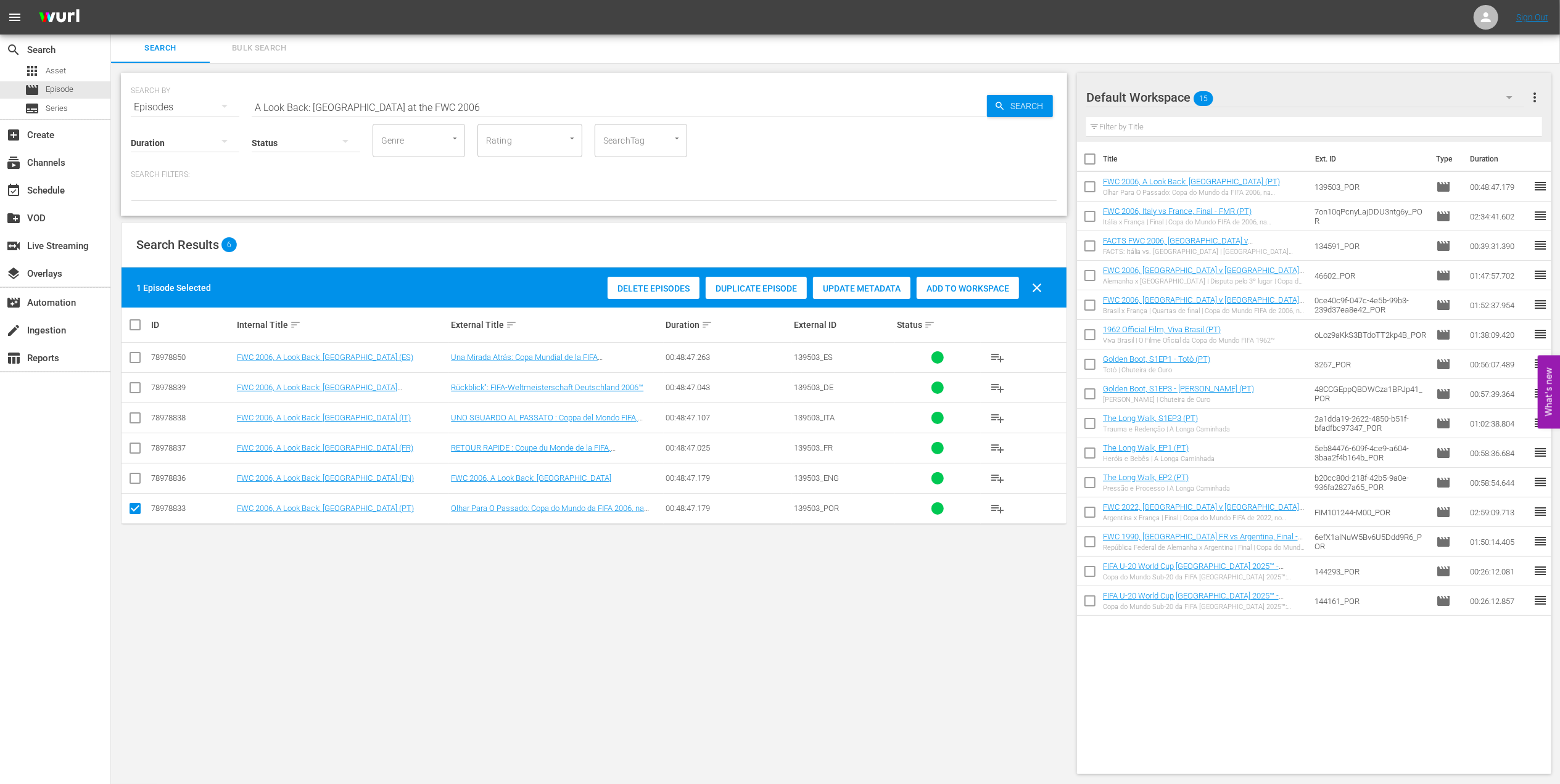
click at [171, 97] on div "SEARCH BY Search By Episodes Search ID, Title, Description, Keywords, or Catego…" at bounding box center [594, 100] width 927 height 44
paste input "LOCAL ONLY - Sissi"
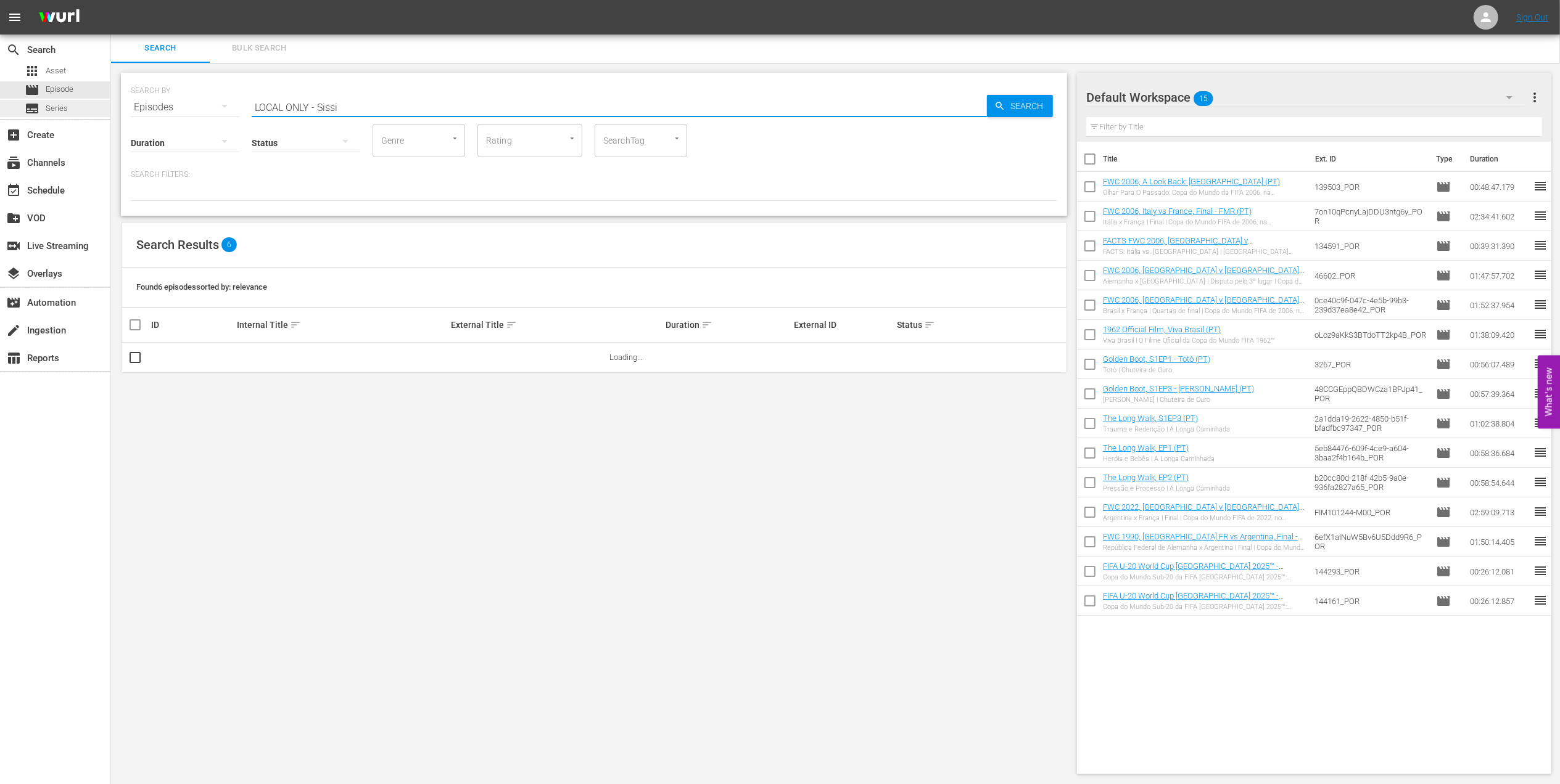
drag, startPoint x: 317, startPoint y: 105, endPoint x: 63, endPoint y: 114, distance: 254.2
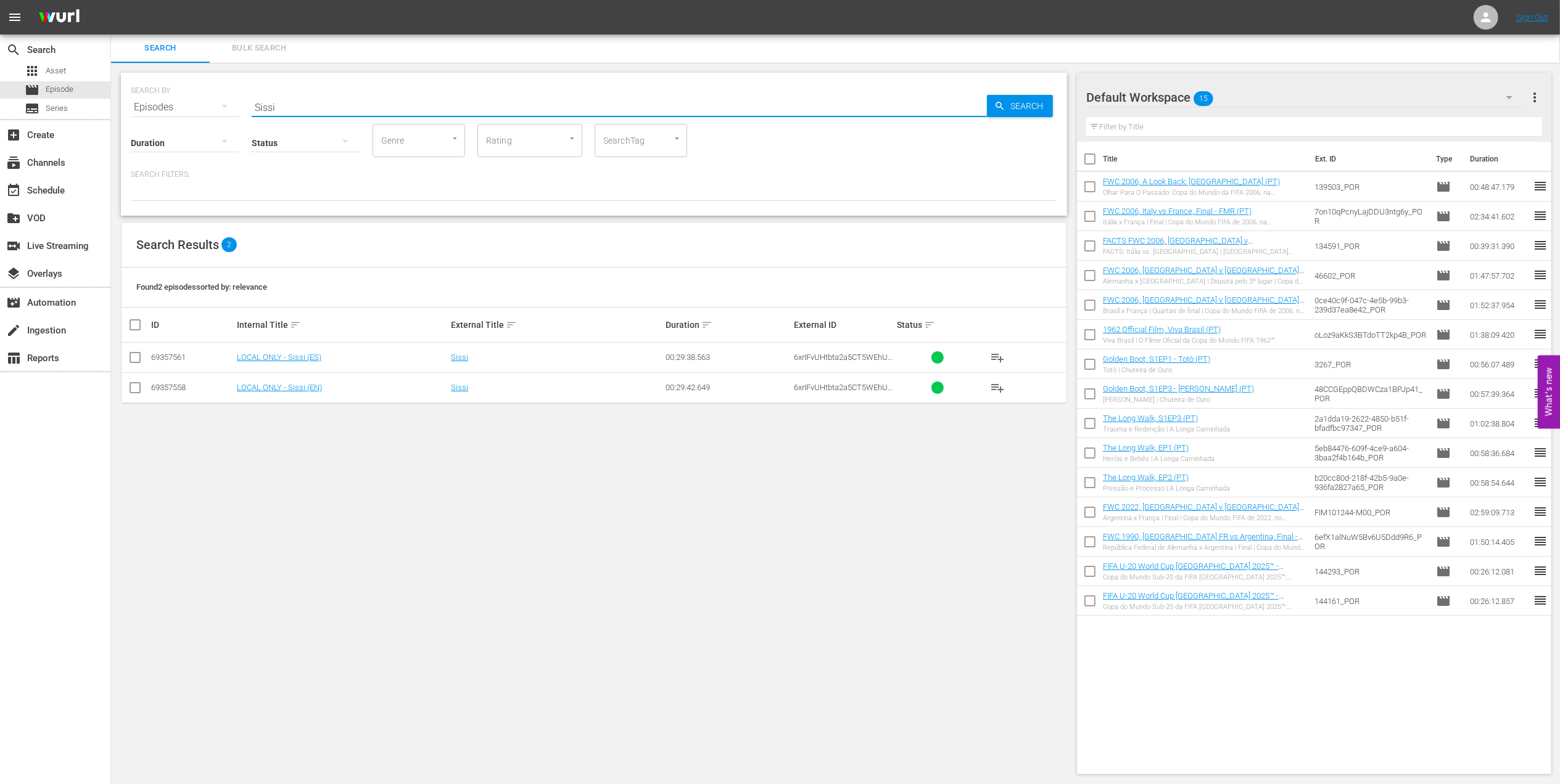
click at [333, 107] on input "Sissi" at bounding box center [619, 107] width 735 height 29
type input "Sissi pt"
drag, startPoint x: 135, startPoint y: 359, endPoint x: 153, endPoint y: 360, distance: 18.0
click at [137, 359] on input "checkbox" at bounding box center [135, 360] width 15 height 15
checkbox input "true"
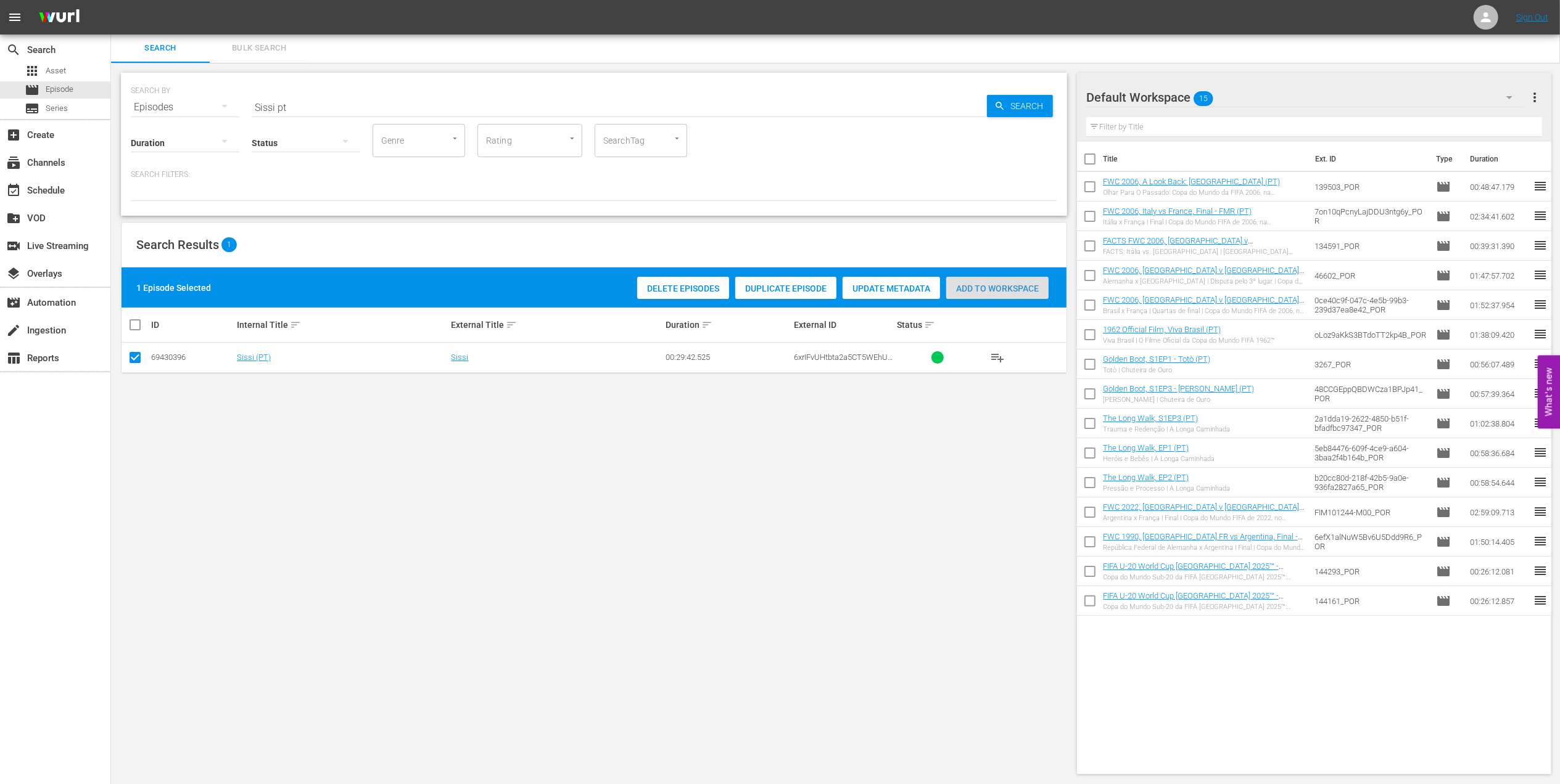
click at [976, 291] on span "Add to Workspace" at bounding box center [997, 288] width 102 height 10
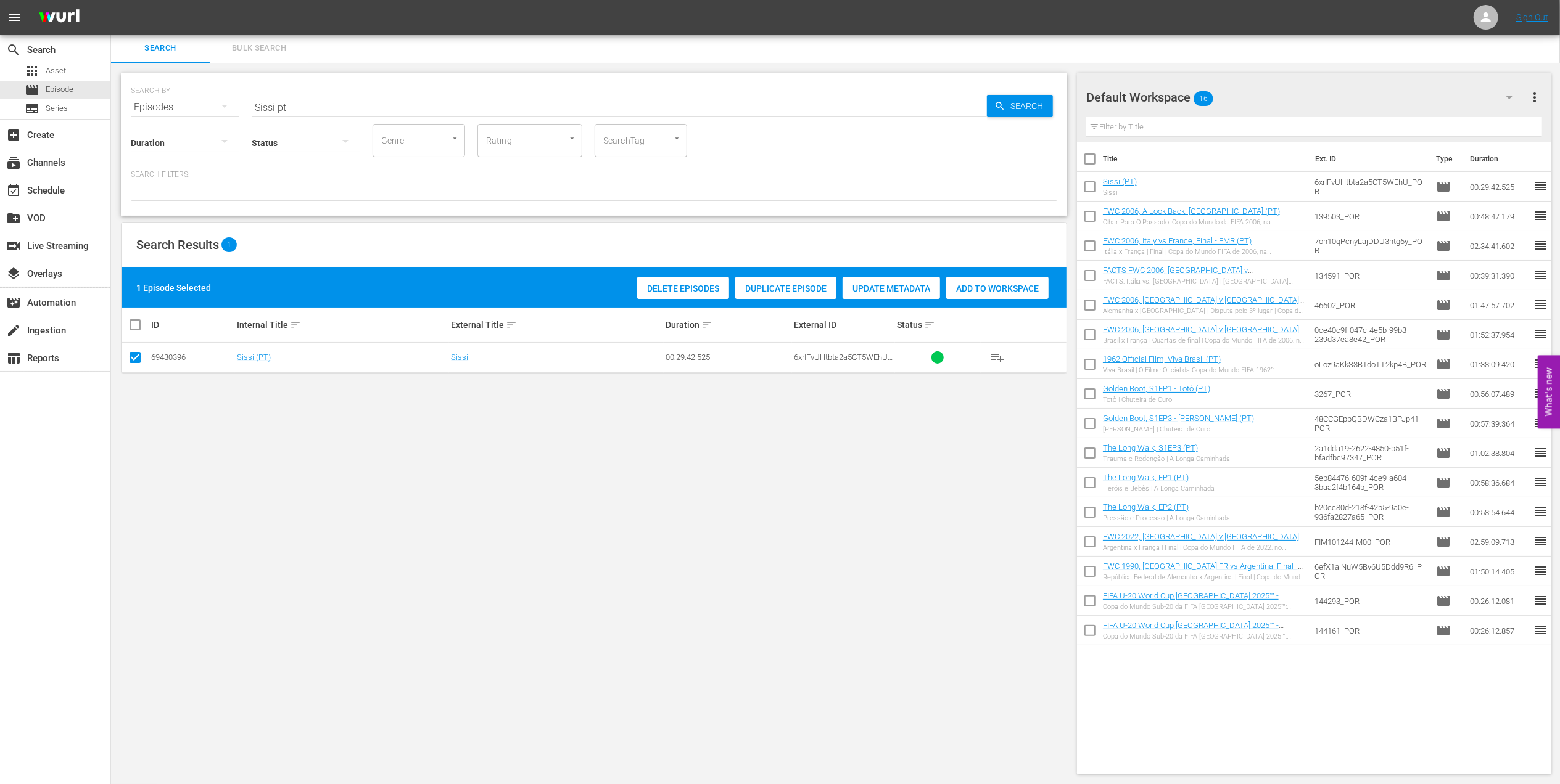
drag, startPoint x: 177, startPoint y: 101, endPoint x: 165, endPoint y: 101, distance: 12.0
click at [166, 101] on div "SEARCH BY Search By Episodes Search ID, Title, Description, Keywords, or Catego…" at bounding box center [594, 100] width 927 height 44
paste input "FWC 1998 Brazil vs Netherlands, Semi-final (PT)"
click at [497, 95] on input "FWC 1998 Brazil vs Netherlands, Semi-final (PT)" at bounding box center [619, 107] width 735 height 29
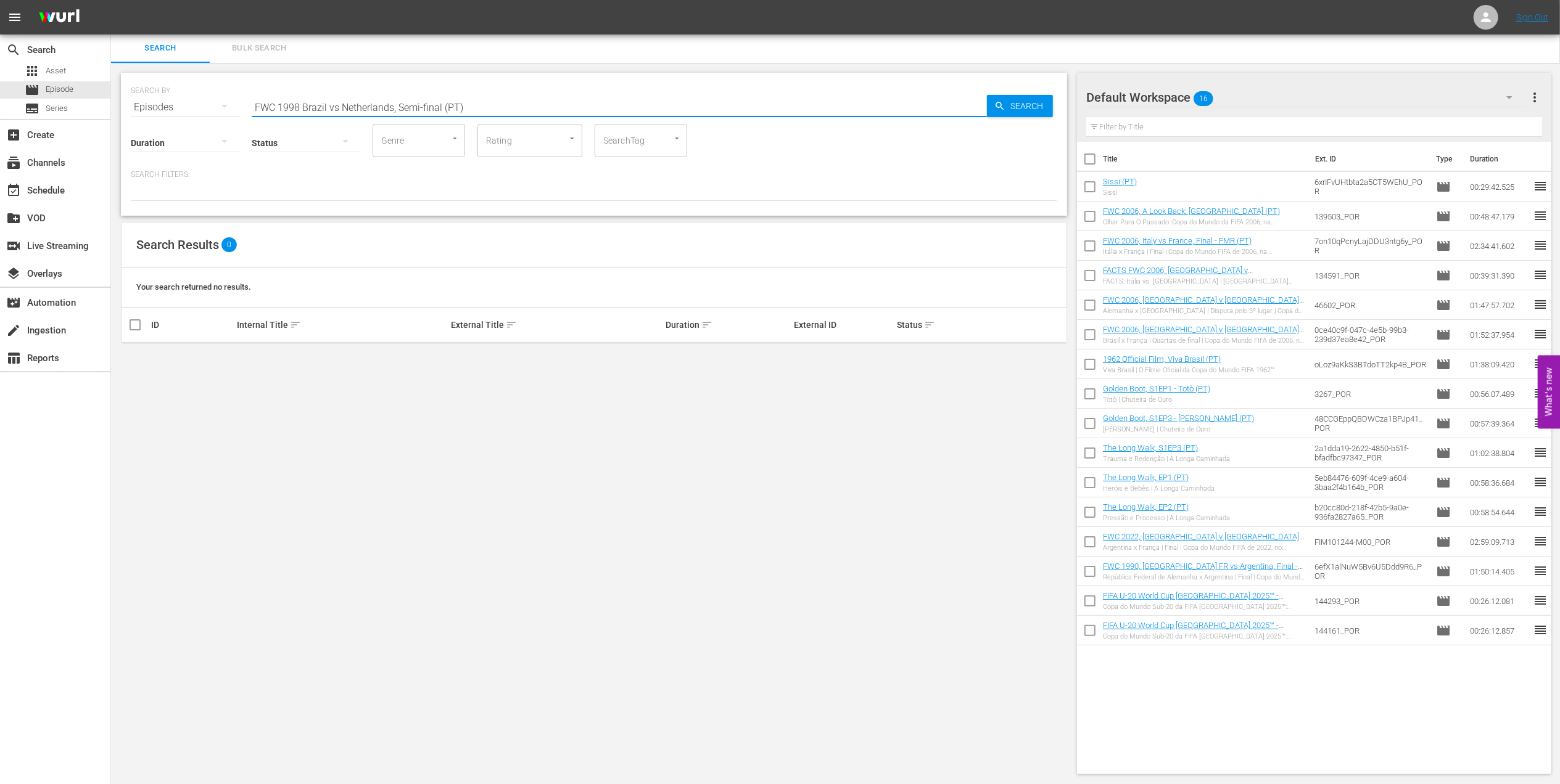
click at [338, 105] on input "FWC 1998 Brazil vs Netherlands, Semi-final (PT)" at bounding box center [619, 107] width 735 height 29
type input "FWC 1998 [GEOGRAPHIC_DATA] v [GEOGRAPHIC_DATA], Semi-final (PT)"
click at [134, 356] on input "checkbox" at bounding box center [135, 360] width 15 height 15
checkbox input "true"
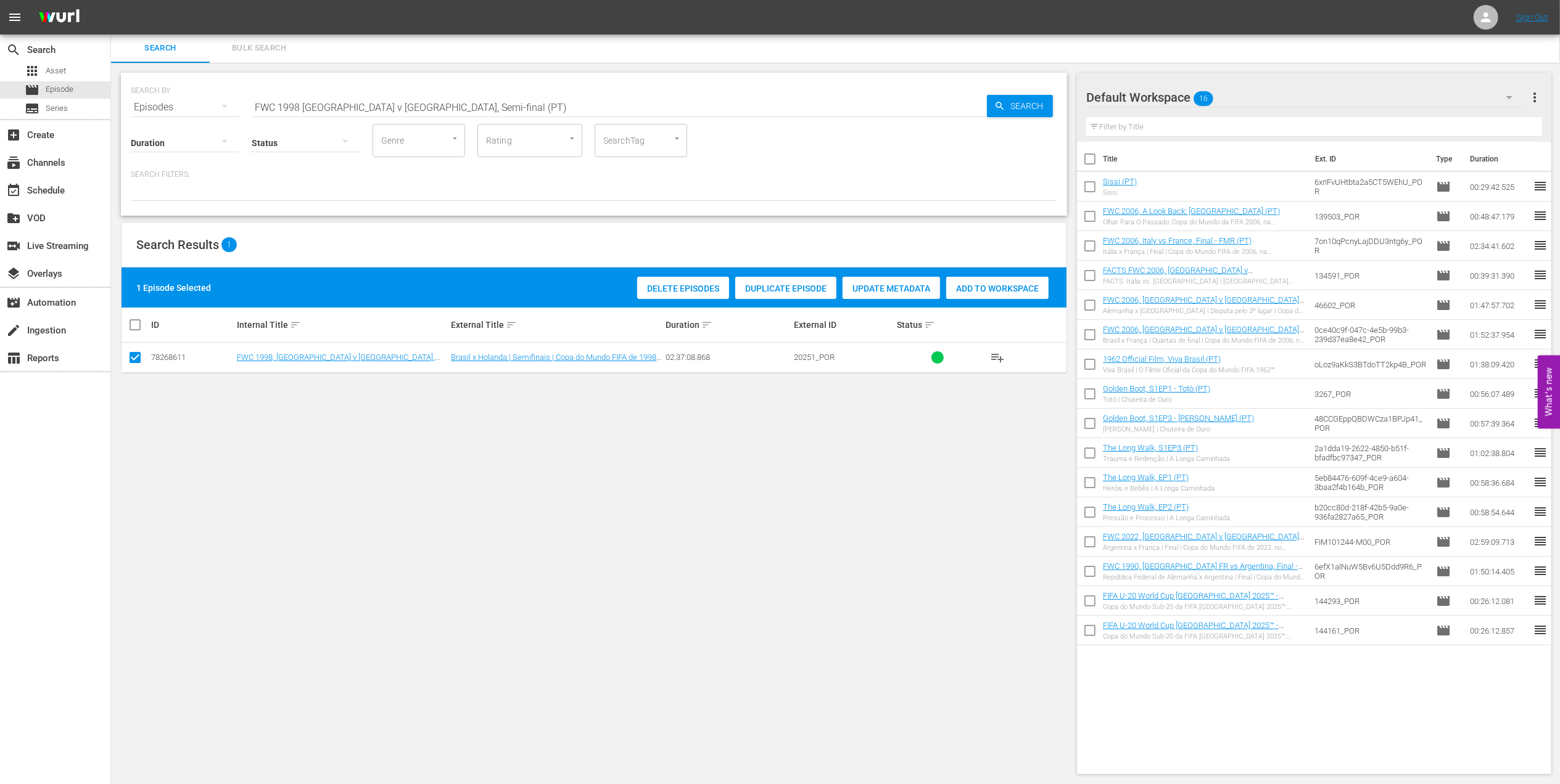
click at [1001, 282] on div "Add to Workspace" at bounding box center [997, 288] width 102 height 24
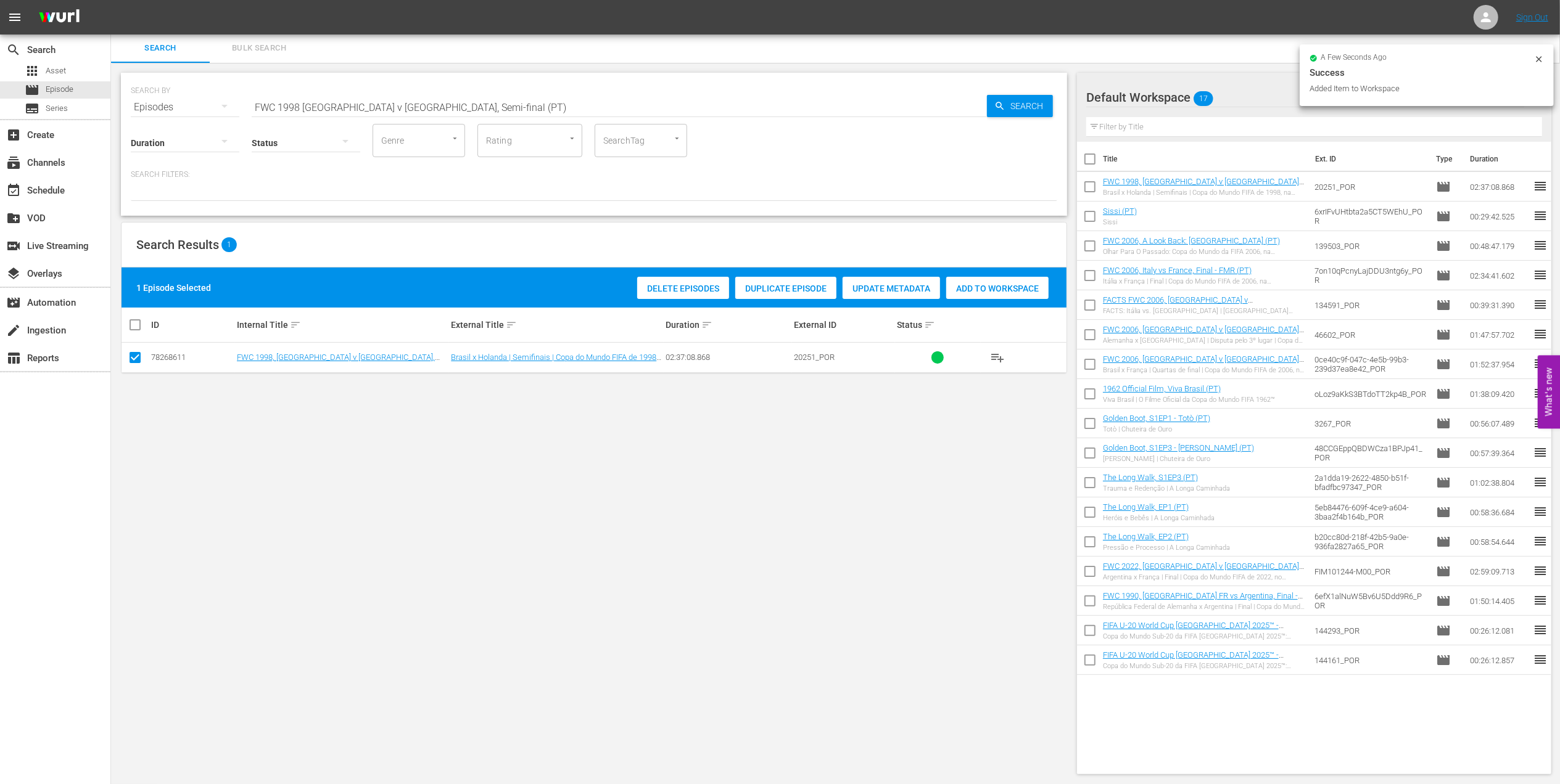
drag, startPoint x: 186, startPoint y: 107, endPoint x: 200, endPoint y: 107, distance: 14.0
click at [182, 107] on div "SEARCH BY Search By Episodes Search ID, Title, Description, Keywords, or Catego…" at bounding box center [594, 100] width 927 height 44
paste input "1998 Official Film - La Coupe de la Gloire"
click at [449, 104] on input "1998 Official Film - La Coupe de la Gloire" at bounding box center [619, 107] width 735 height 29
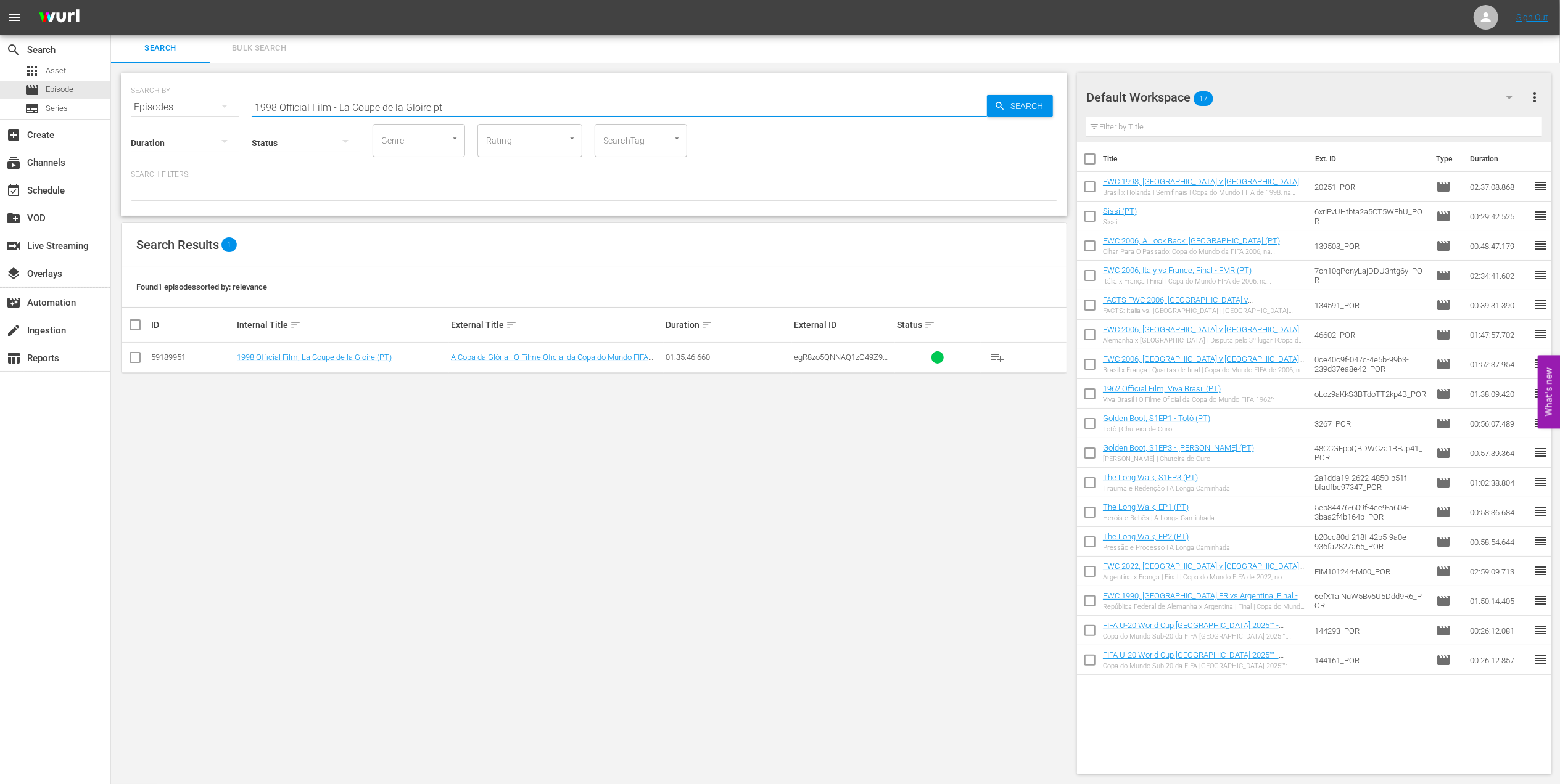
type input "1998 Official Film - La Coupe de la Gloire pt"
click at [139, 356] on input "checkbox" at bounding box center [135, 360] width 15 height 15
checkbox input "true"
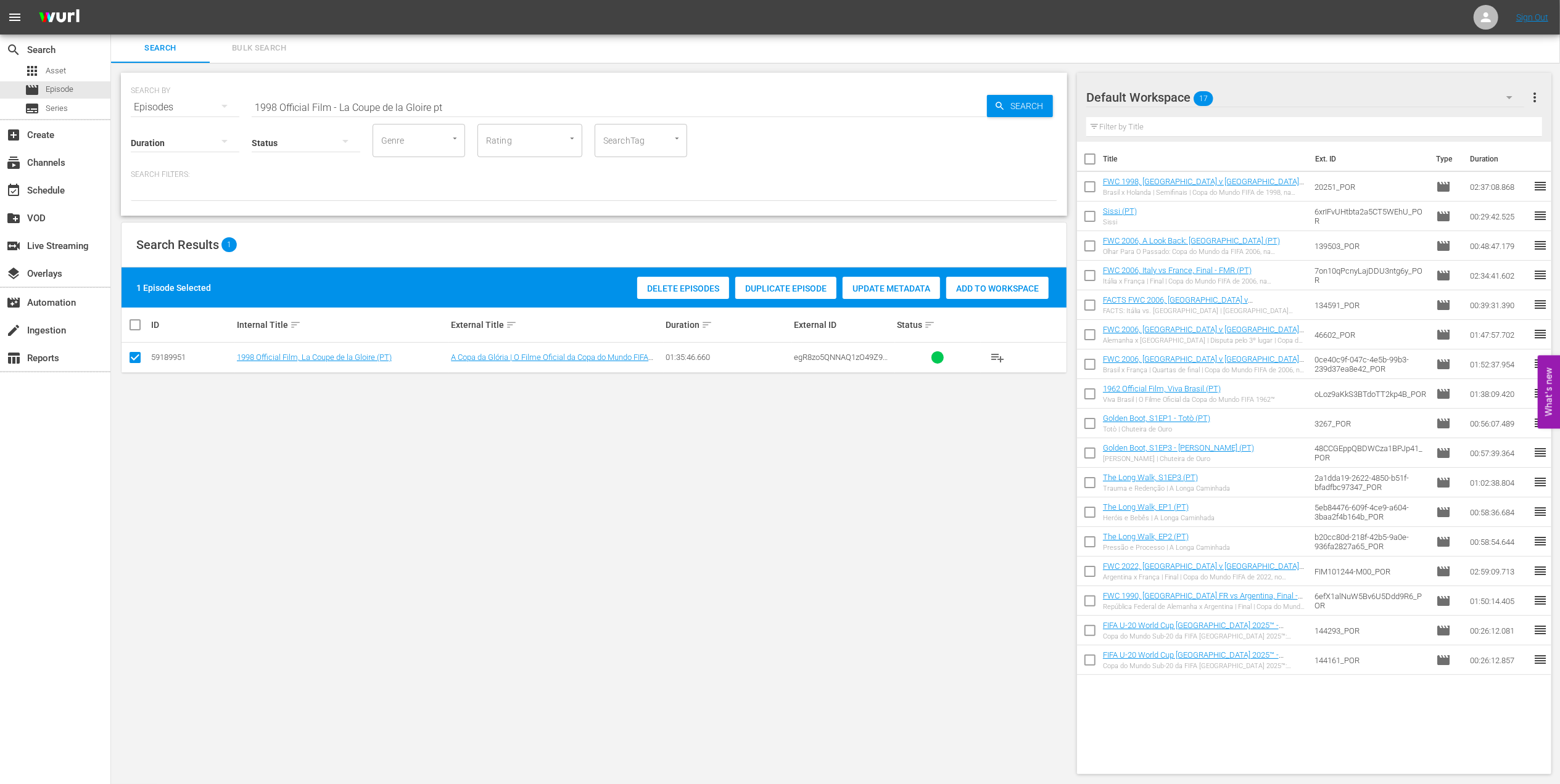
drag, startPoint x: 960, startPoint y: 295, endPoint x: 934, endPoint y: 295, distance: 26.0
click at [960, 294] on div "Add to Workspace" at bounding box center [997, 288] width 102 height 24
click at [47, 194] on div "event_available Schedule" at bounding box center [34, 189] width 69 height 11
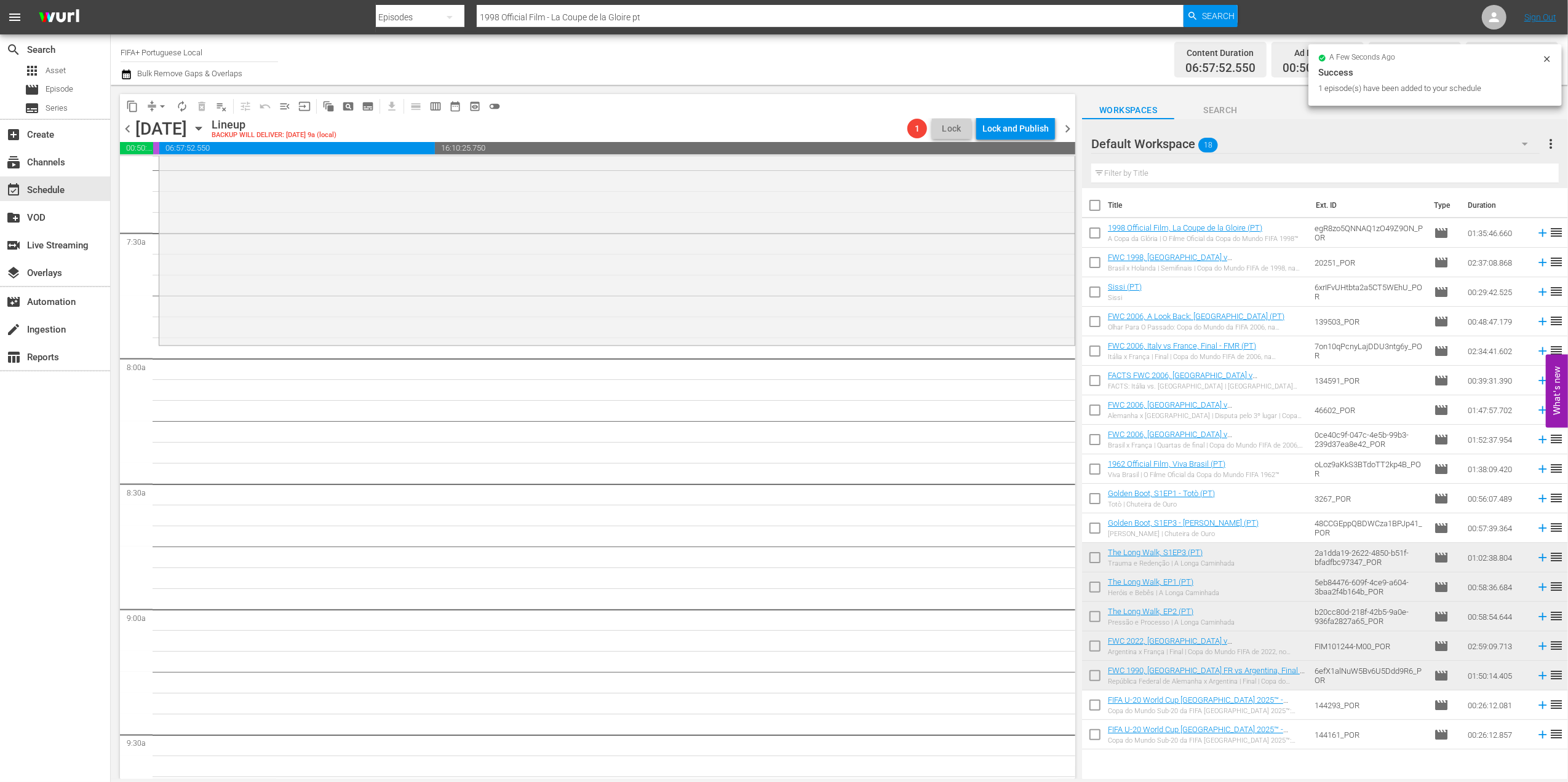
scroll to position [1811, 0]
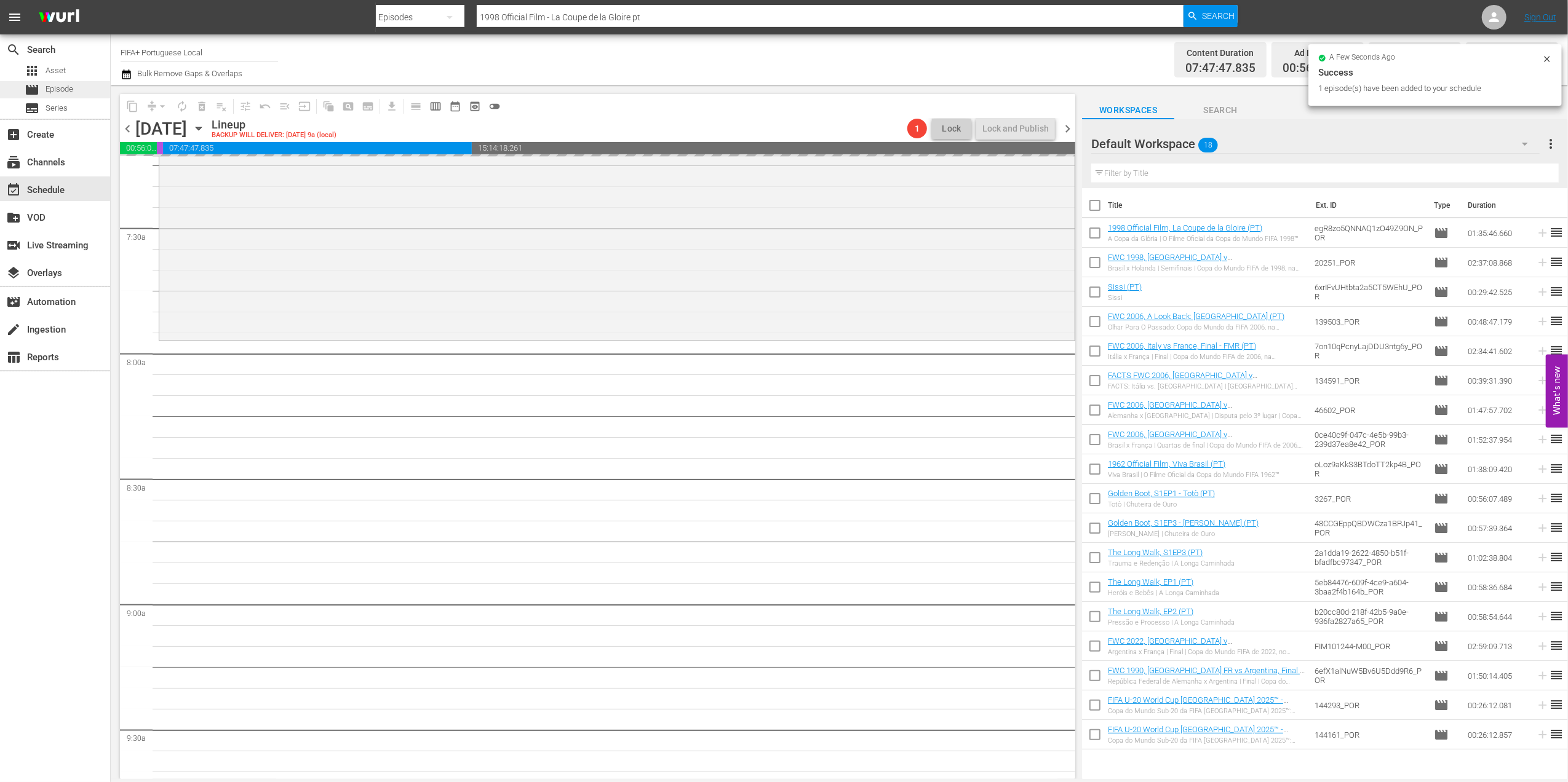
click at [77, 81] on div "movie Episode" at bounding box center [55, 90] width 110 height 17
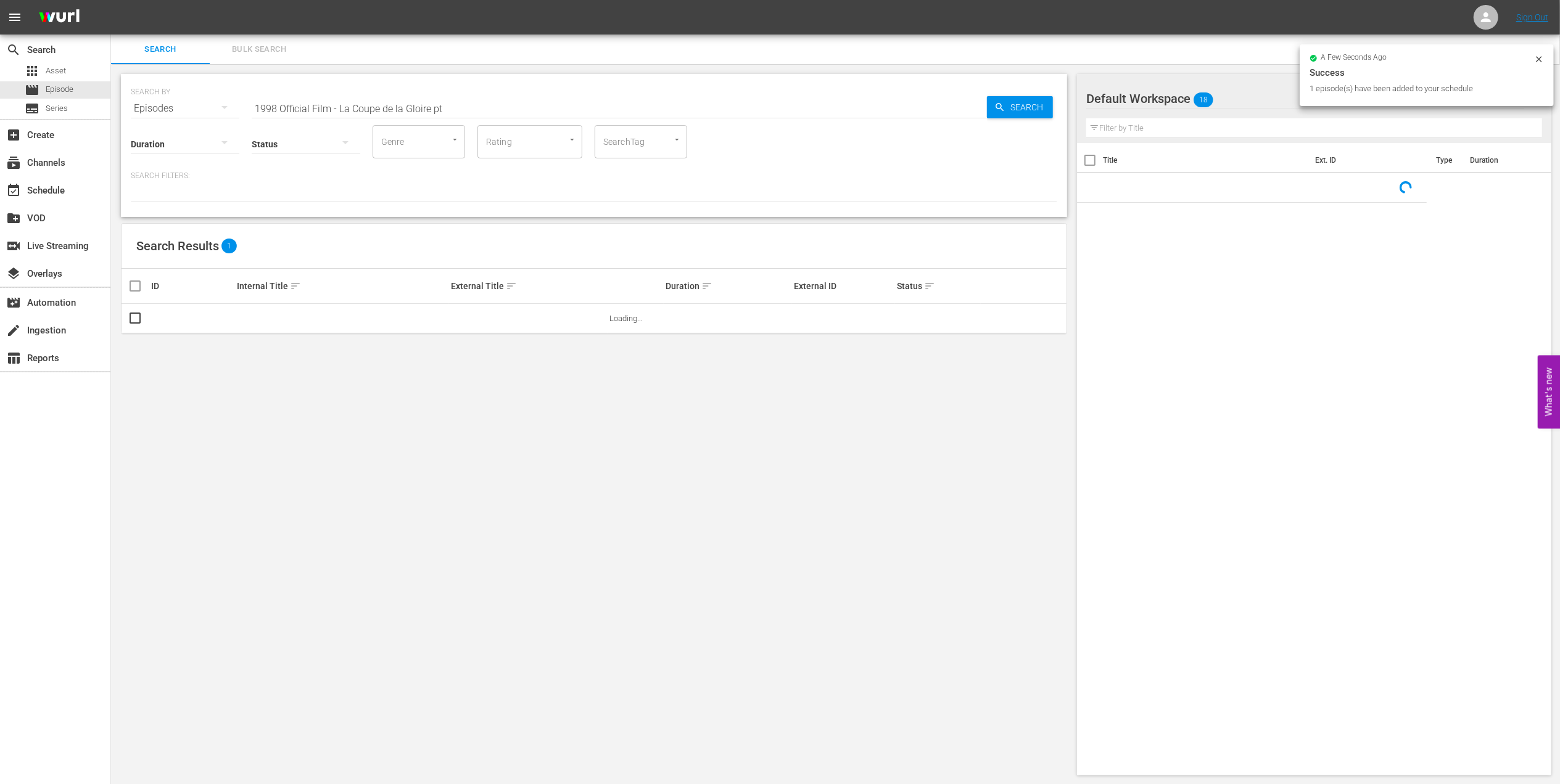
drag, startPoint x: 154, startPoint y: 105, endPoint x: 116, endPoint y: 105, distance: 38.0
click at [111, 0] on div "search Search apps Asset movie Episode subtitles Series add_box Create subscrip…" at bounding box center [835, 0] width 1449 height 0
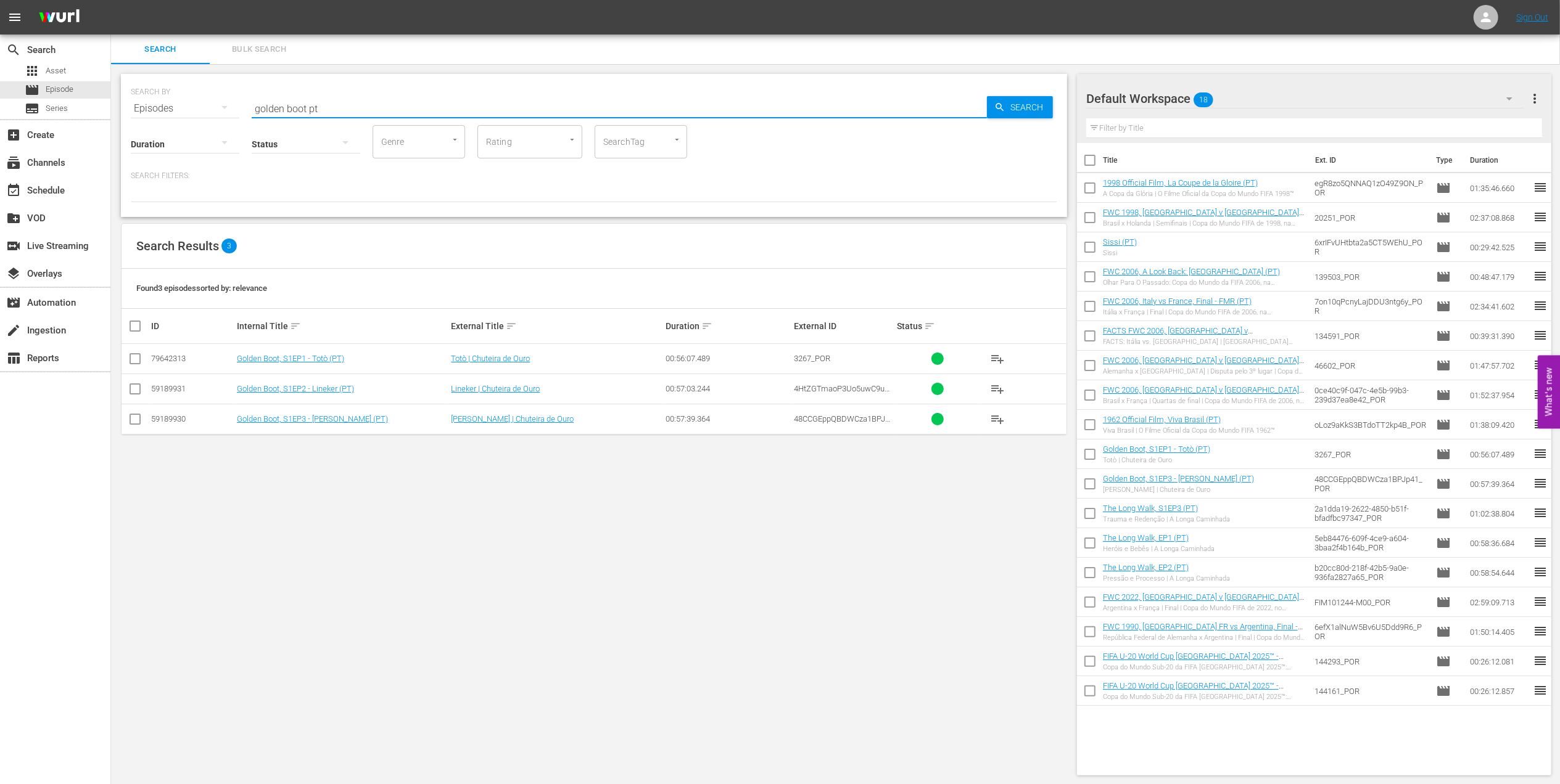
type input "golden boot pt"
drag, startPoint x: 132, startPoint y: 389, endPoint x: 459, endPoint y: 373, distance: 327.4
click at [138, 389] on input "checkbox" at bounding box center [135, 391] width 15 height 15
checkbox input "true"
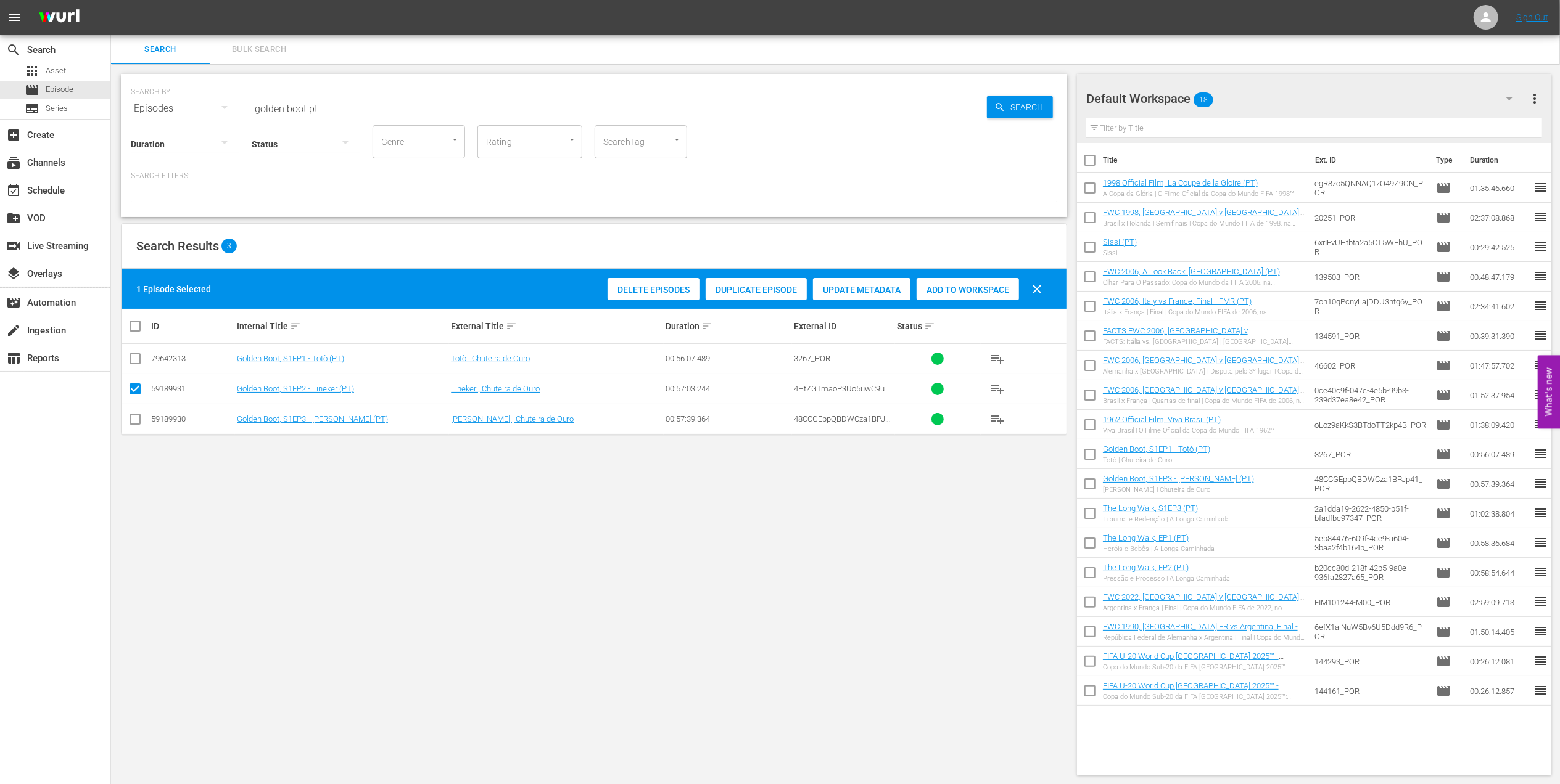
click at [963, 287] on span "Add to Workspace" at bounding box center [968, 290] width 102 height 10
click at [62, 186] on div "event_available Schedule" at bounding box center [34, 189] width 69 height 11
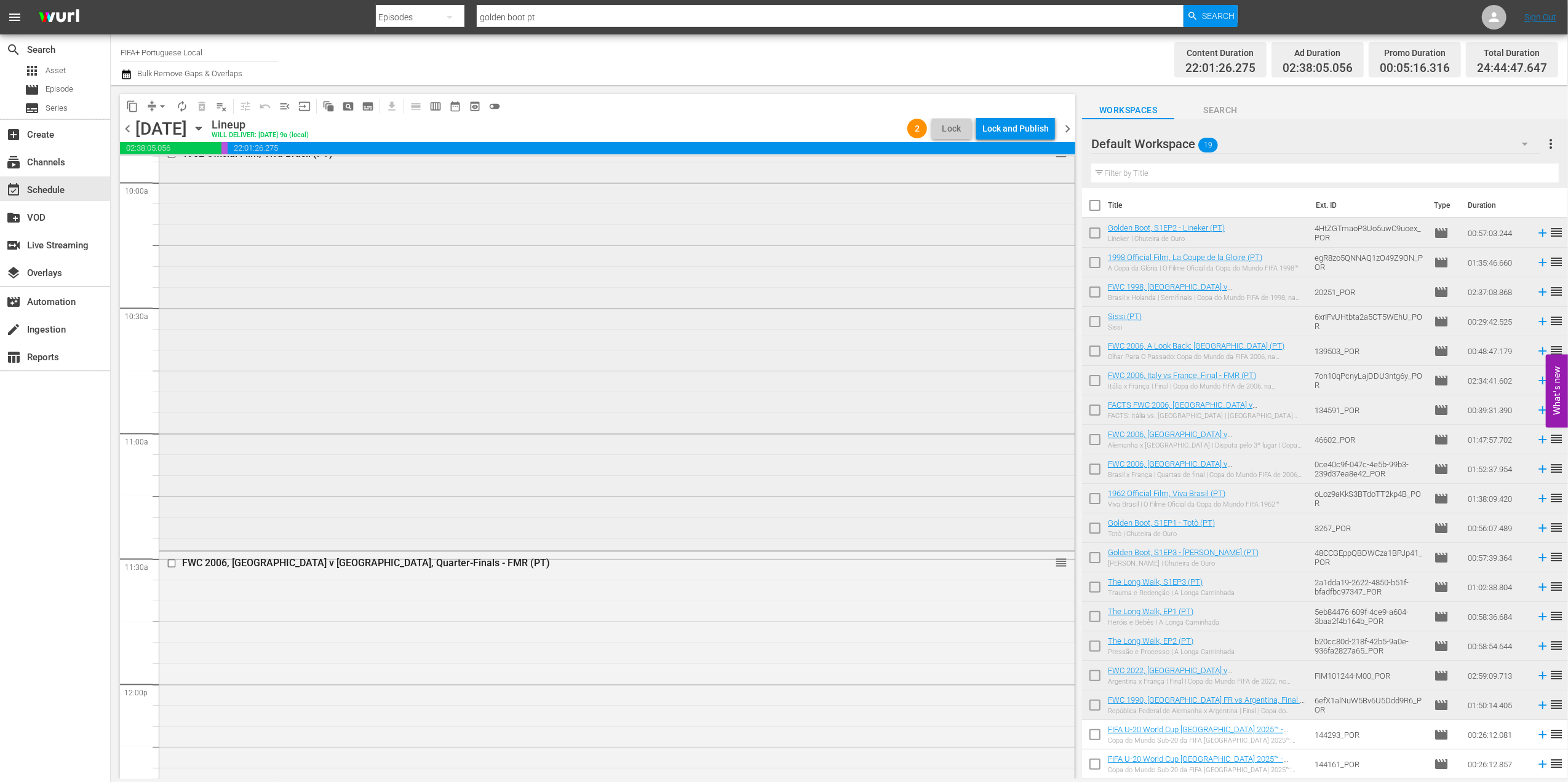
scroll to position [2476, 0]
click at [290, 107] on span "menu_open" at bounding box center [284, 106] width 12 height 12
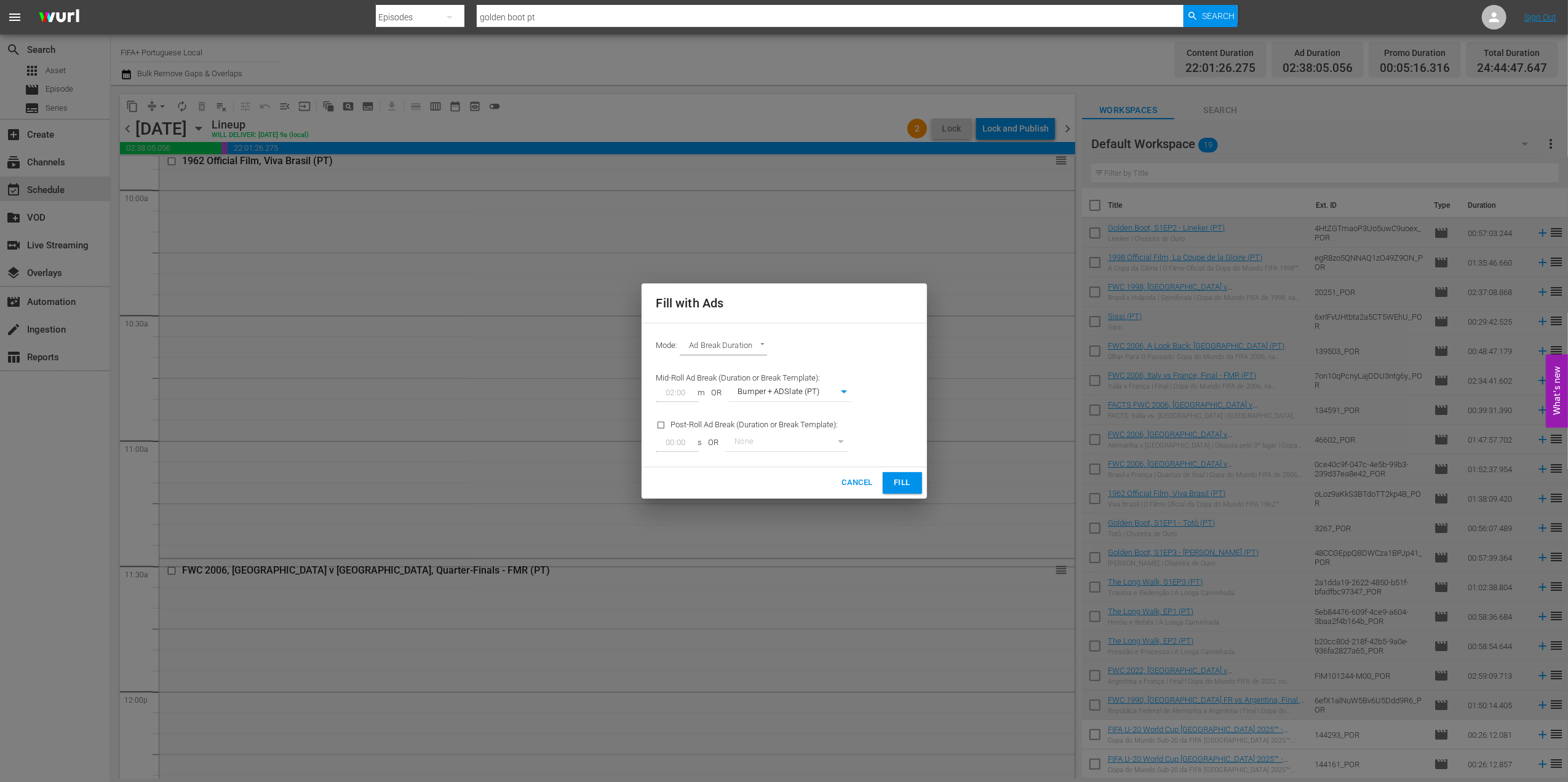
click at [905, 478] on span "Fill" at bounding box center [902, 482] width 20 height 14
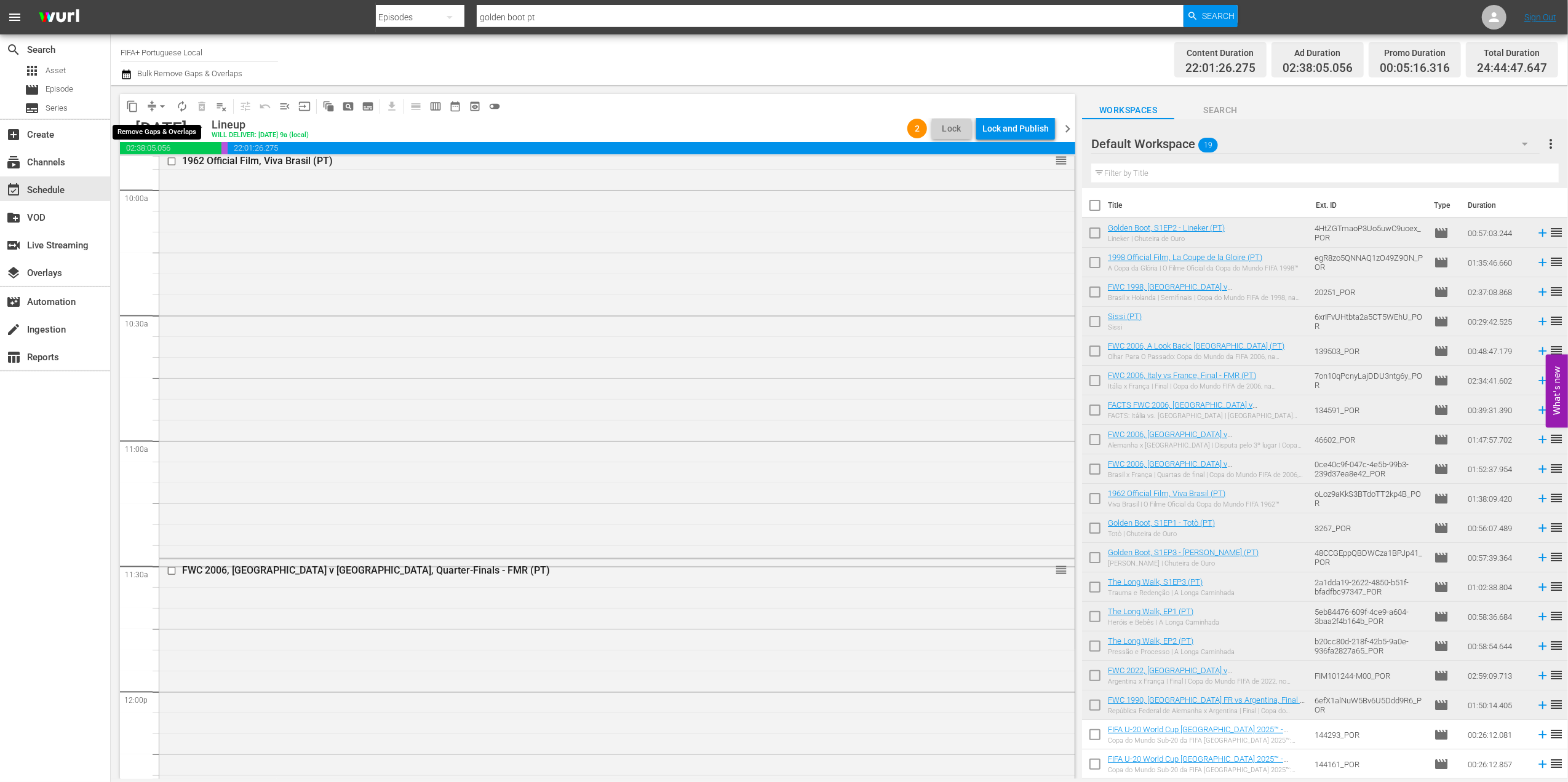
click at [156, 107] on span "arrow_drop_down" at bounding box center [162, 106] width 12 height 12
click at [195, 171] on li "Align to End of Previous Day" at bounding box center [163, 172] width 130 height 20
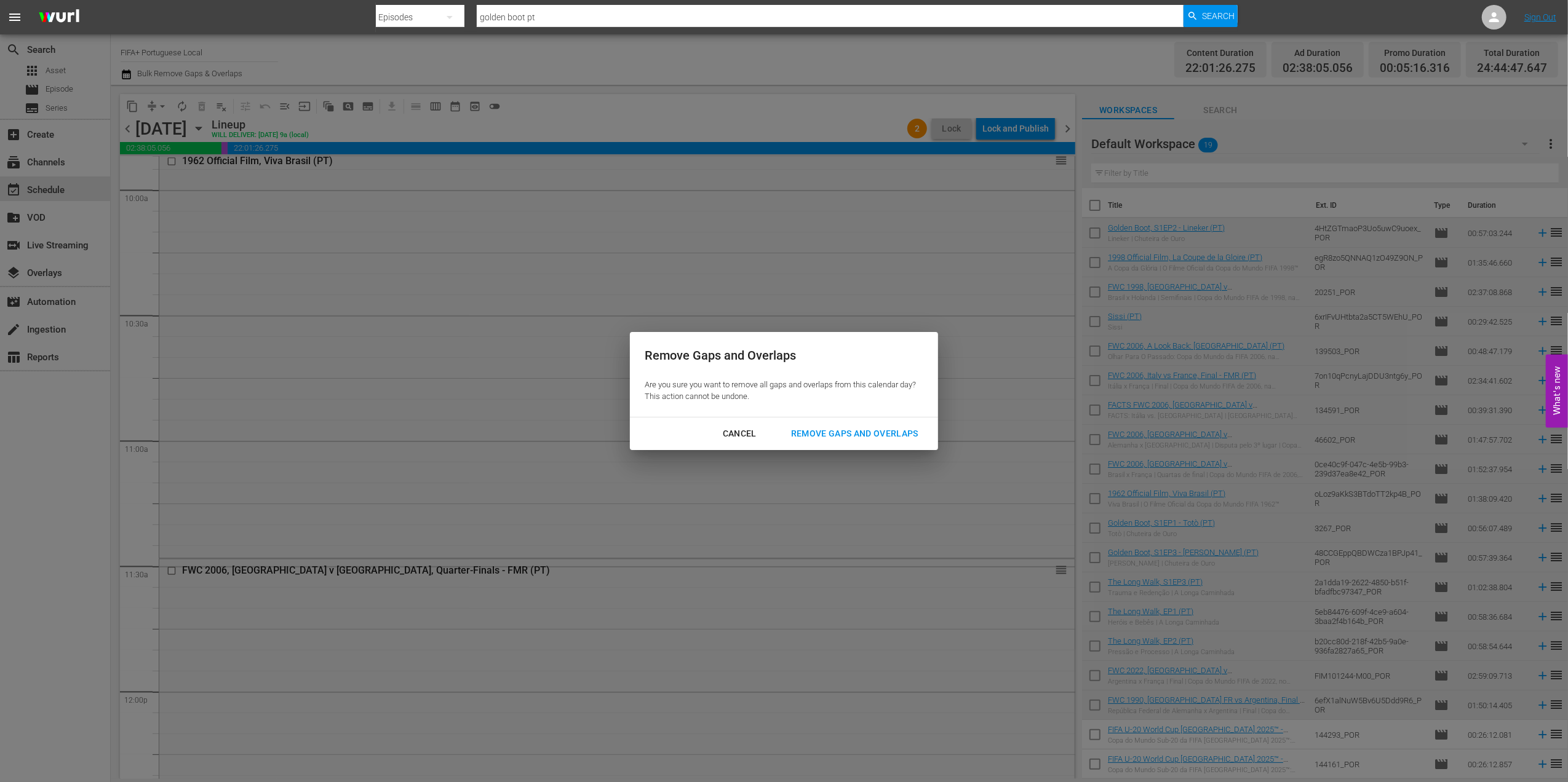
click at [852, 438] on div "Remove Gaps and Overlaps" at bounding box center [855, 433] width 147 height 15
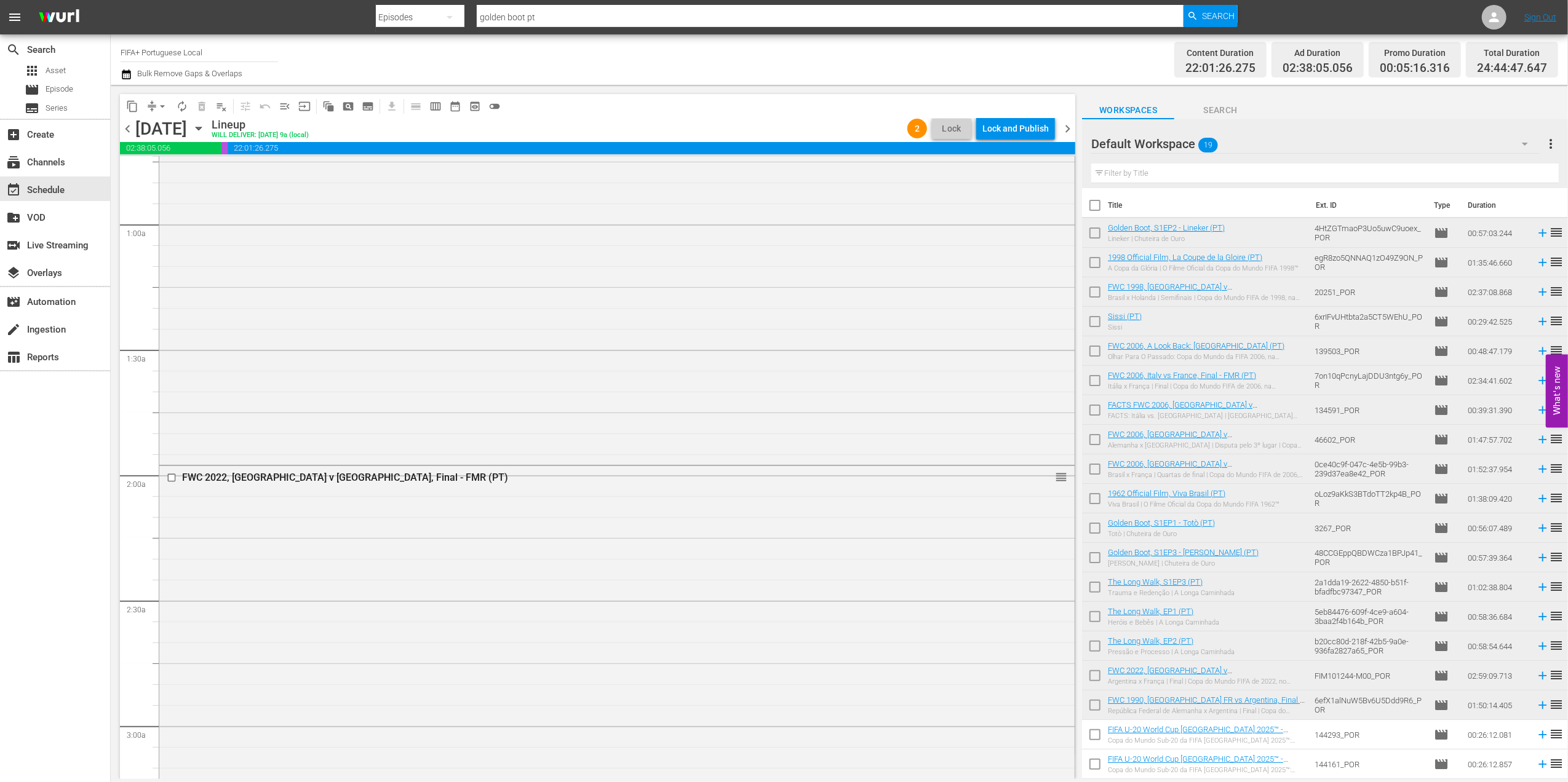
scroll to position [0, 0]
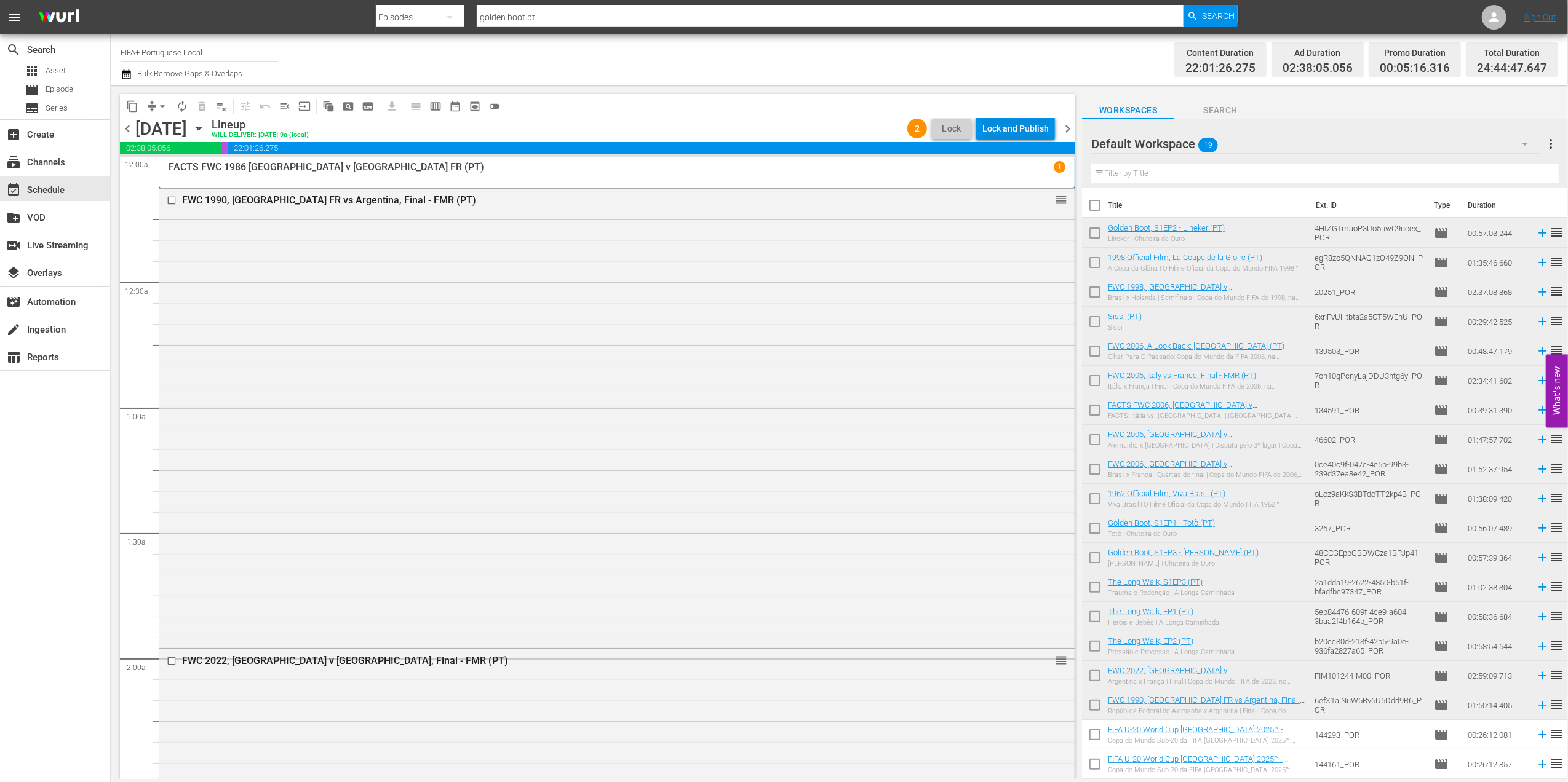
click at [1011, 129] on div "Lock and Publish" at bounding box center [1016, 128] width 67 height 22
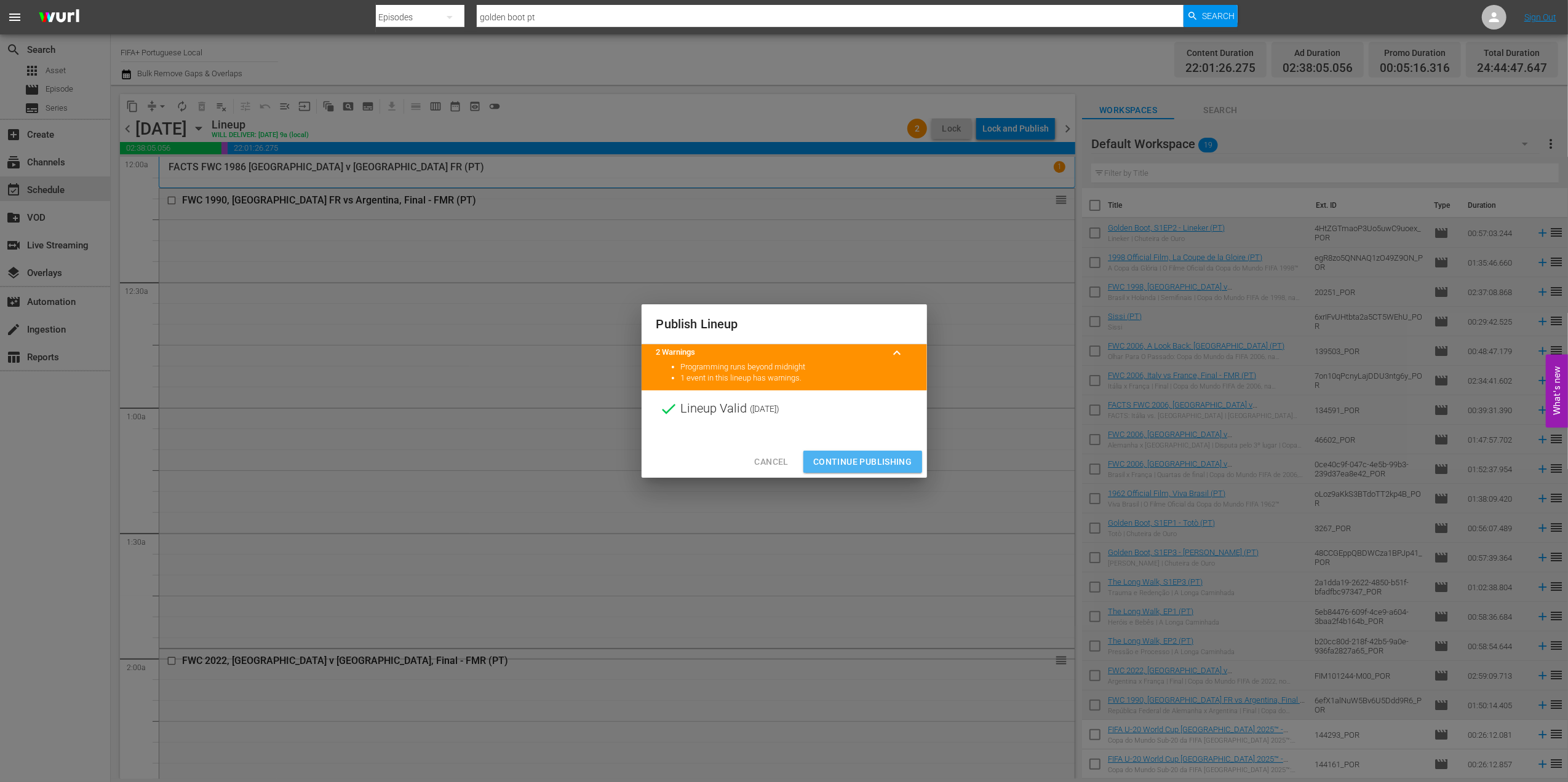
click at [891, 463] on span "Continue Publishing" at bounding box center [863, 462] width 99 height 15
